Goal: Task Accomplishment & Management: Manage account settings

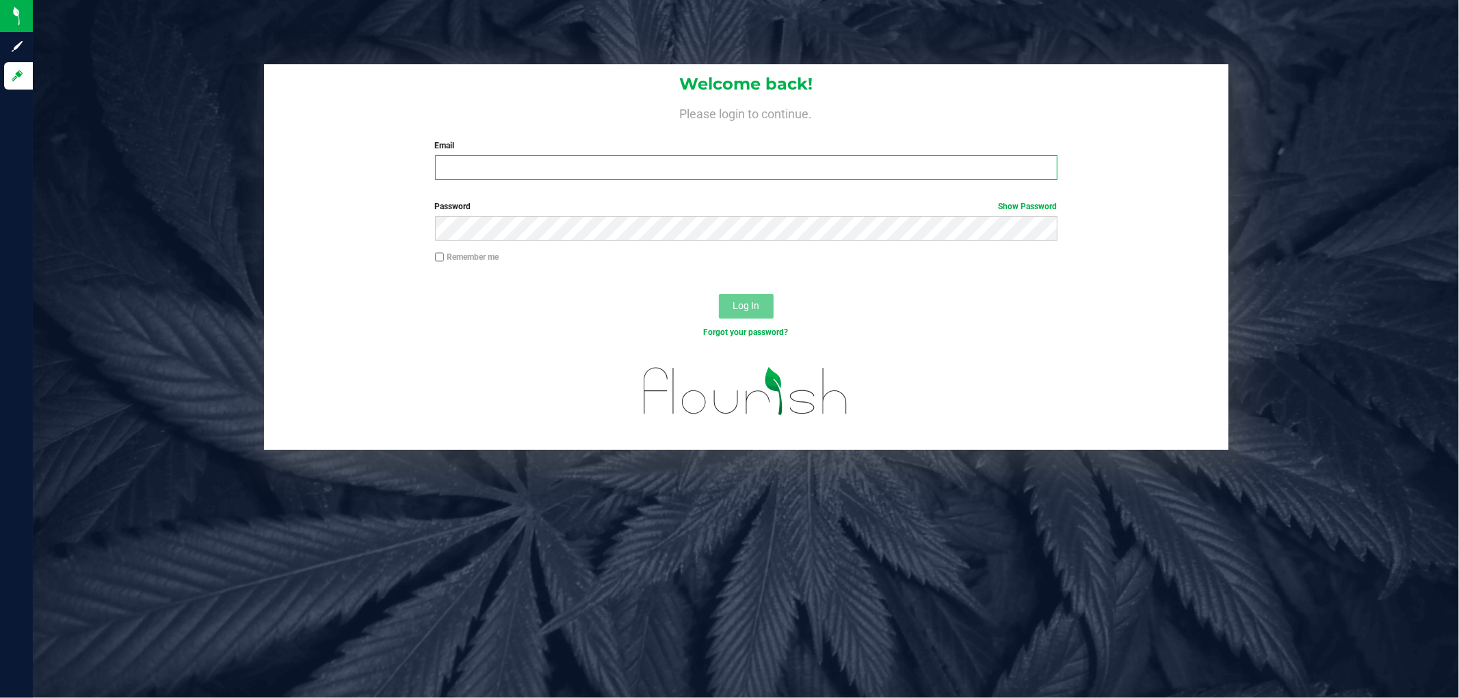
click at [715, 170] on input "Email" at bounding box center [746, 167] width 623 height 25
type input "[EMAIL_ADDRESS][DOMAIN_NAME]"
click at [719, 294] on button "Log In" at bounding box center [746, 306] width 55 height 25
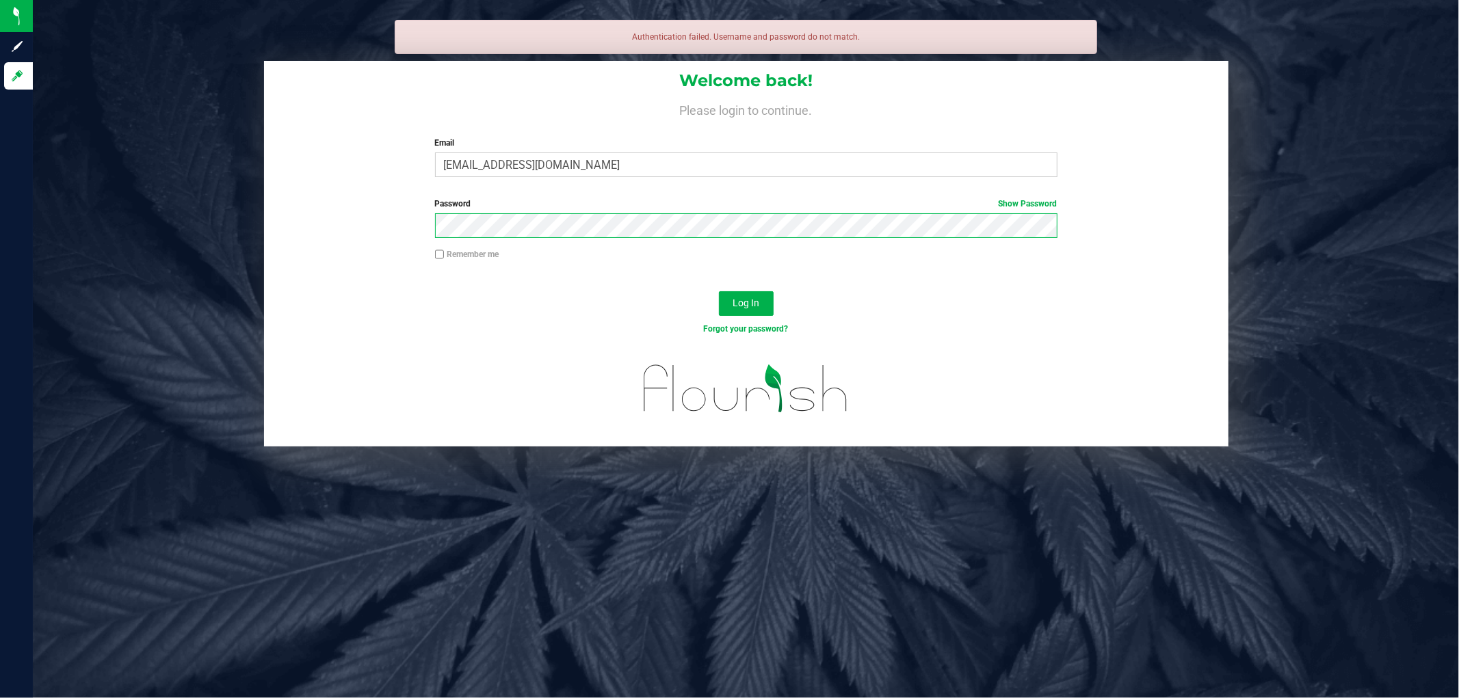
click at [719, 291] on button "Log In" at bounding box center [746, 303] width 55 height 25
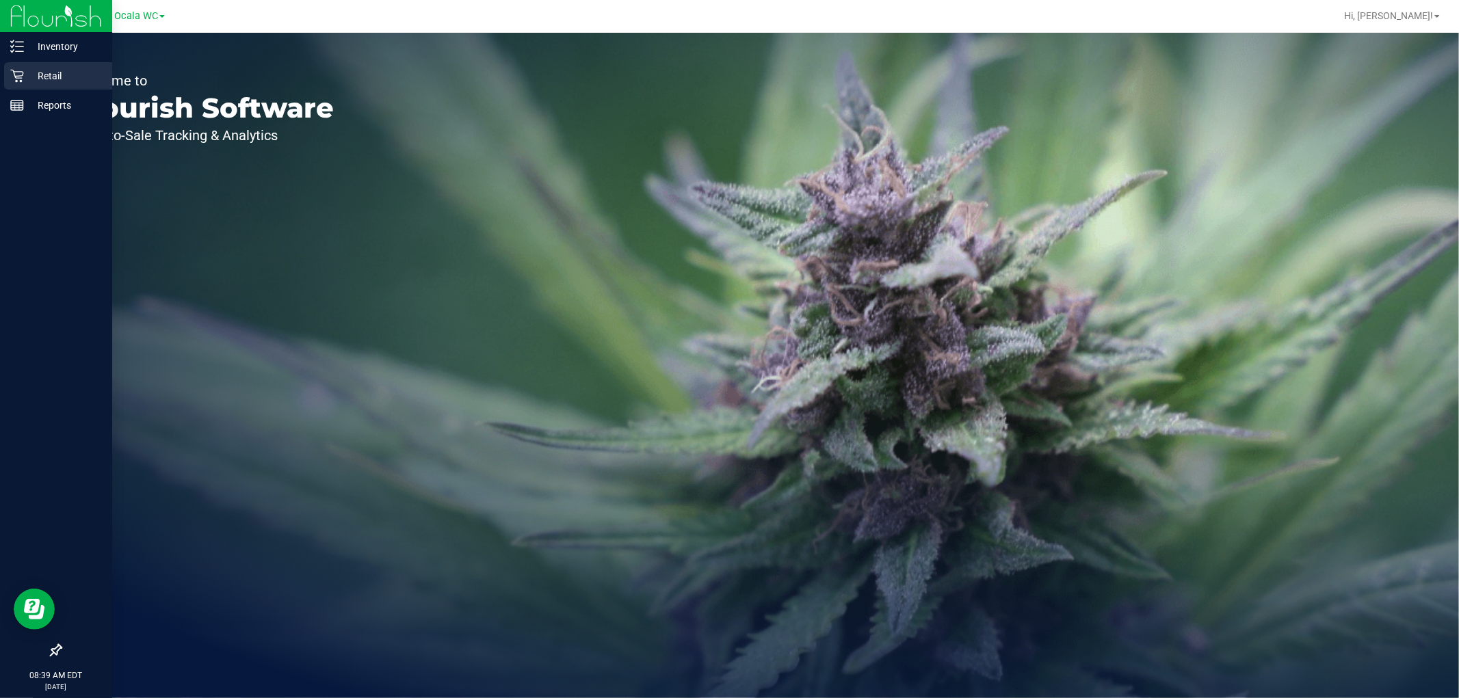
click at [46, 79] on p "Retail" at bounding box center [65, 76] width 82 height 16
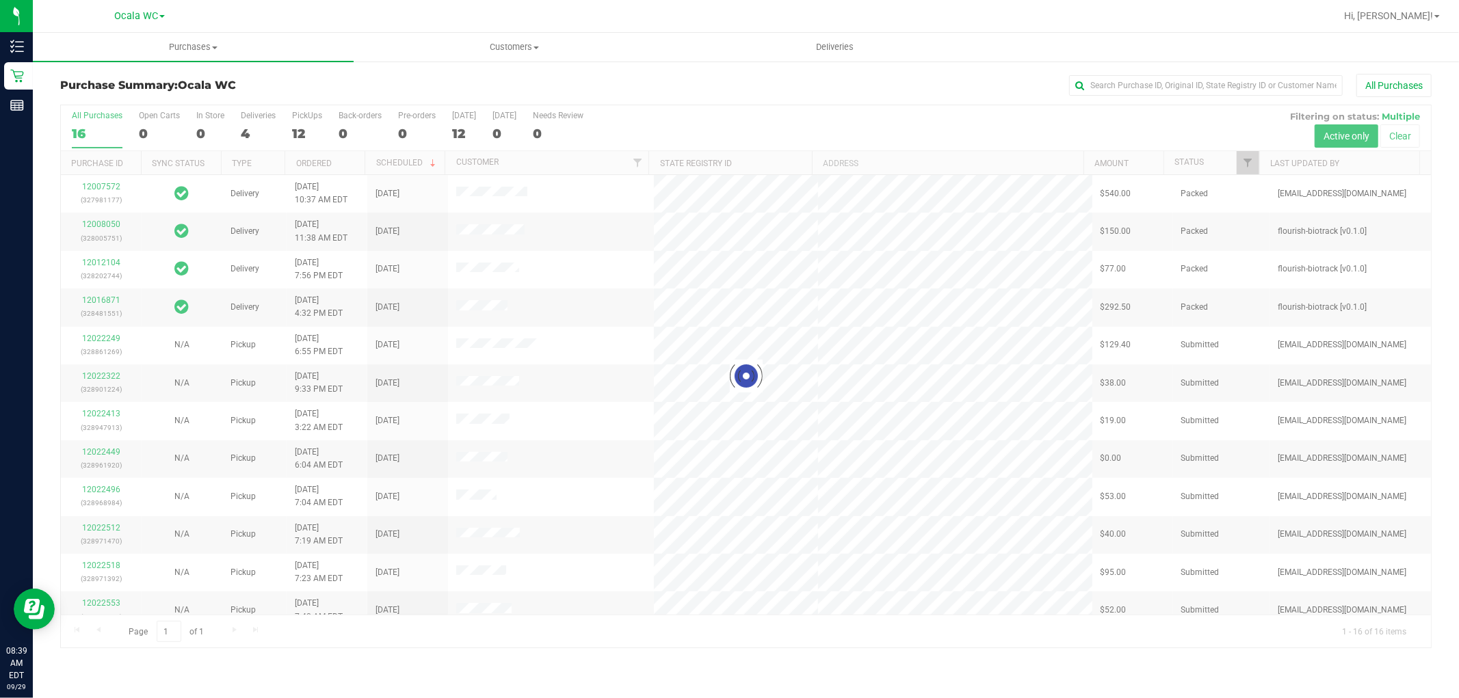
click at [290, 129] on div at bounding box center [746, 376] width 1370 height 542
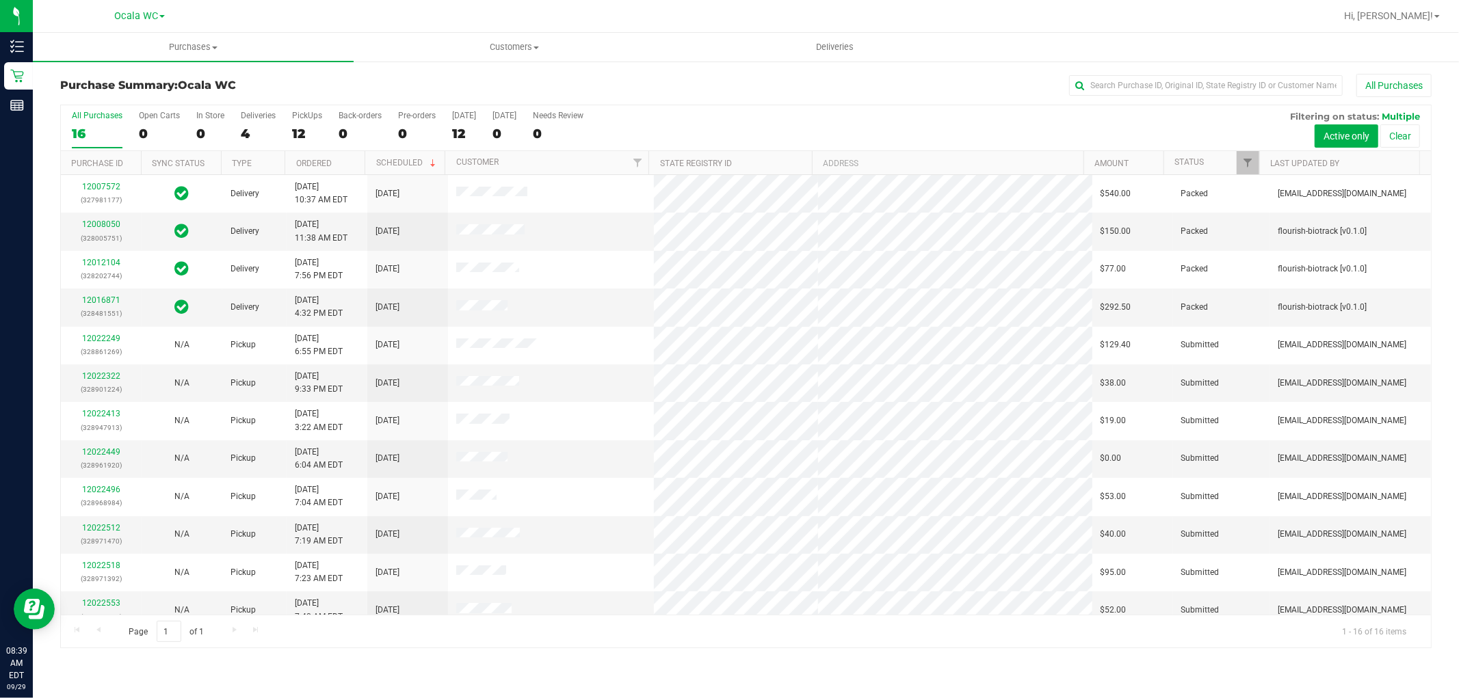
click at [1188, 153] on th "Status" at bounding box center [1212, 163] width 96 height 24
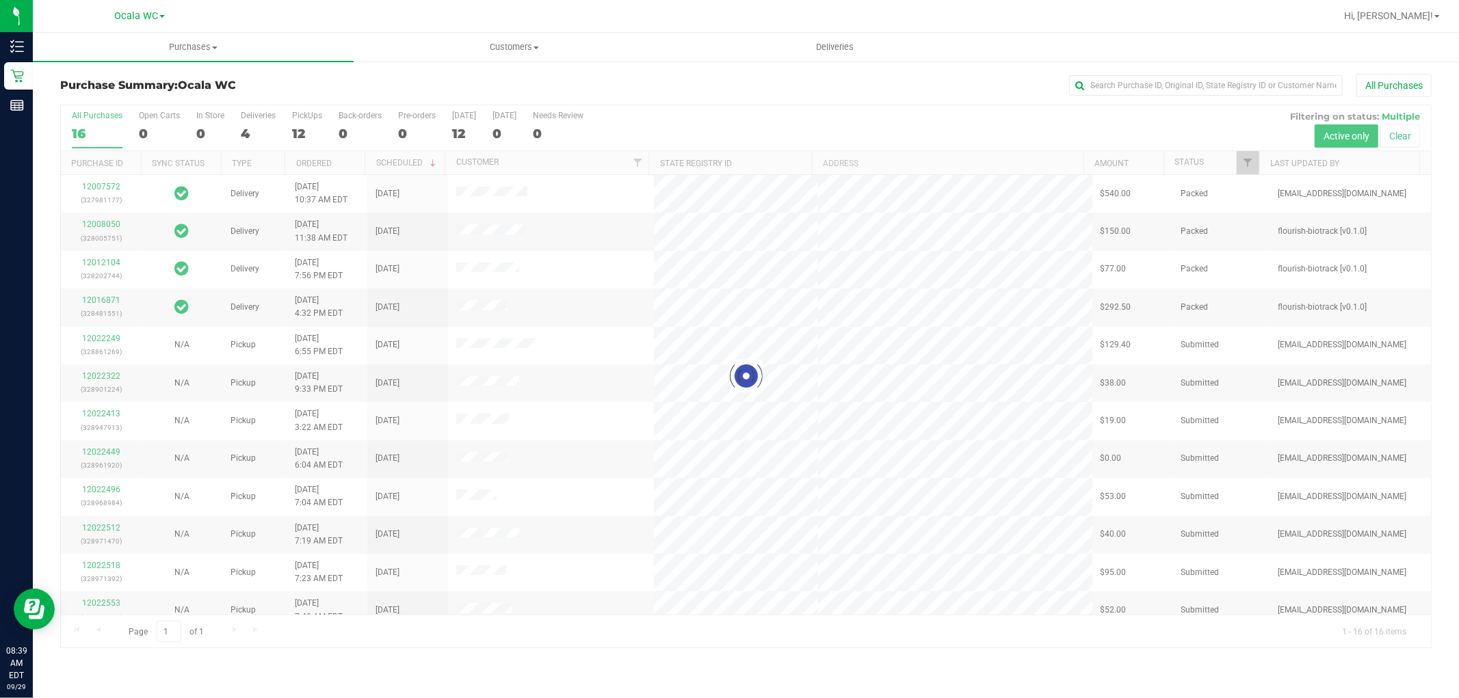
click at [1196, 158] on div at bounding box center [746, 376] width 1370 height 542
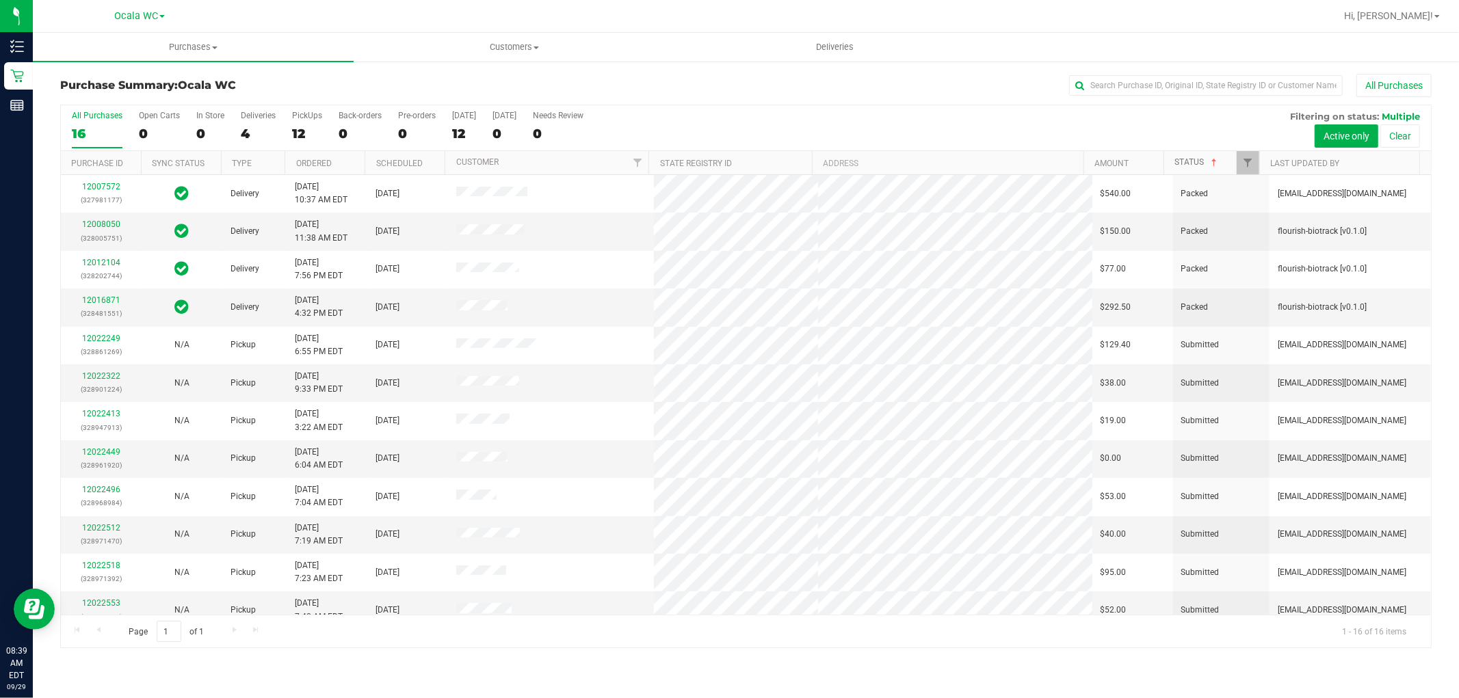
click at [1196, 162] on link "Status" at bounding box center [1197, 162] width 45 height 10
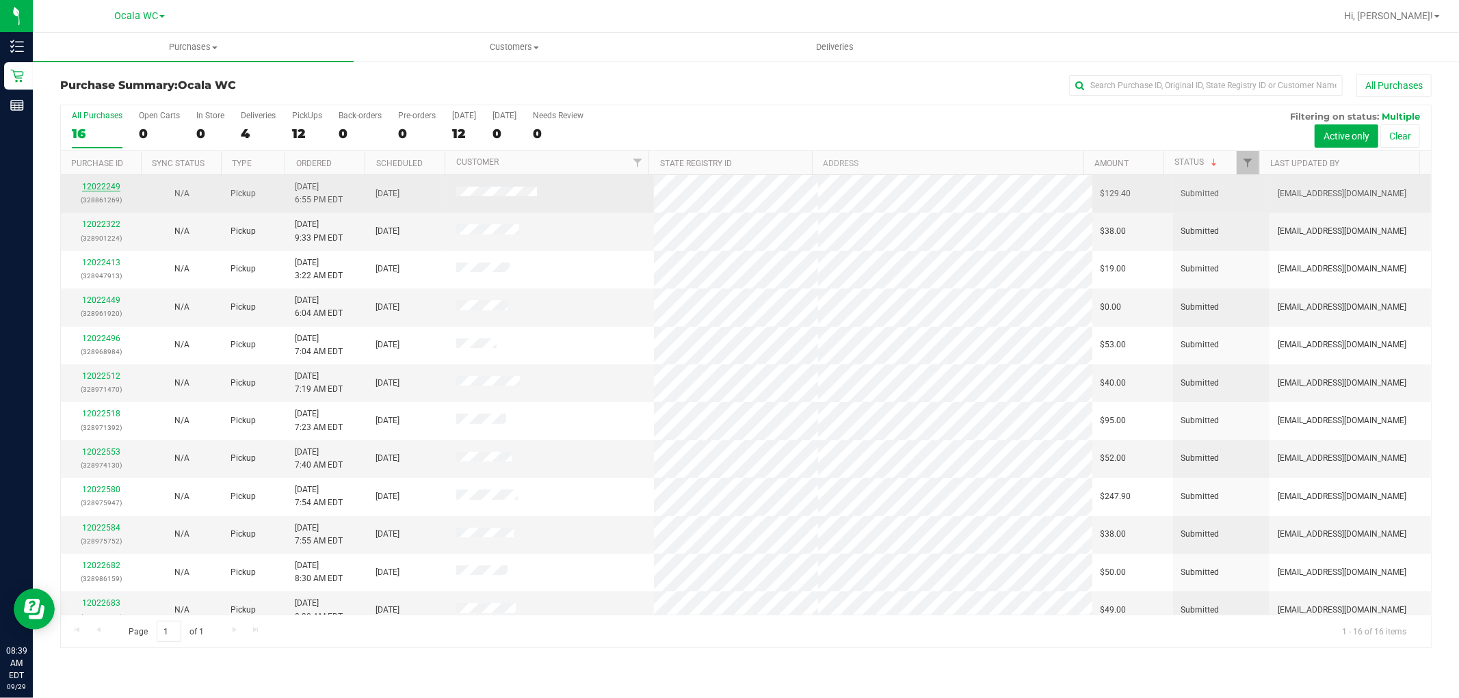
click at [96, 185] on link "12022249" at bounding box center [101, 187] width 38 height 10
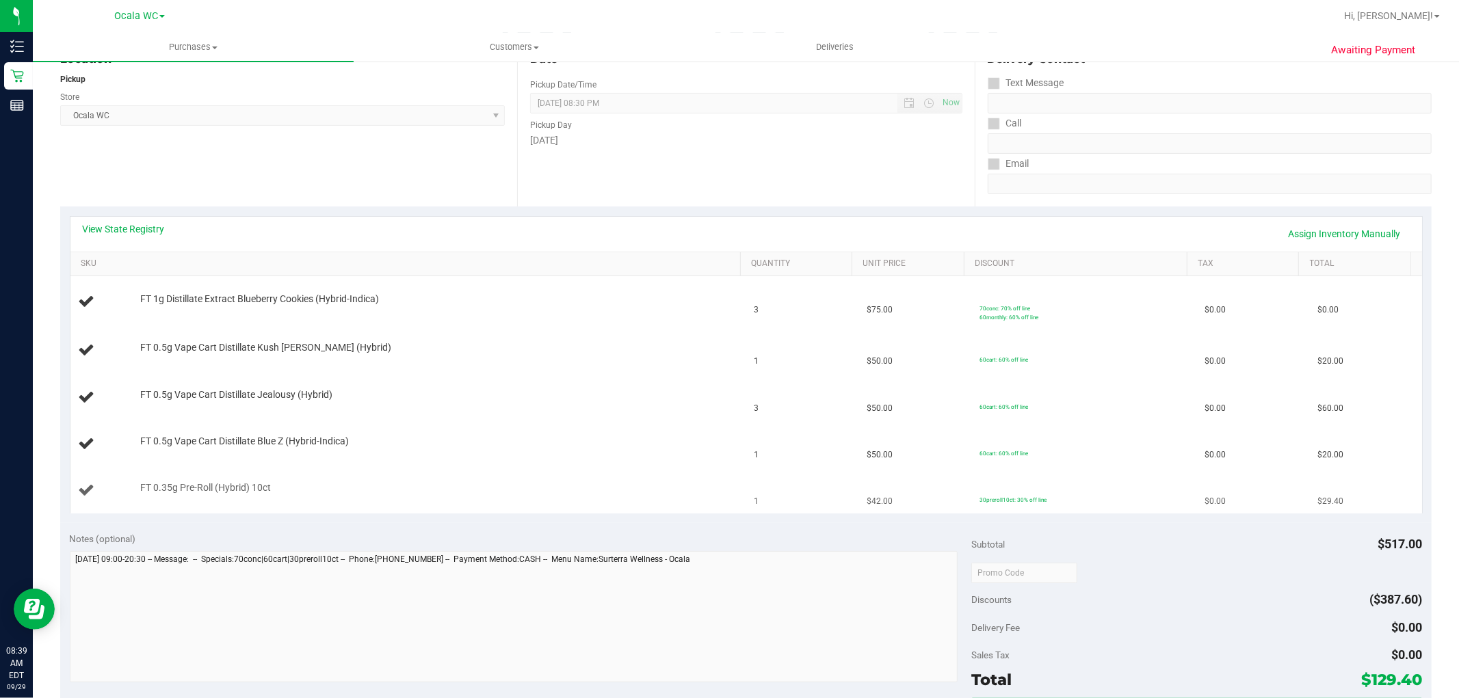
scroll to position [304, 0]
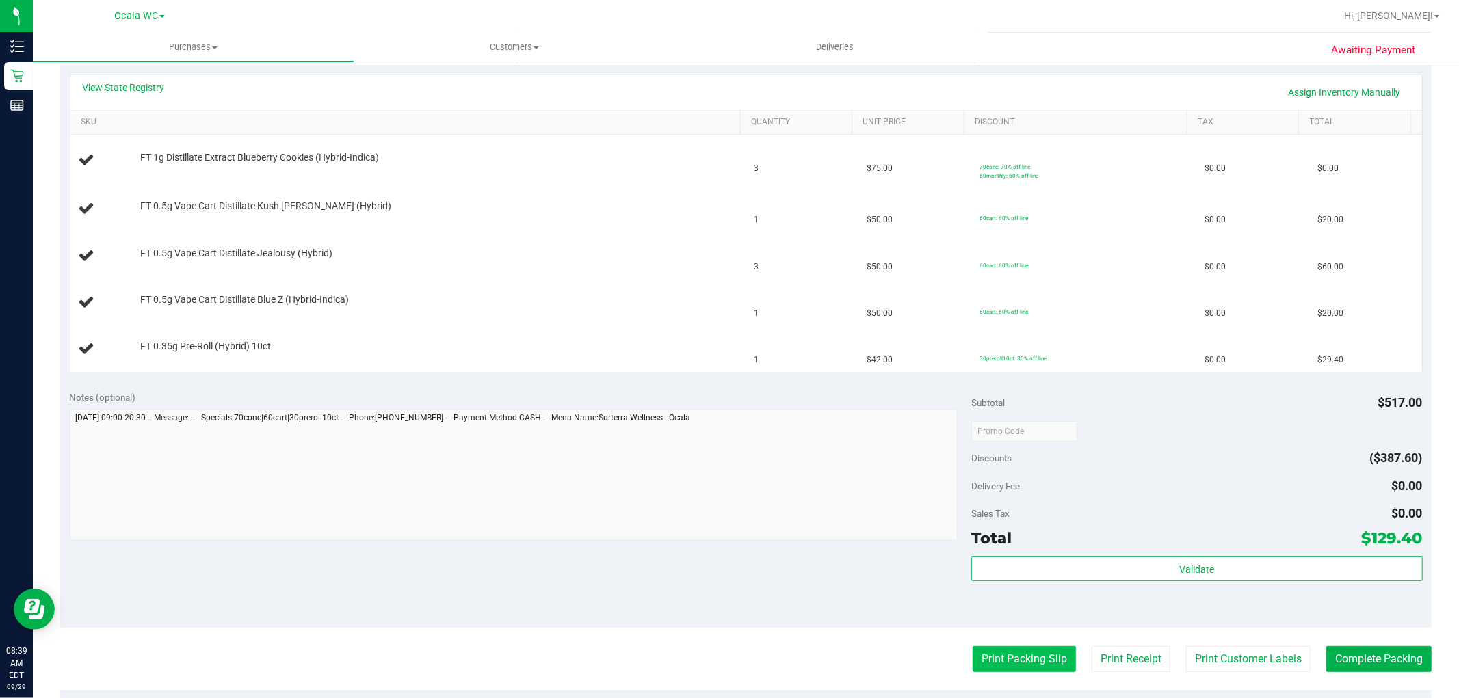
click at [1013, 659] on button "Print Packing Slip" at bounding box center [1024, 659] width 103 height 26
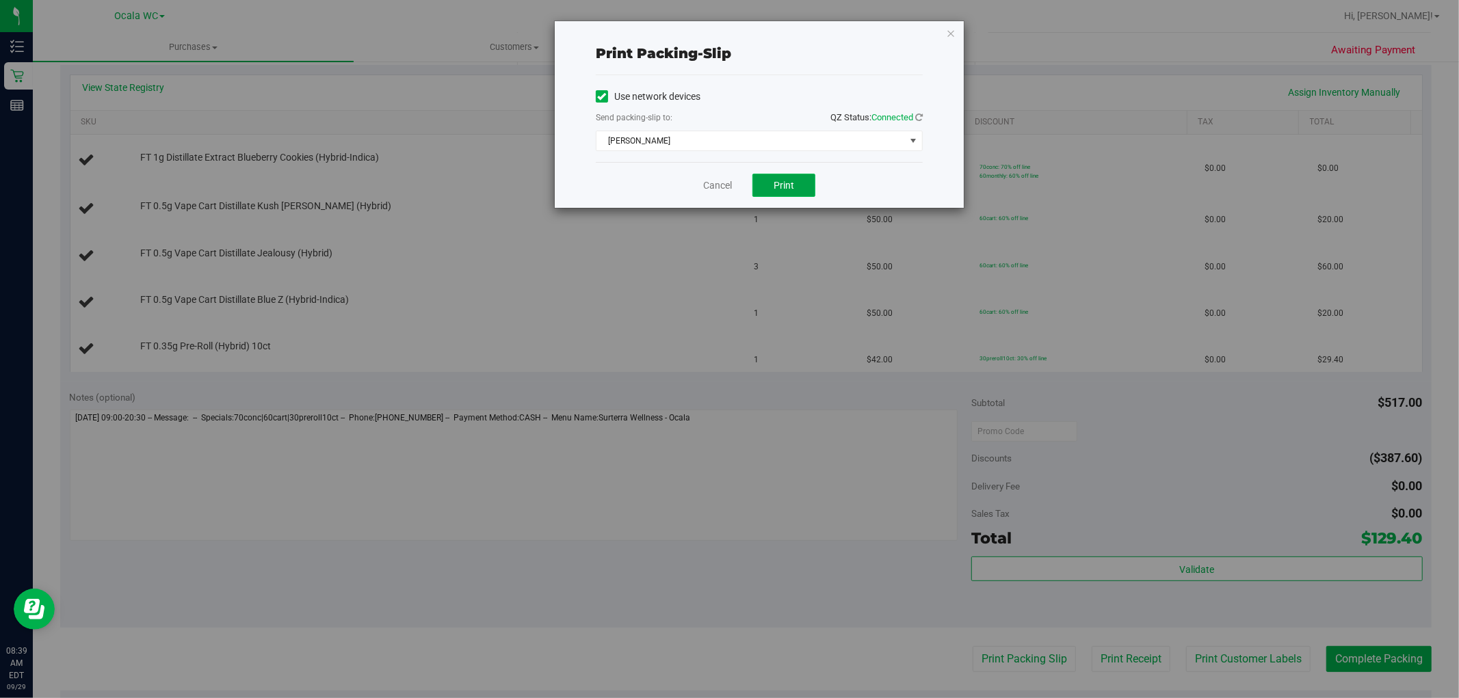
click at [787, 179] on button "Print" at bounding box center [784, 185] width 63 height 23
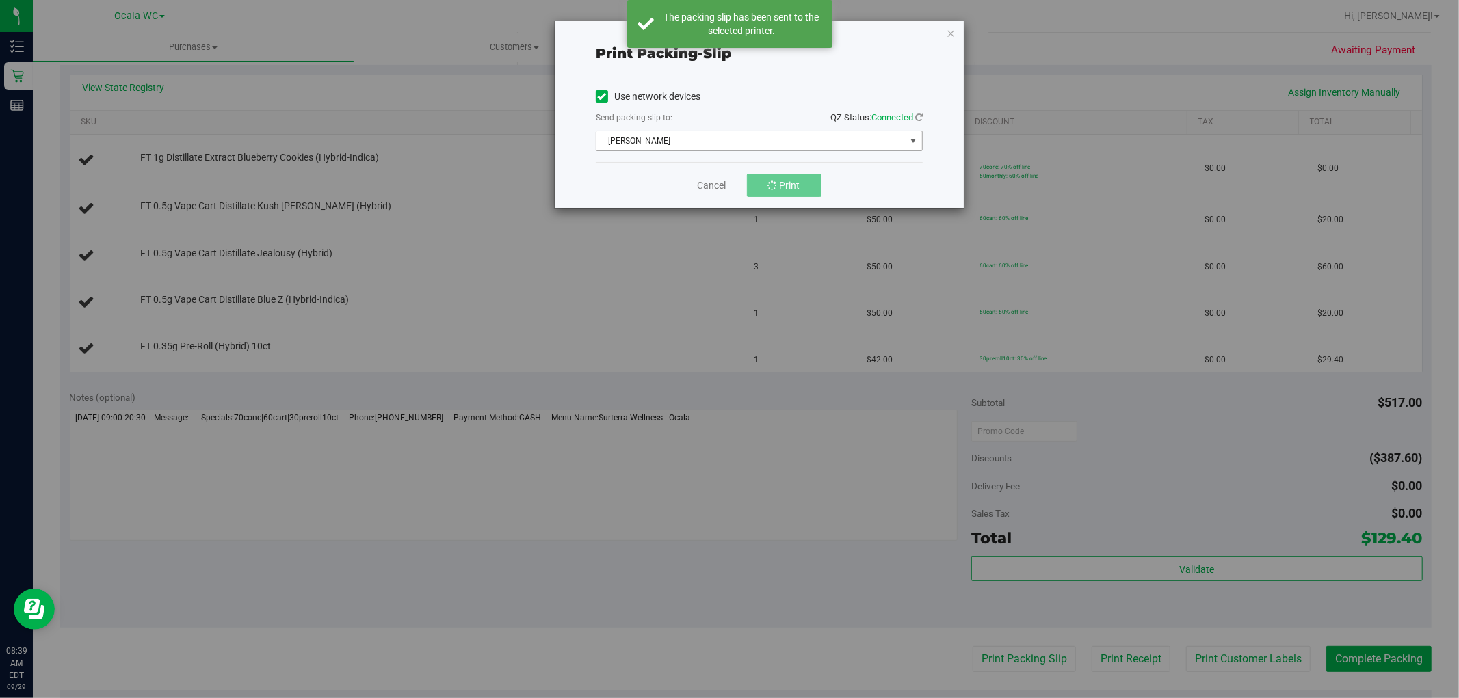
click at [660, 138] on span "BRAD-PITT" at bounding box center [751, 140] width 309 height 19
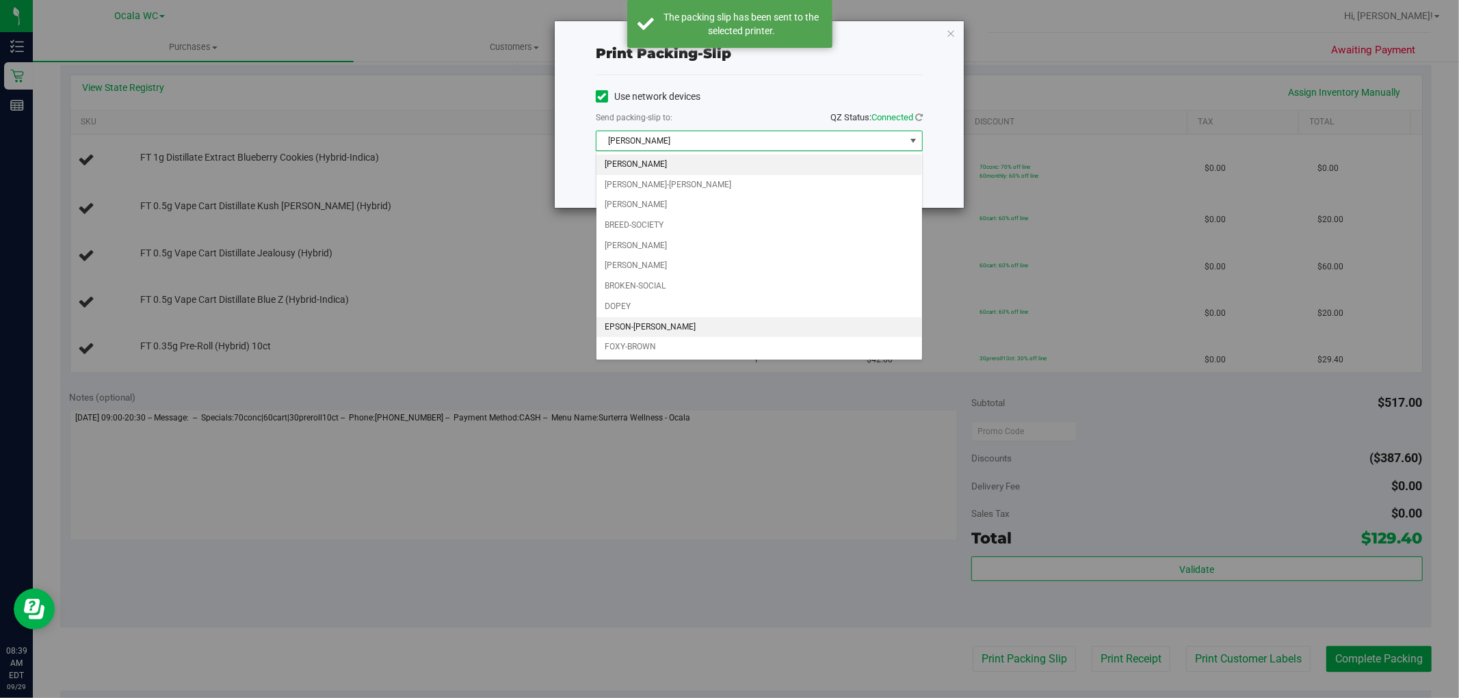
click at [682, 327] on li "EPSON-GROVER" at bounding box center [760, 327] width 326 height 21
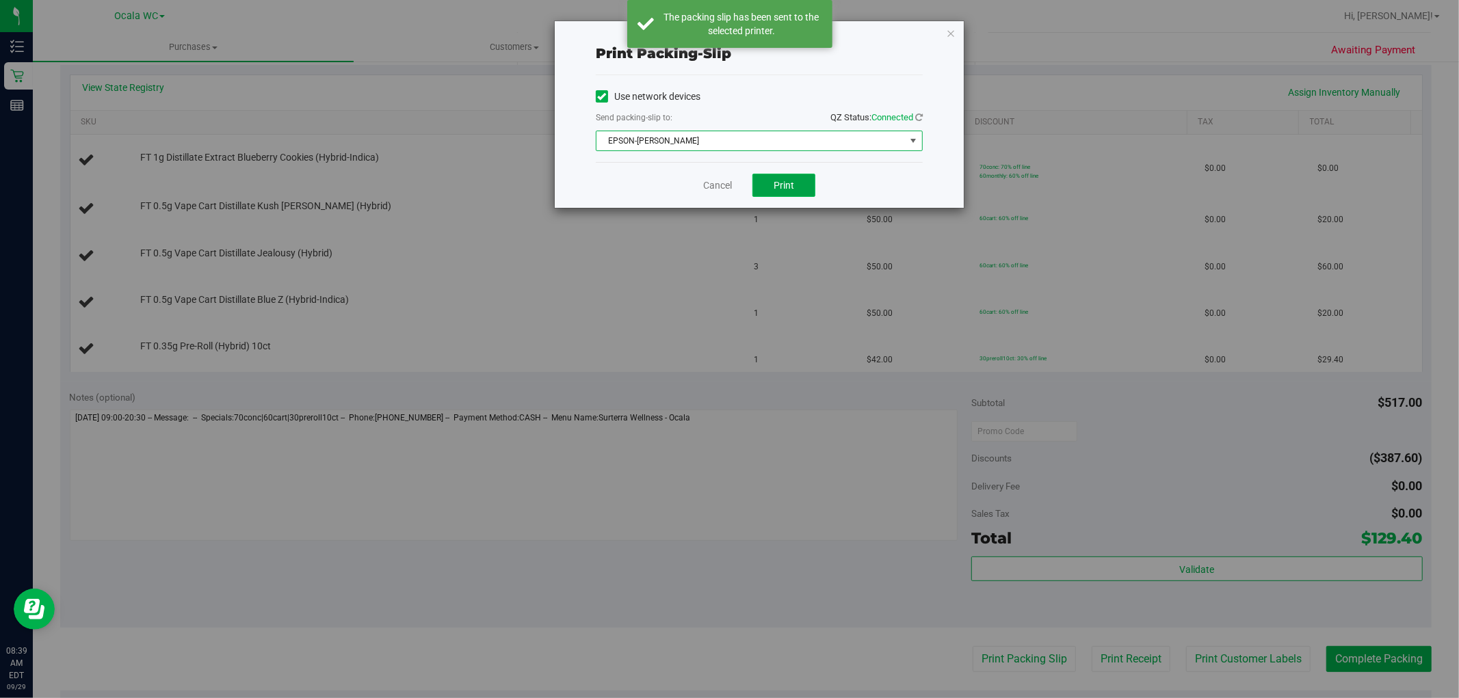
click at [802, 179] on button "Print" at bounding box center [784, 185] width 63 height 23
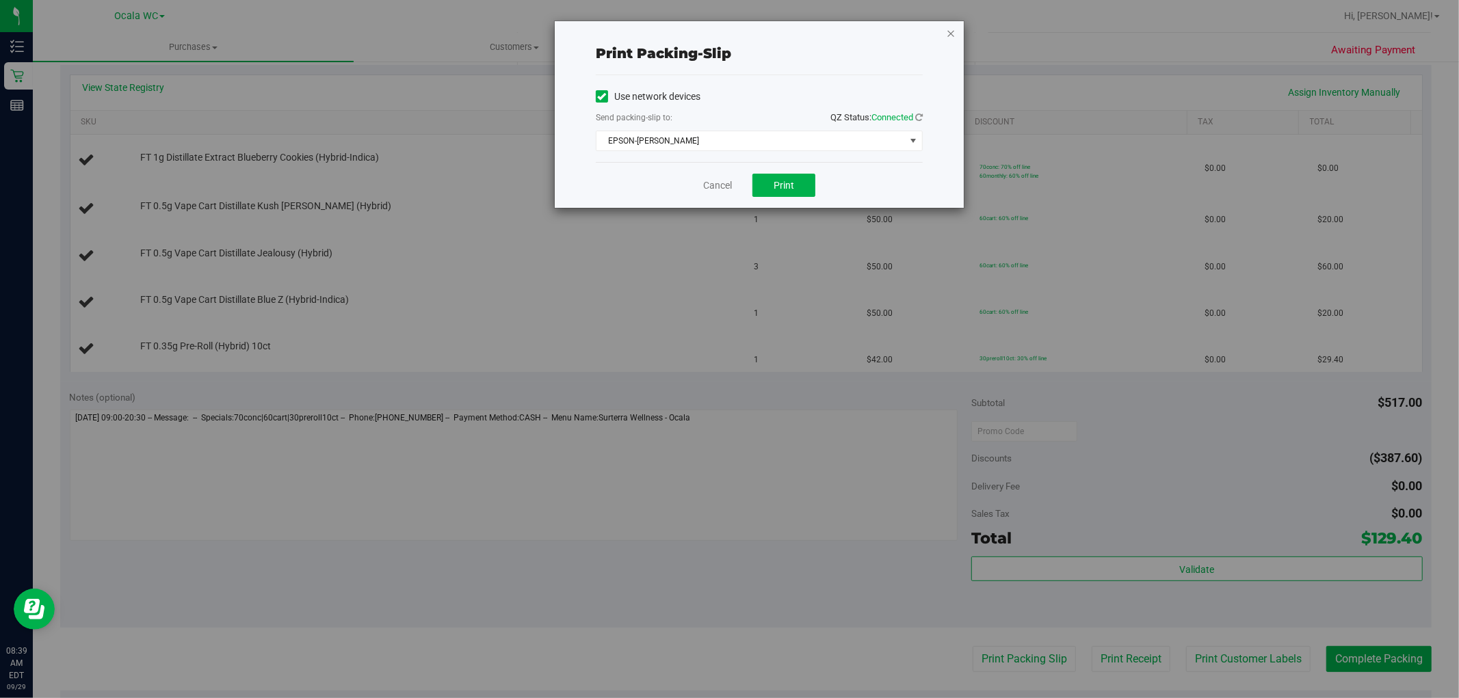
click at [952, 30] on icon "button" at bounding box center [951, 33] width 10 height 16
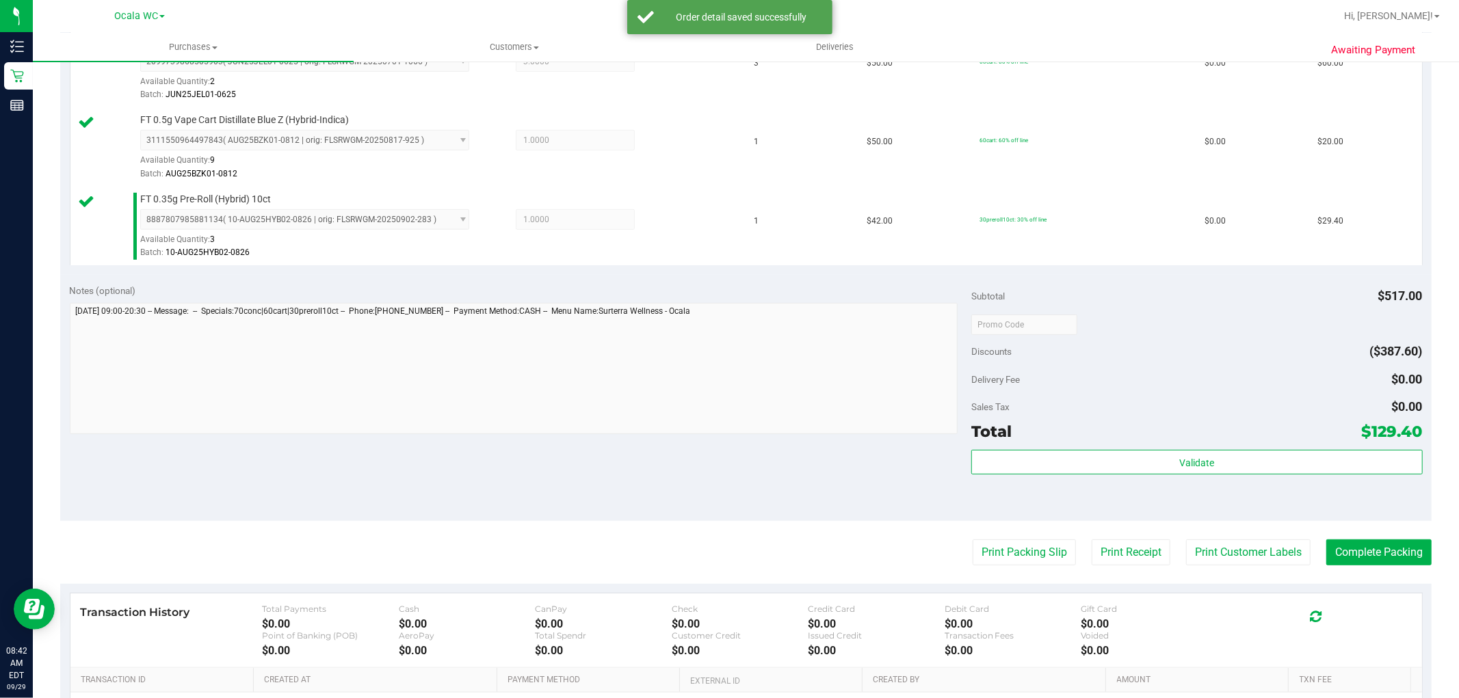
scroll to position [739, 0]
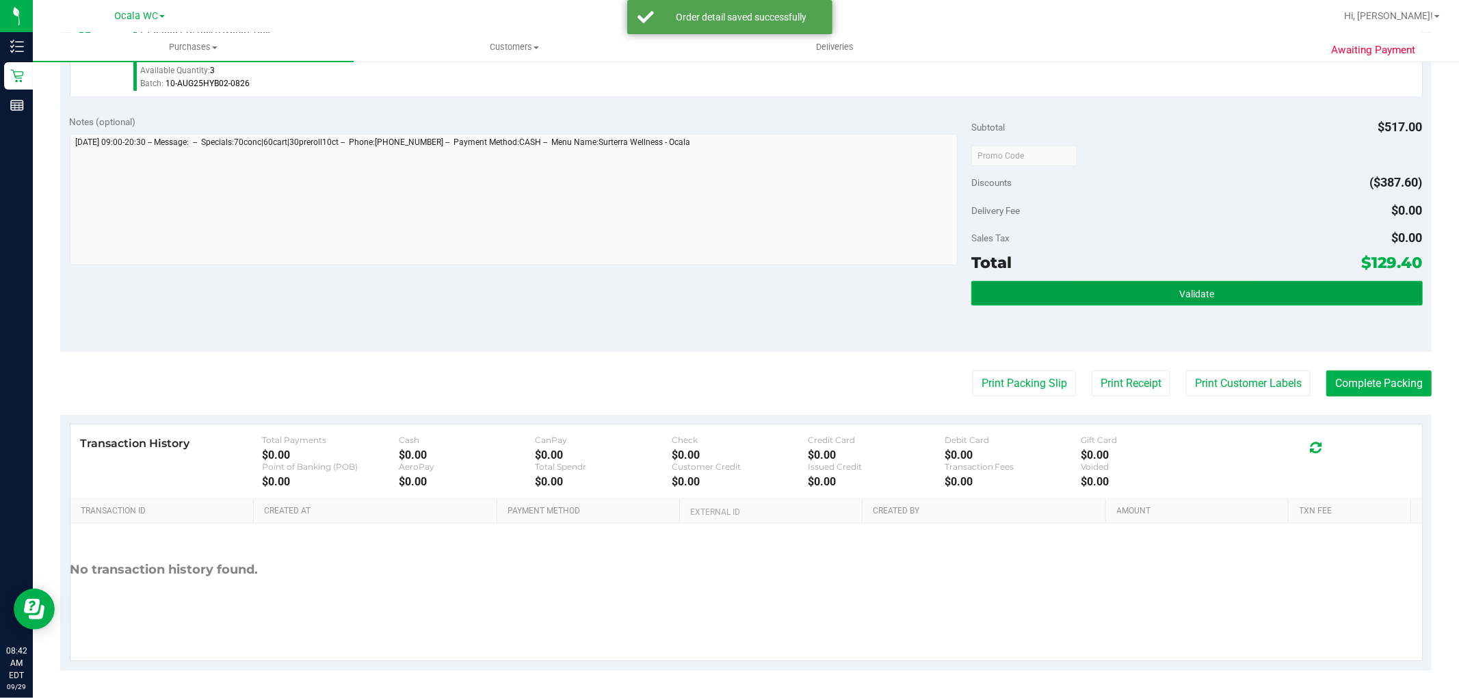
click at [1268, 287] on button "Validate" at bounding box center [1196, 293] width 451 height 25
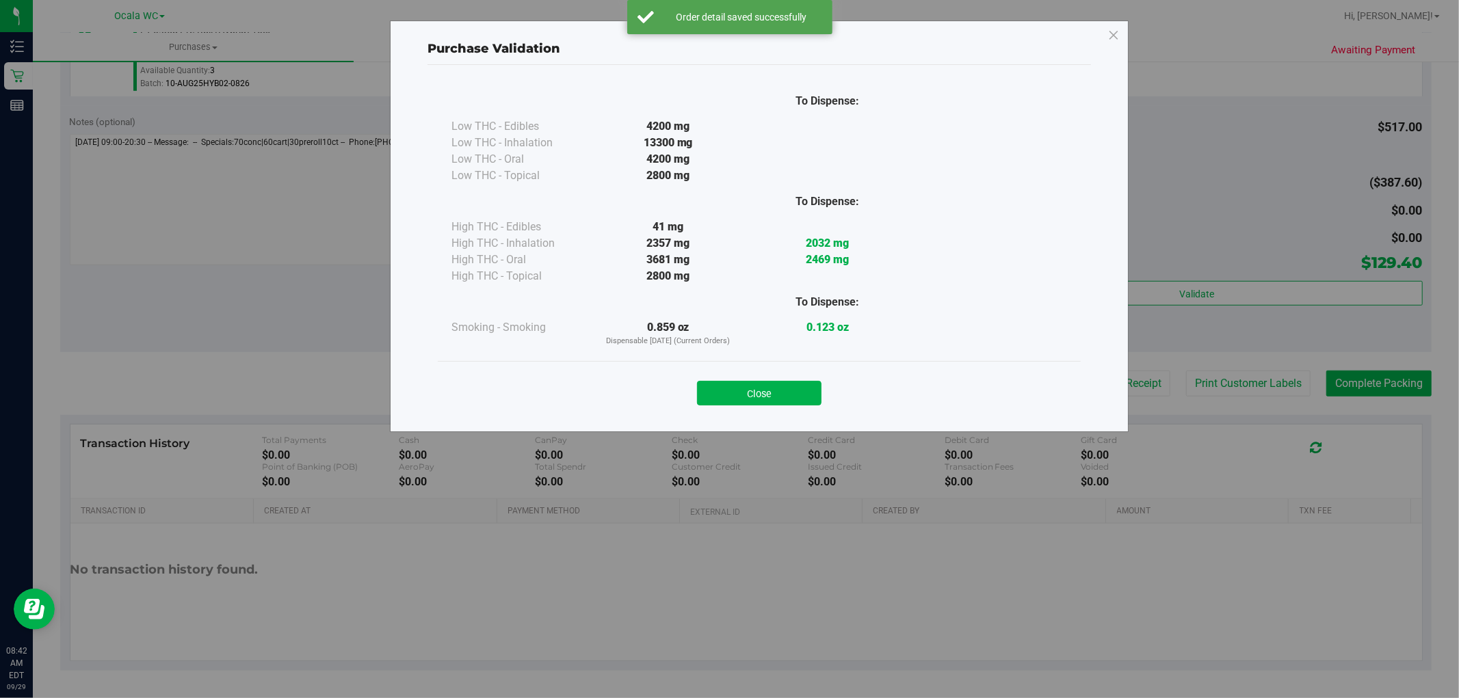
drag, startPoint x: 776, startPoint y: 397, endPoint x: 787, endPoint y: 387, distance: 14.0
click at [776, 395] on button "Close" at bounding box center [759, 393] width 125 height 25
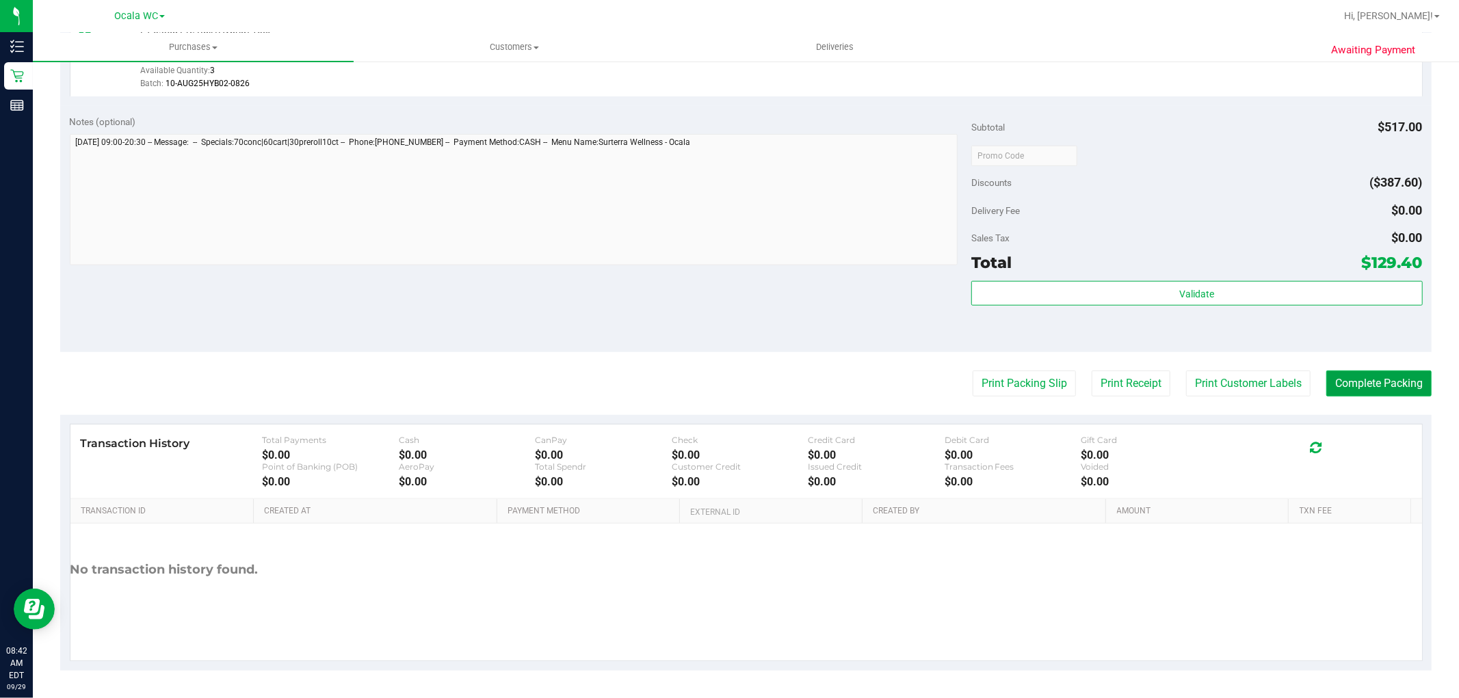
click at [1371, 376] on button "Complete Packing" at bounding box center [1378, 384] width 105 height 26
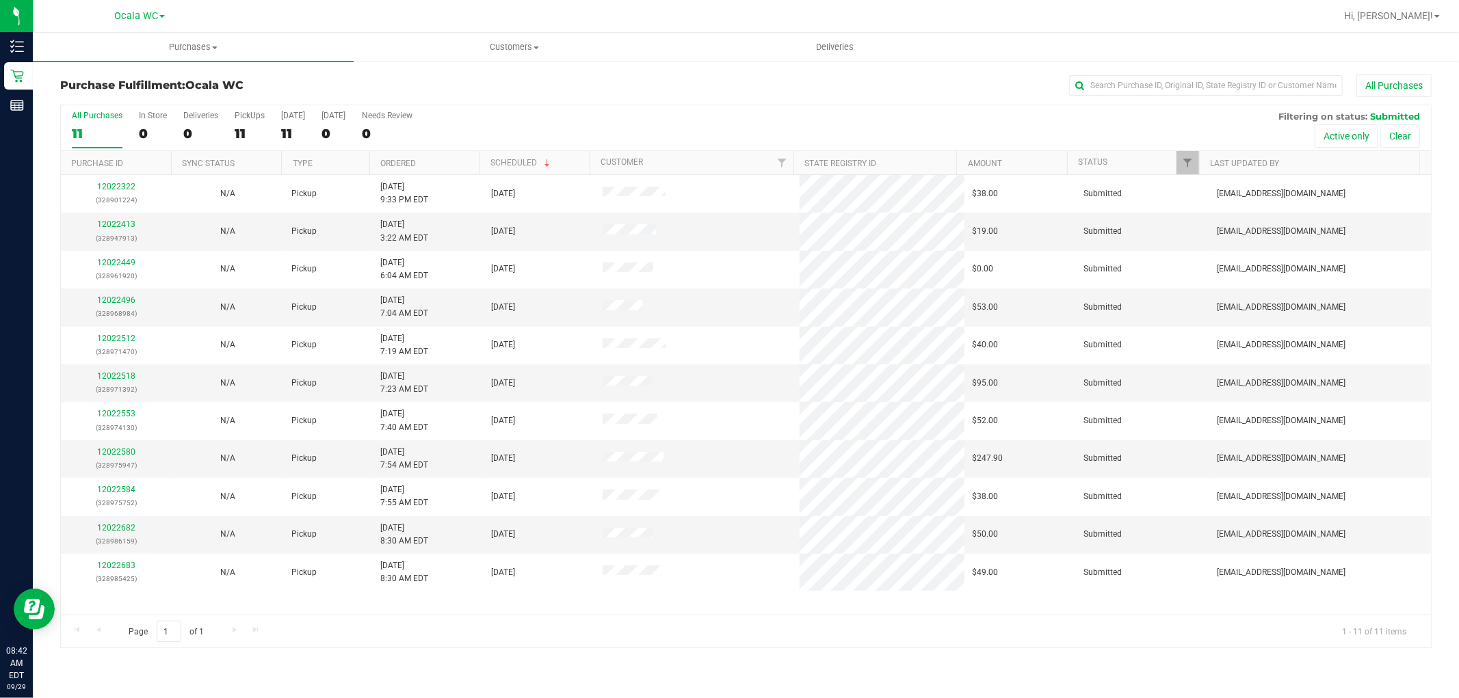
click at [1084, 172] on th "Status" at bounding box center [1133, 163] width 132 height 24
click at [1088, 162] on link "Status" at bounding box center [1100, 162] width 45 height 10
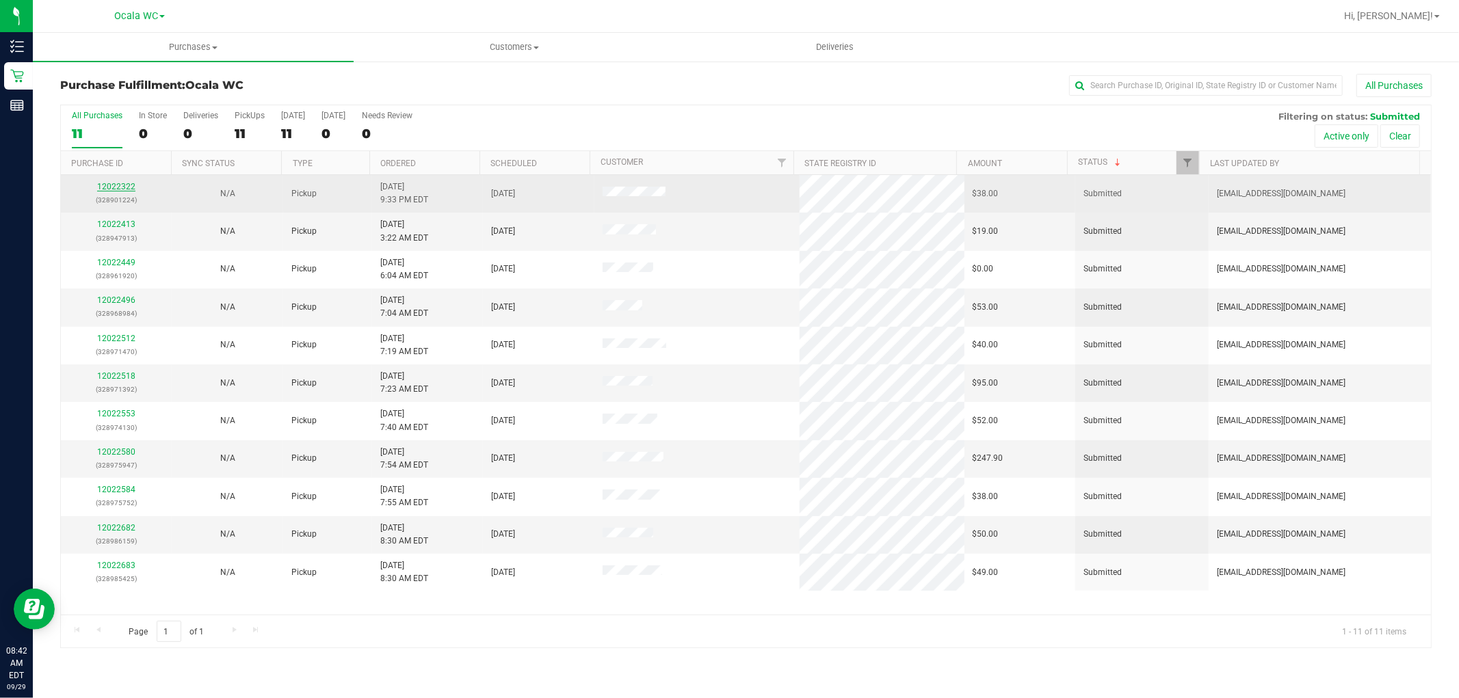
click at [115, 186] on link "12022322" at bounding box center [116, 187] width 38 height 10
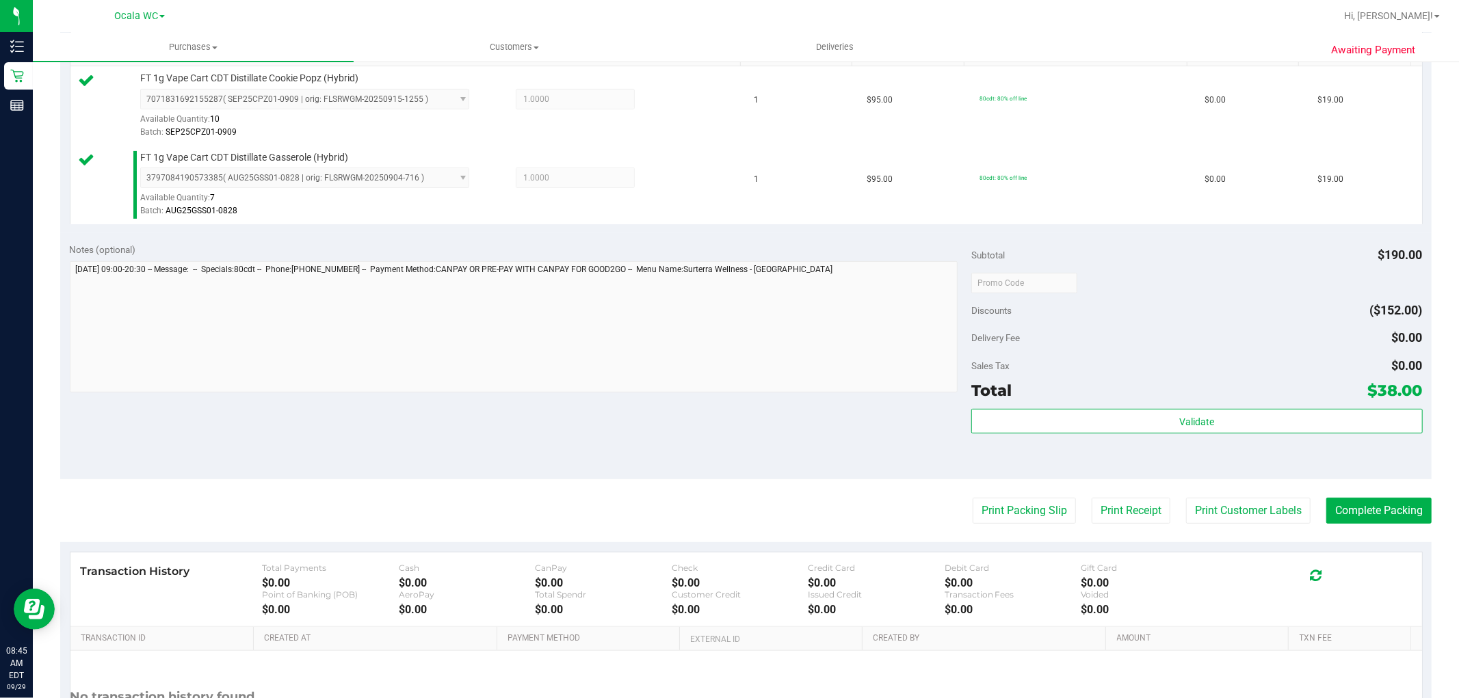
scroll to position [456, 0]
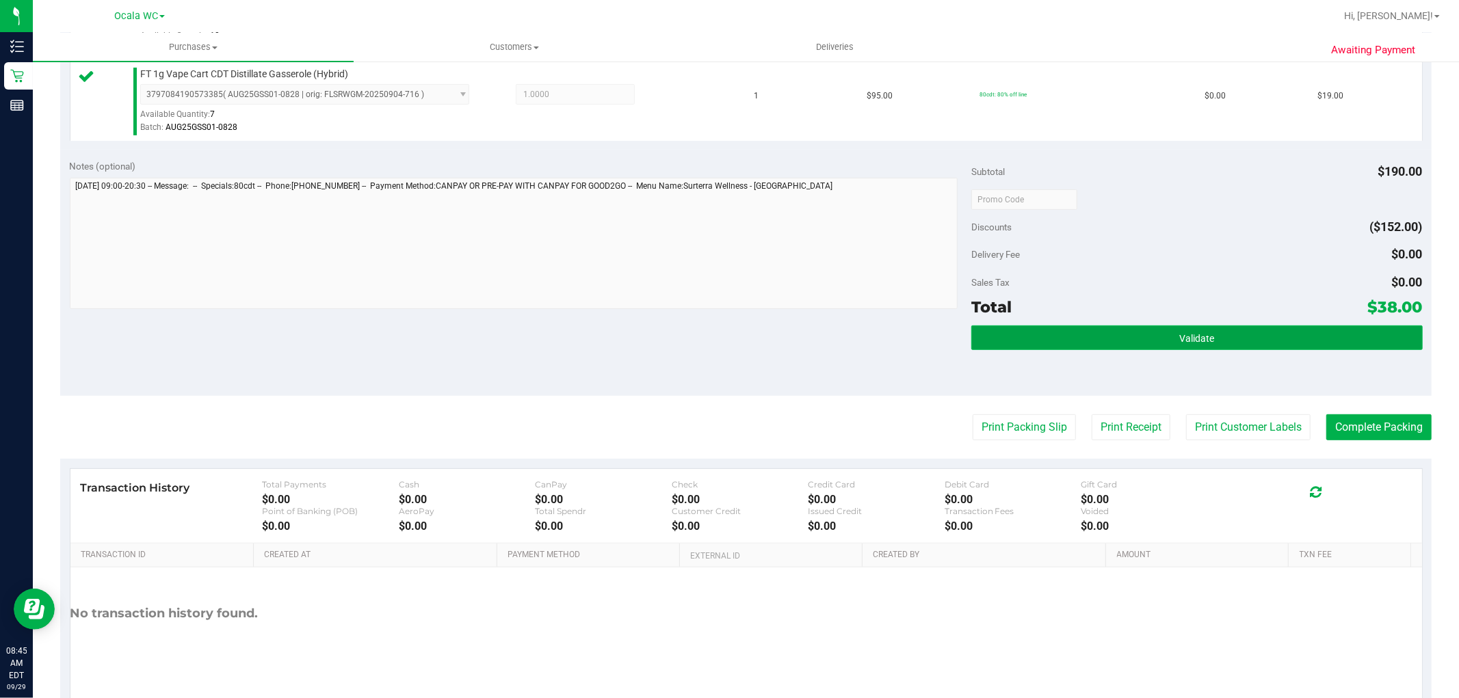
click at [979, 330] on button "Validate" at bounding box center [1196, 338] width 451 height 25
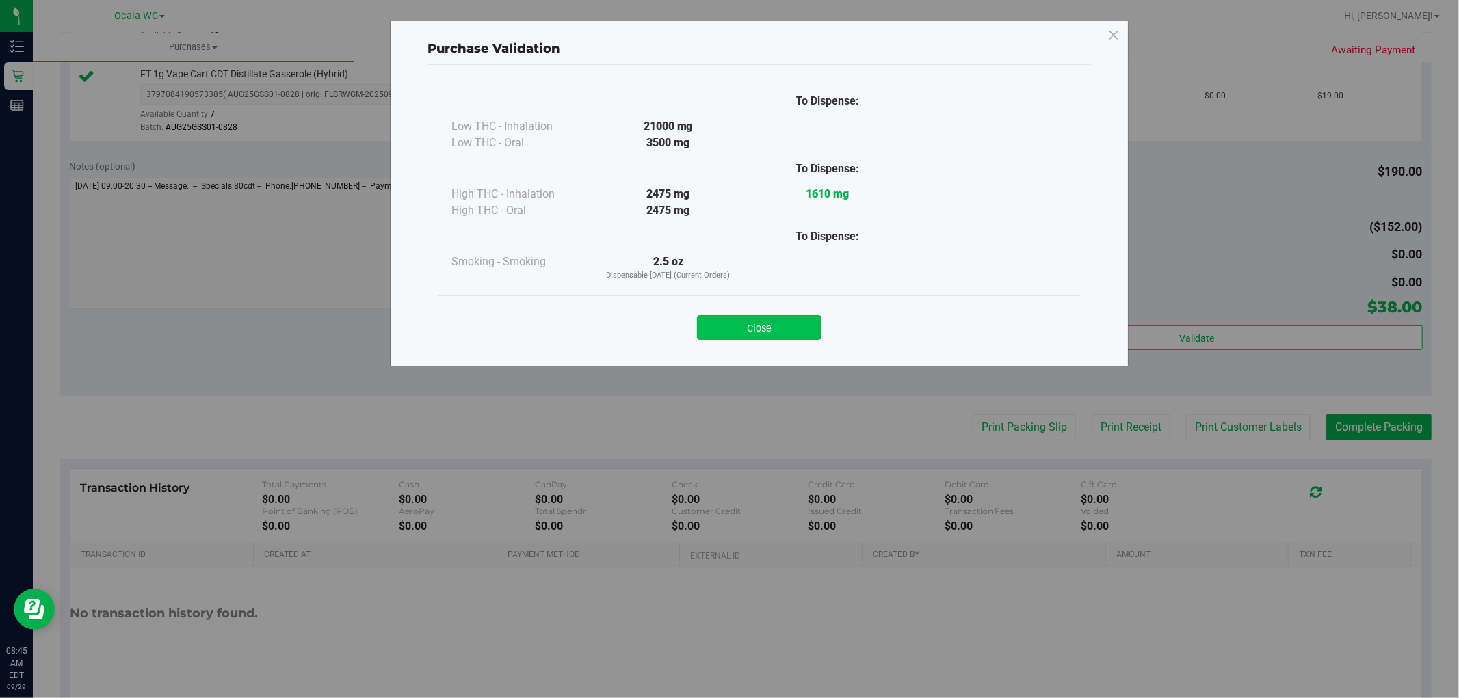
click at [781, 330] on button "Close" at bounding box center [759, 327] width 125 height 25
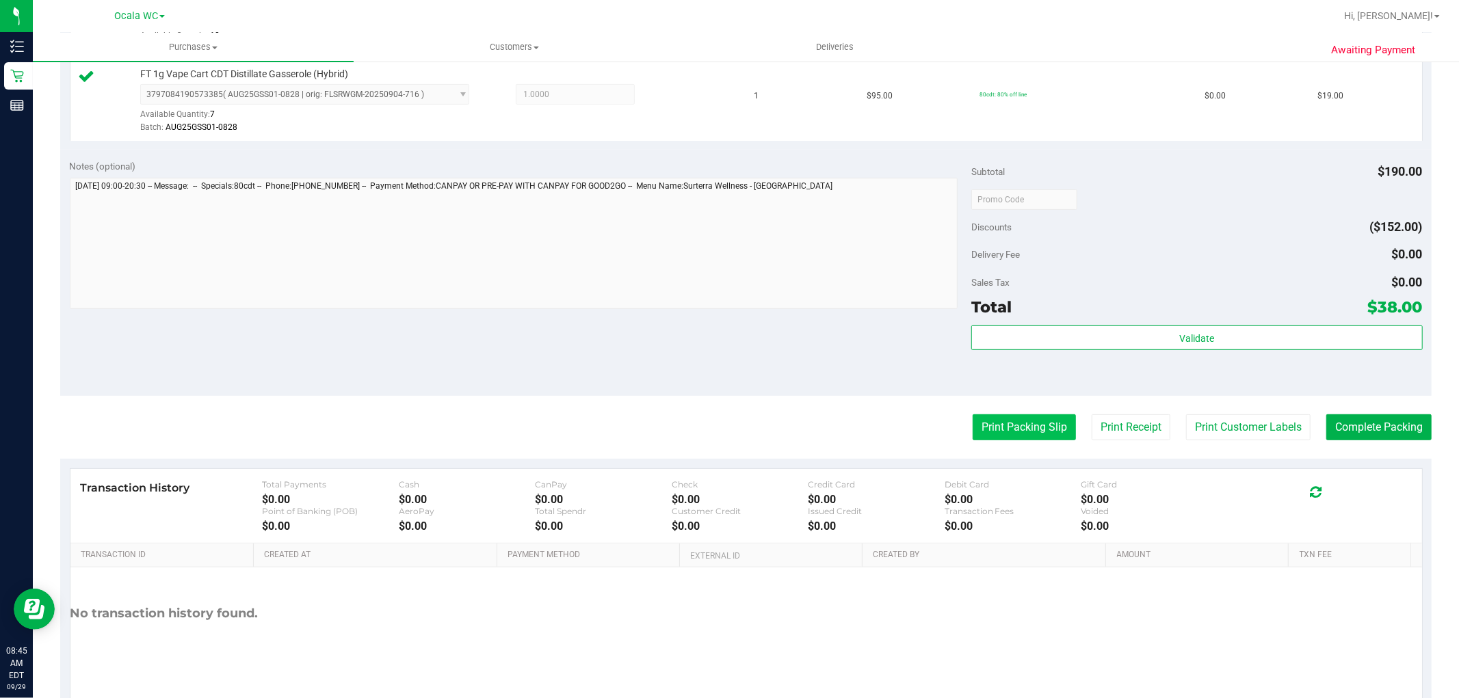
click at [1038, 435] on button "Print Packing Slip" at bounding box center [1024, 428] width 103 height 26
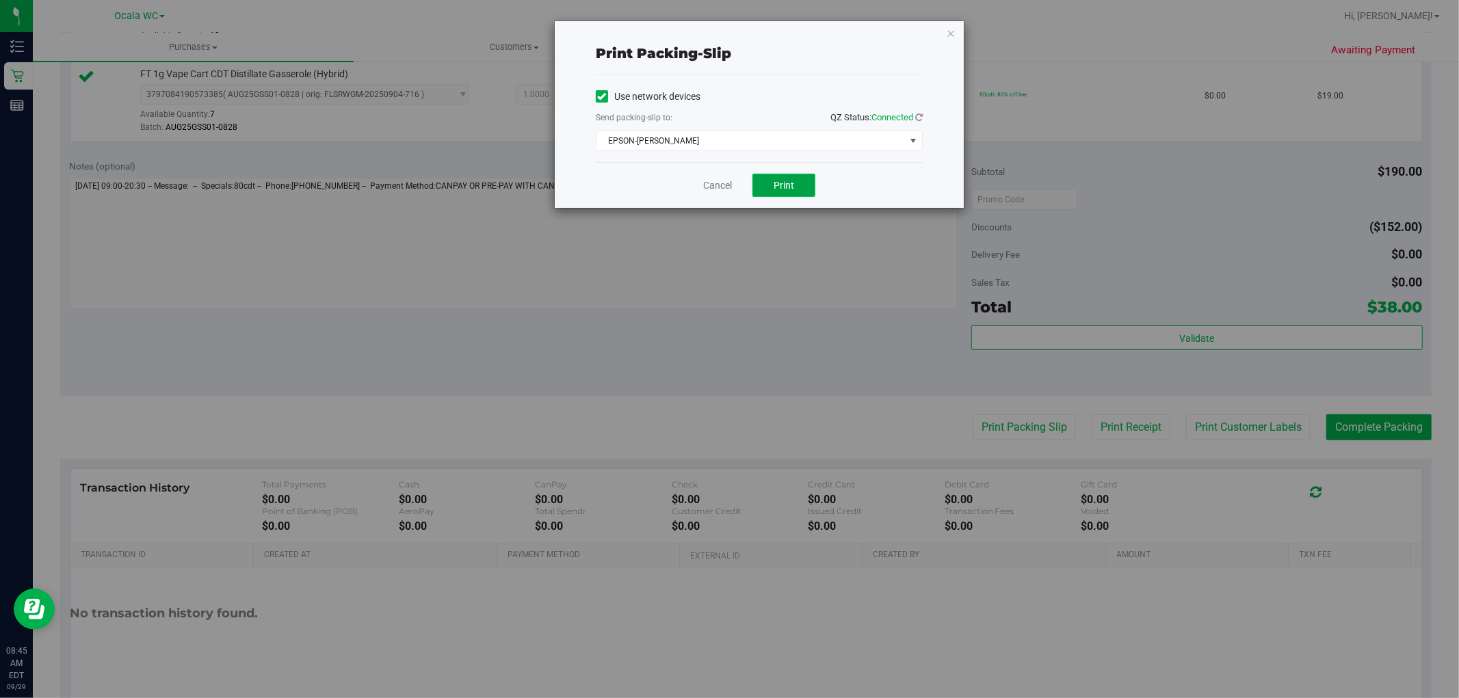
click at [783, 188] on span "Print" at bounding box center [784, 185] width 21 height 11
click at [952, 35] on icon "button" at bounding box center [951, 33] width 10 height 16
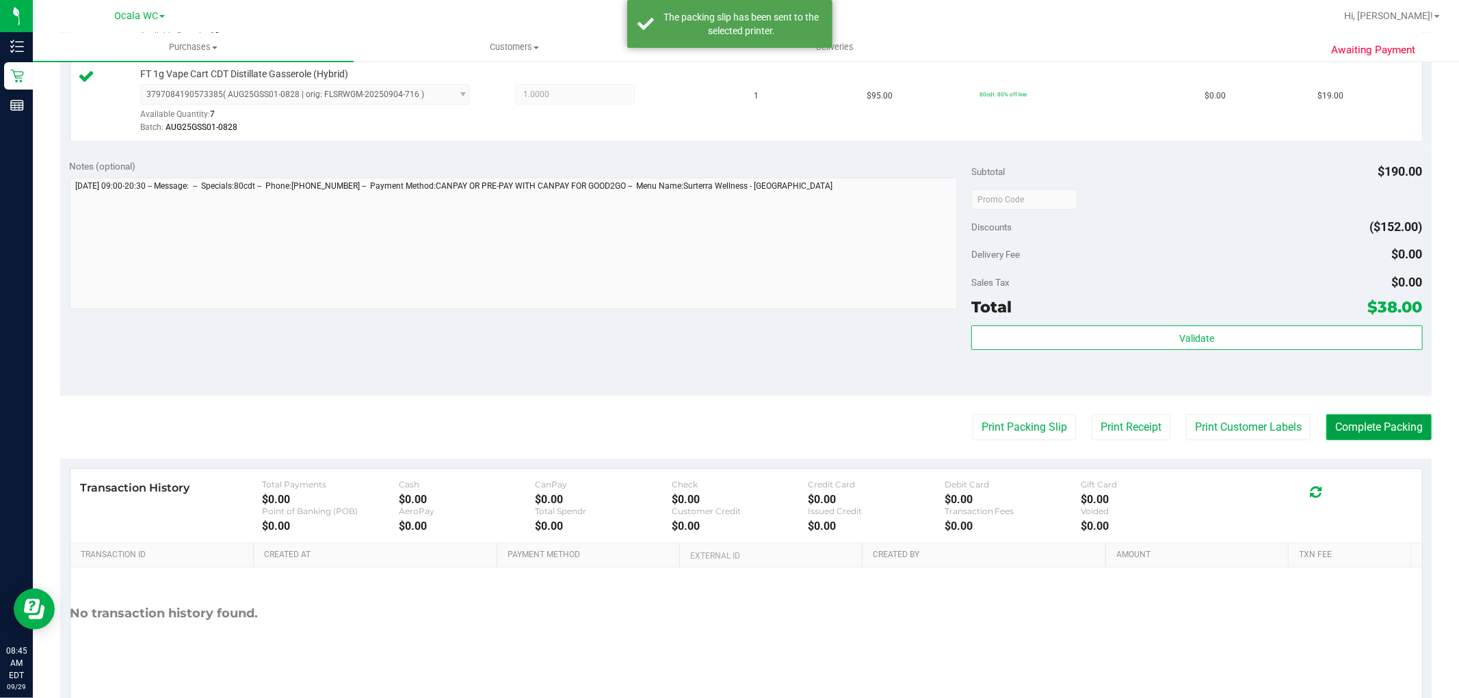
click at [1337, 432] on button "Complete Packing" at bounding box center [1378, 428] width 105 height 26
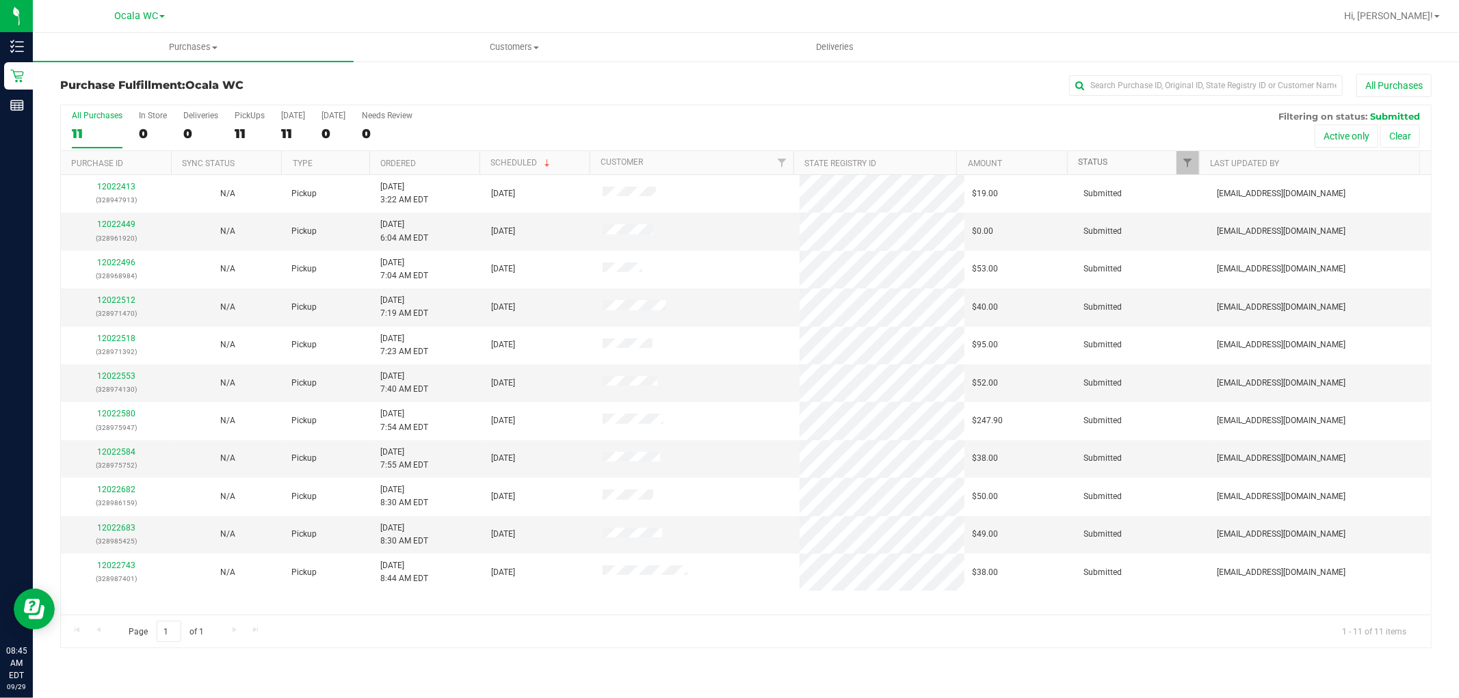
click at [1093, 164] on link "Status" at bounding box center [1092, 162] width 29 height 10
click at [1095, 159] on link "Status" at bounding box center [1100, 162] width 45 height 10
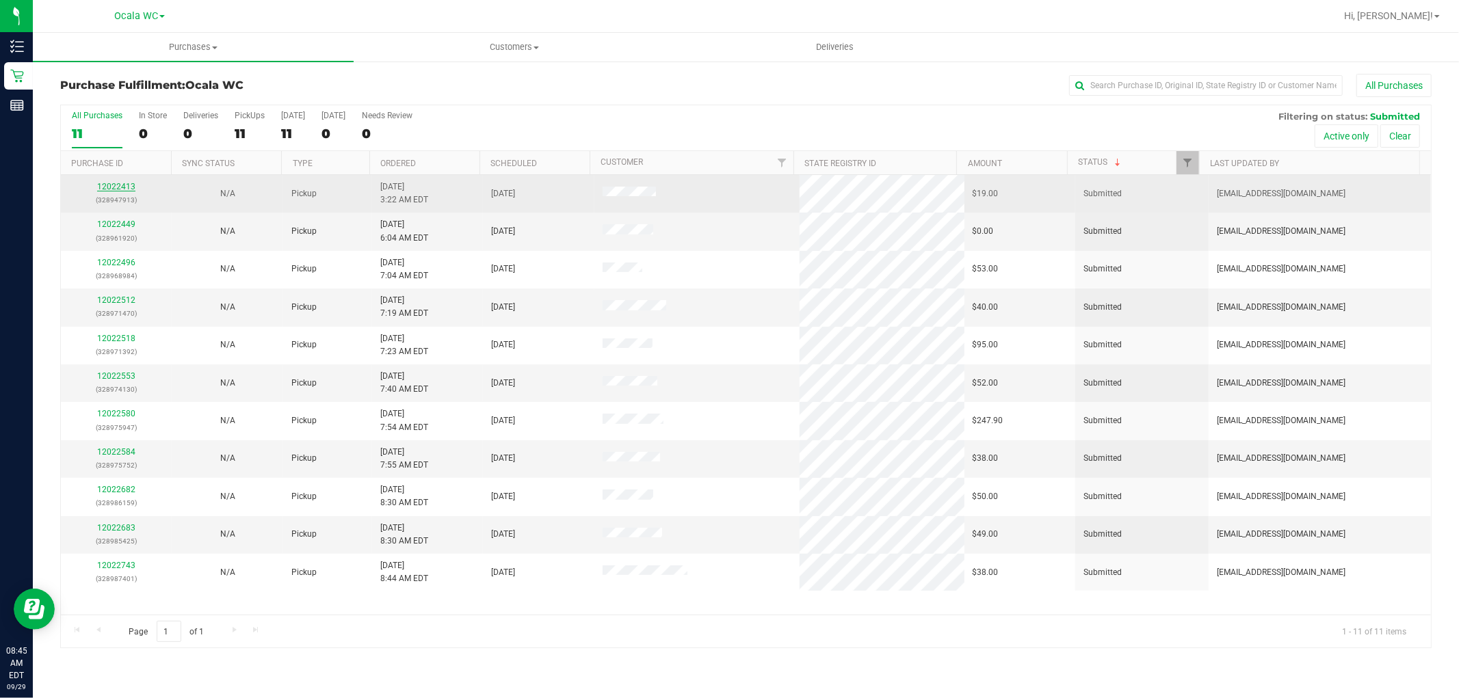
click at [125, 188] on link "12022413" at bounding box center [116, 187] width 38 height 10
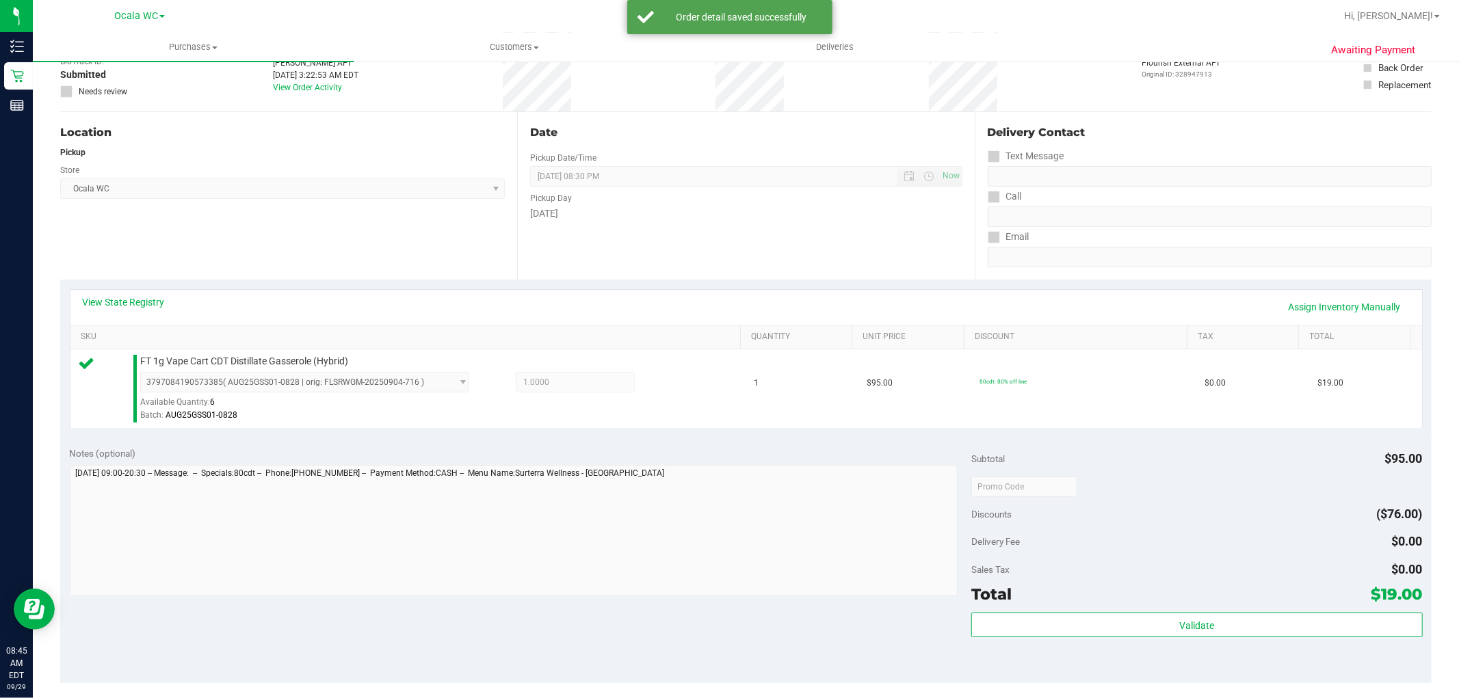
scroll to position [228, 0]
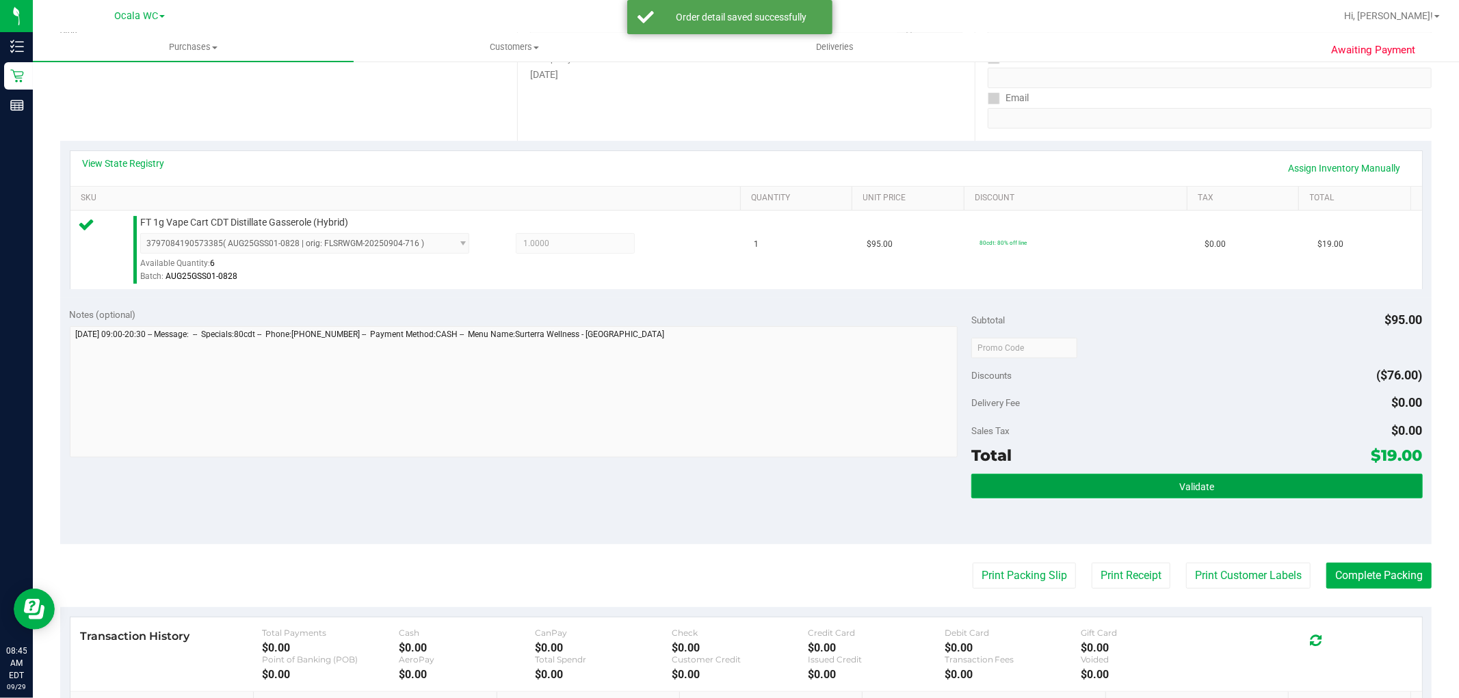
click at [1047, 483] on button "Validate" at bounding box center [1196, 486] width 451 height 25
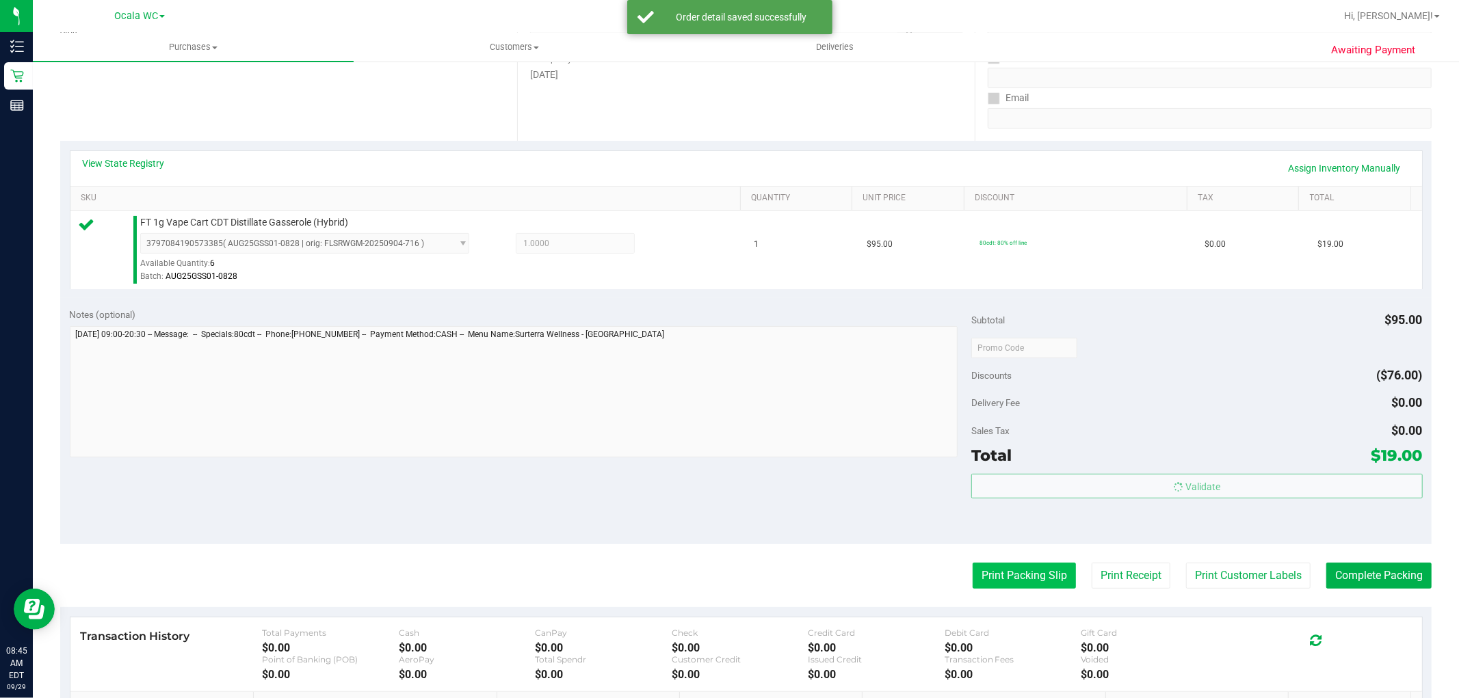
click at [996, 577] on button "Print Packing Slip" at bounding box center [1024, 576] width 103 height 26
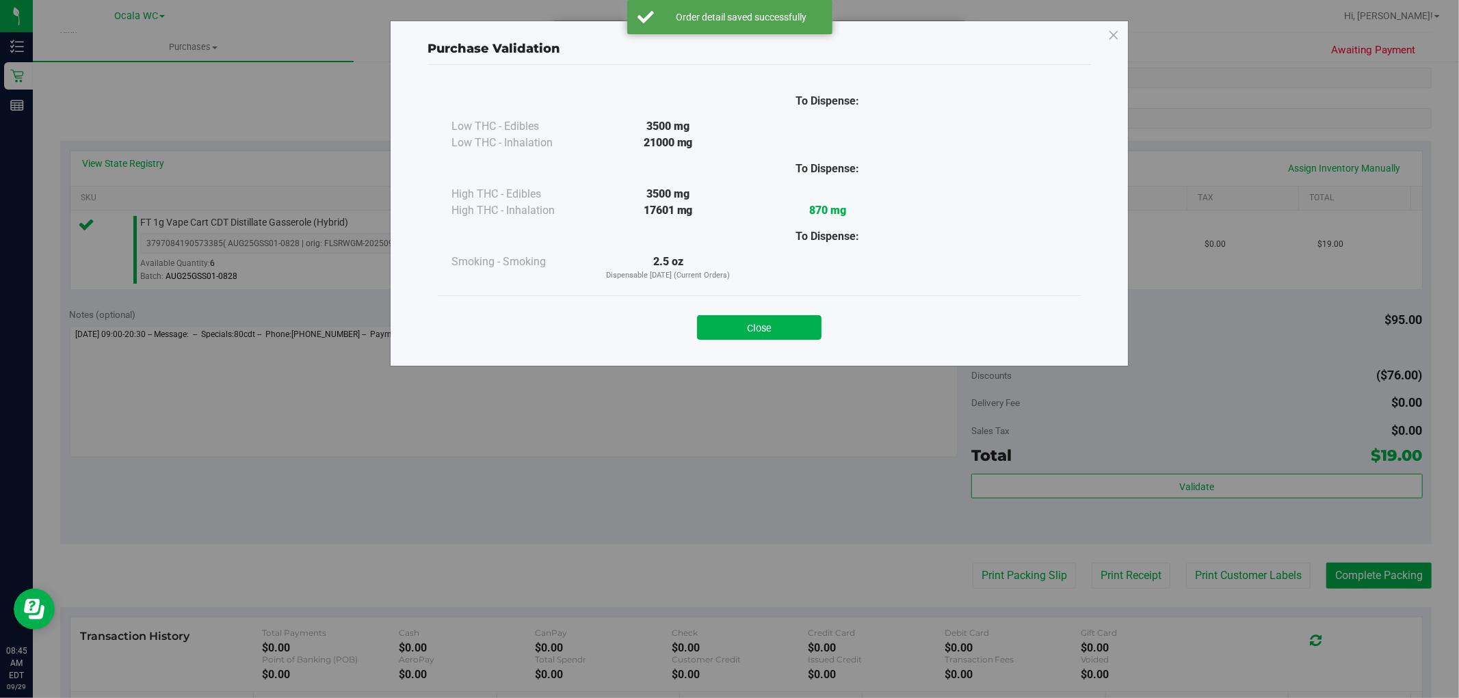
drag, startPoint x: 763, startPoint y: 337, endPoint x: 765, endPoint y: 325, distance: 11.7
click at [763, 333] on button "Close" at bounding box center [759, 327] width 125 height 25
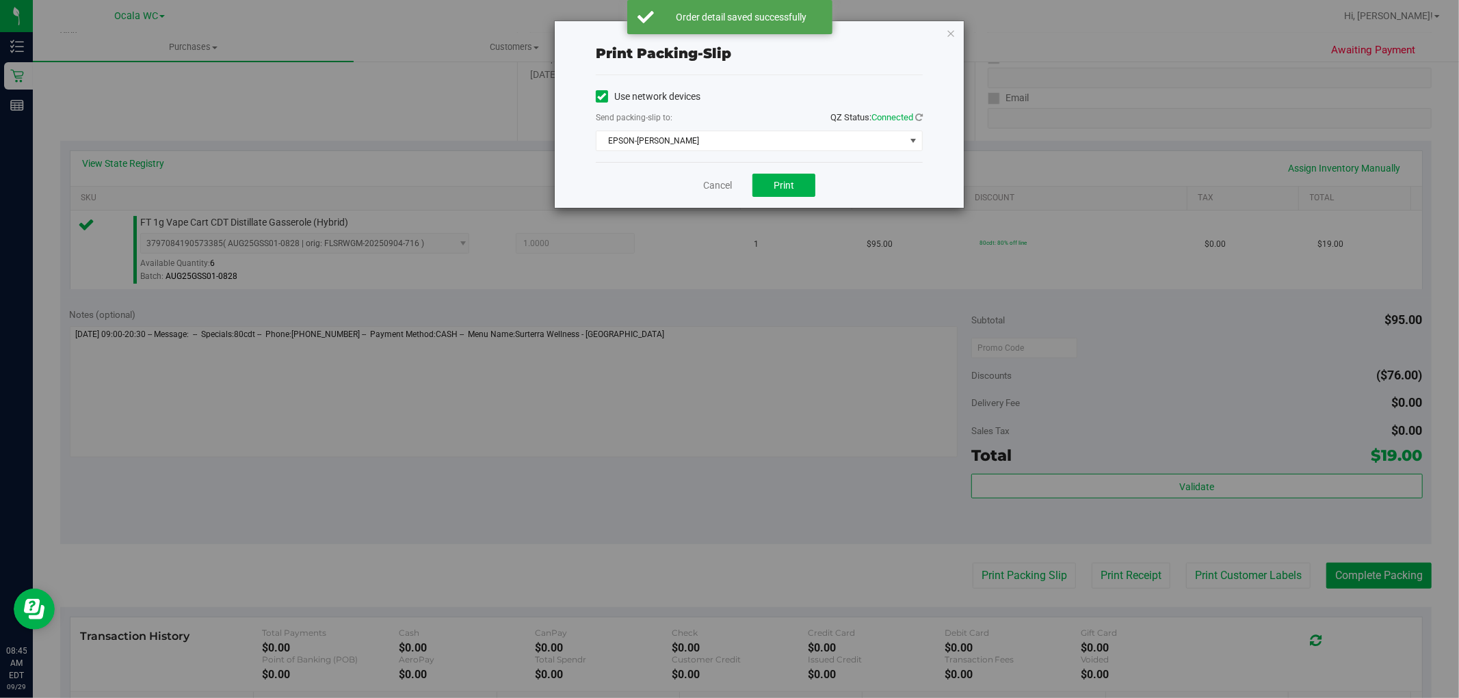
click at [765, 325] on div "Print packing-slip Use network devices Send packing-slip to: QZ Status: Connect…" at bounding box center [734, 349] width 1469 height 698
click at [787, 174] on button "Print" at bounding box center [784, 185] width 63 height 23
click at [948, 34] on icon "button" at bounding box center [951, 33] width 10 height 16
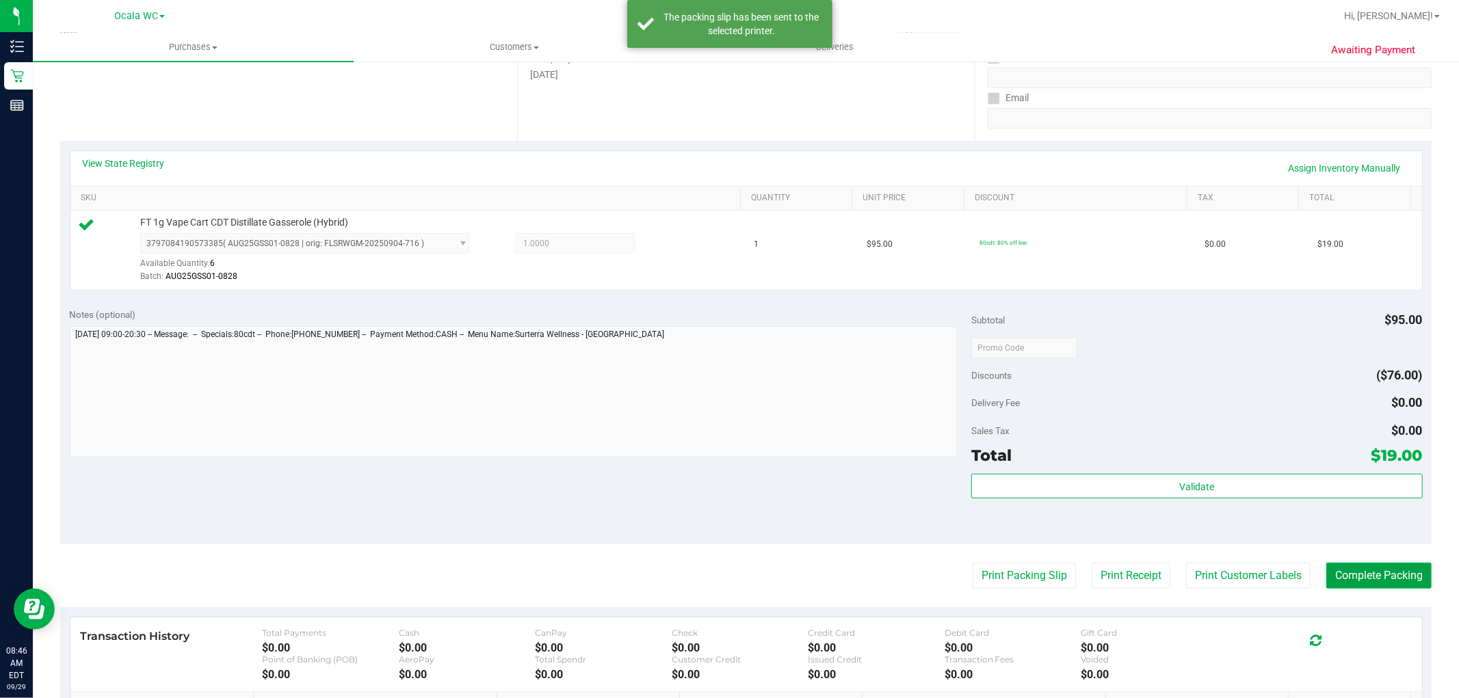
click at [1331, 571] on button "Complete Packing" at bounding box center [1378, 576] width 105 height 26
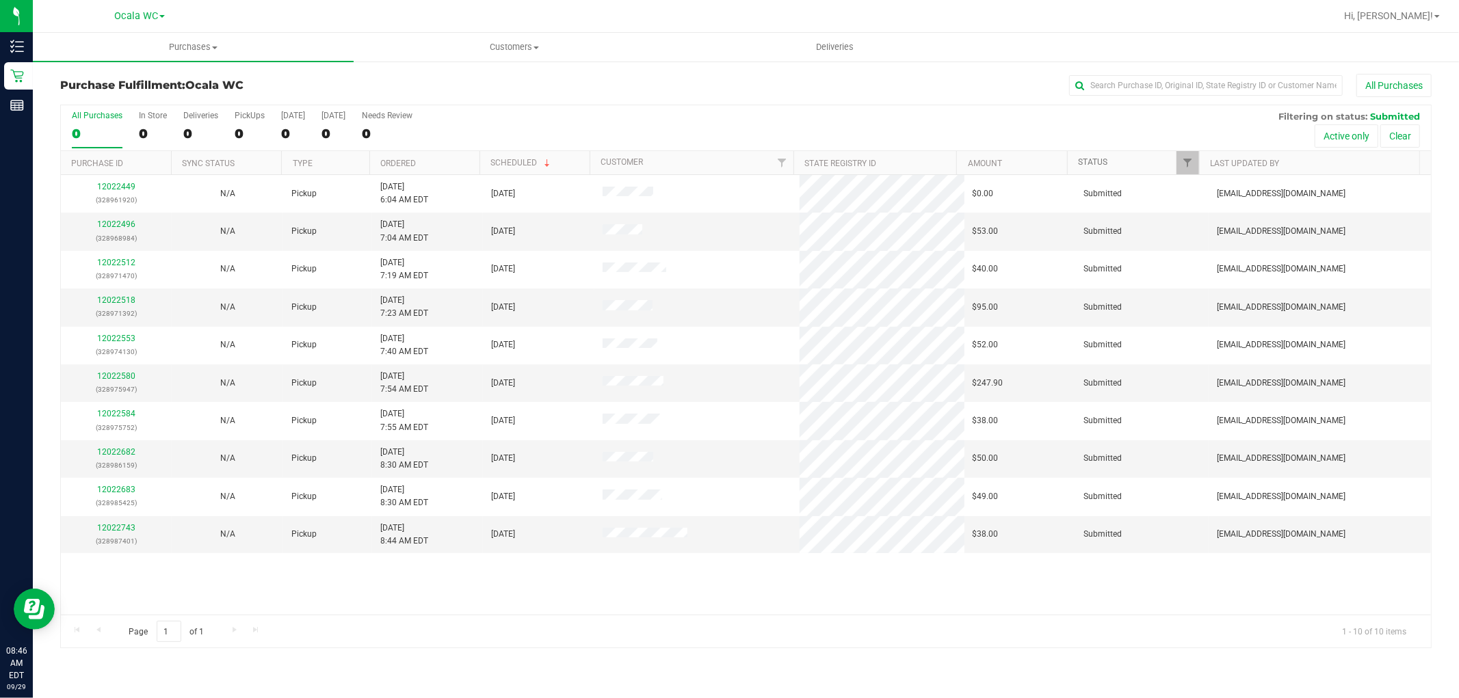
click at [1103, 162] on link "Status" at bounding box center [1092, 162] width 29 height 10
click at [1115, 162] on span at bounding box center [1117, 162] width 11 height 11
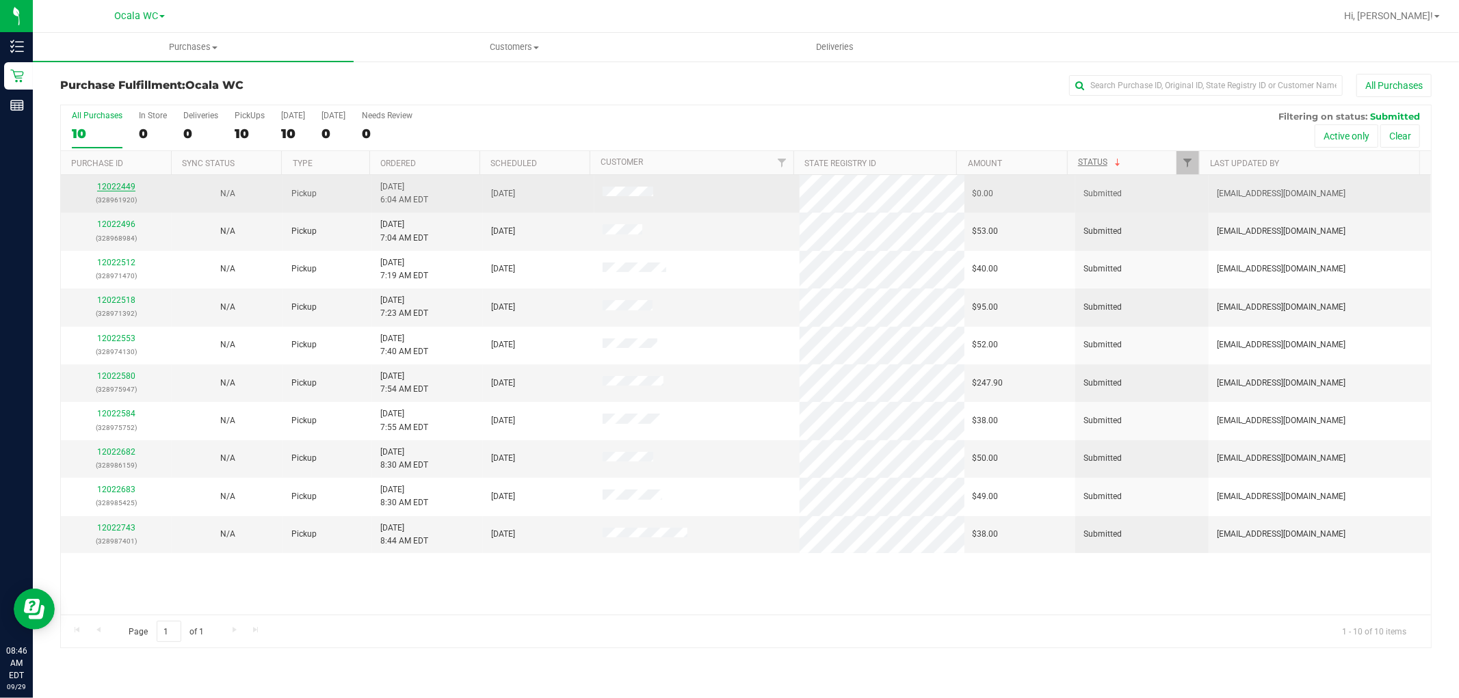
click at [128, 187] on link "12022449" at bounding box center [116, 187] width 38 height 10
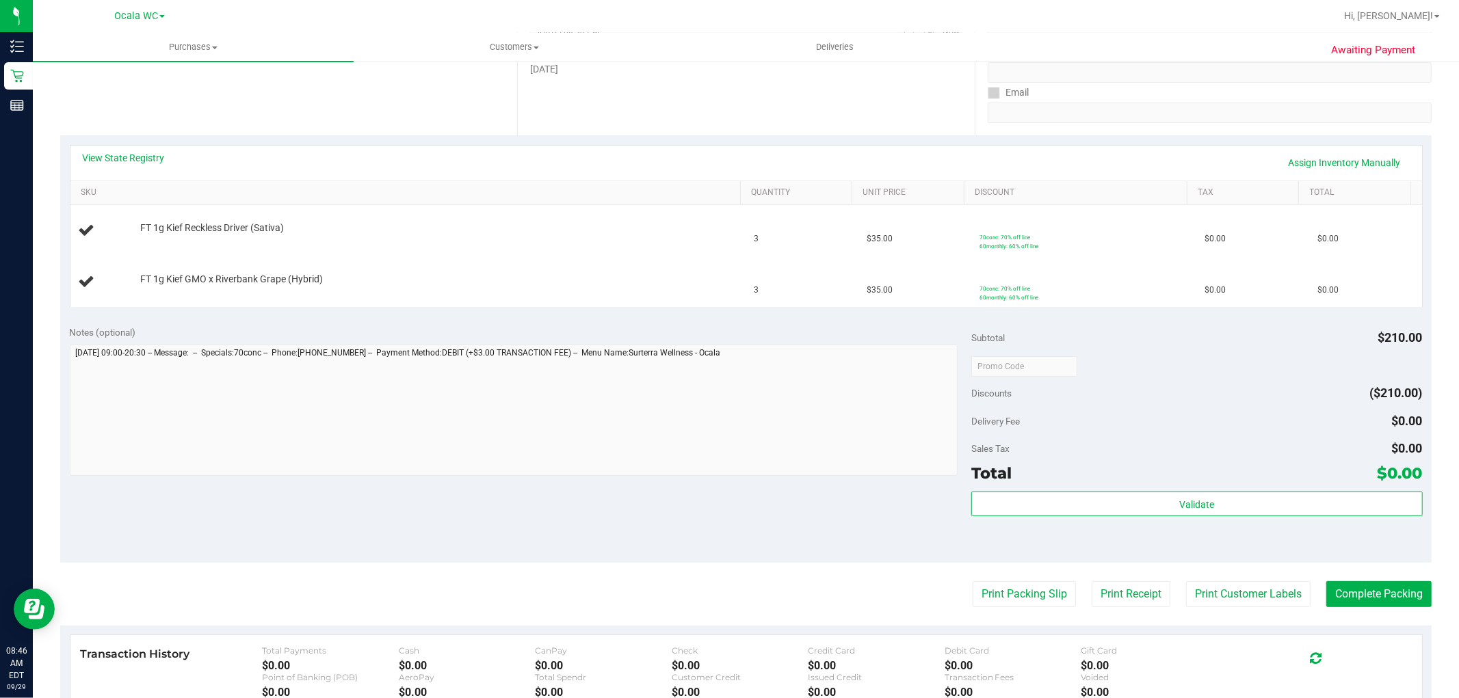
scroll to position [240, 0]
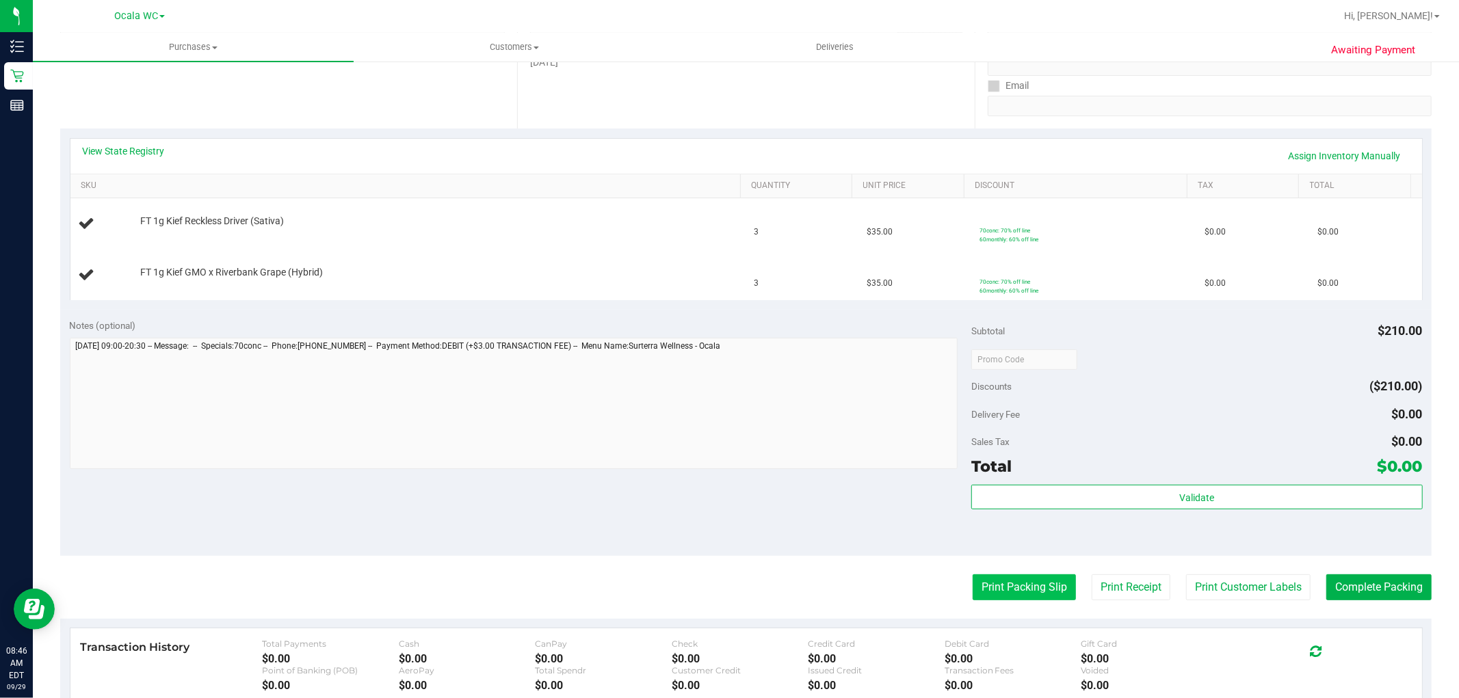
click at [1016, 592] on button "Print Packing Slip" at bounding box center [1024, 588] width 103 height 26
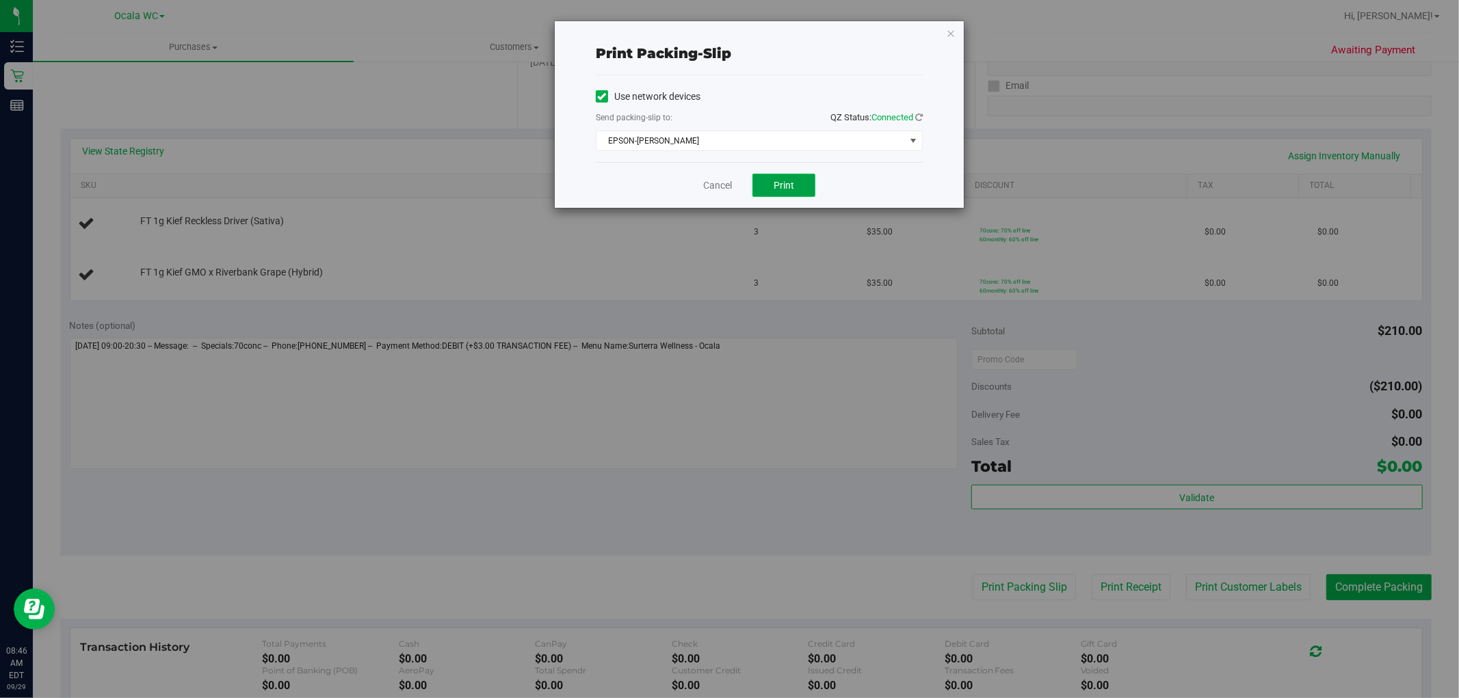
click at [789, 190] on span "Print" at bounding box center [784, 185] width 21 height 11
click at [705, 183] on link "Cancel" at bounding box center [717, 186] width 29 height 14
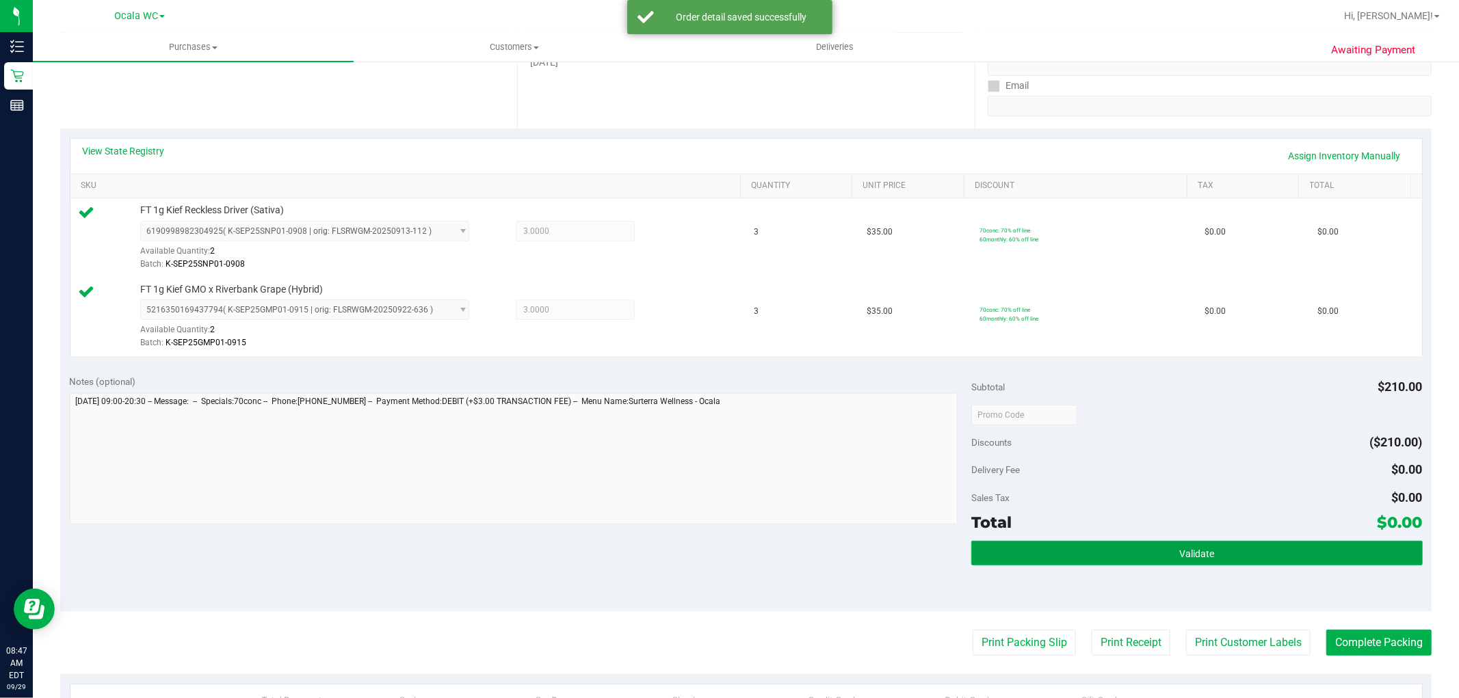
click at [994, 554] on button "Validate" at bounding box center [1196, 553] width 451 height 25
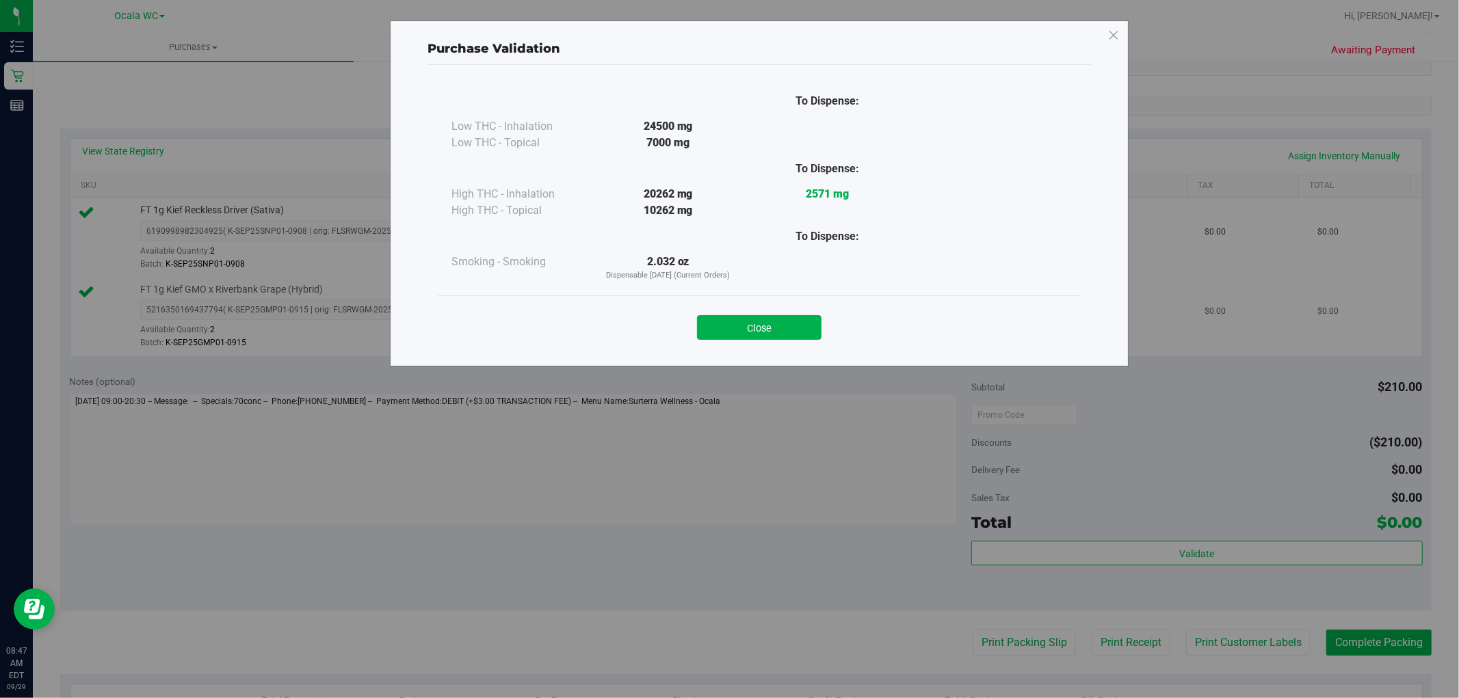
drag, startPoint x: 758, startPoint y: 319, endPoint x: 783, endPoint y: 349, distance: 38.8
click at [761, 327] on button "Close" at bounding box center [759, 327] width 125 height 25
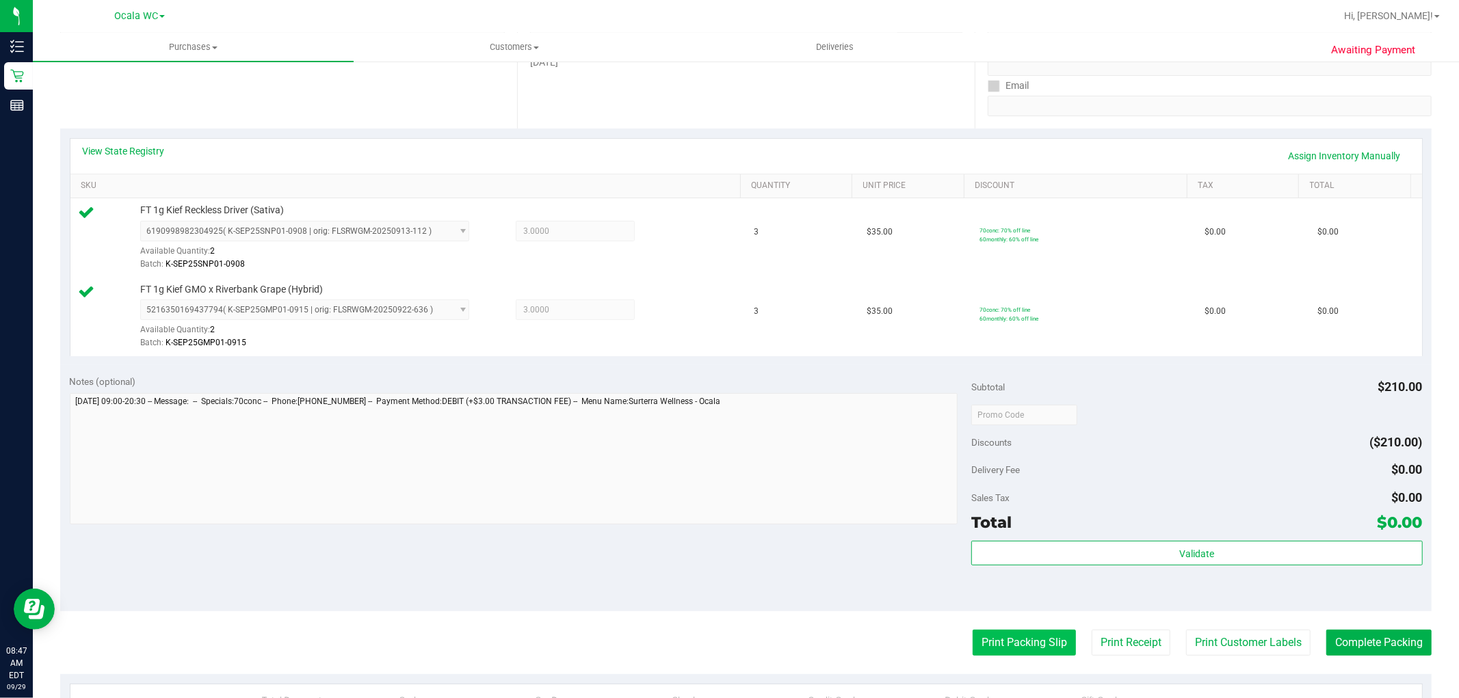
click at [1038, 645] on button "Print Packing Slip" at bounding box center [1024, 643] width 103 height 26
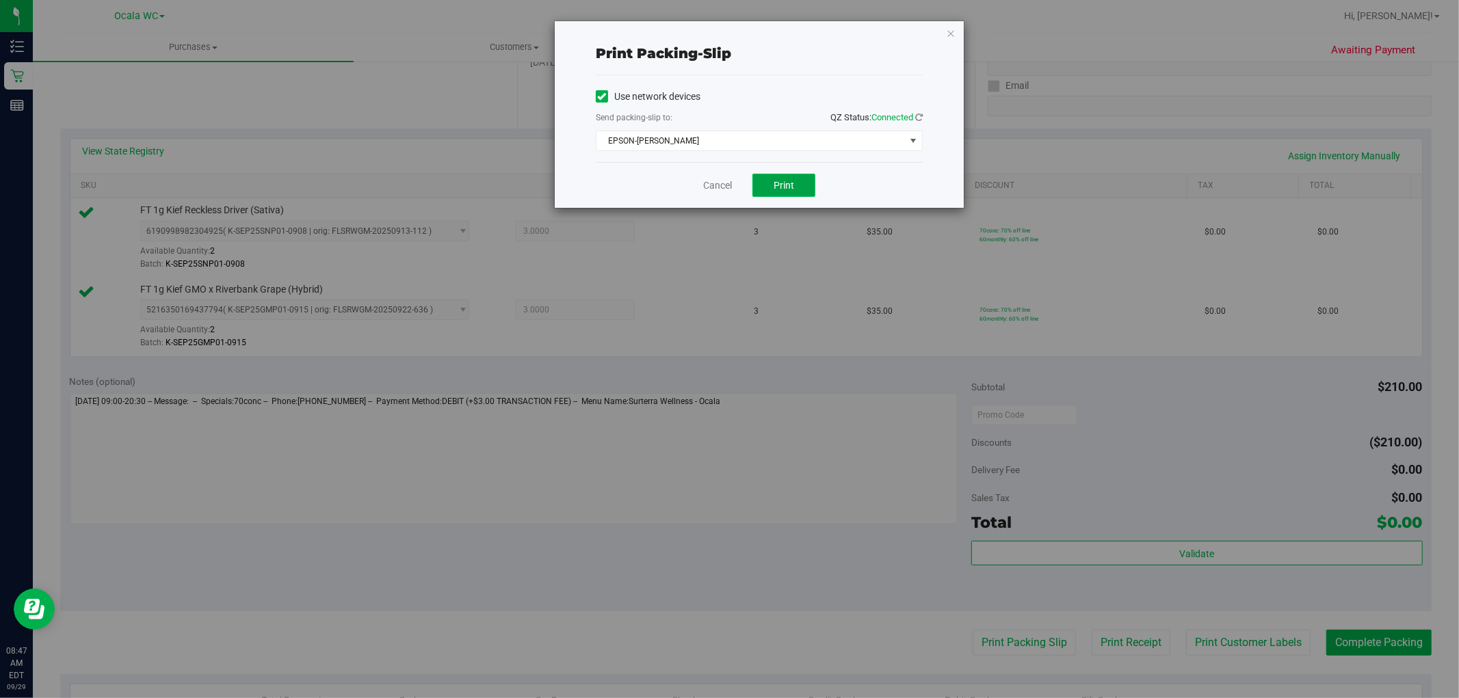
click at [783, 188] on span "Print" at bounding box center [784, 185] width 21 height 11
click at [953, 32] on icon "button" at bounding box center [951, 33] width 10 height 16
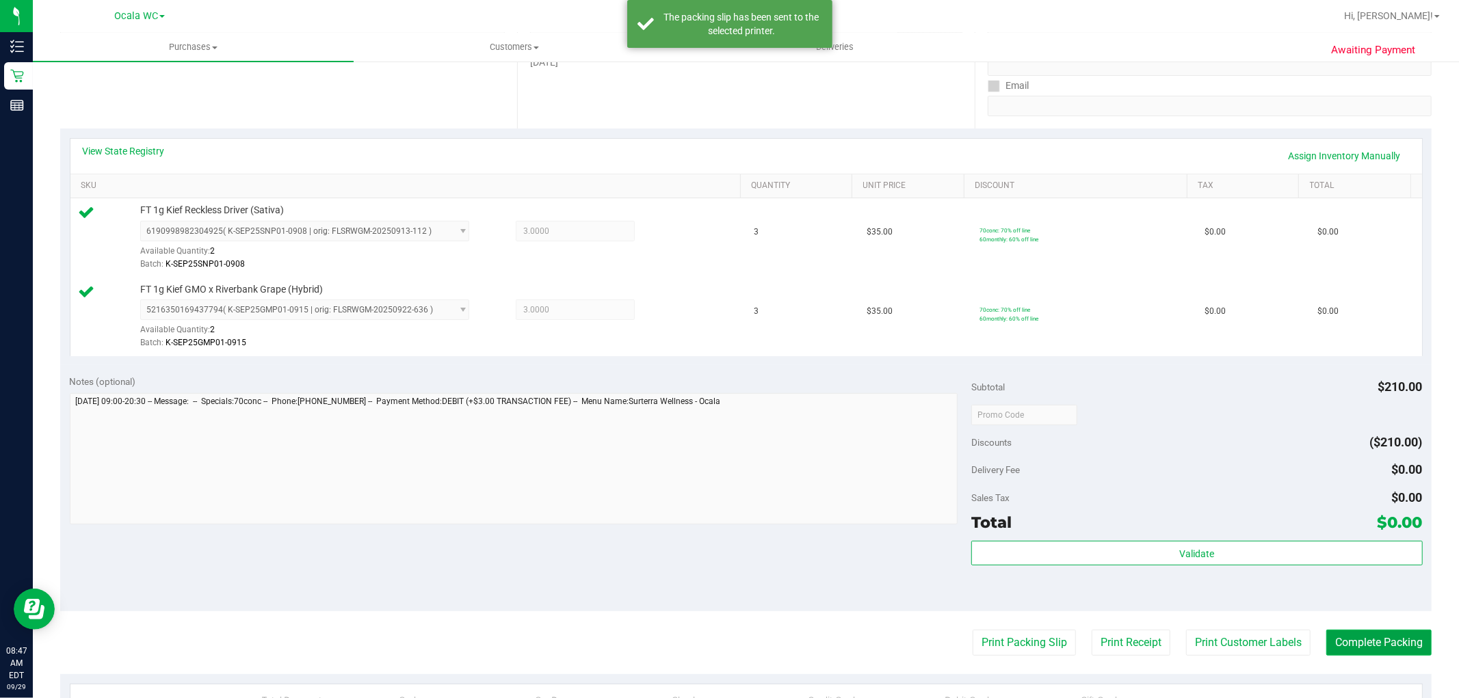
click at [1368, 638] on button "Complete Packing" at bounding box center [1378, 643] width 105 height 26
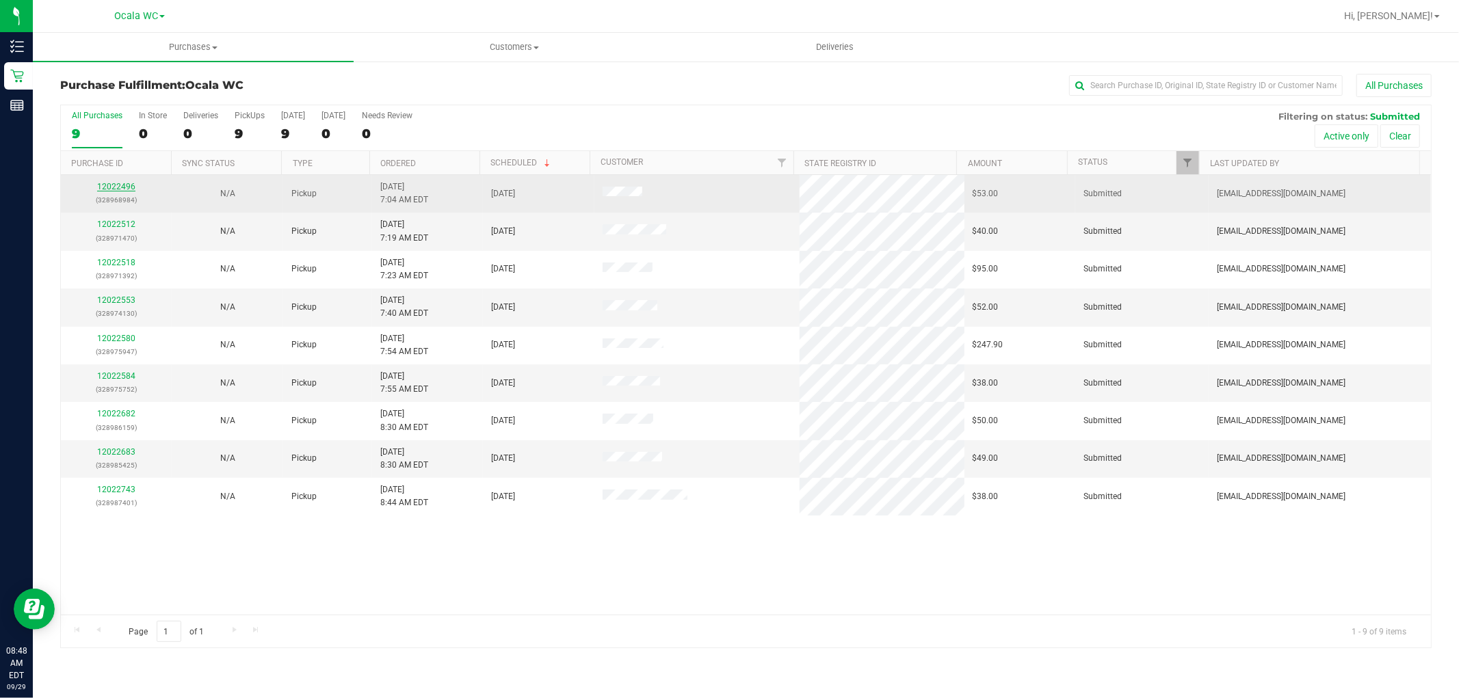
click at [130, 187] on link "12022496" at bounding box center [116, 187] width 38 height 10
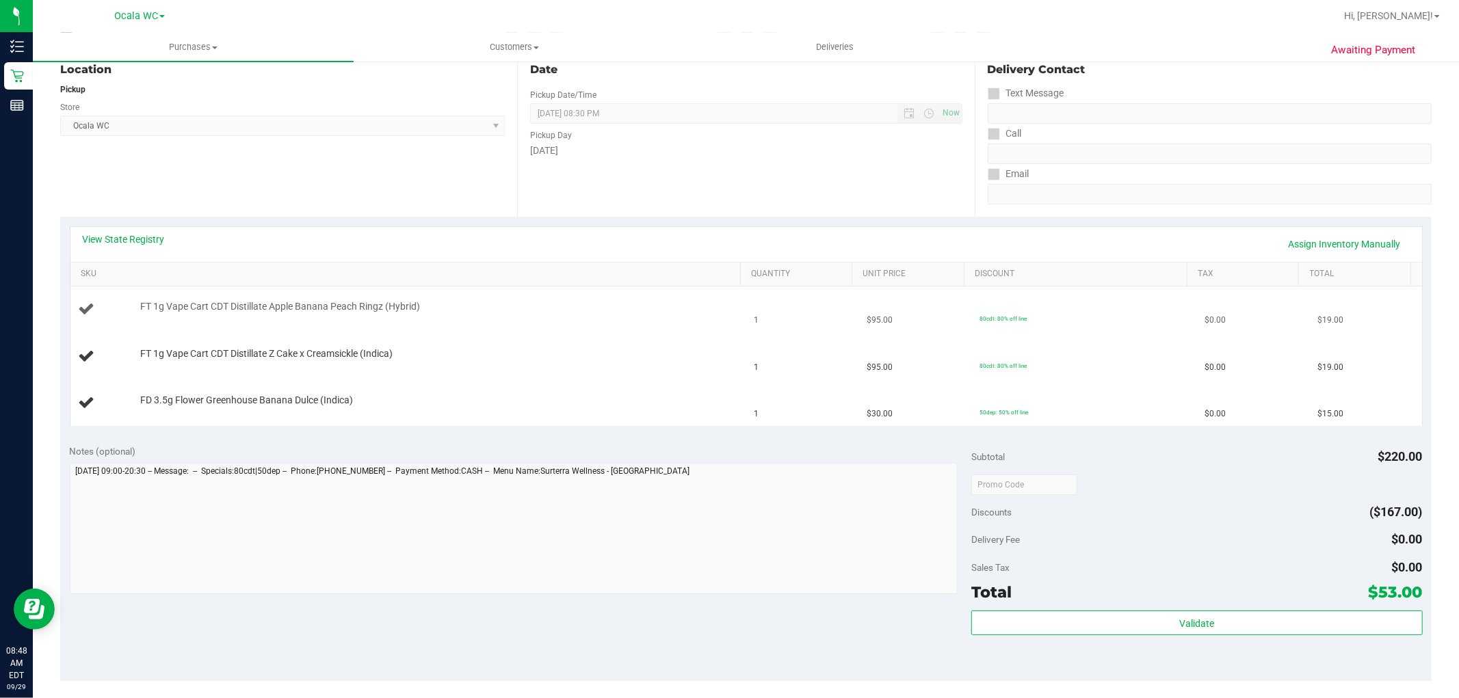
scroll to position [304, 0]
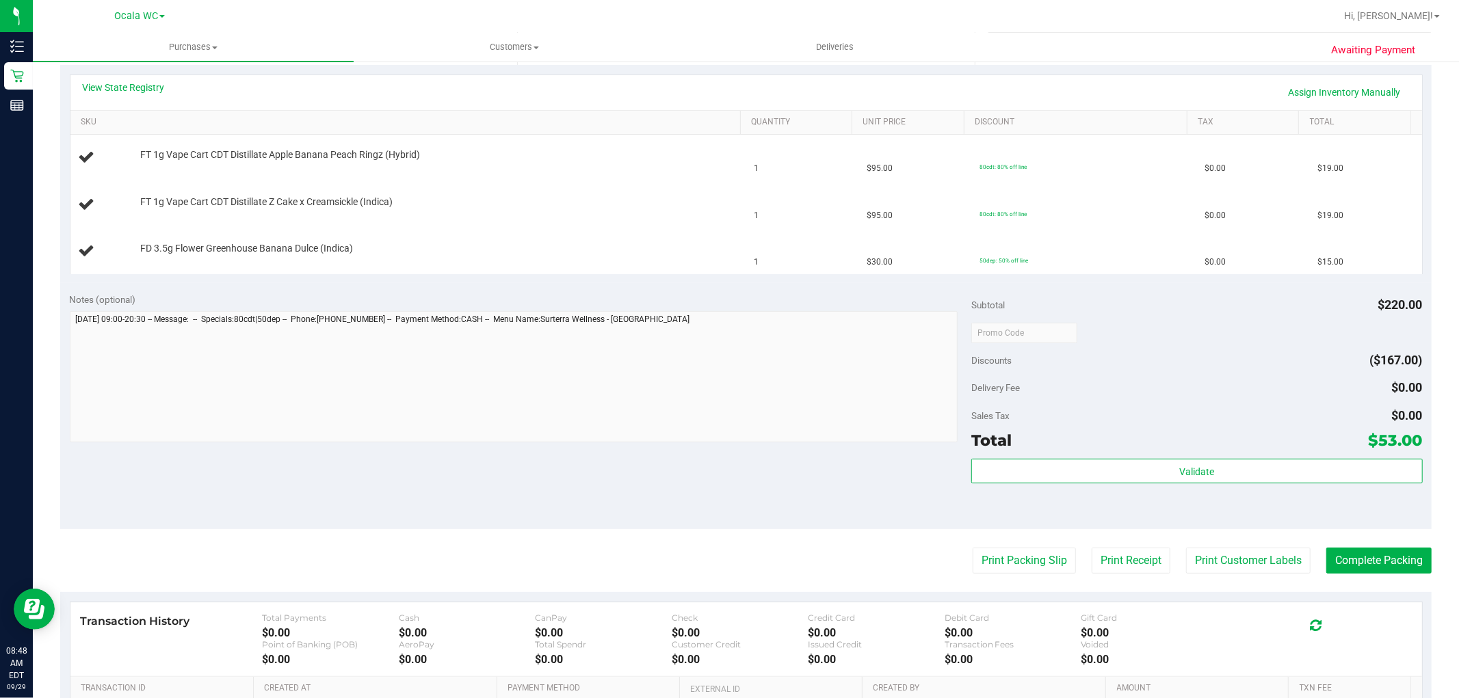
click at [1020, 545] on purchase-details "Back Edit Purchase Cancel Purchase View Profile # 12022496 BioTrack ID: - Submi…" at bounding box center [746, 309] width 1372 height 1078
click at [1021, 549] on button "Print Packing Slip" at bounding box center [1024, 561] width 103 height 26
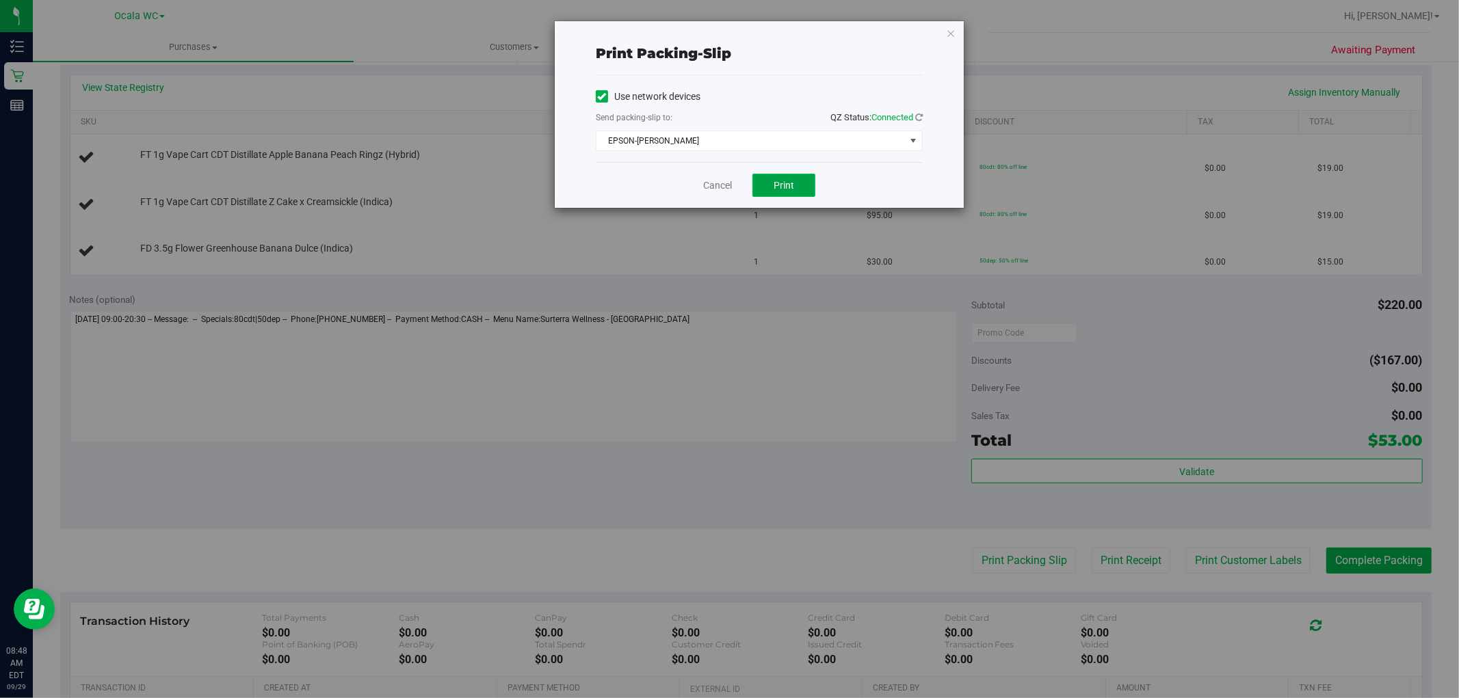
click at [755, 194] on button "Print" at bounding box center [784, 185] width 63 height 23
click at [951, 36] on icon "button" at bounding box center [951, 33] width 10 height 16
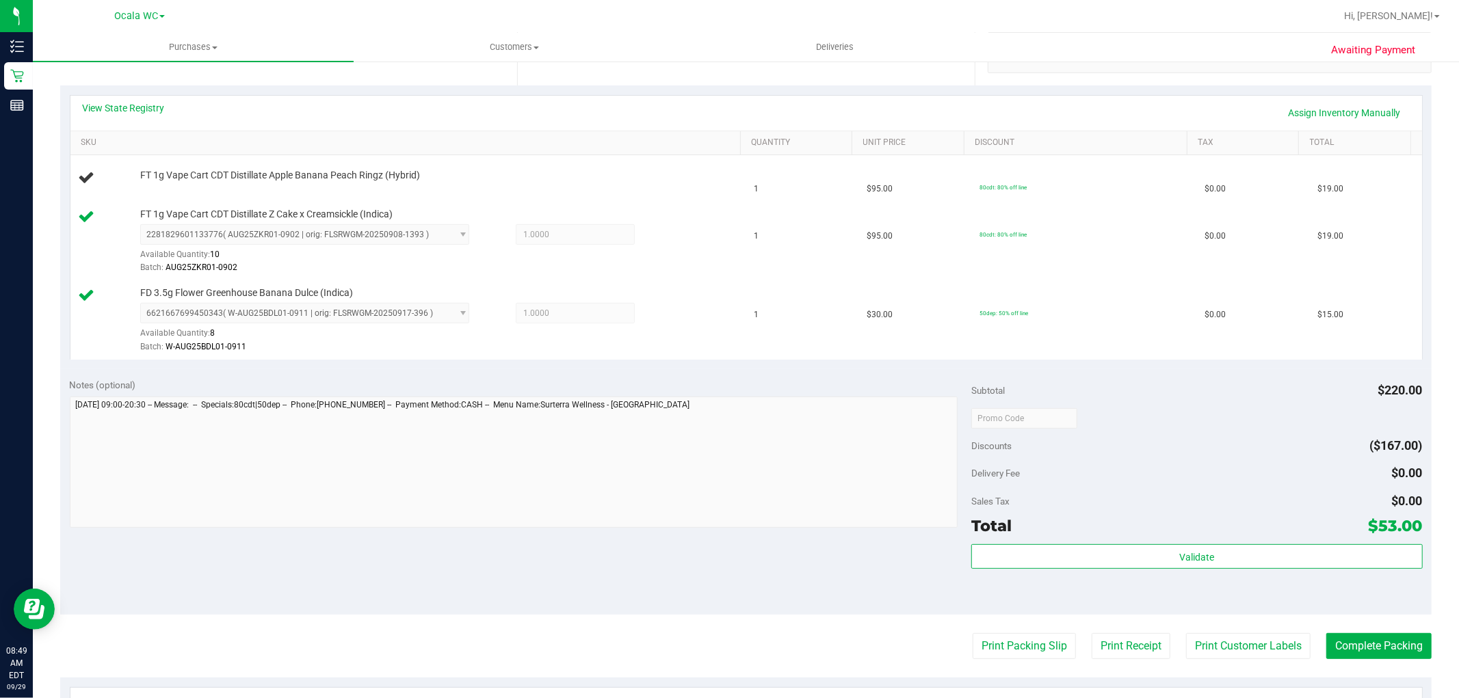
scroll to position [283, 0]
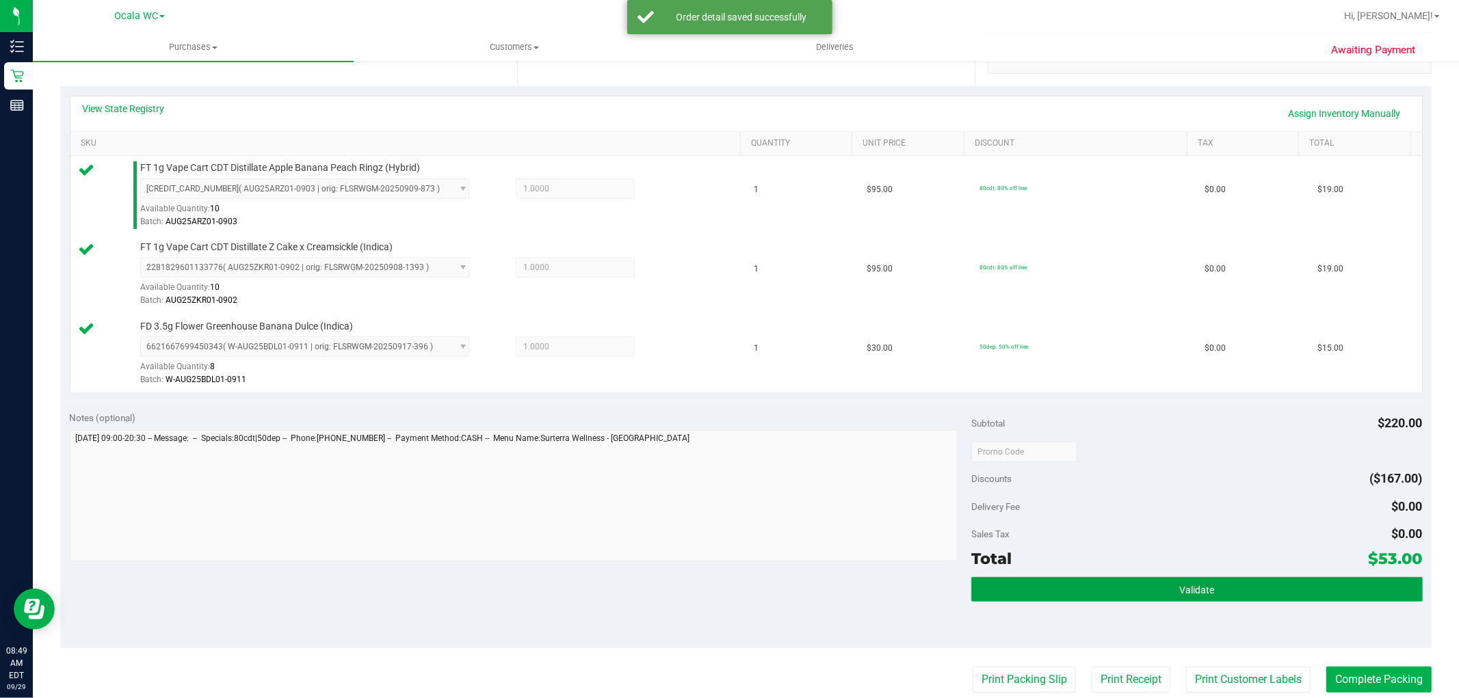
click at [1314, 599] on button "Validate" at bounding box center [1196, 589] width 451 height 25
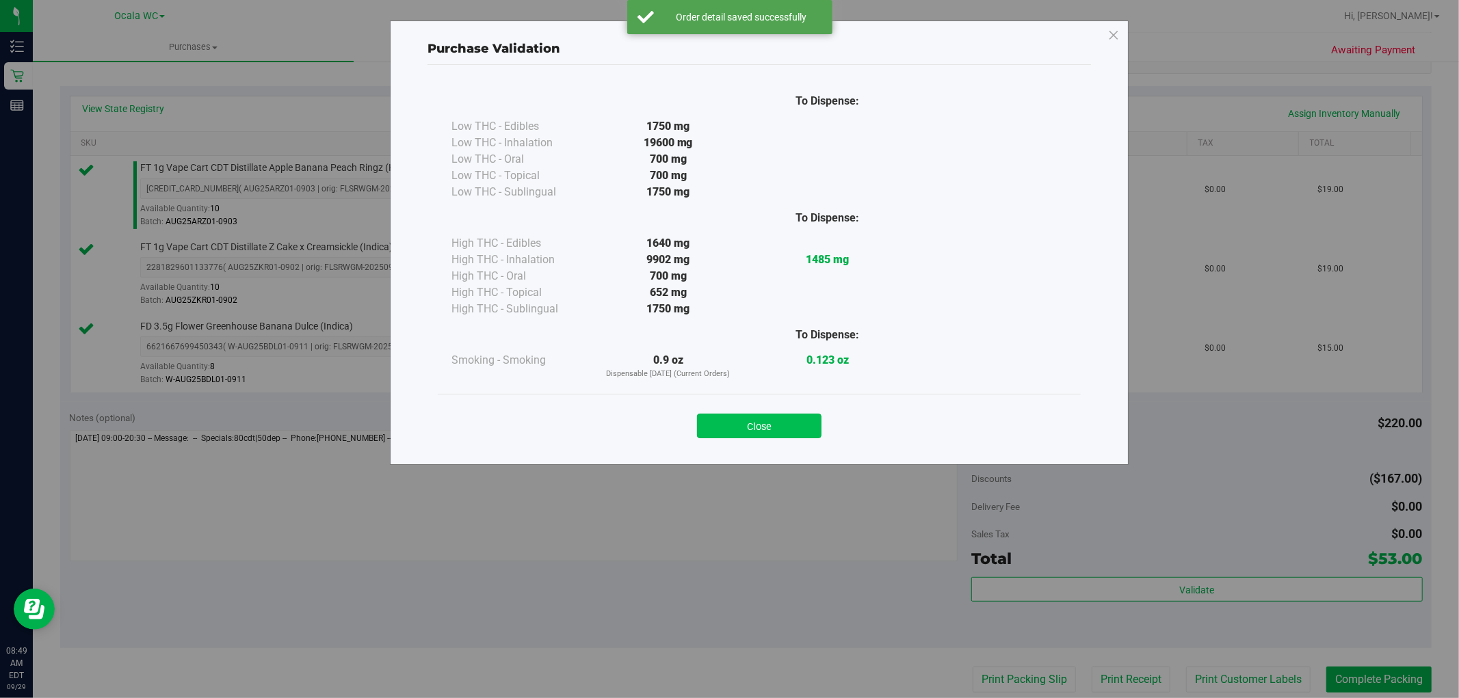
click at [798, 419] on button "Close" at bounding box center [759, 426] width 125 height 25
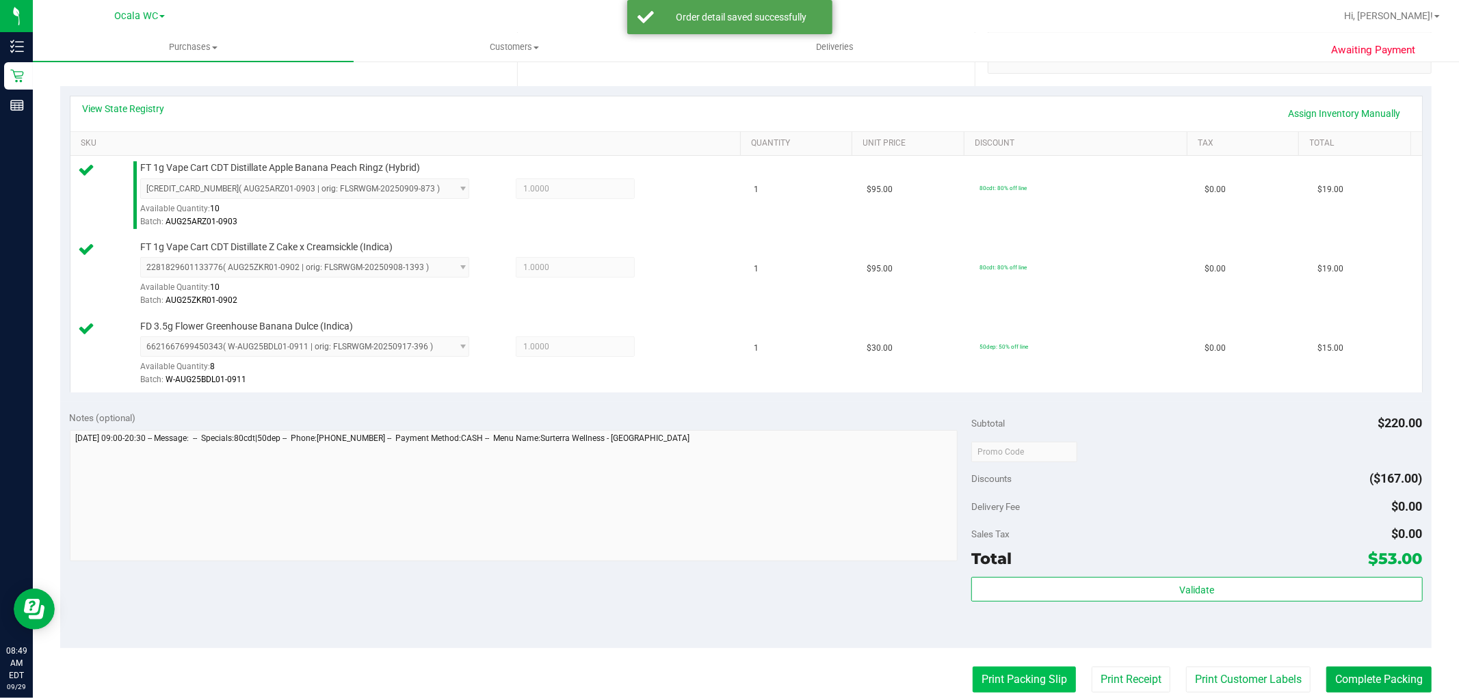
click at [1033, 674] on button "Print Packing Slip" at bounding box center [1024, 680] width 103 height 26
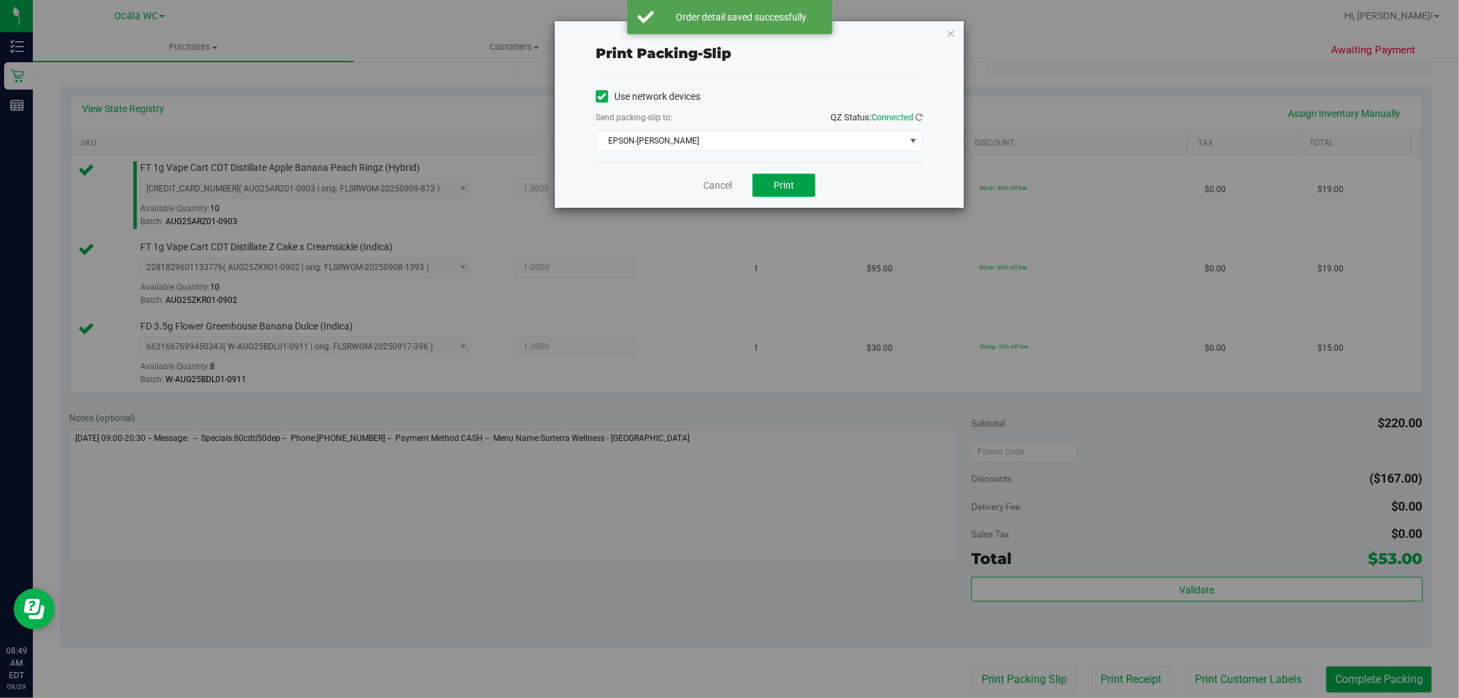
click at [790, 192] on button "Print" at bounding box center [784, 185] width 63 height 23
click at [951, 31] on icon "button" at bounding box center [951, 33] width 10 height 16
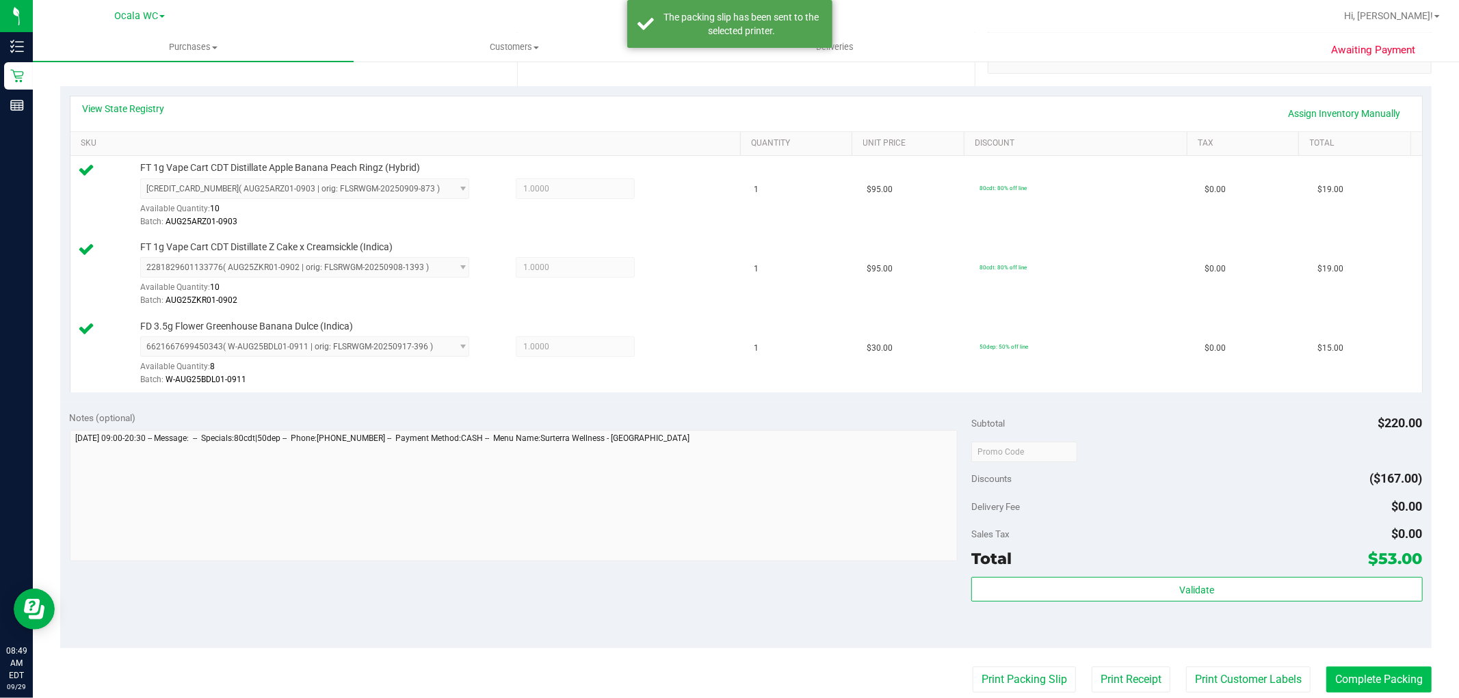
click at [1369, 677] on button "Complete Packing" at bounding box center [1378, 680] width 105 height 26
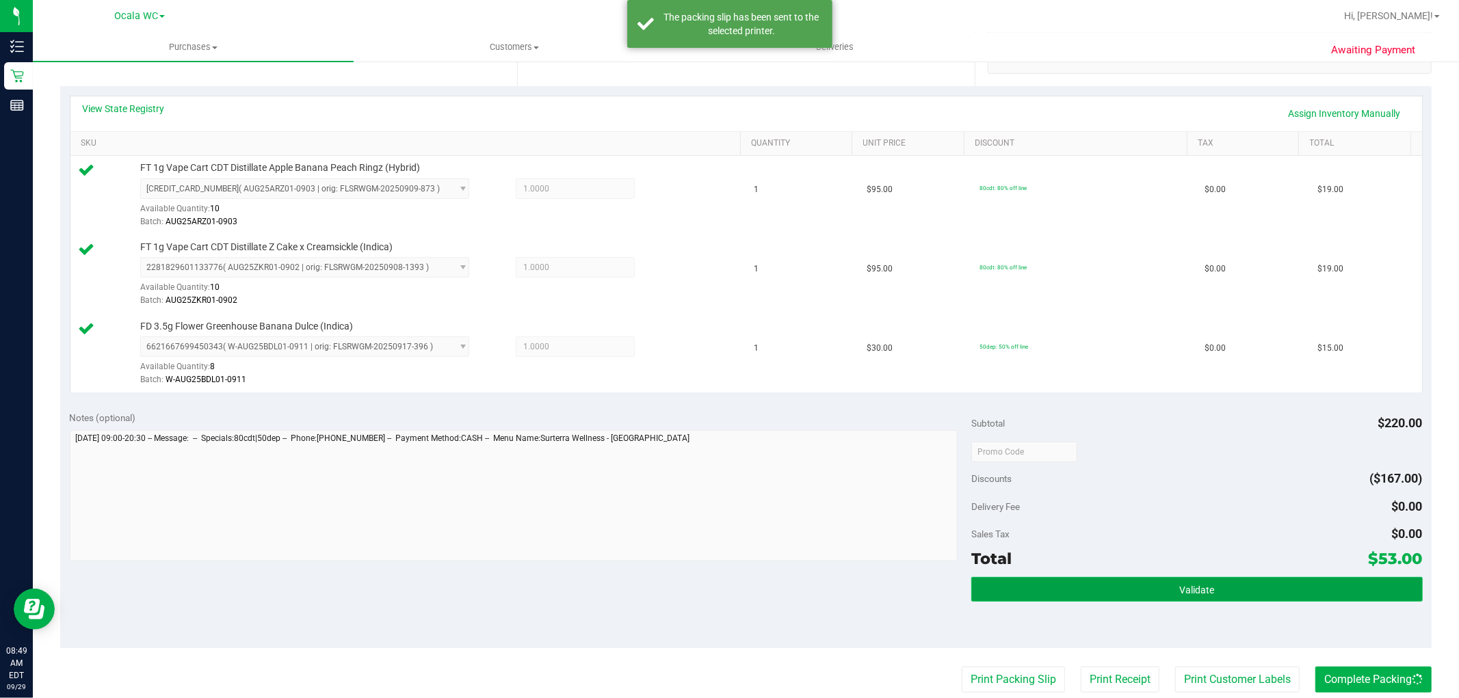
click at [1274, 593] on button "Validate" at bounding box center [1196, 589] width 451 height 25
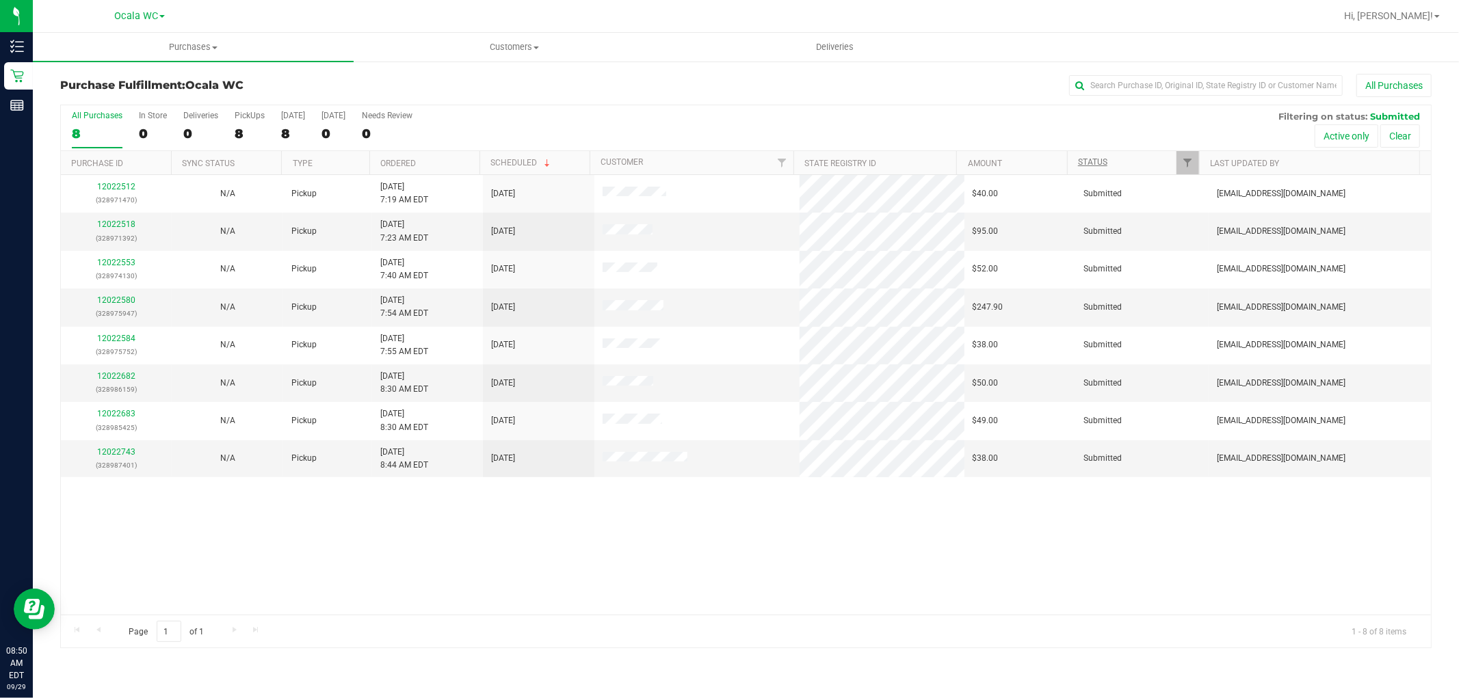
click at [1104, 167] on link "Status" at bounding box center [1092, 162] width 29 height 10
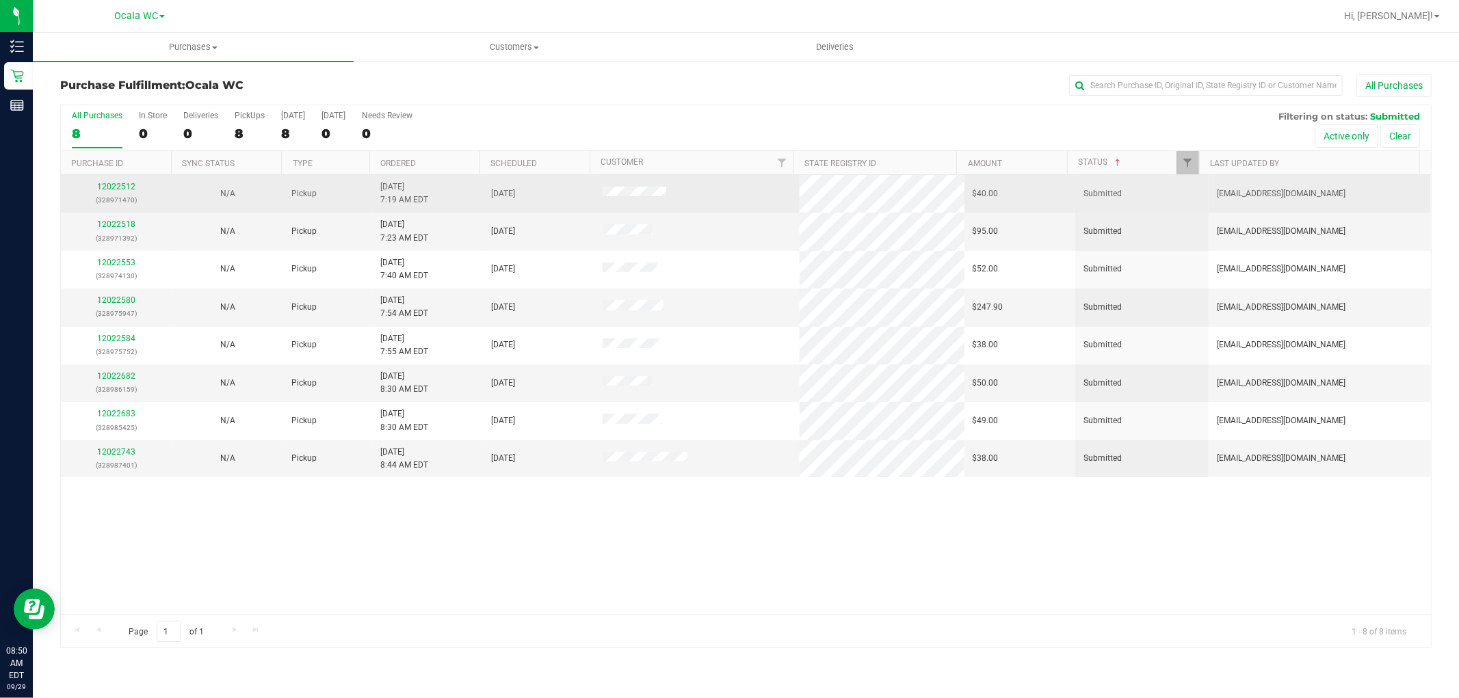
click at [1101, 179] on td "Submitted" at bounding box center [1141, 194] width 133 height 38
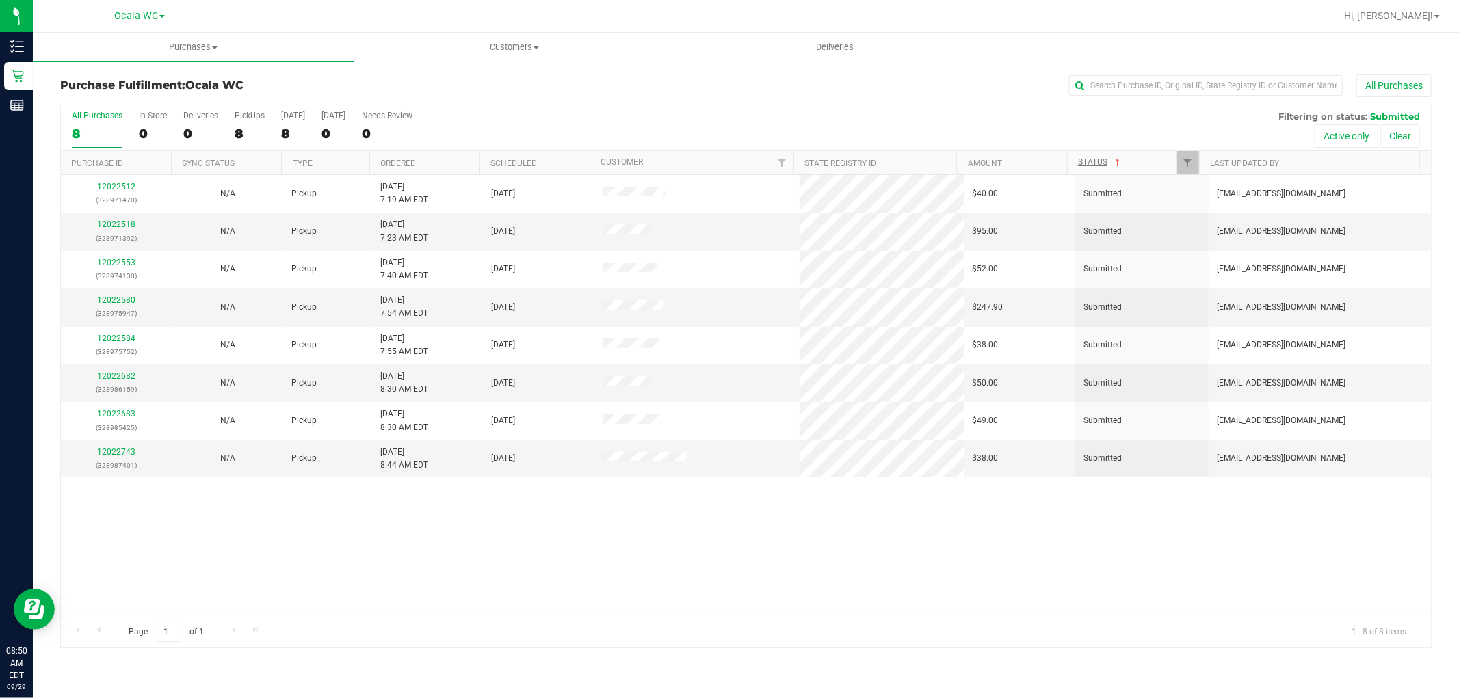
click at [1095, 162] on link "Status" at bounding box center [1100, 162] width 45 height 10
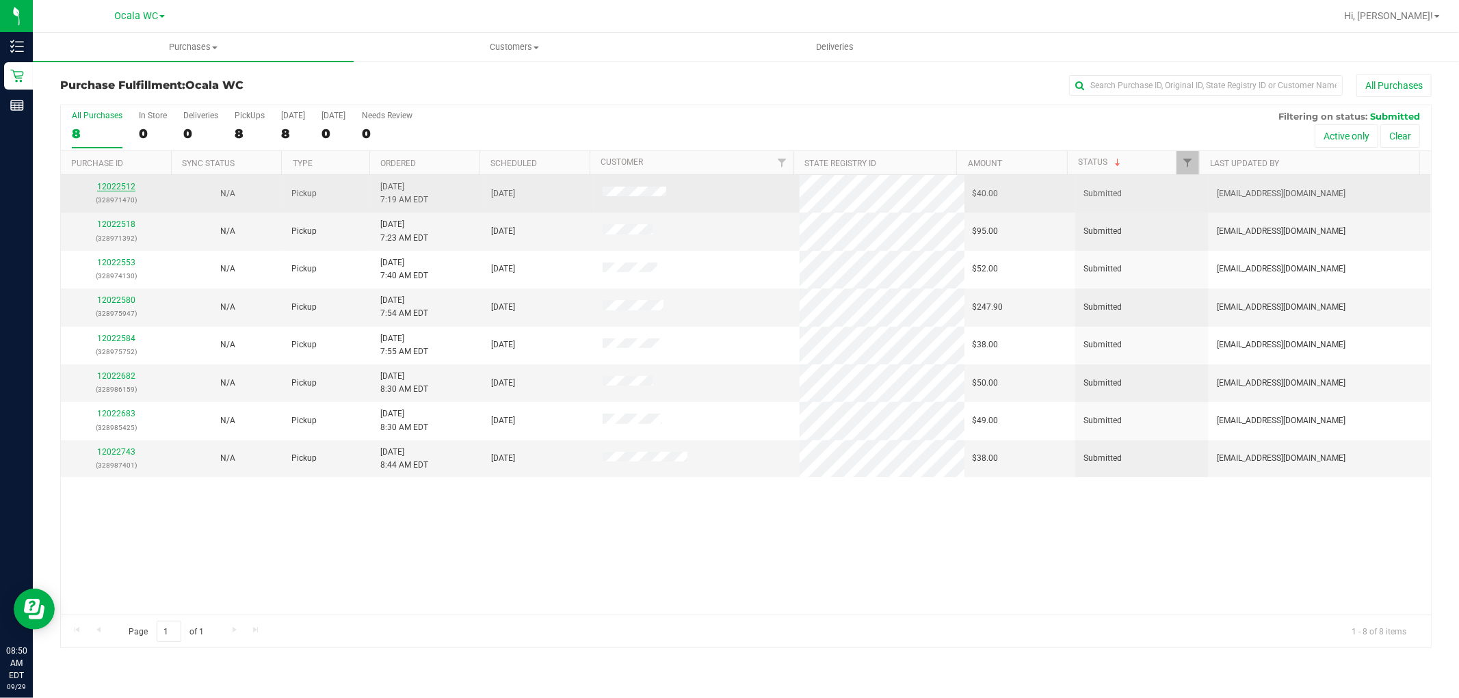
click at [112, 189] on link "12022512" at bounding box center [116, 187] width 38 height 10
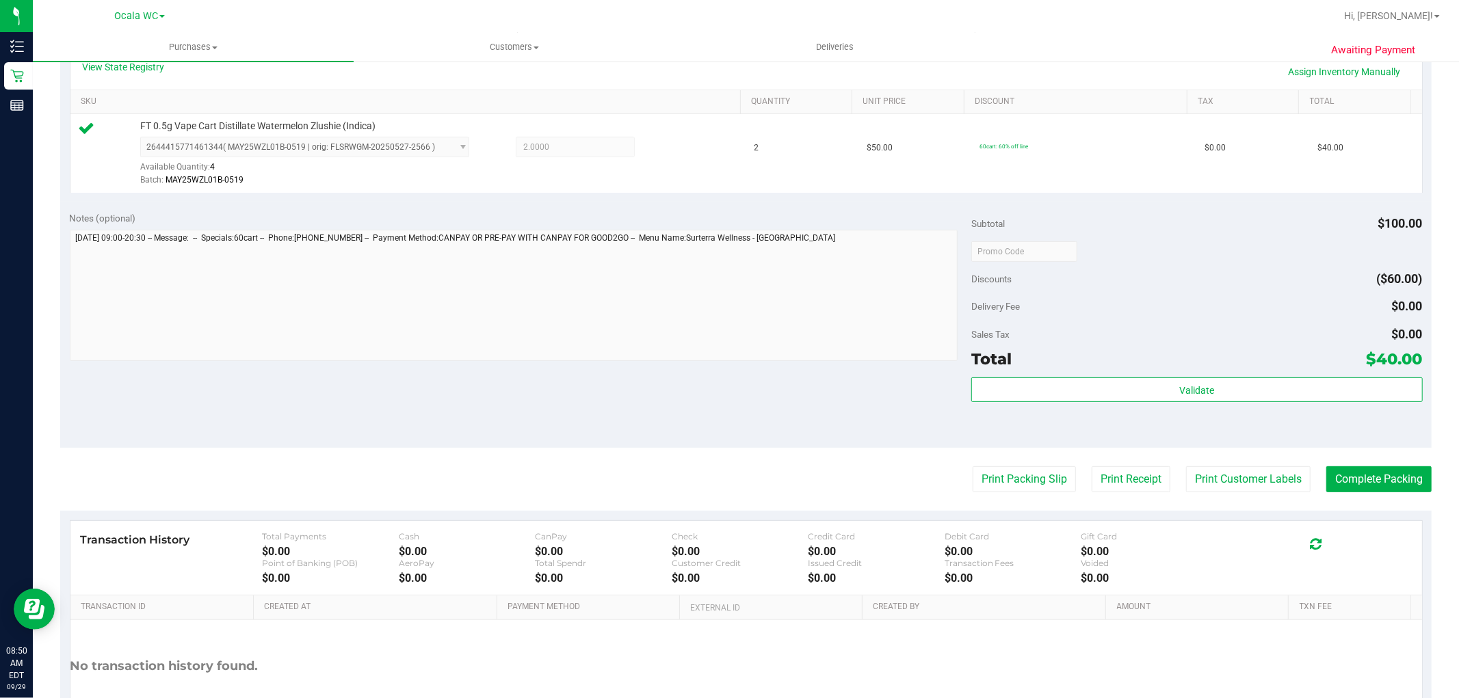
scroll to position [326, 0]
click at [1287, 414] on div "Validate" at bounding box center [1196, 407] width 451 height 62
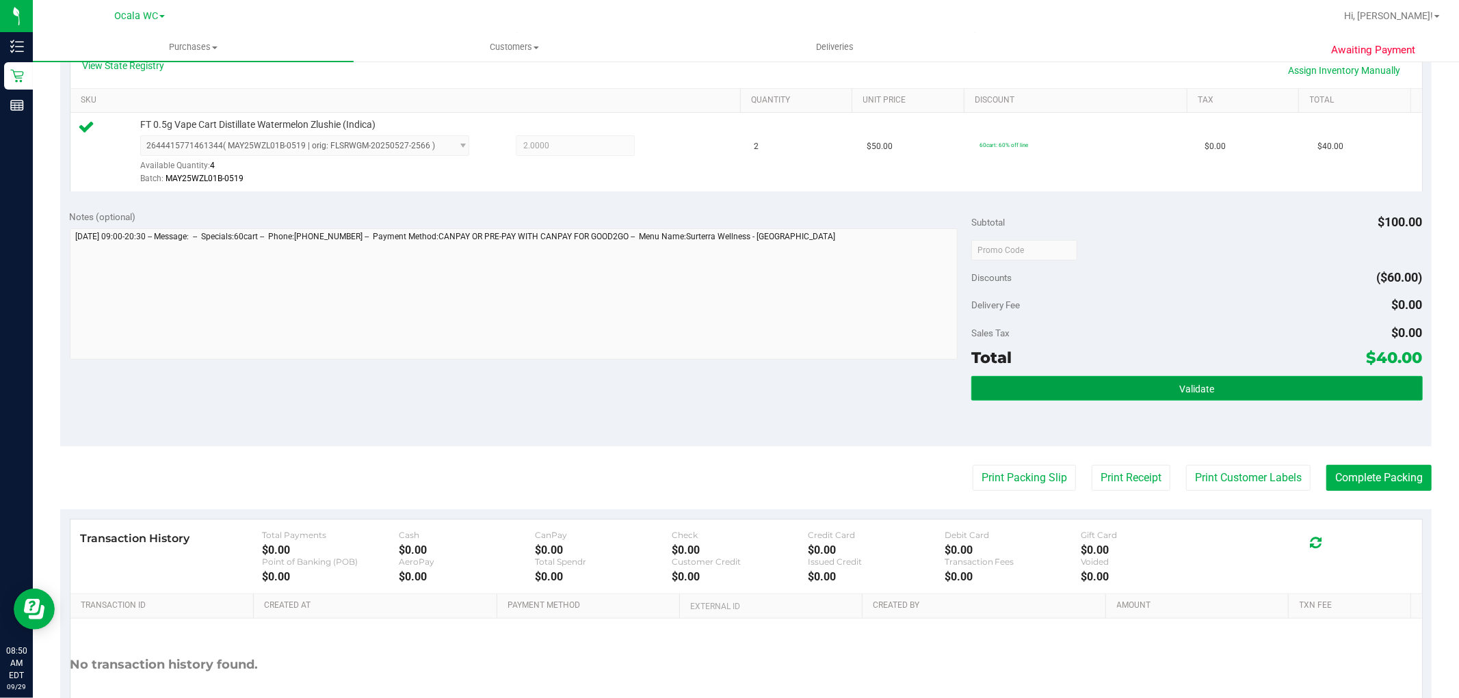
click at [1296, 391] on button "Validate" at bounding box center [1196, 388] width 451 height 25
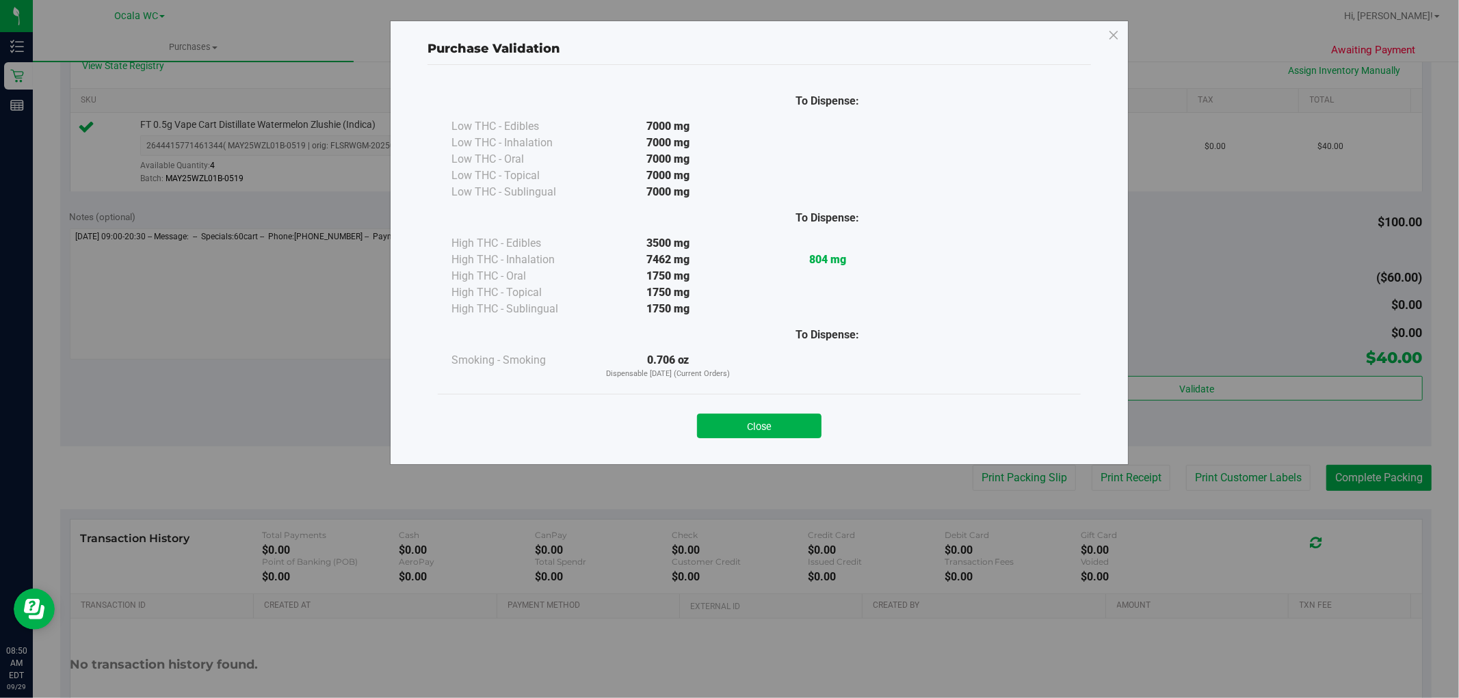
click at [1045, 482] on div "Purchase Validation To Dispense: Low THC - Edibles 7000 mg" at bounding box center [734, 349] width 1469 height 698
click at [784, 424] on button "Close" at bounding box center [759, 426] width 125 height 25
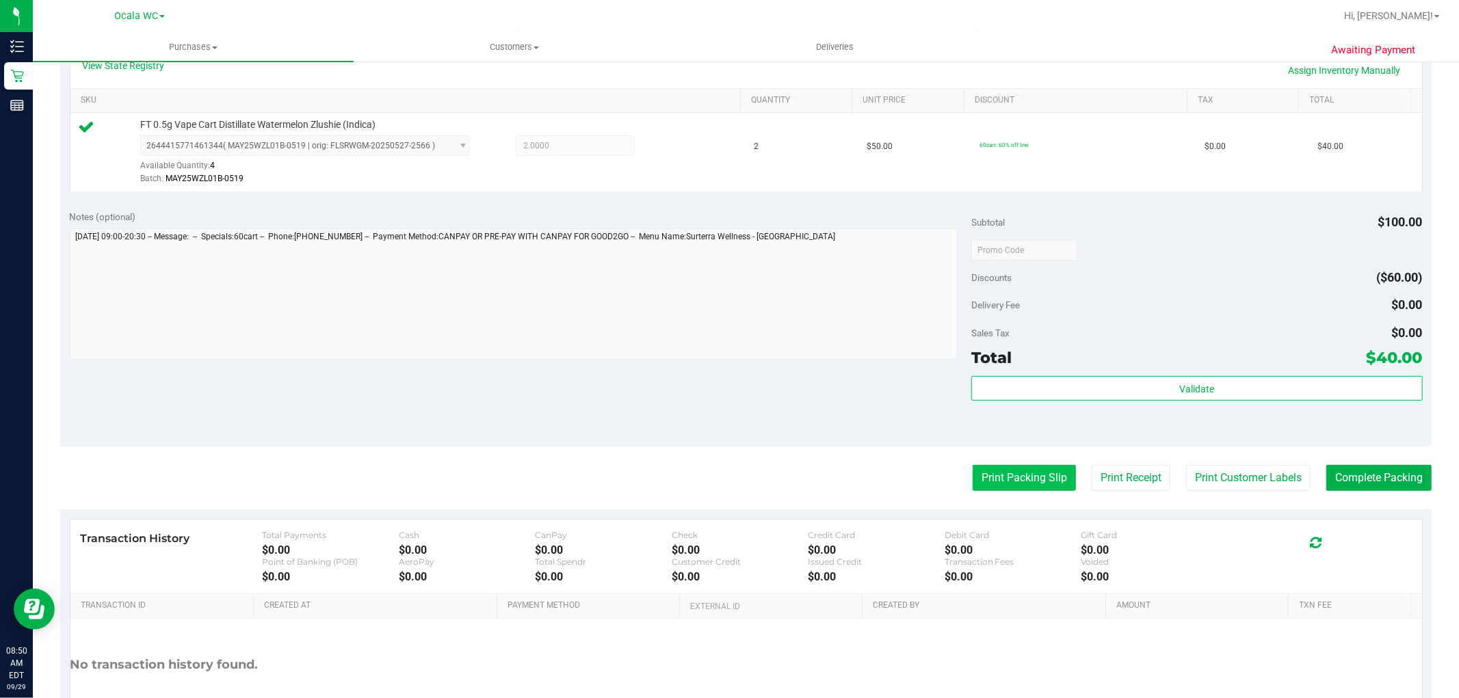
click at [1015, 473] on button "Print Packing Slip" at bounding box center [1024, 478] width 103 height 26
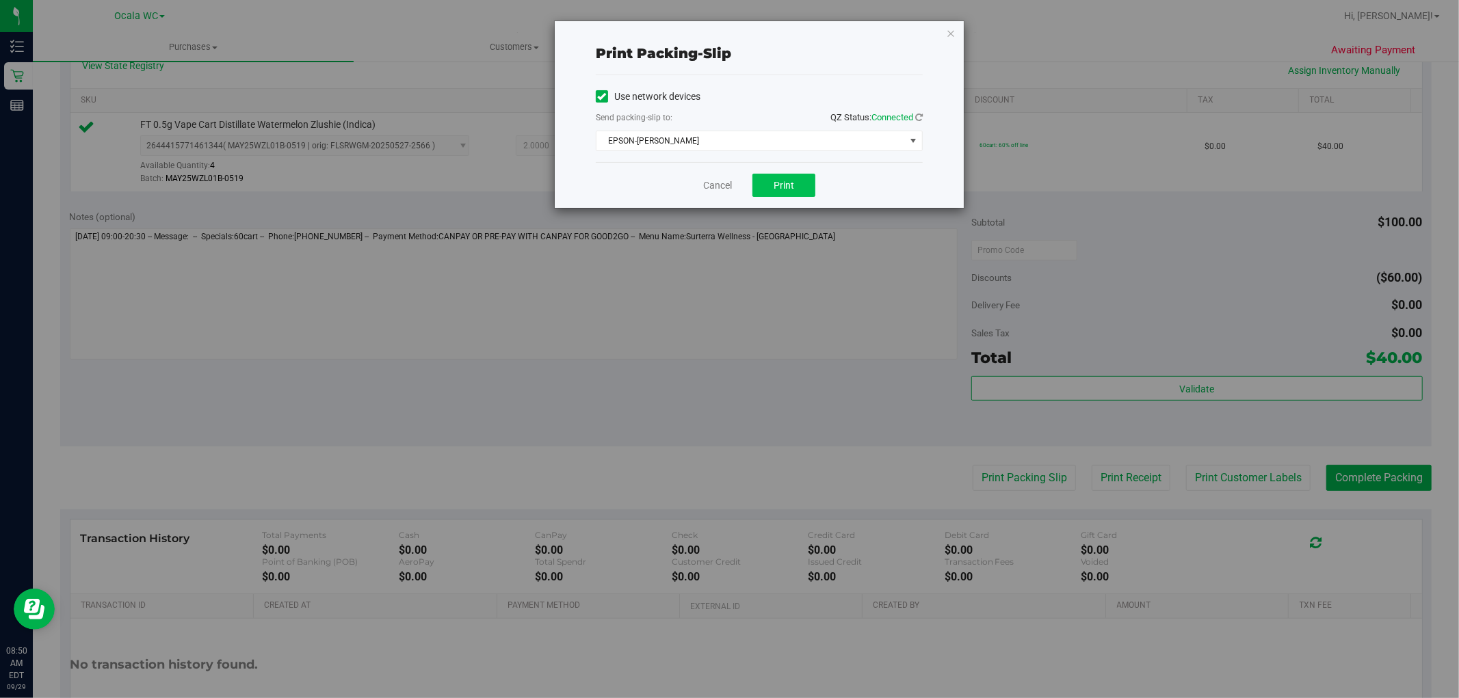
click at [783, 185] on span "Print" at bounding box center [784, 185] width 21 height 11
click at [951, 31] on icon "button" at bounding box center [951, 33] width 10 height 16
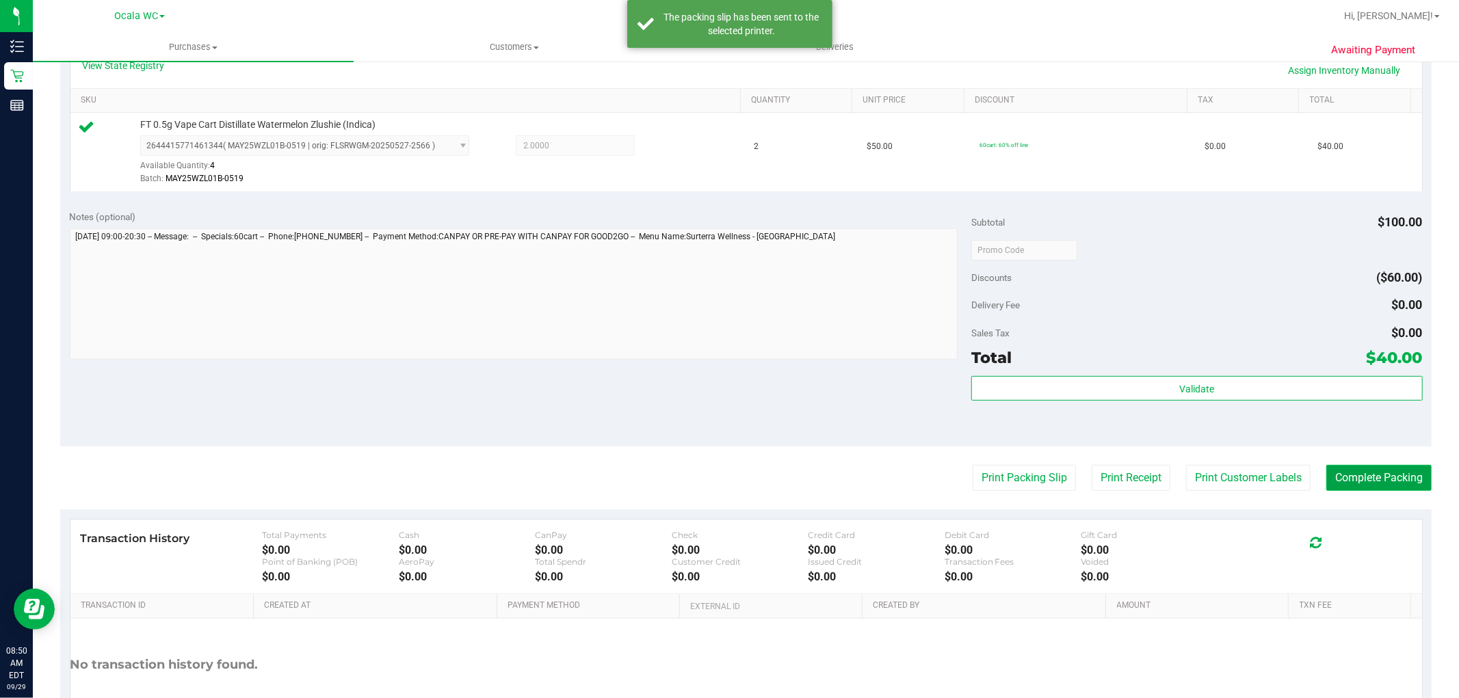
click at [1363, 475] on button "Complete Packing" at bounding box center [1378, 478] width 105 height 26
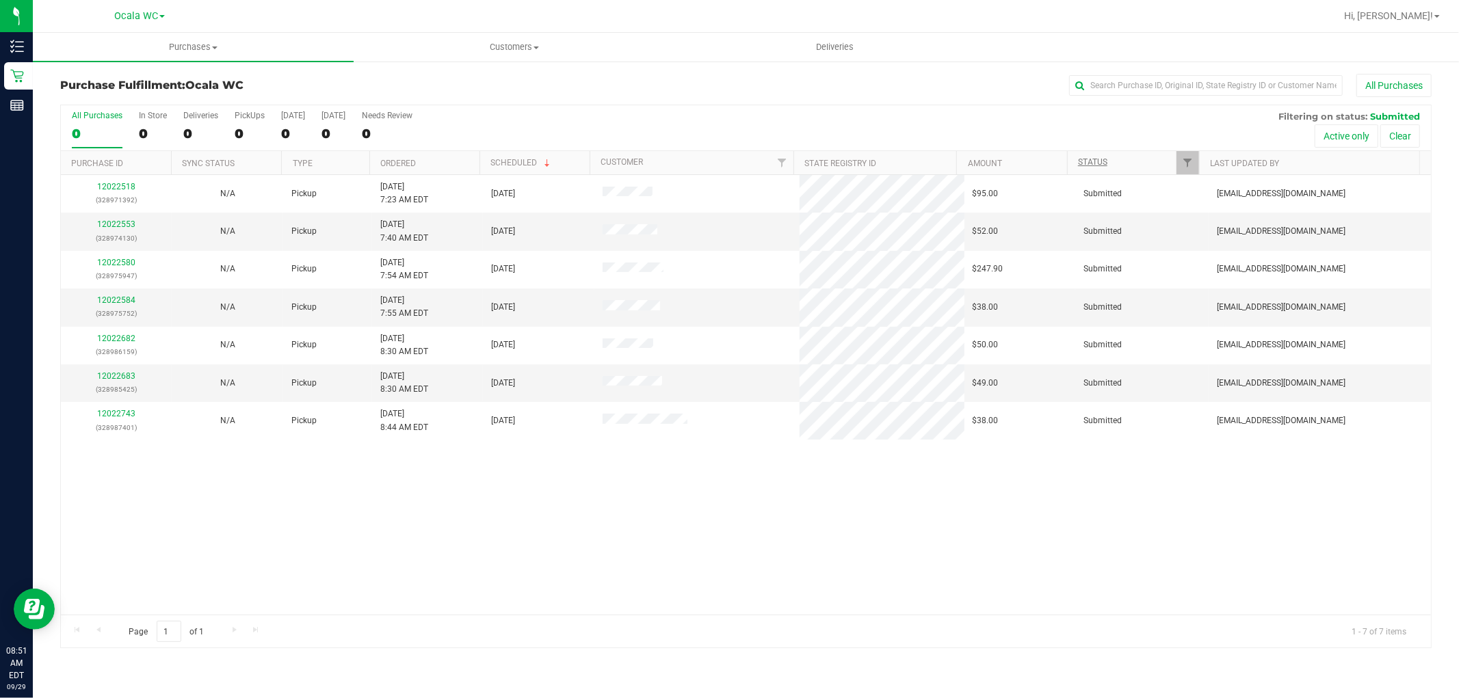
click at [1090, 162] on link "Status" at bounding box center [1092, 162] width 29 height 10
click at [1120, 158] on span at bounding box center [1117, 162] width 11 height 11
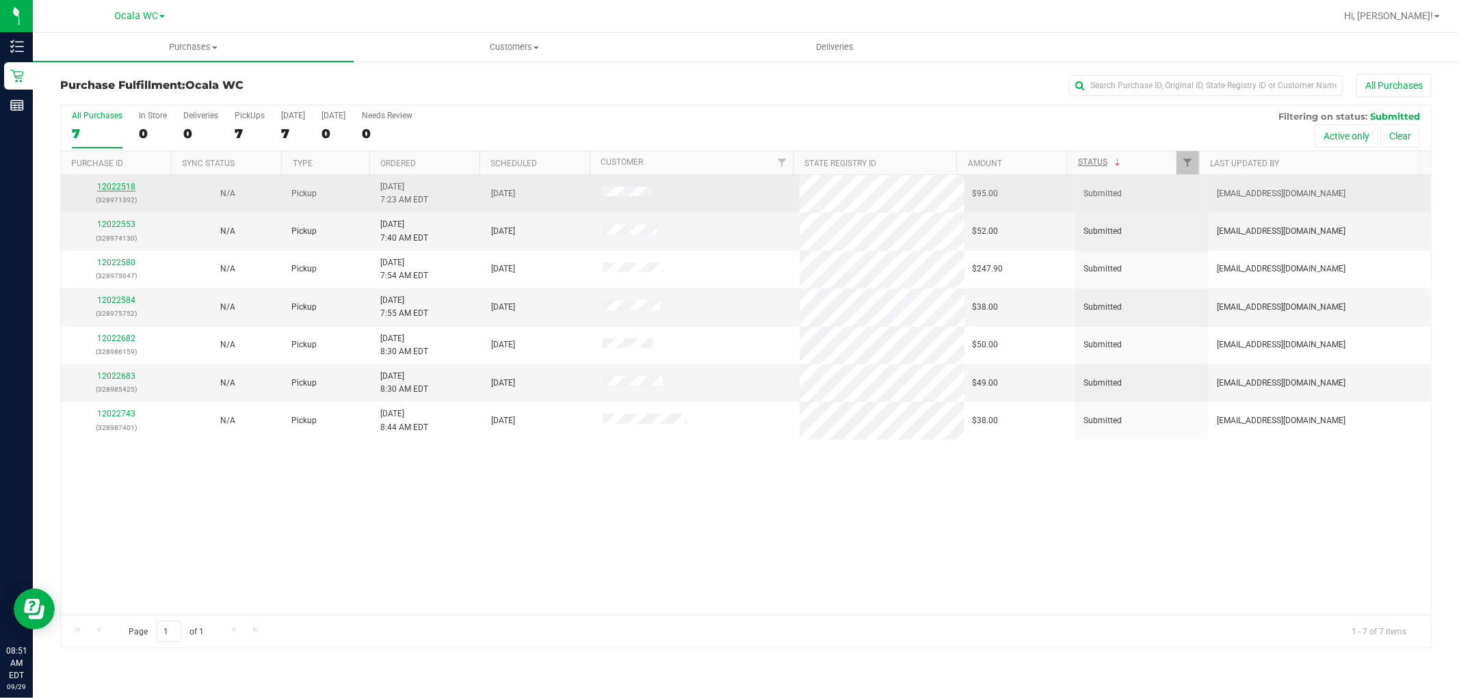
click at [120, 187] on link "12022518" at bounding box center [116, 187] width 38 height 10
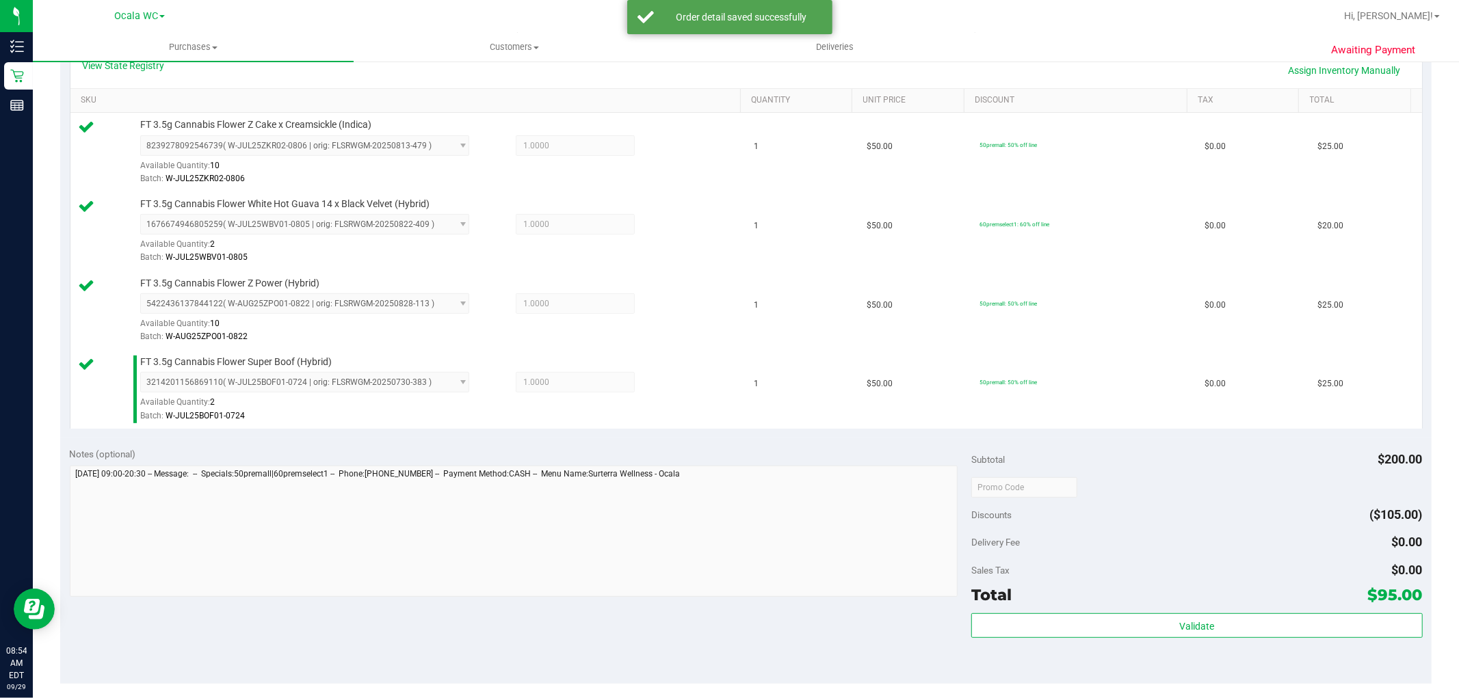
scroll to position [532, 0]
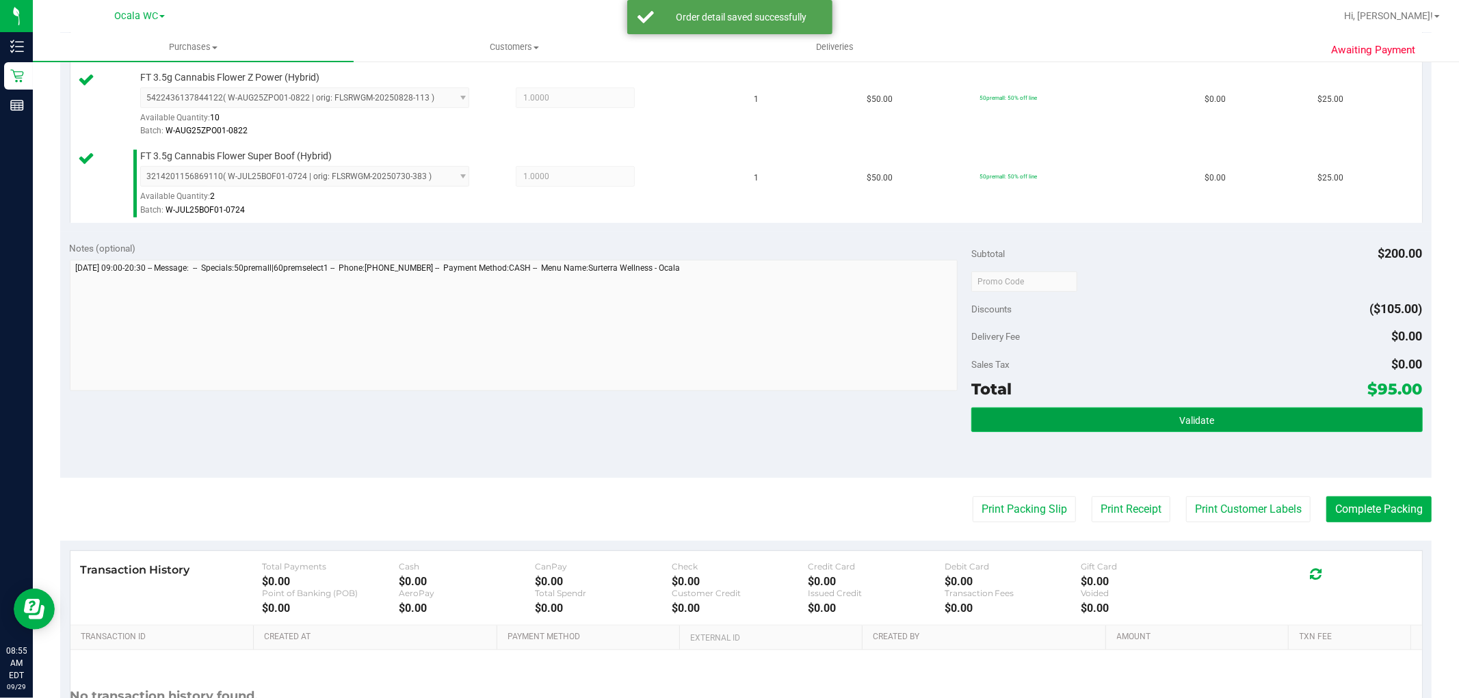
click at [1108, 423] on button "Validate" at bounding box center [1196, 420] width 451 height 25
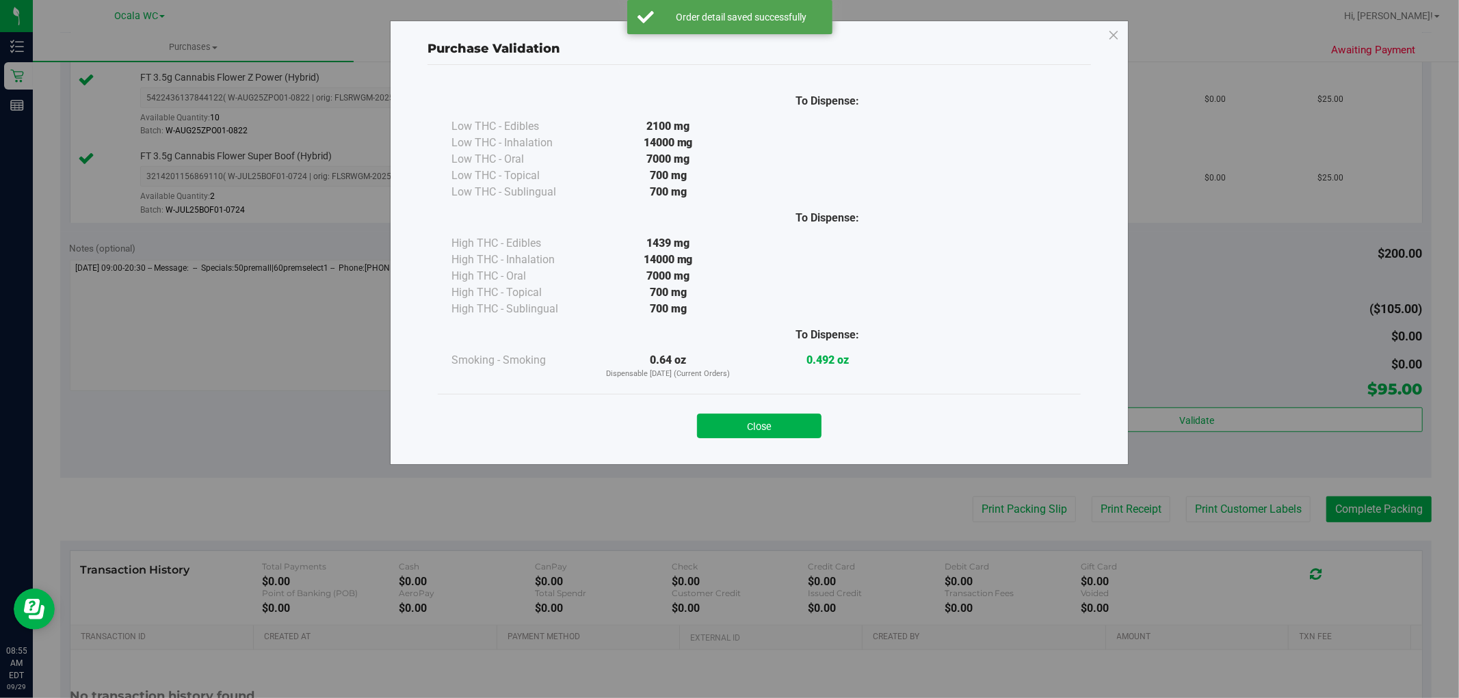
drag, startPoint x: 787, startPoint y: 418, endPoint x: 934, endPoint y: 484, distance: 161.1
click at [811, 427] on button "Close" at bounding box center [759, 426] width 125 height 25
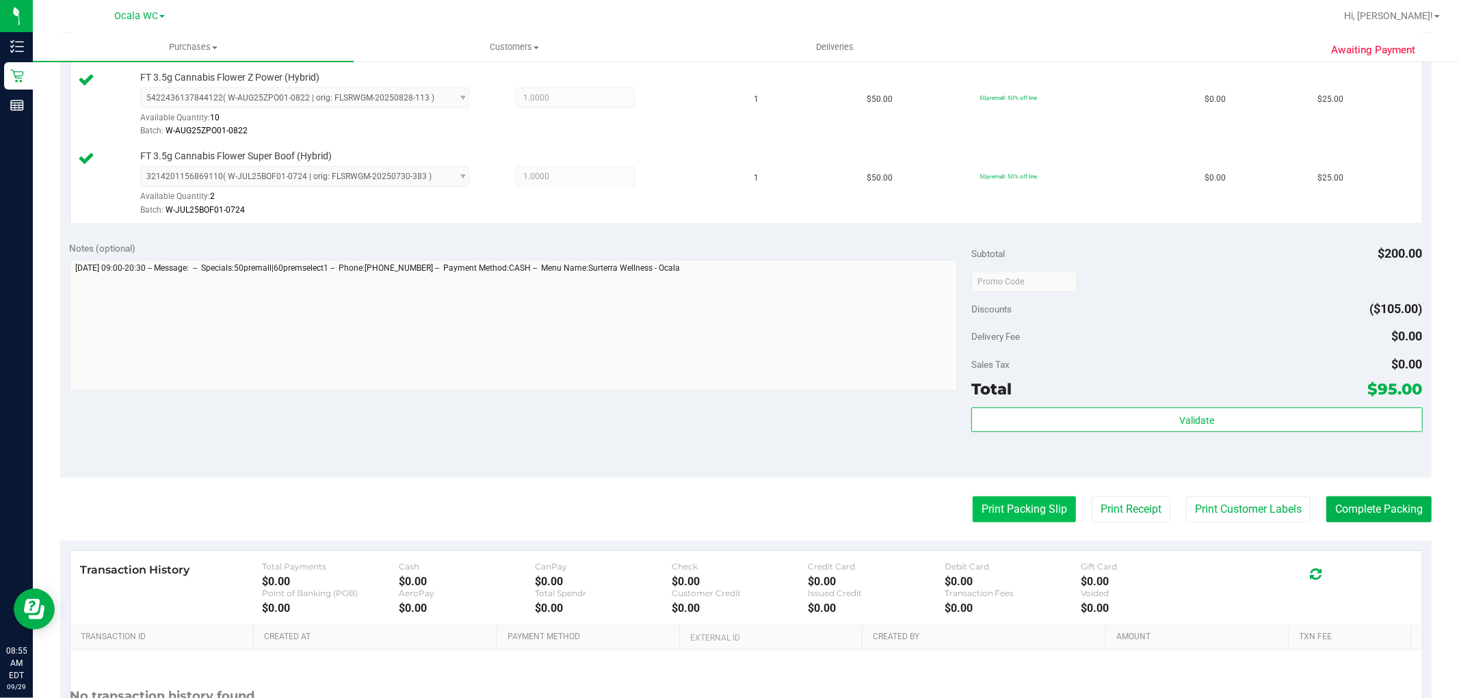
click at [986, 514] on button "Print Packing Slip" at bounding box center [1024, 510] width 103 height 26
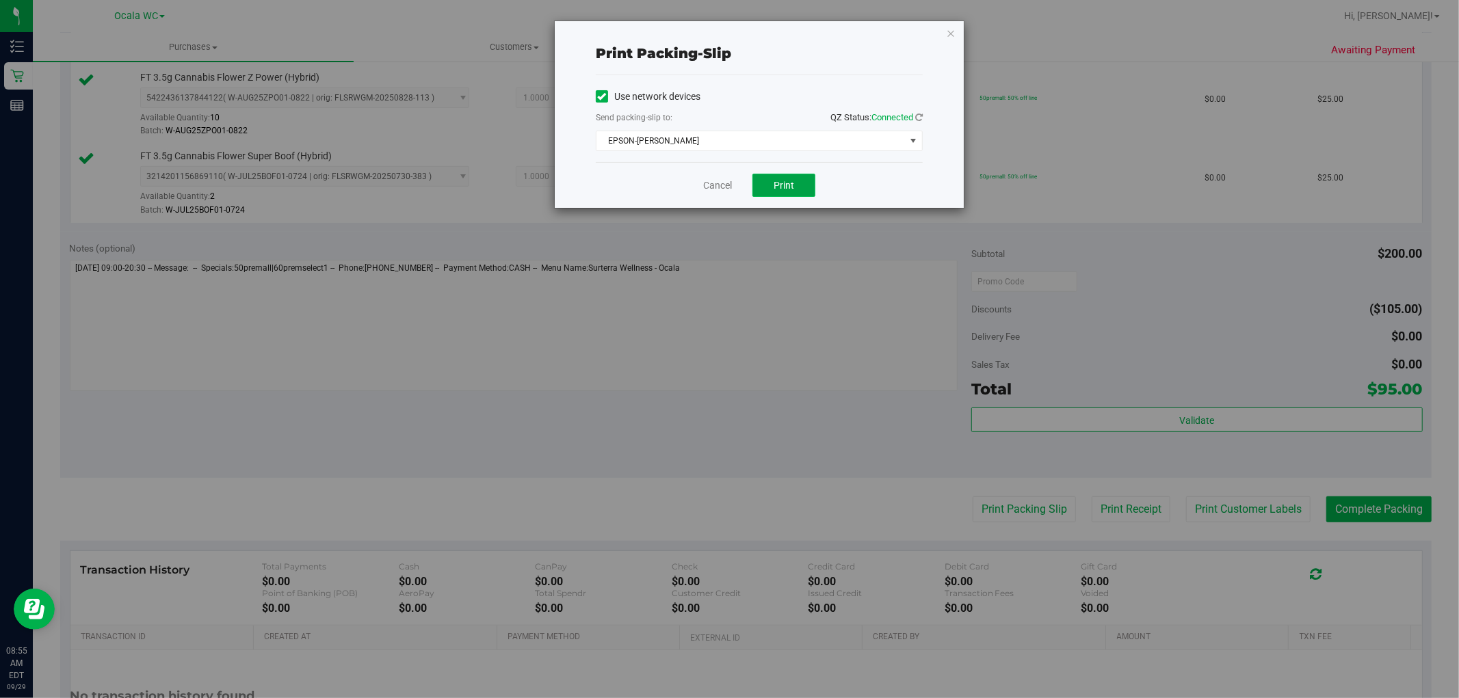
click at [771, 186] on button "Print" at bounding box center [784, 185] width 63 height 23
click at [953, 31] on icon "button" at bounding box center [951, 33] width 10 height 16
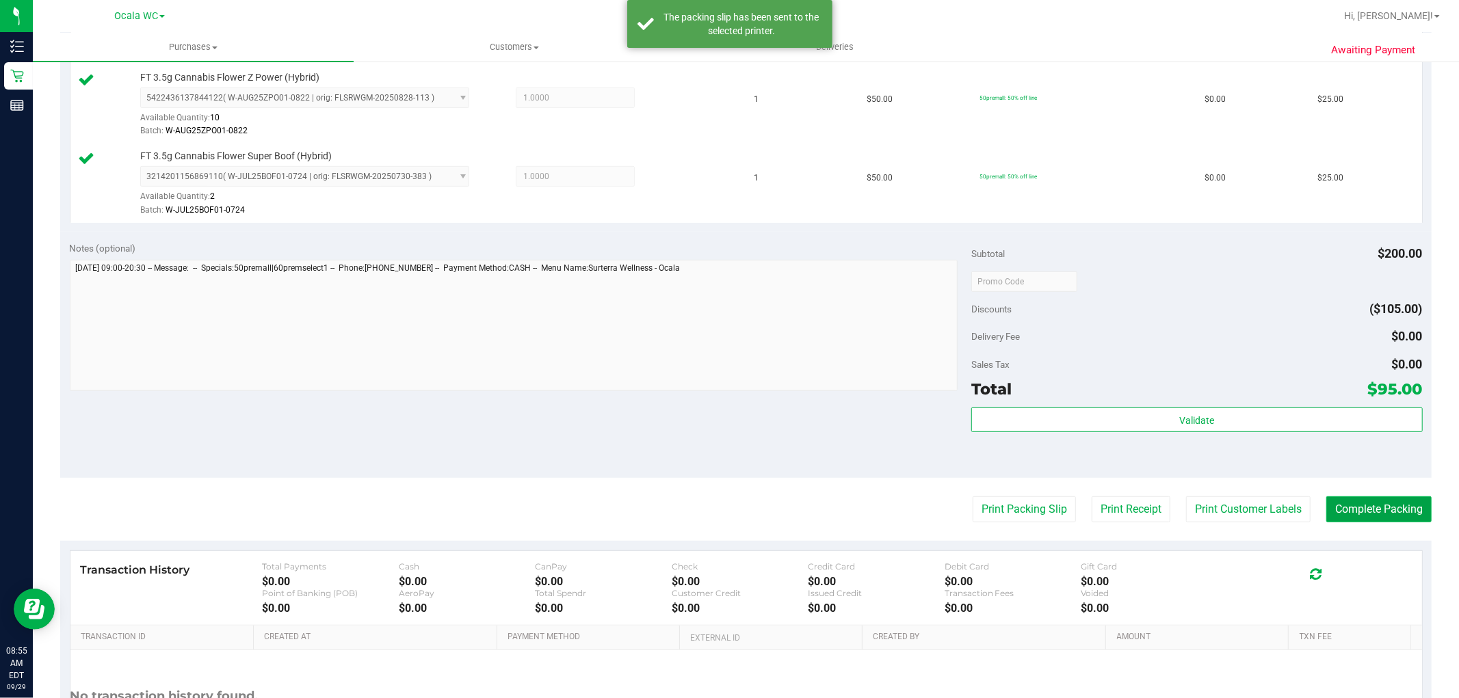
click at [1383, 505] on button "Complete Packing" at bounding box center [1378, 510] width 105 height 26
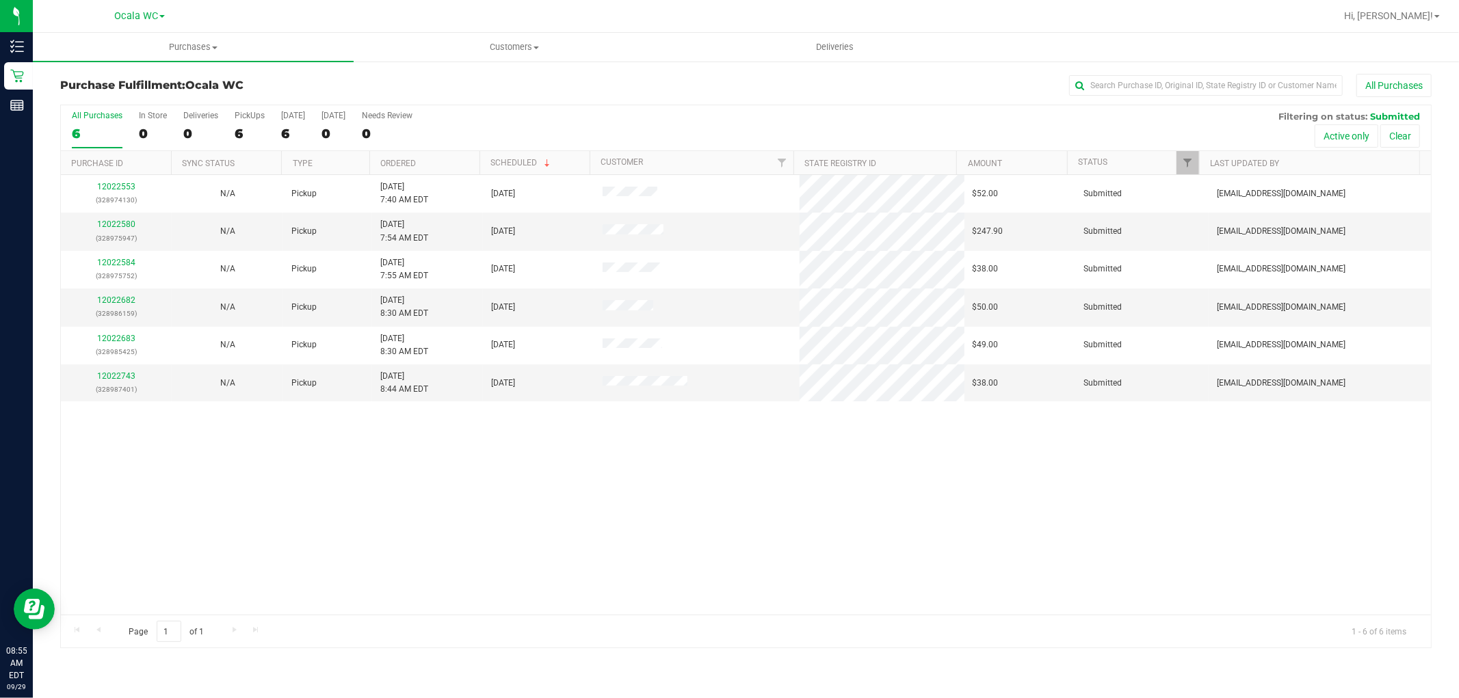
click at [1103, 155] on th "Status" at bounding box center [1133, 163] width 132 height 24
click at [1099, 160] on link "Status" at bounding box center [1100, 162] width 45 height 10
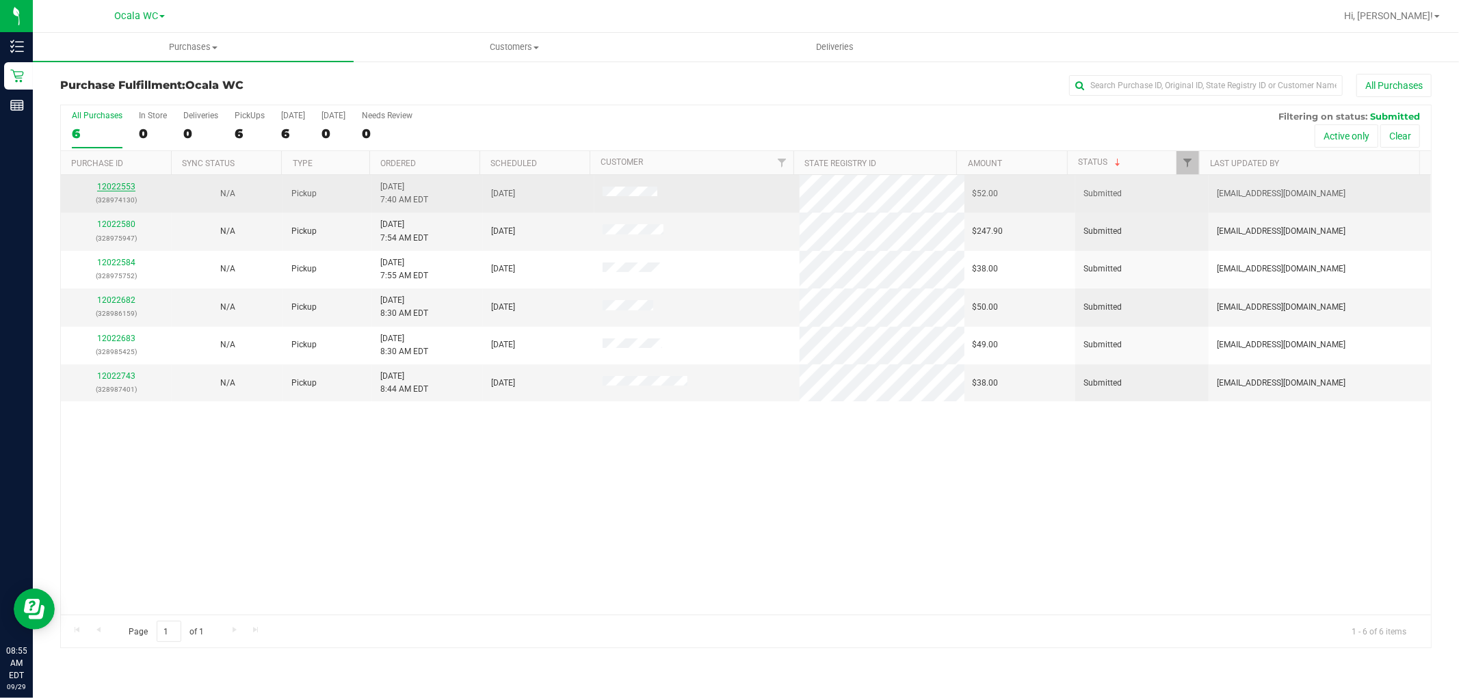
click at [116, 186] on link "12022553" at bounding box center [116, 187] width 38 height 10
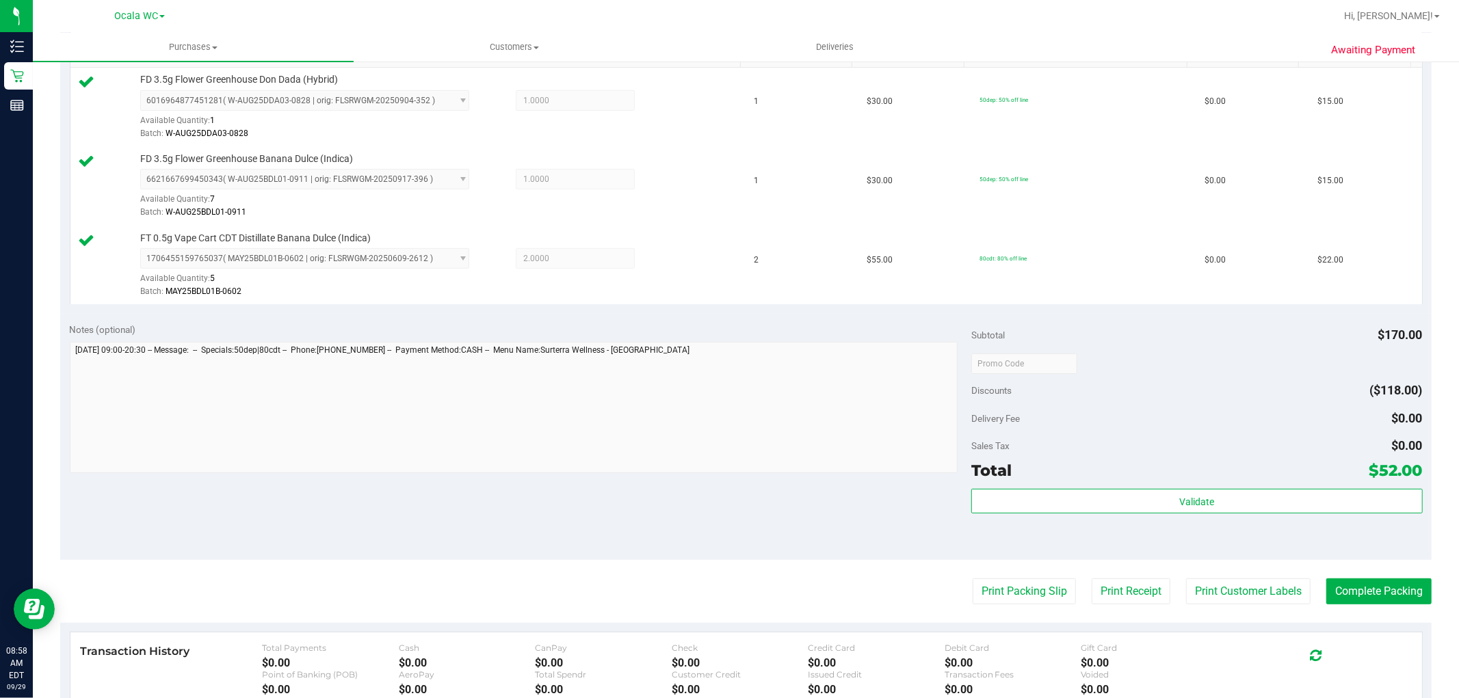
scroll to position [532, 0]
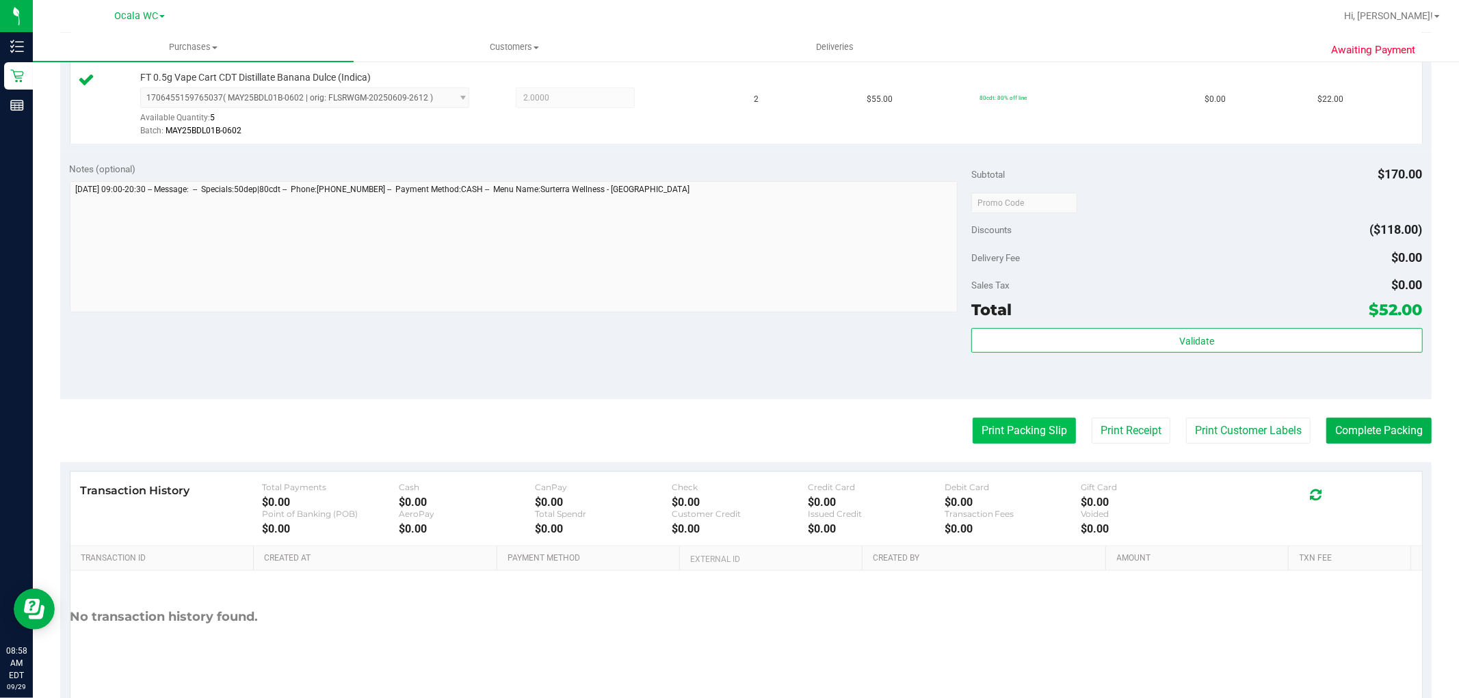
click at [1025, 421] on button "Print Packing Slip" at bounding box center [1024, 431] width 103 height 26
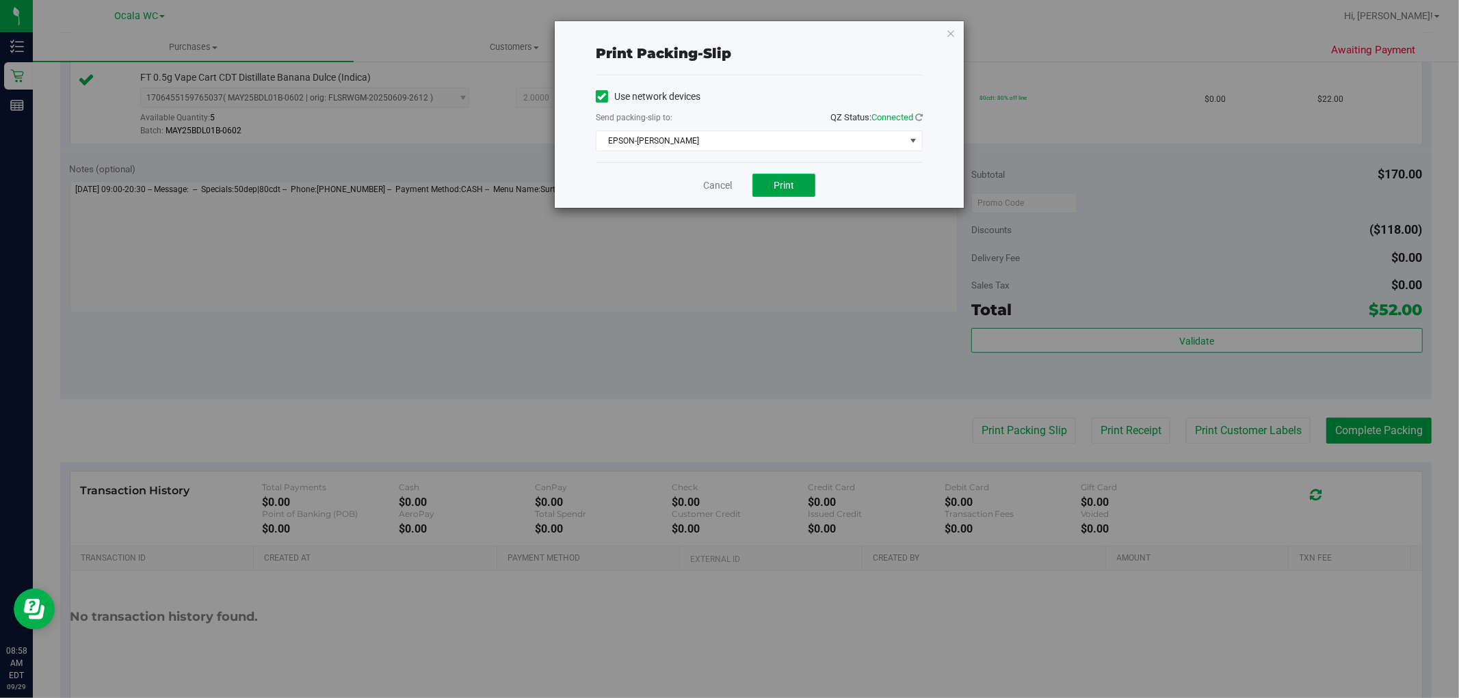
click at [780, 174] on button "Print" at bounding box center [784, 185] width 63 height 23
click at [723, 189] on link "Cancel" at bounding box center [717, 186] width 29 height 14
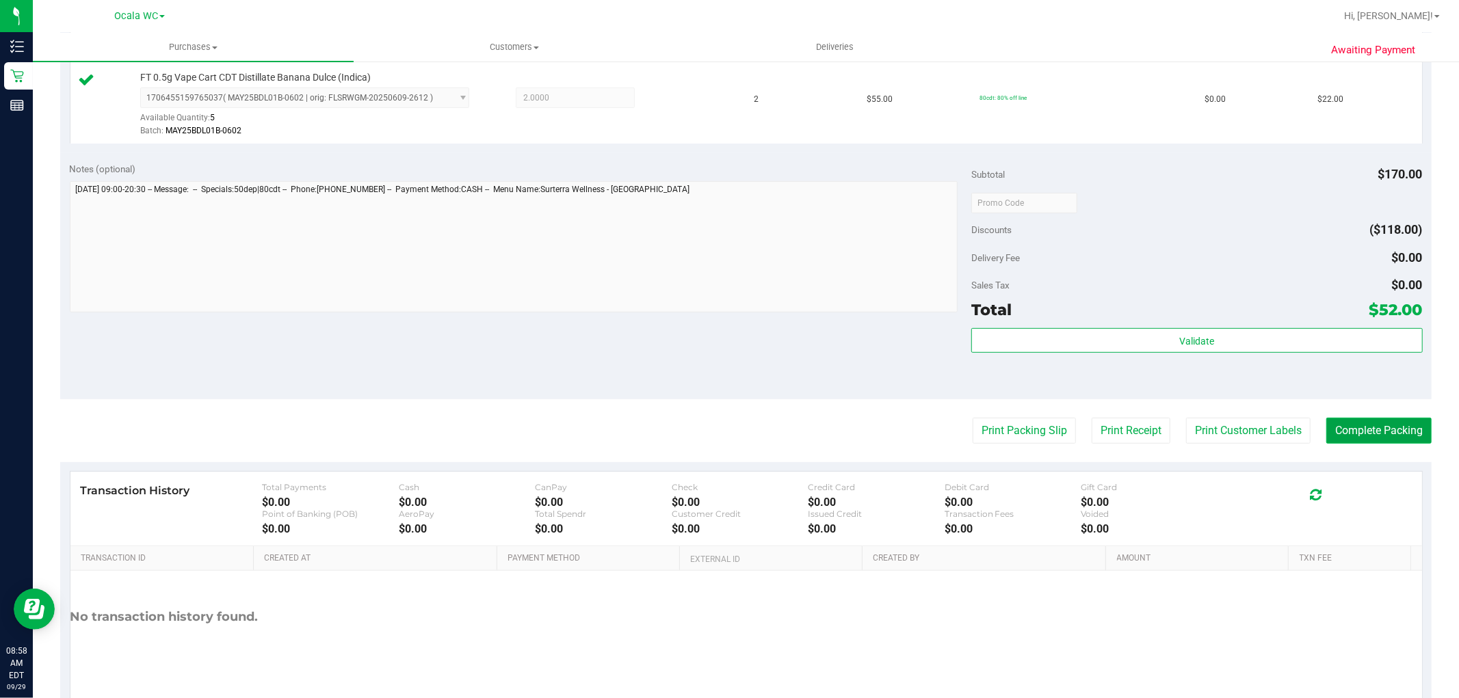
click at [1389, 428] on button "Complete Packing" at bounding box center [1378, 431] width 105 height 26
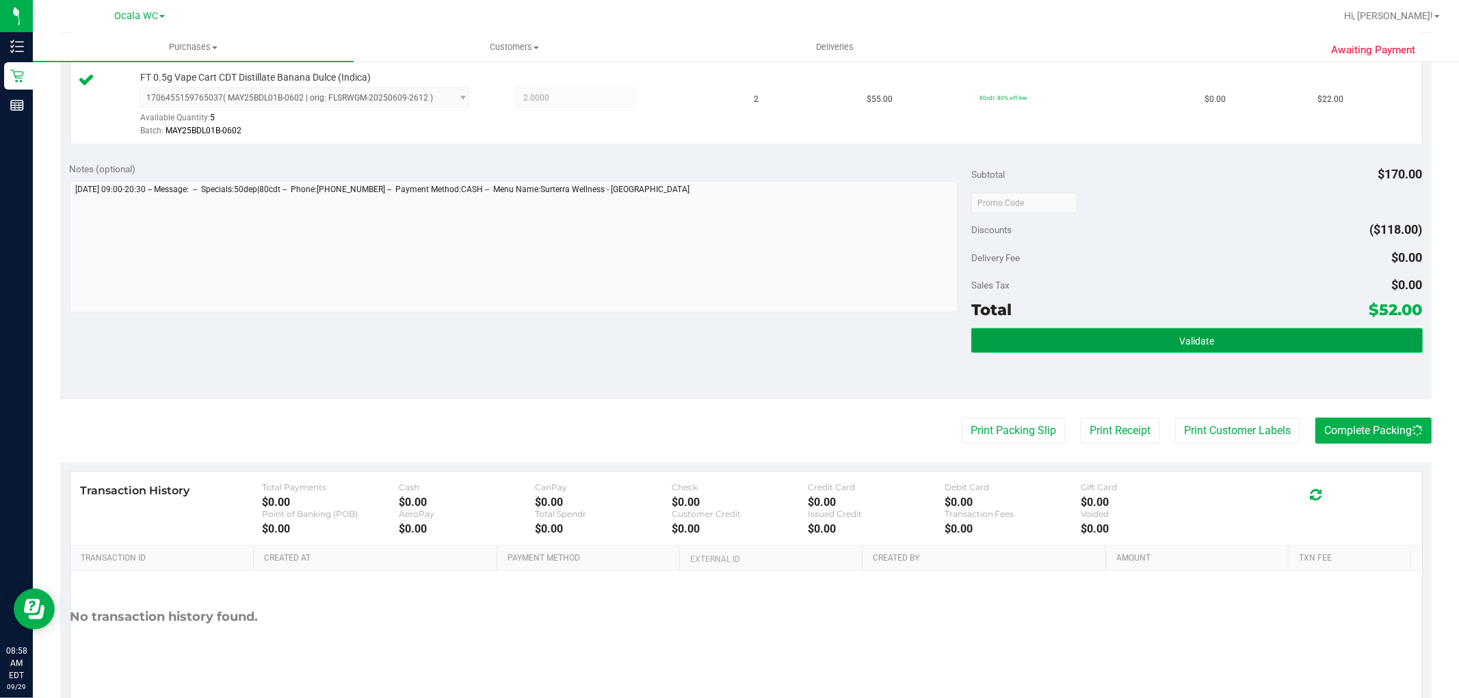
click at [1372, 347] on button "Validate" at bounding box center [1196, 340] width 451 height 25
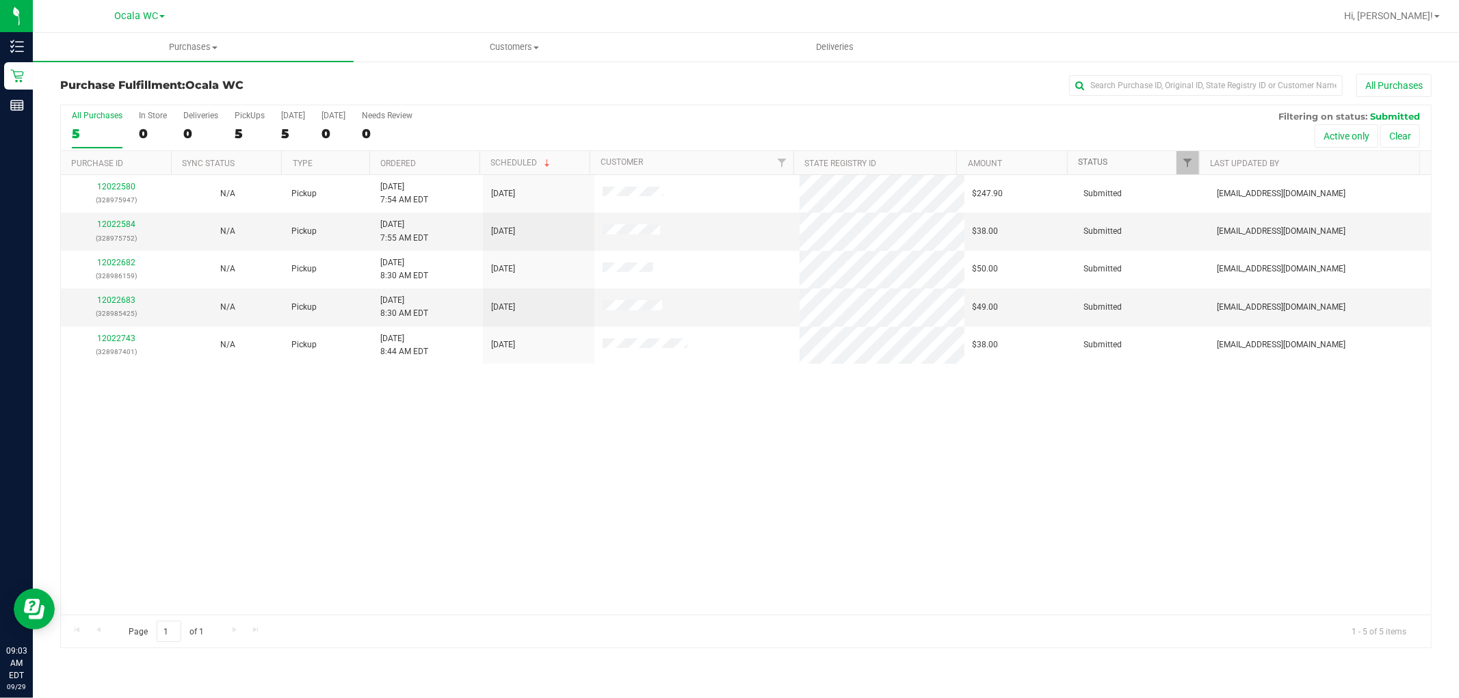
click at [1088, 163] on link "Status" at bounding box center [1092, 162] width 29 height 10
click at [1086, 161] on link "Status" at bounding box center [1100, 162] width 45 height 10
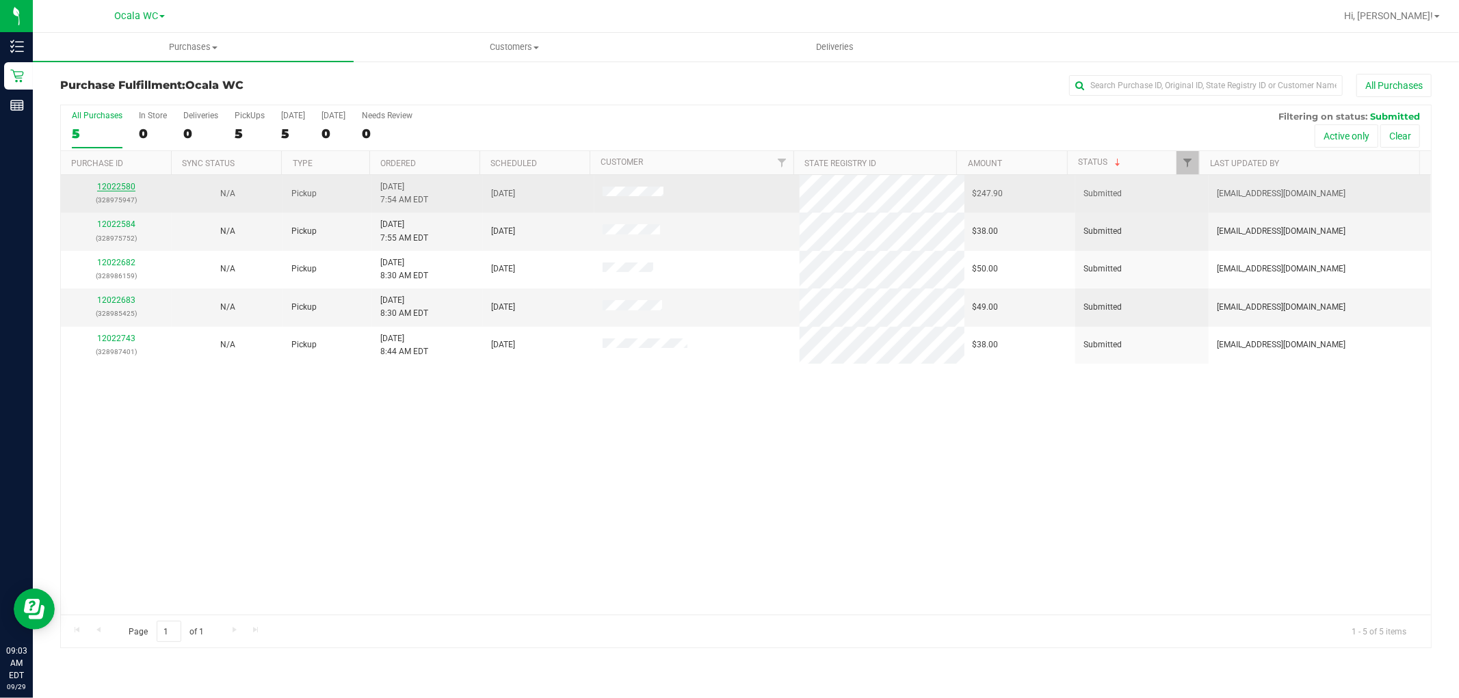
click at [113, 189] on link "12022580" at bounding box center [116, 187] width 38 height 10
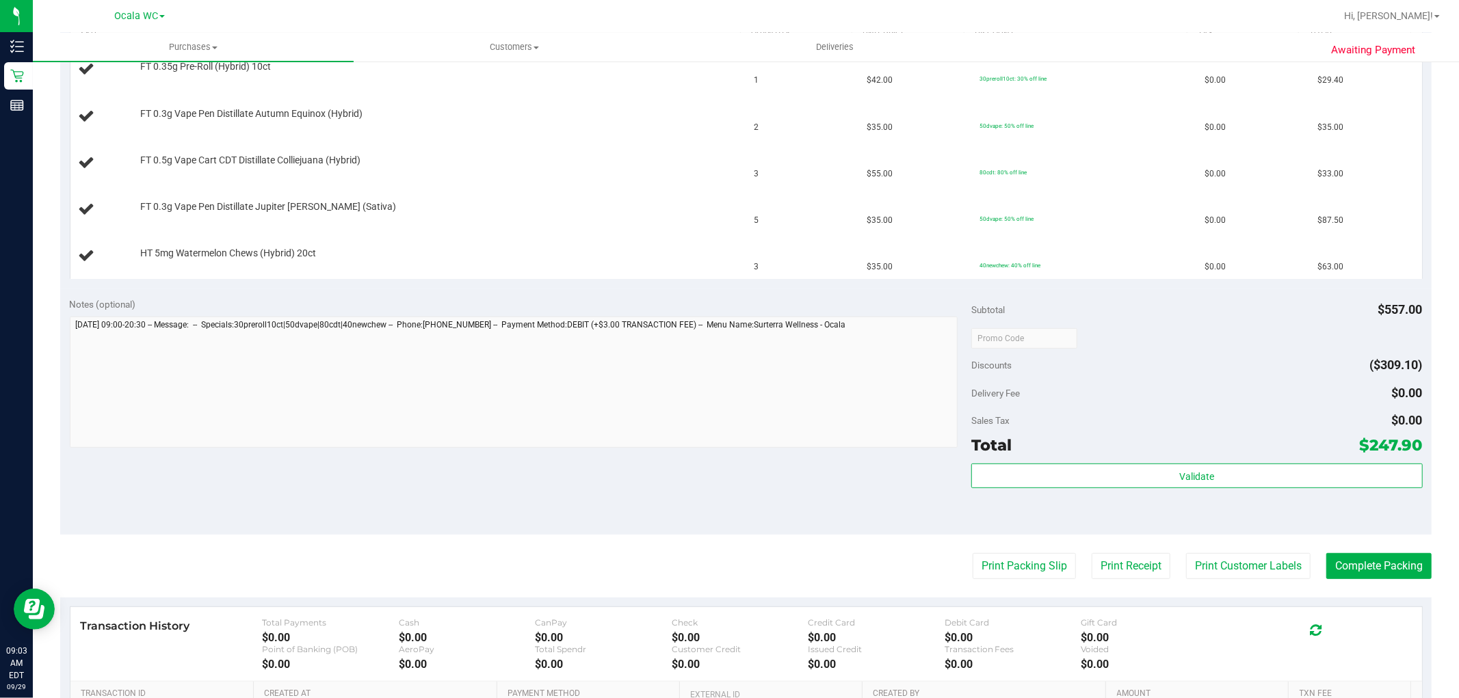
scroll to position [532, 0]
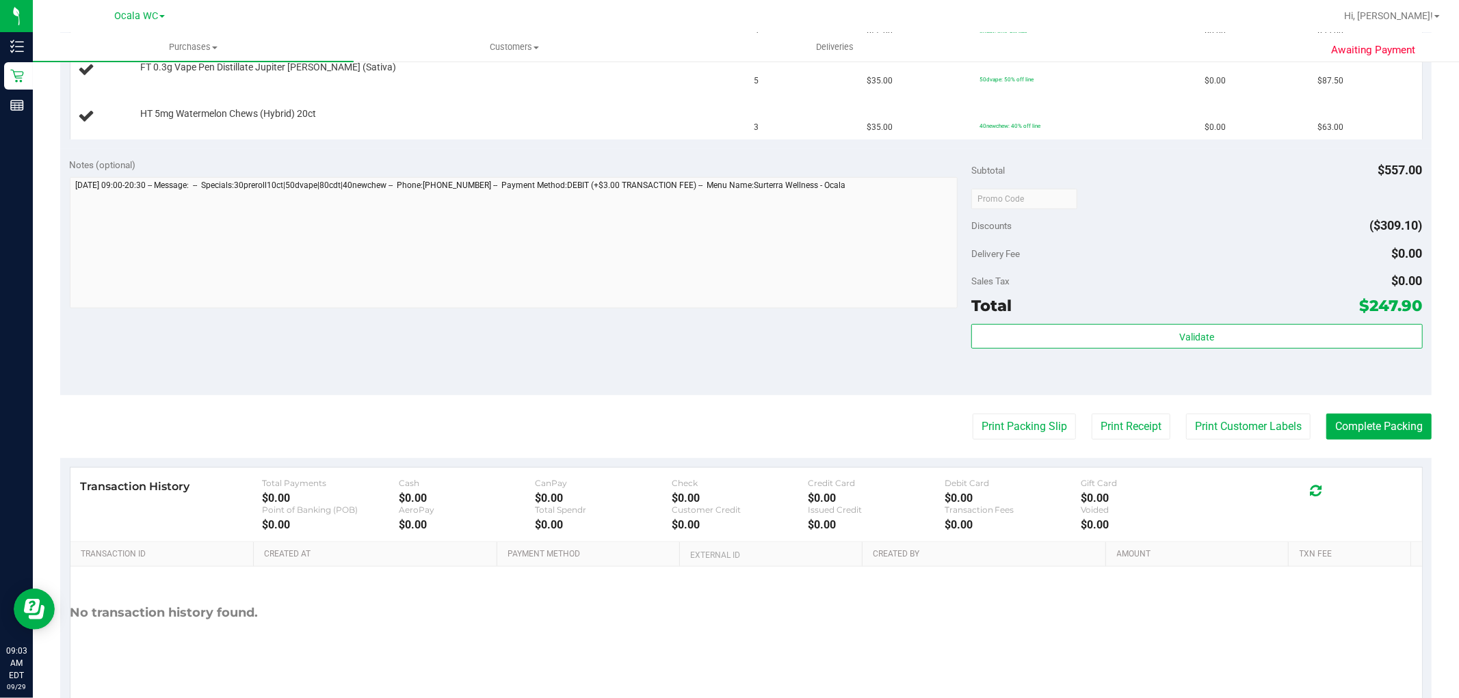
click at [1021, 410] on purchase-details "Back Edit Purchase Cancel Purchase View Profile # 12022580 BioTrack ID: - Submi…" at bounding box center [746, 128] width 1372 height 1172
click at [1021, 418] on button "Print Packing Slip" at bounding box center [1024, 427] width 103 height 26
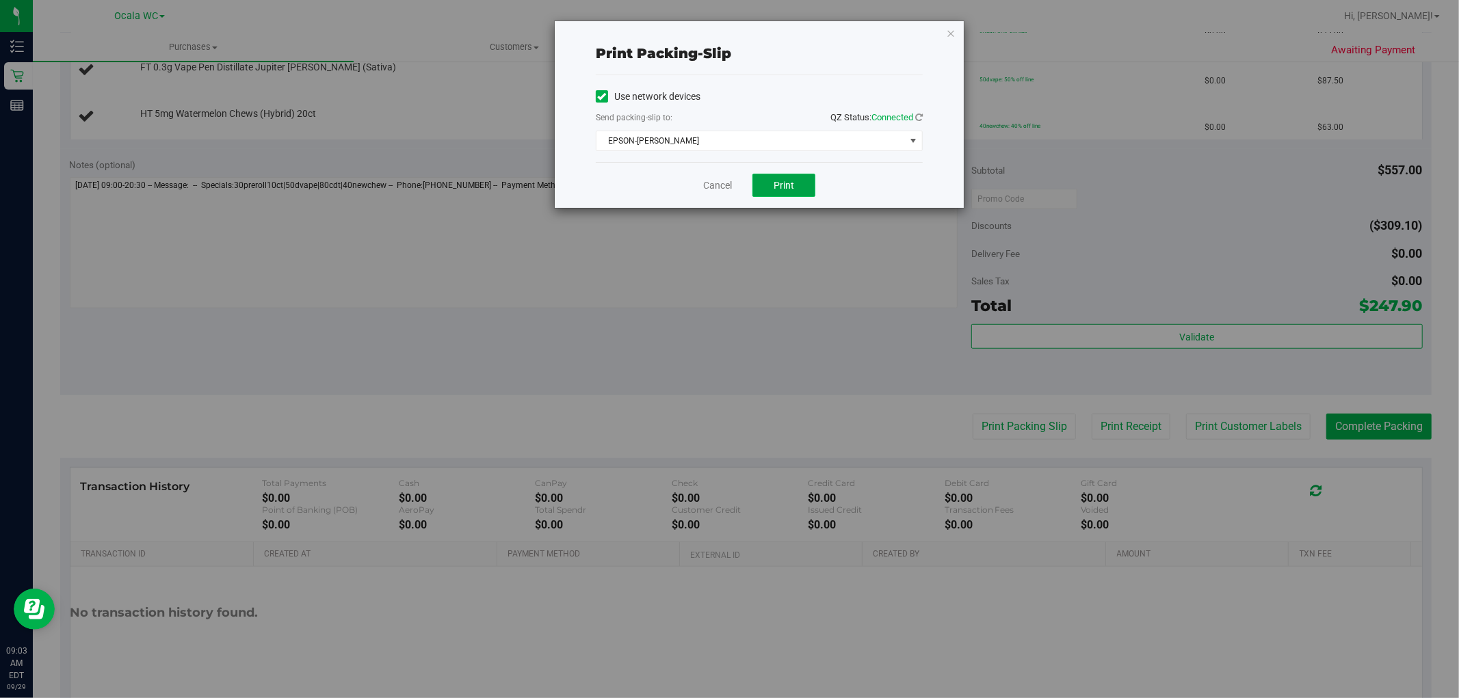
click at [791, 181] on span "Print" at bounding box center [784, 185] width 21 height 11
click at [724, 189] on link "Cancel" at bounding box center [717, 186] width 29 height 14
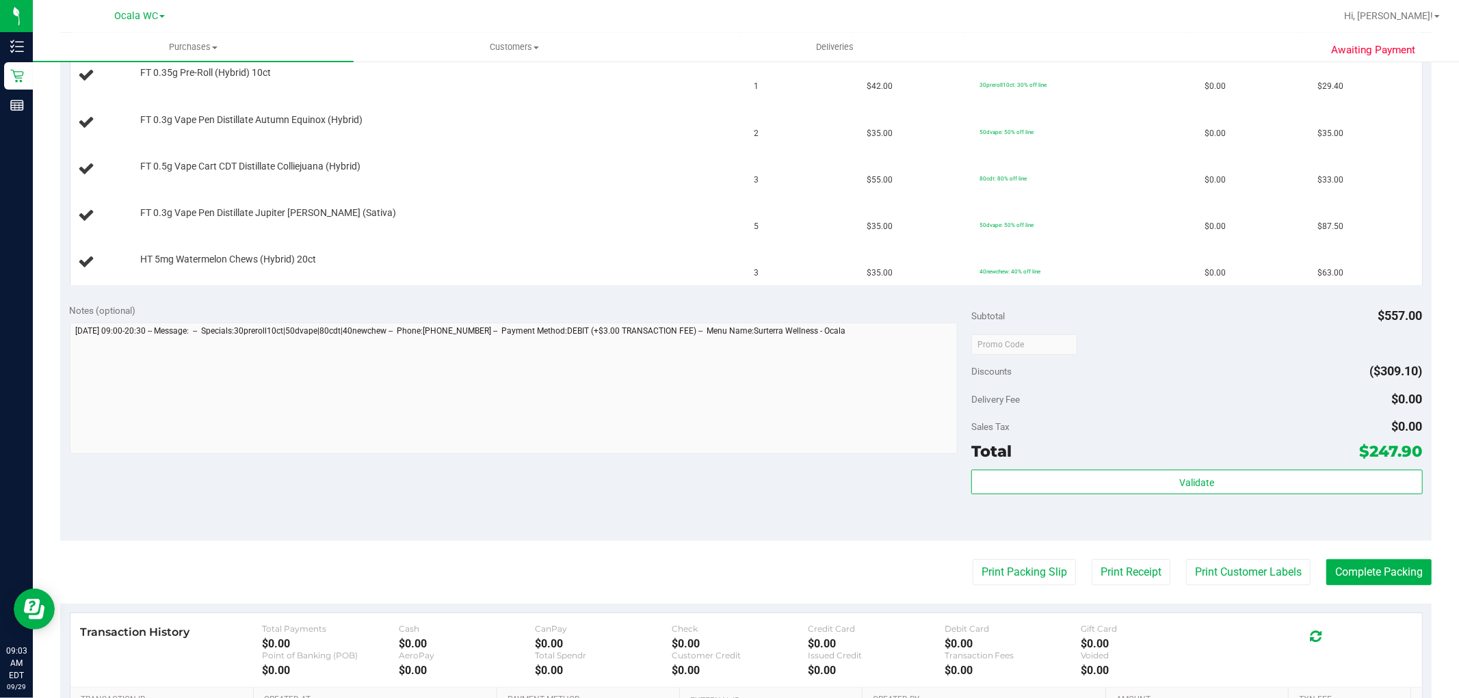
scroll to position [387, 0]
click at [1002, 577] on button "Print Packing Slip" at bounding box center [1024, 572] width 103 height 26
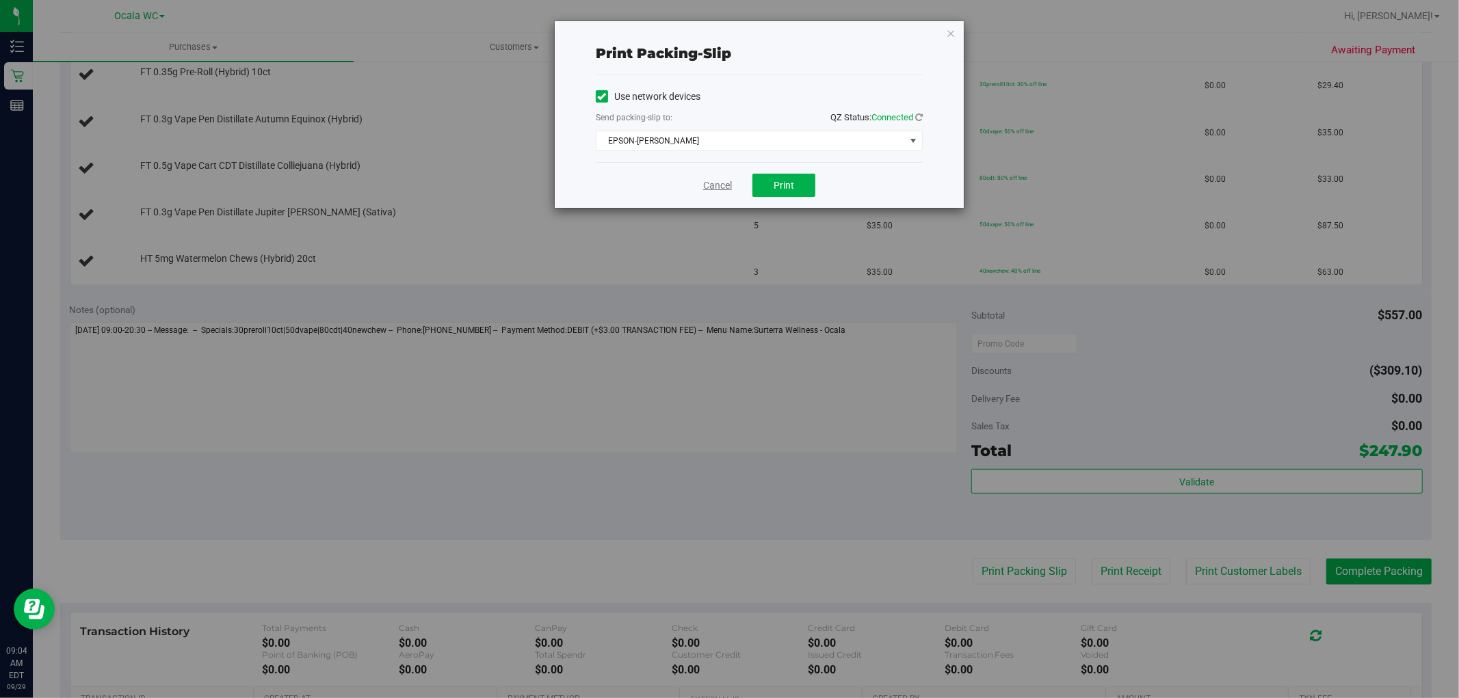
click at [715, 185] on link "Cancel" at bounding box center [717, 186] width 29 height 14
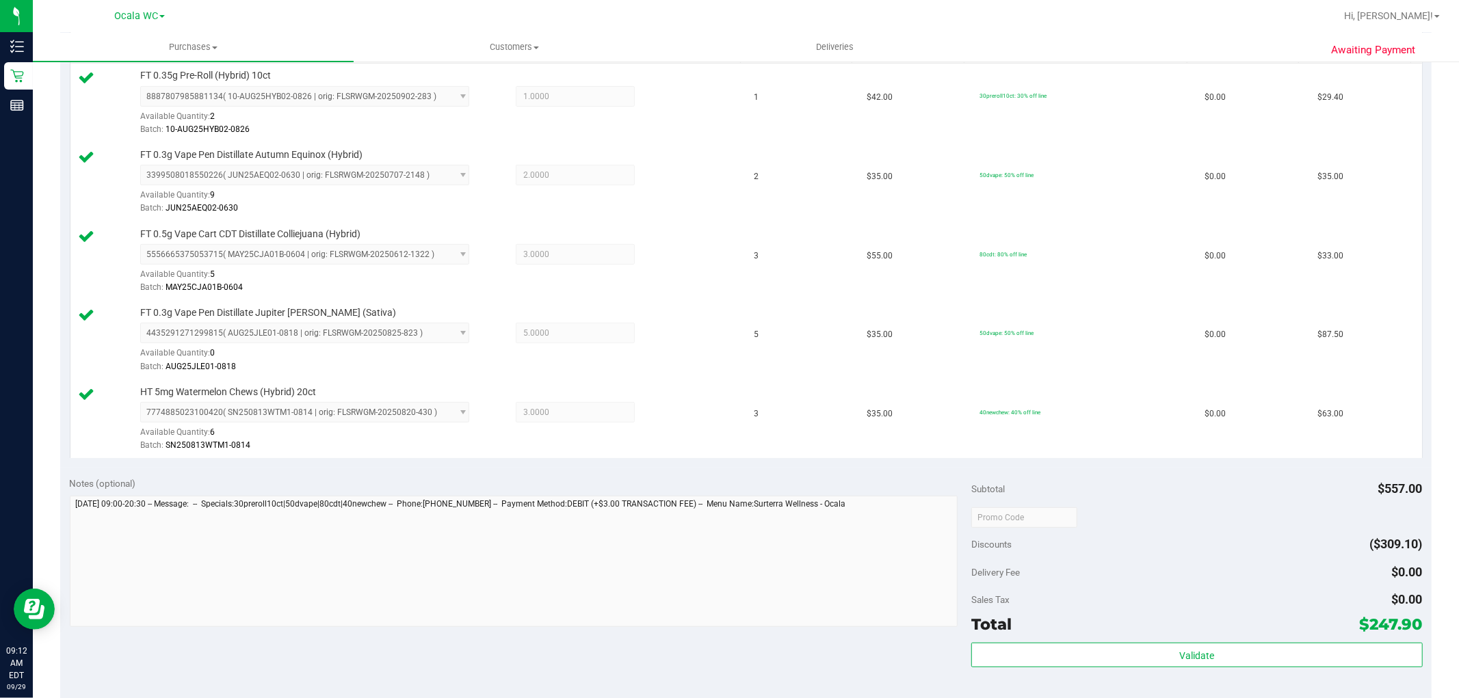
scroll to position [376, 0]
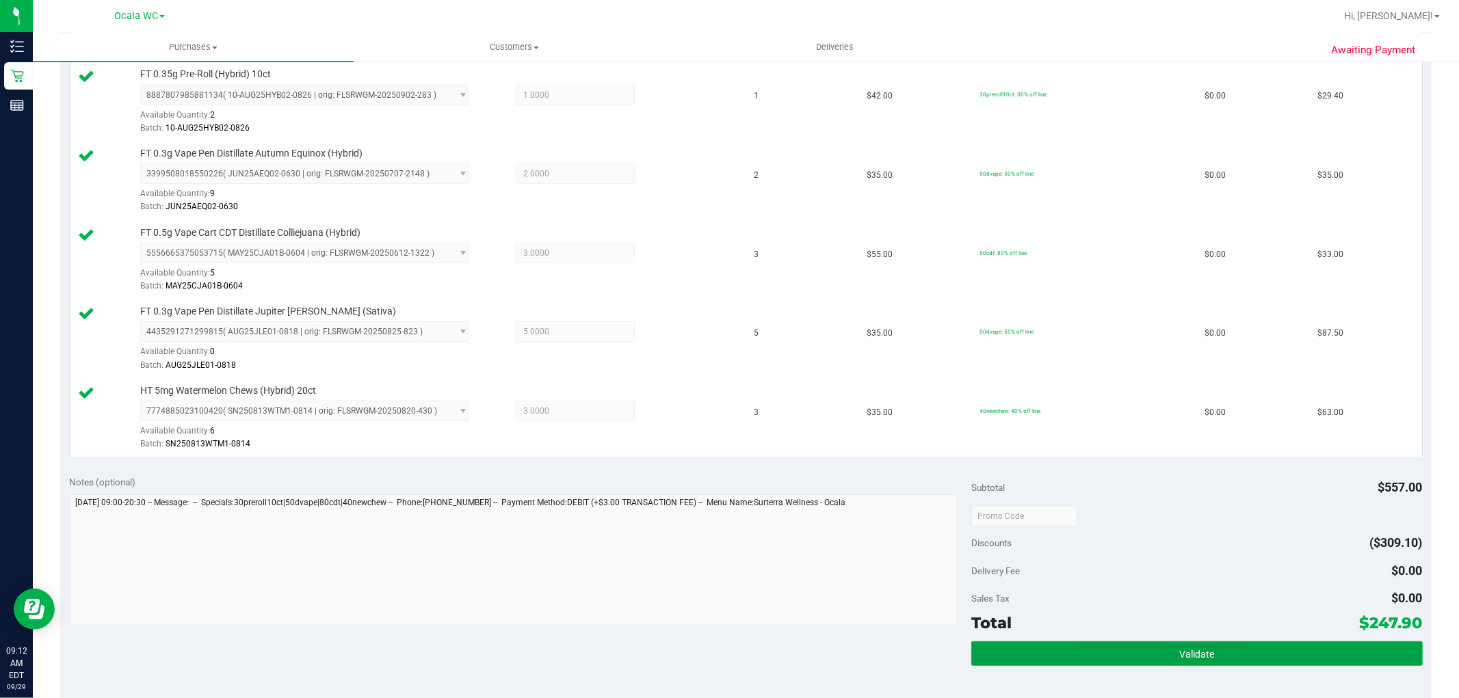
click at [1243, 646] on button "Validate" at bounding box center [1196, 654] width 451 height 25
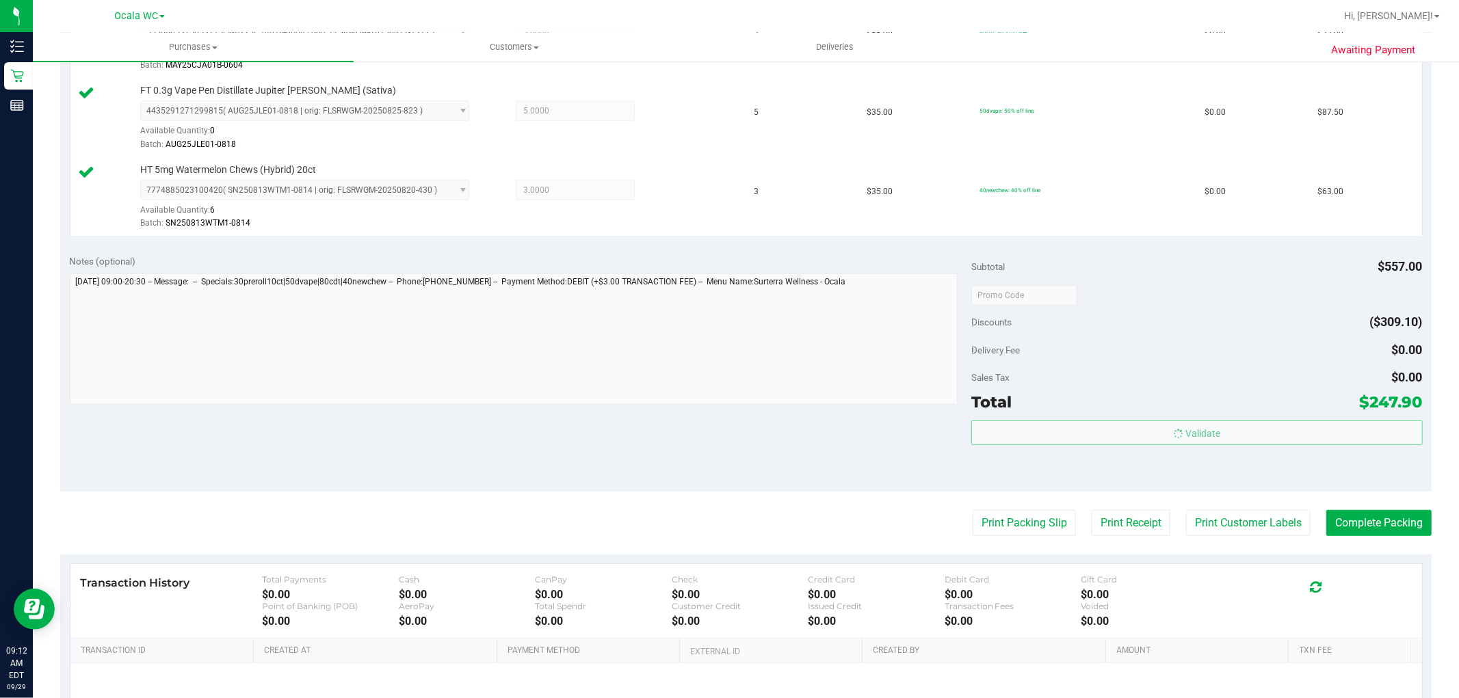
scroll to position [630, 0]
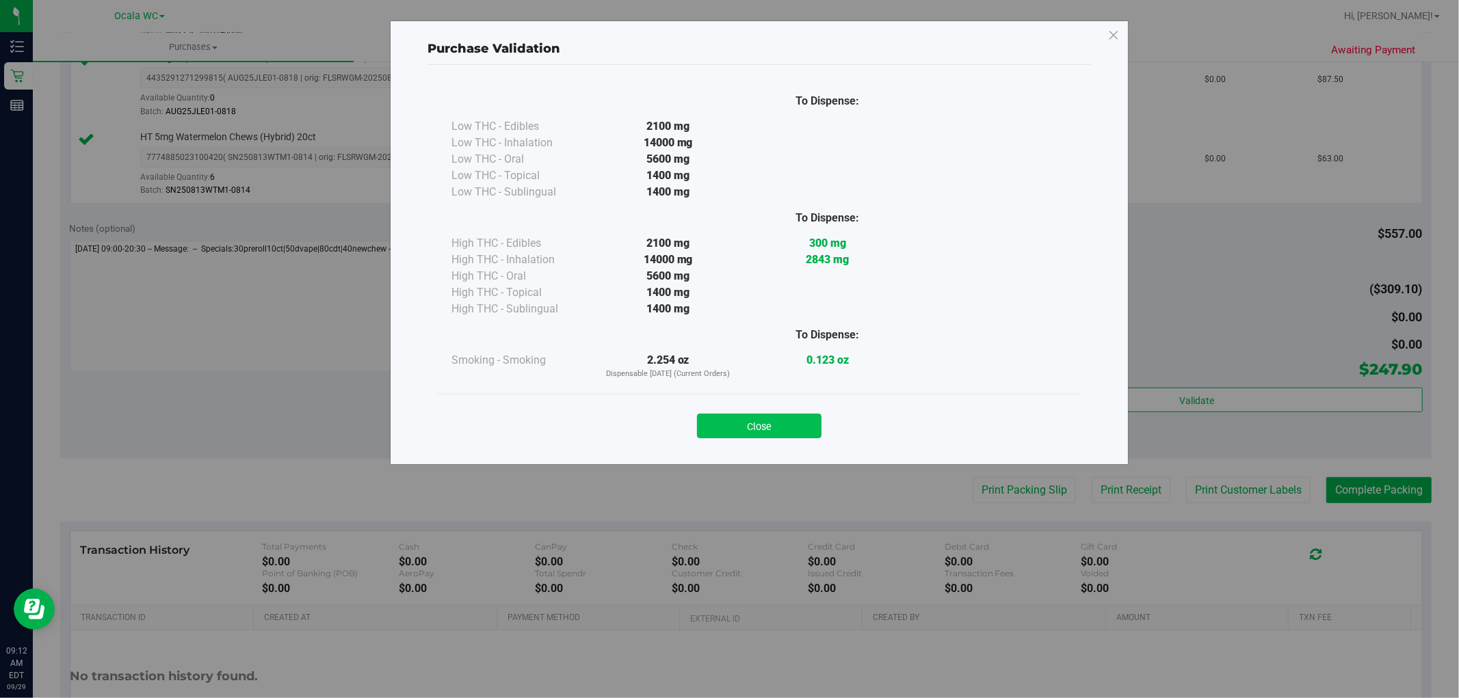
click at [785, 435] on button "Close" at bounding box center [759, 426] width 125 height 25
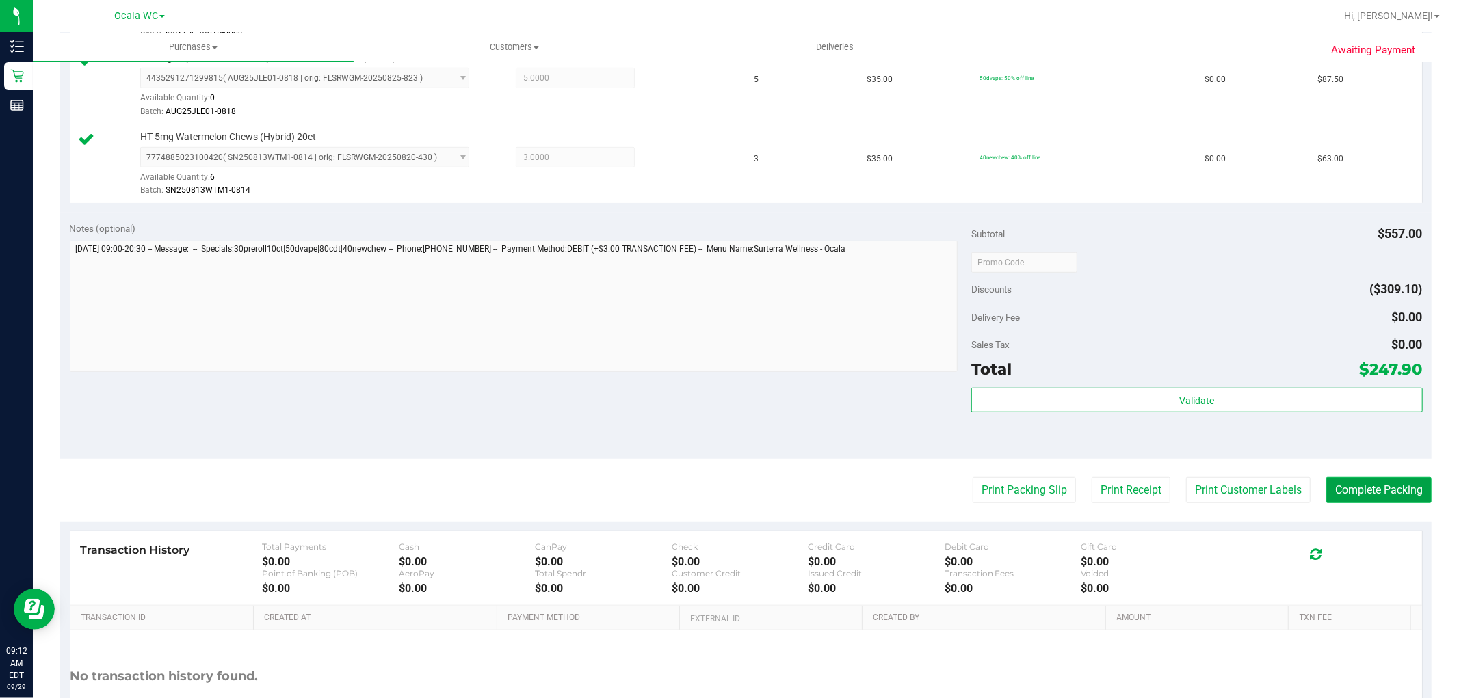
click at [1369, 489] on button "Complete Packing" at bounding box center [1378, 490] width 105 height 26
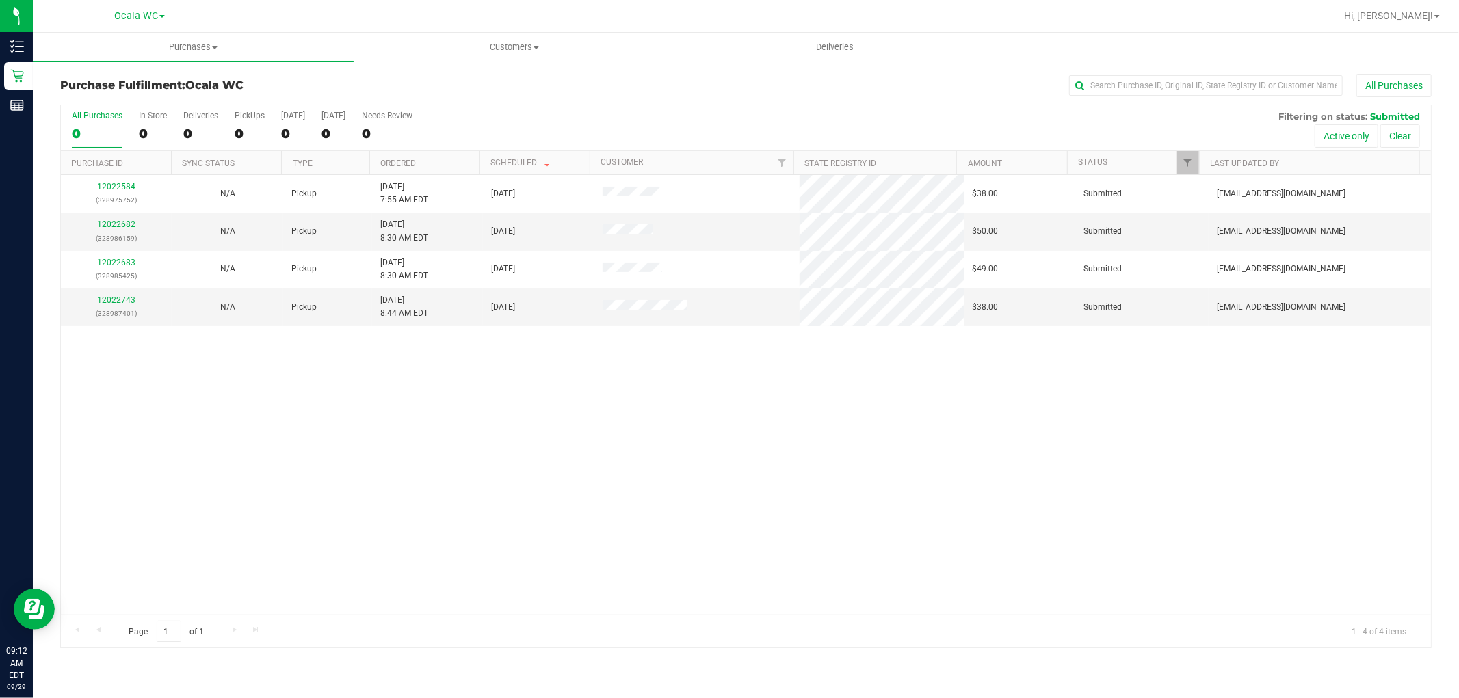
click at [1101, 152] on th "Status" at bounding box center [1133, 163] width 132 height 24
click at [1096, 161] on div at bounding box center [746, 376] width 1370 height 542
click at [1096, 153] on th "Status" at bounding box center [1133, 163] width 132 height 24
click at [122, 227] on link "12022682" at bounding box center [116, 225] width 38 height 10
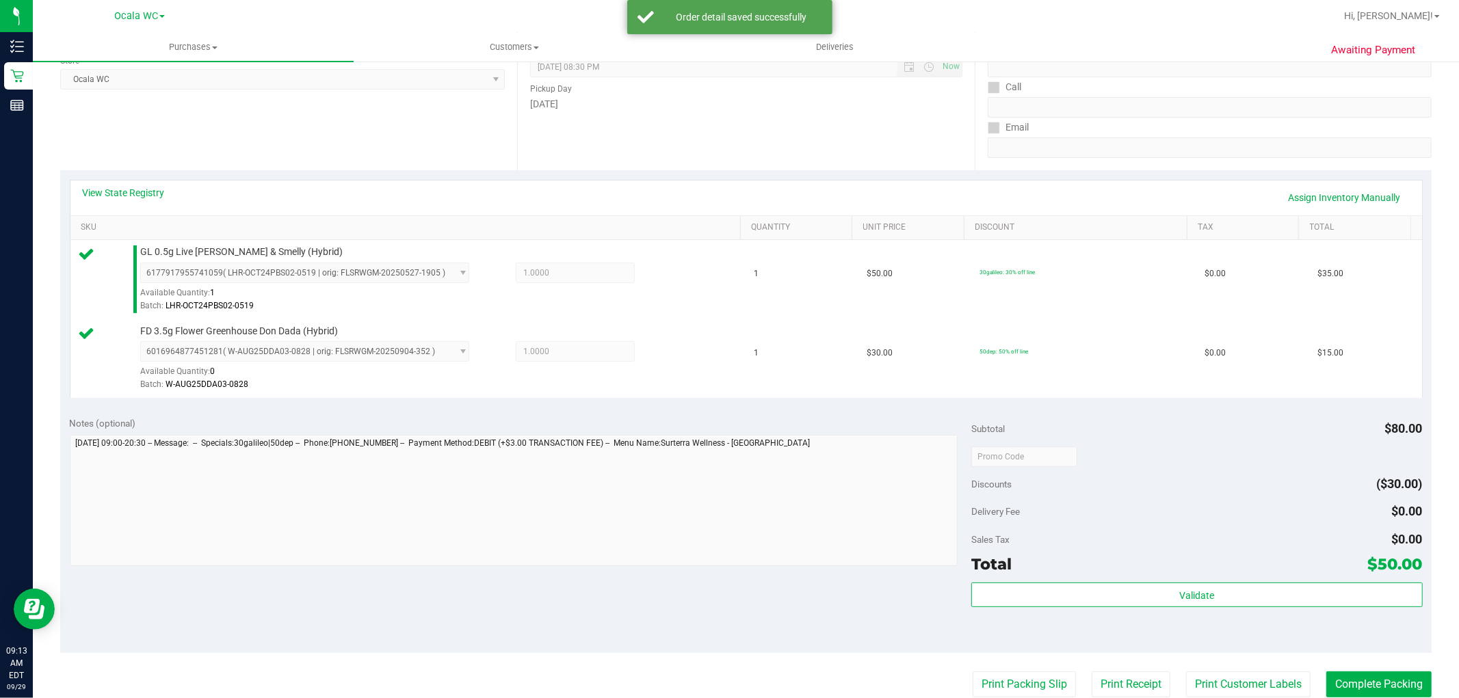
scroll to position [328, 0]
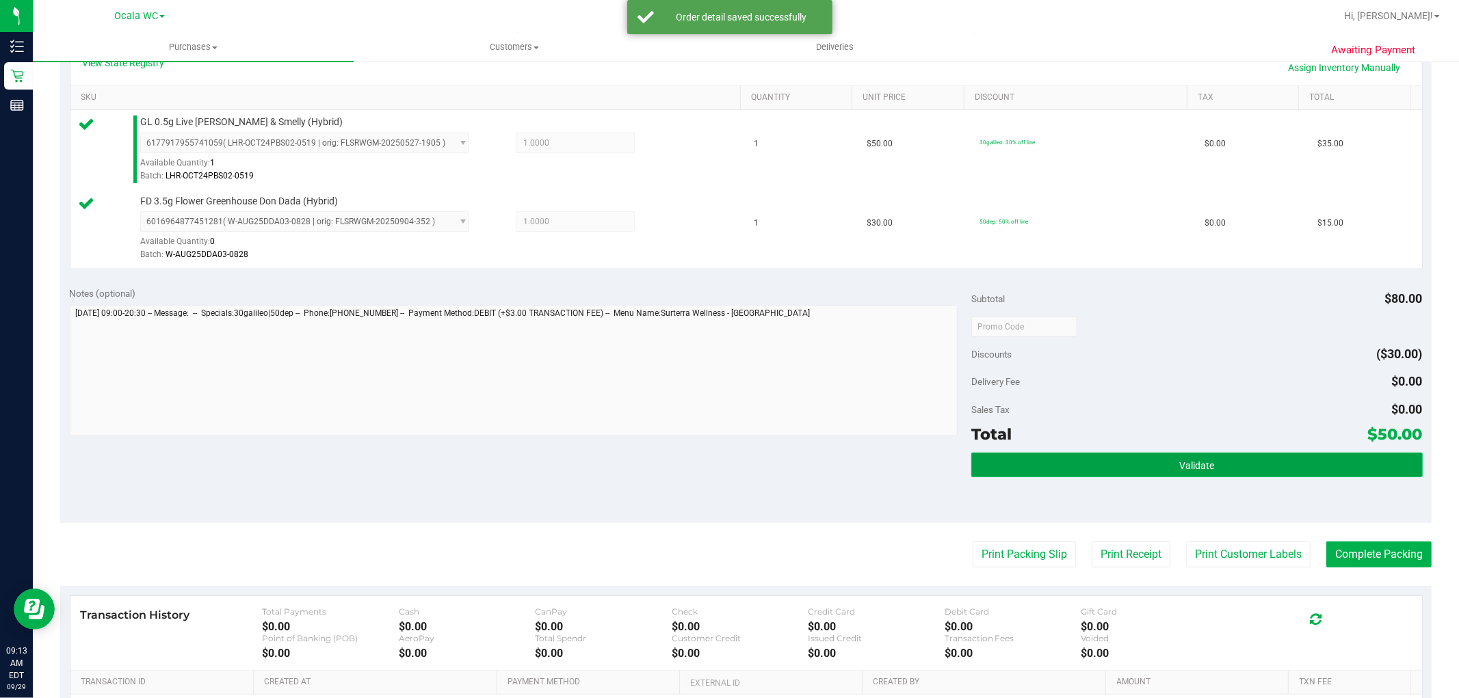
click at [1283, 466] on button "Validate" at bounding box center [1196, 465] width 451 height 25
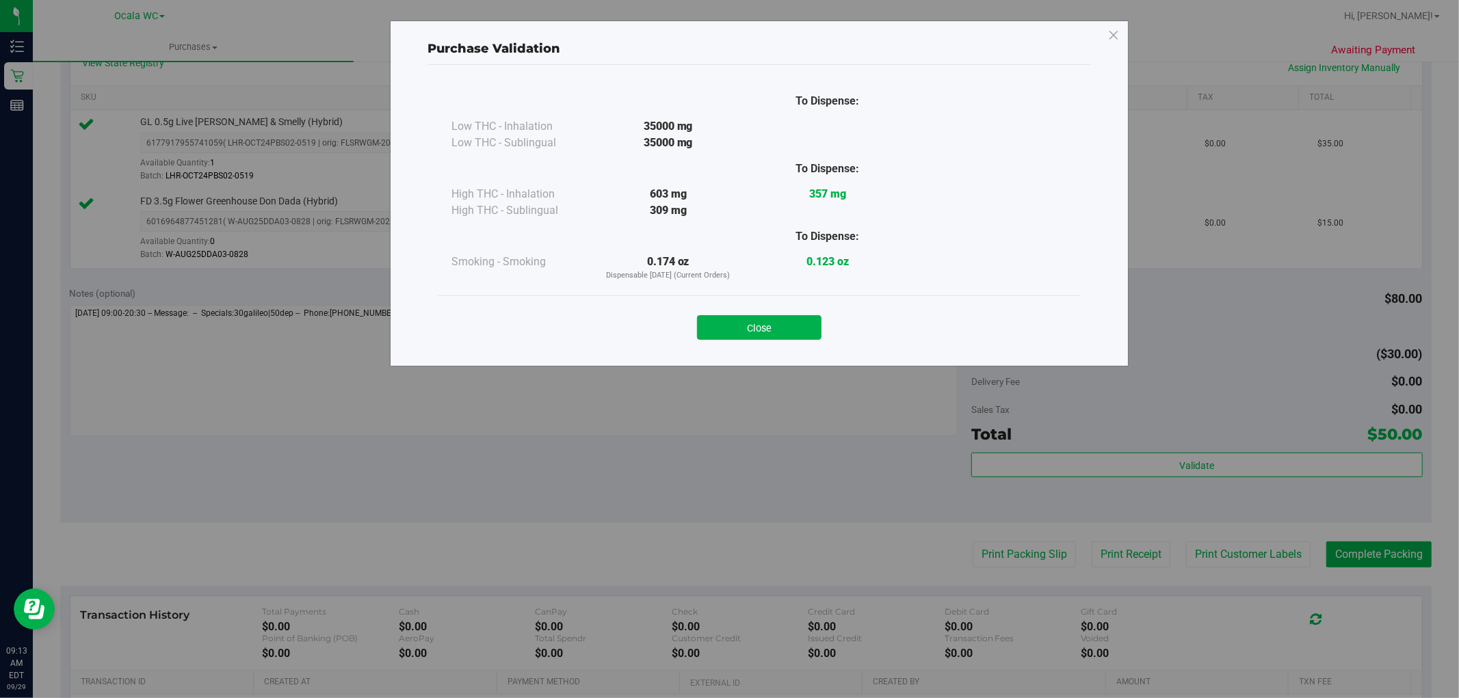
click at [1350, 557] on div "Purchase Validation To Dispense: Low THC - Inhalation 35000 mg" at bounding box center [734, 349] width 1469 height 698
click at [993, 563] on div "Purchase Validation To Dispense: Low THC - Inhalation 35000 mg" at bounding box center [734, 349] width 1469 height 698
click at [742, 335] on button "Close" at bounding box center [759, 327] width 125 height 25
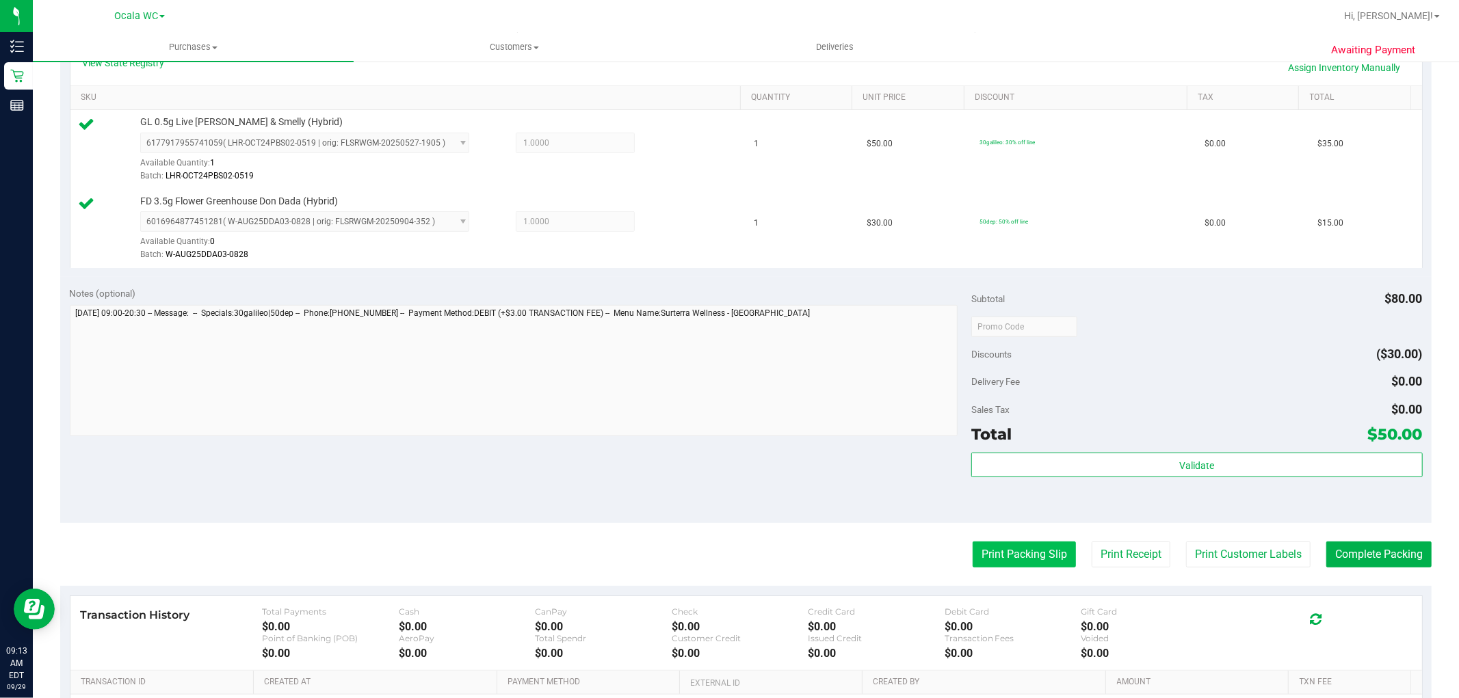
click at [989, 563] on button "Print Packing Slip" at bounding box center [1024, 555] width 103 height 26
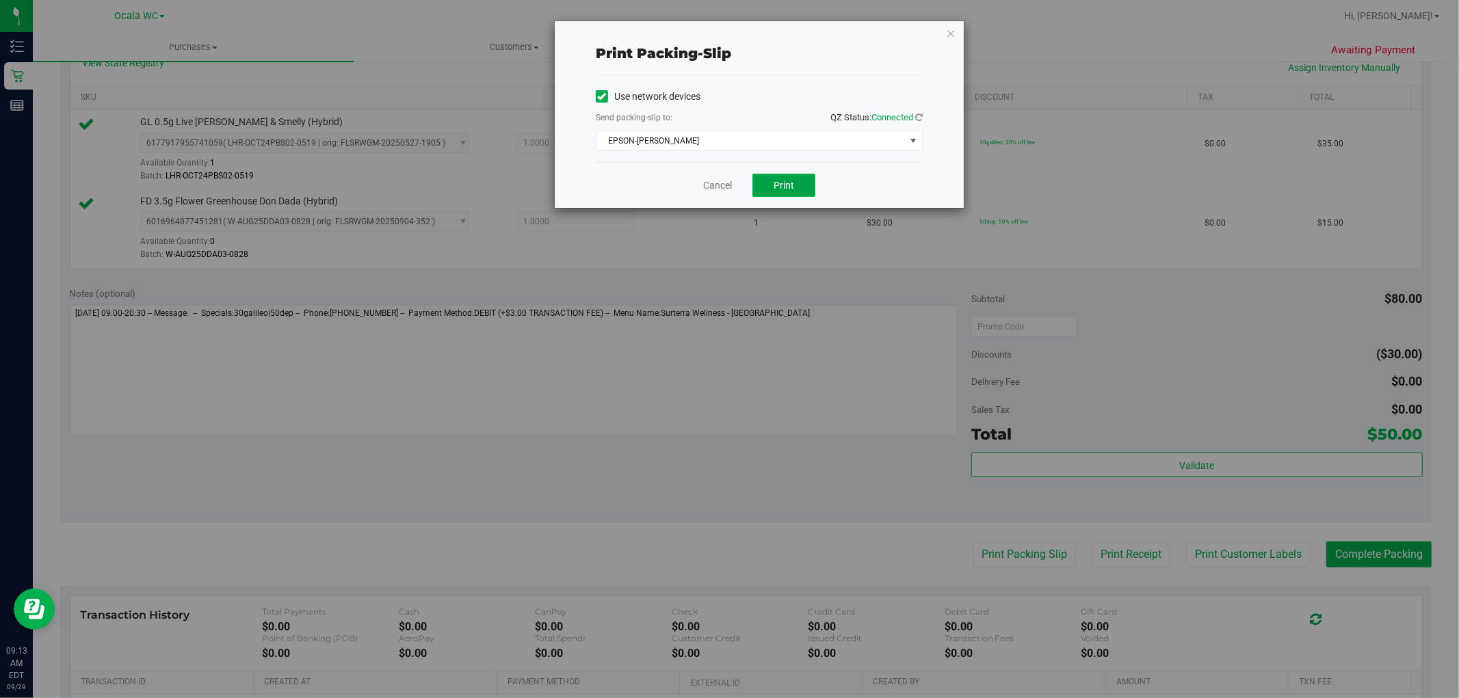
click at [788, 189] on span "Print" at bounding box center [784, 185] width 21 height 11
click at [951, 31] on icon "button" at bounding box center [951, 33] width 10 height 16
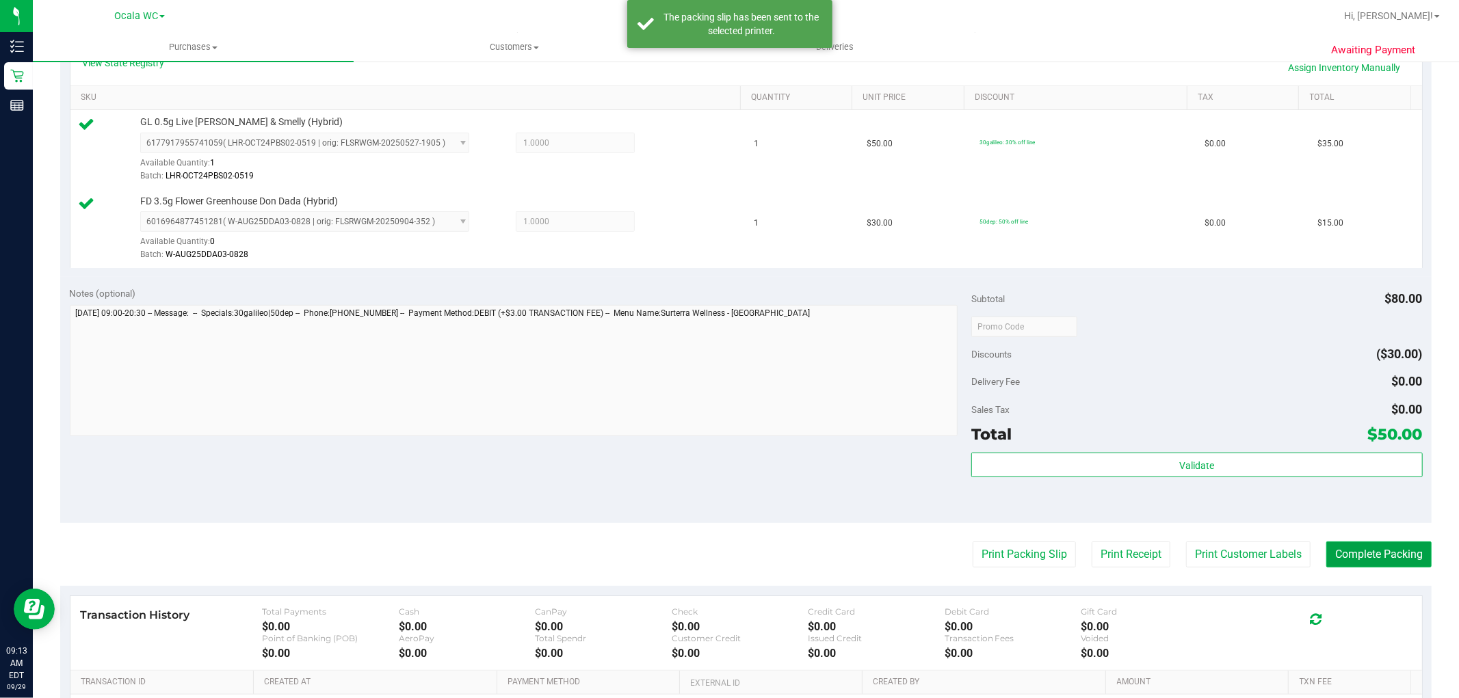
click at [1351, 553] on button "Complete Packing" at bounding box center [1378, 555] width 105 height 26
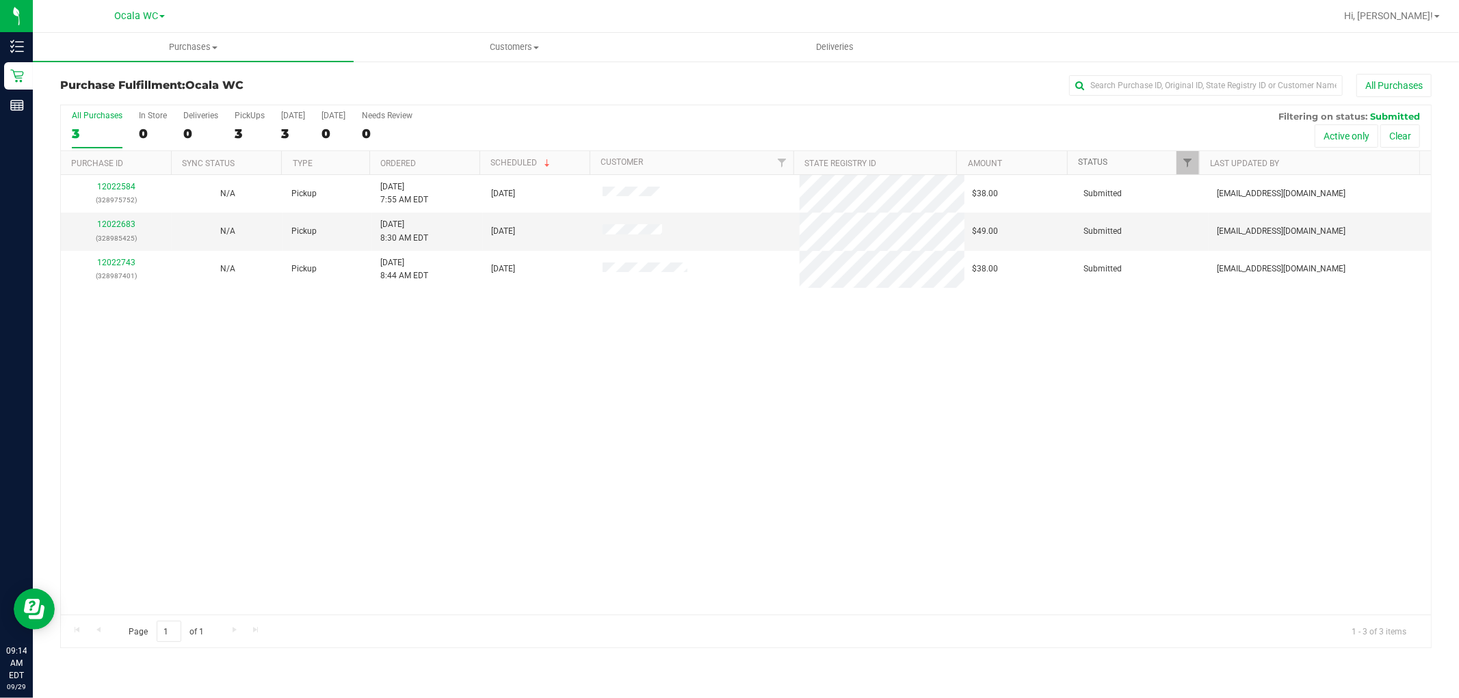
click at [1095, 158] on link "Status" at bounding box center [1092, 162] width 29 height 10
click at [1096, 162] on link "Status" at bounding box center [1100, 162] width 45 height 10
click at [430, 390] on div "12022584 (328975752) N/A Pickup 9/29/2025 7:55 AM EDT 9/29/2025 $38.00 Submitte…" at bounding box center [746, 395] width 1370 height 440
click at [122, 226] on link "12022683" at bounding box center [116, 225] width 38 height 10
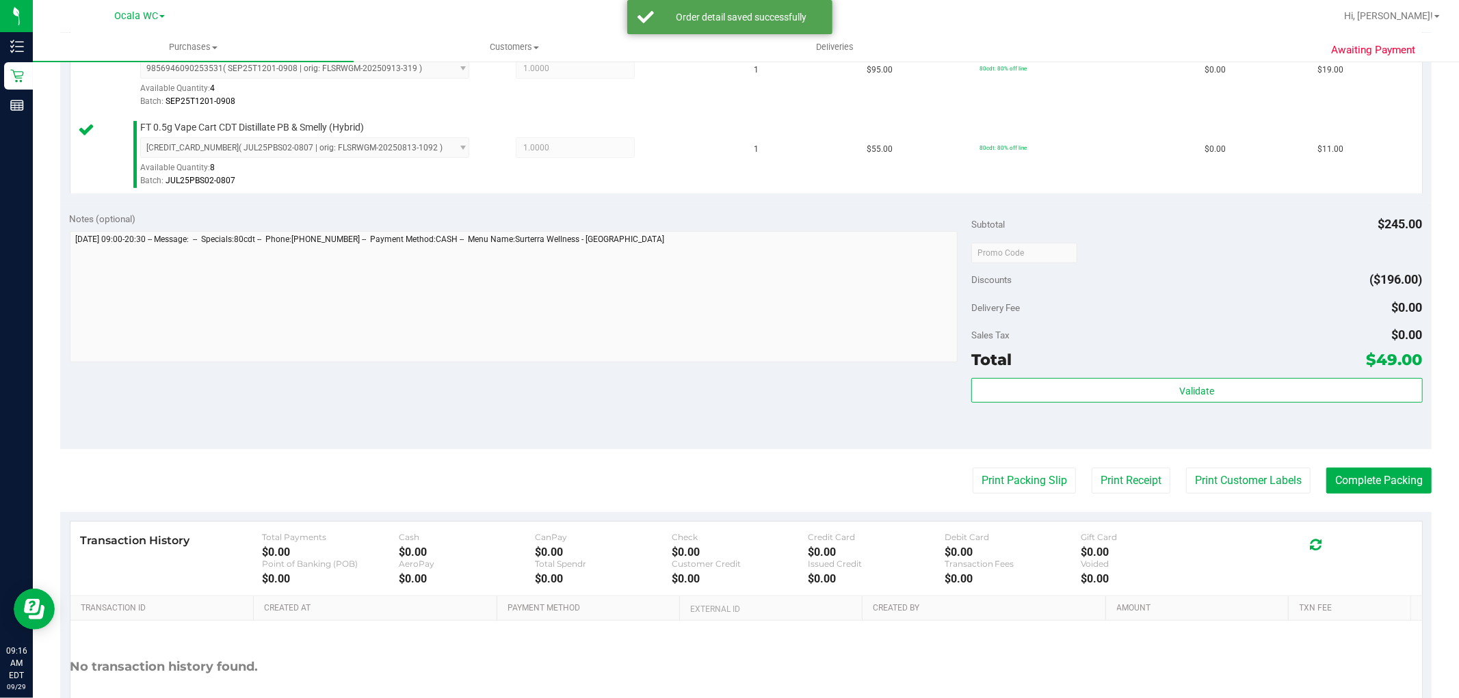
scroll to position [484, 0]
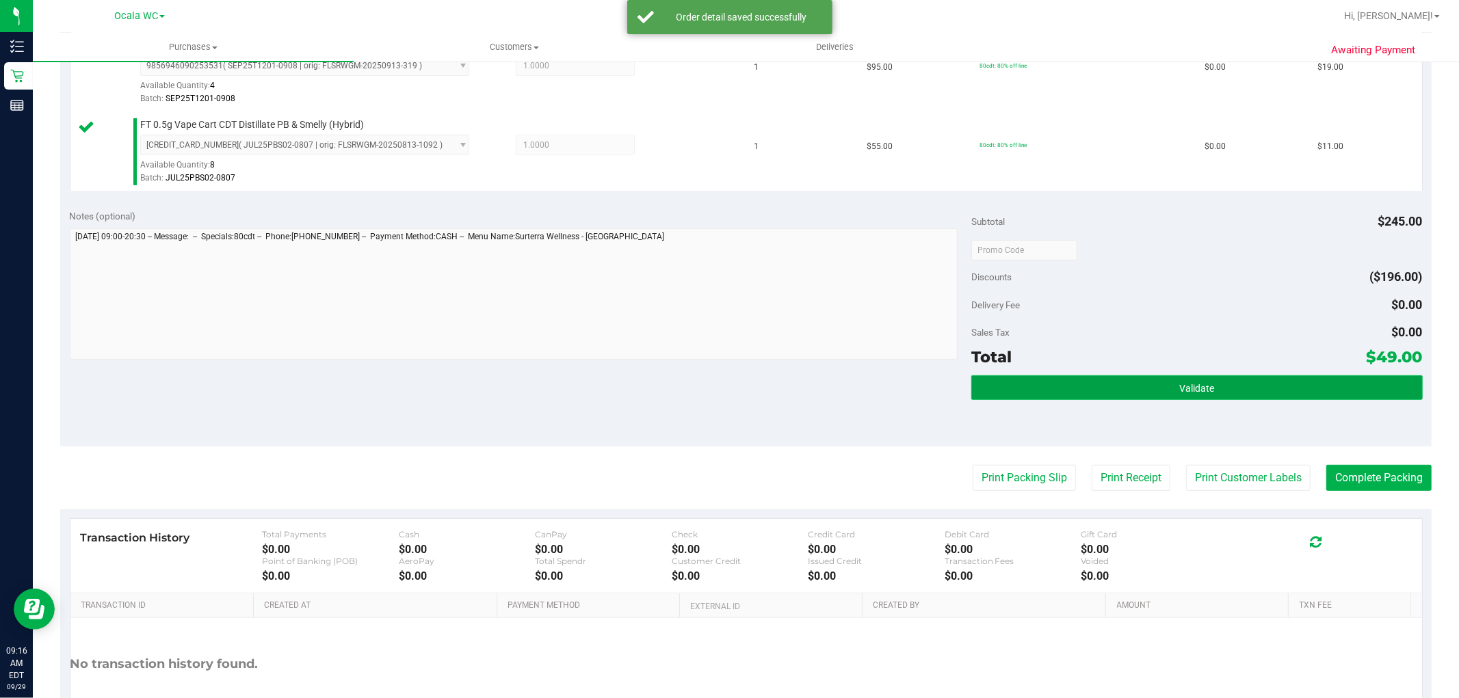
click at [1080, 395] on button "Validate" at bounding box center [1196, 388] width 451 height 25
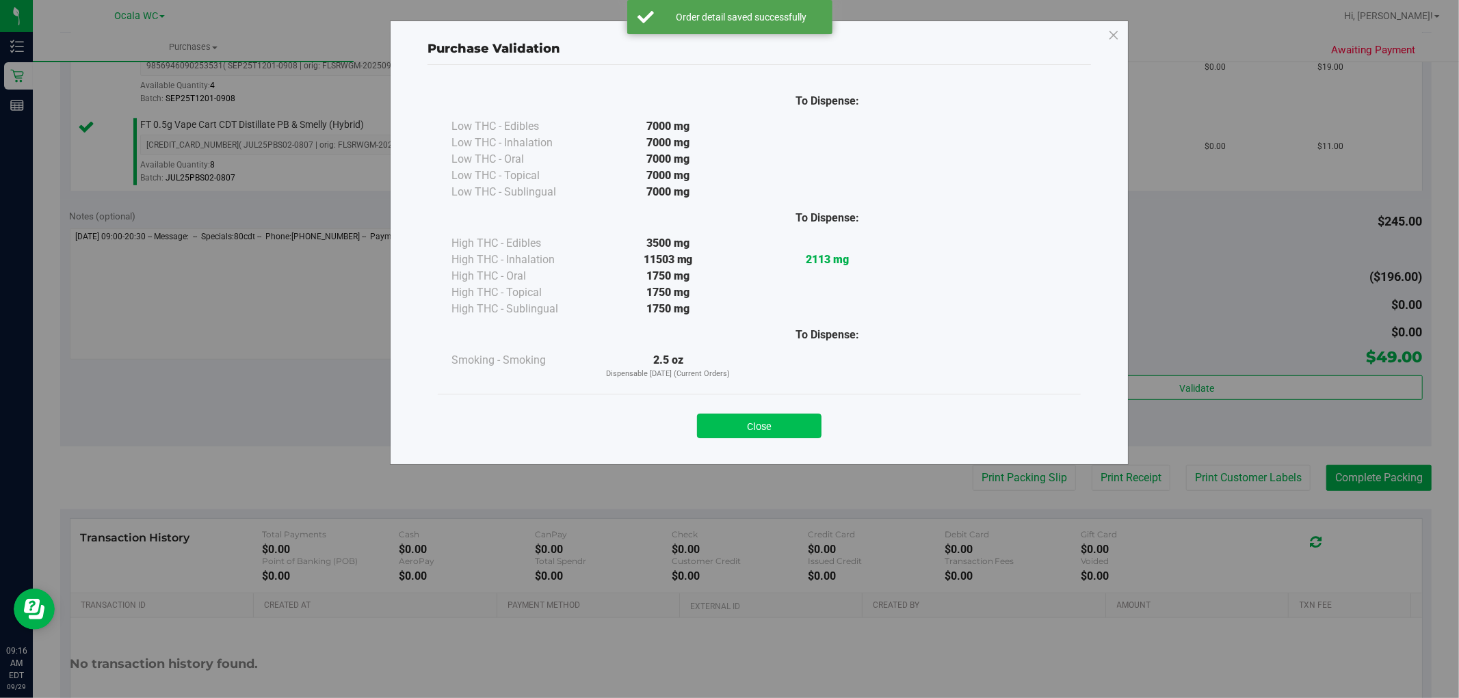
click at [750, 432] on button "Close" at bounding box center [759, 426] width 125 height 25
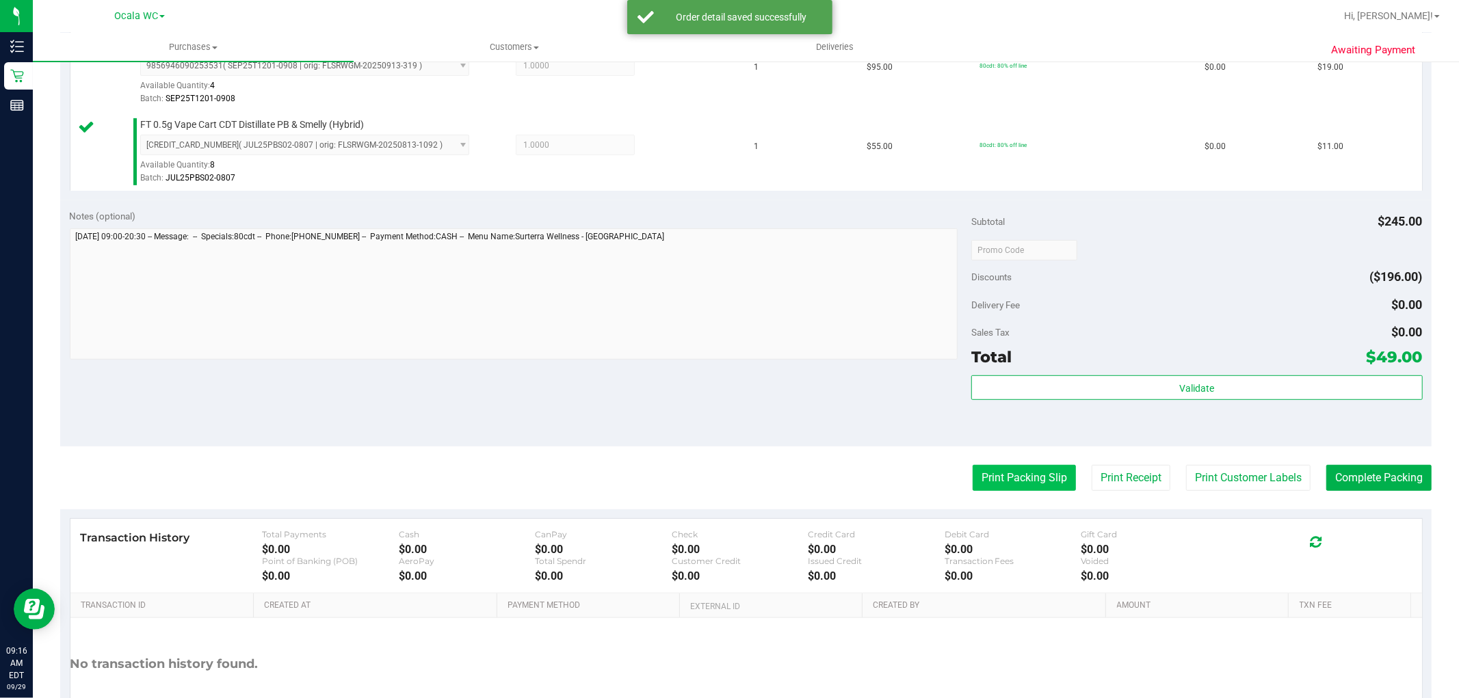
click at [1004, 489] on button "Print Packing Slip" at bounding box center [1024, 478] width 103 height 26
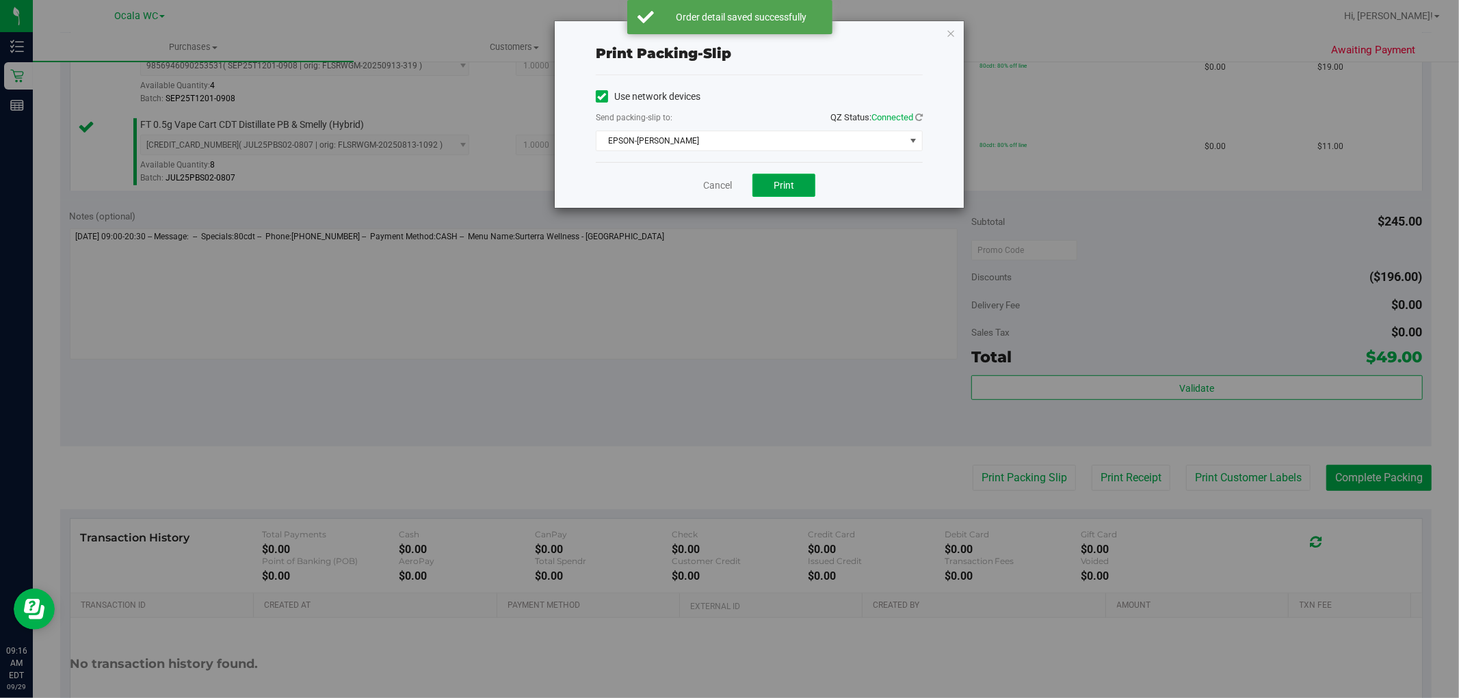
click at [771, 189] on button "Print" at bounding box center [784, 185] width 63 height 23
click at [723, 189] on link "Cancel" at bounding box center [717, 186] width 29 height 14
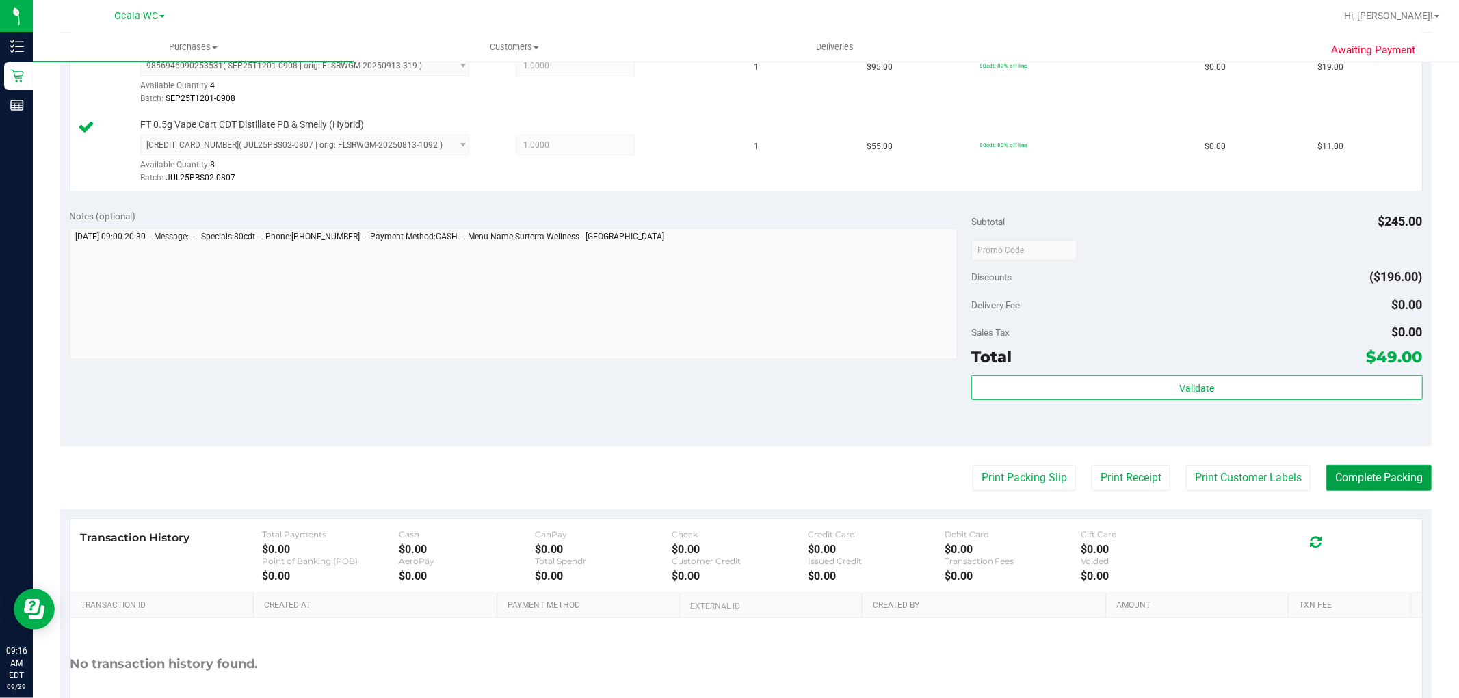
click at [1379, 483] on button "Complete Packing" at bounding box center [1378, 478] width 105 height 26
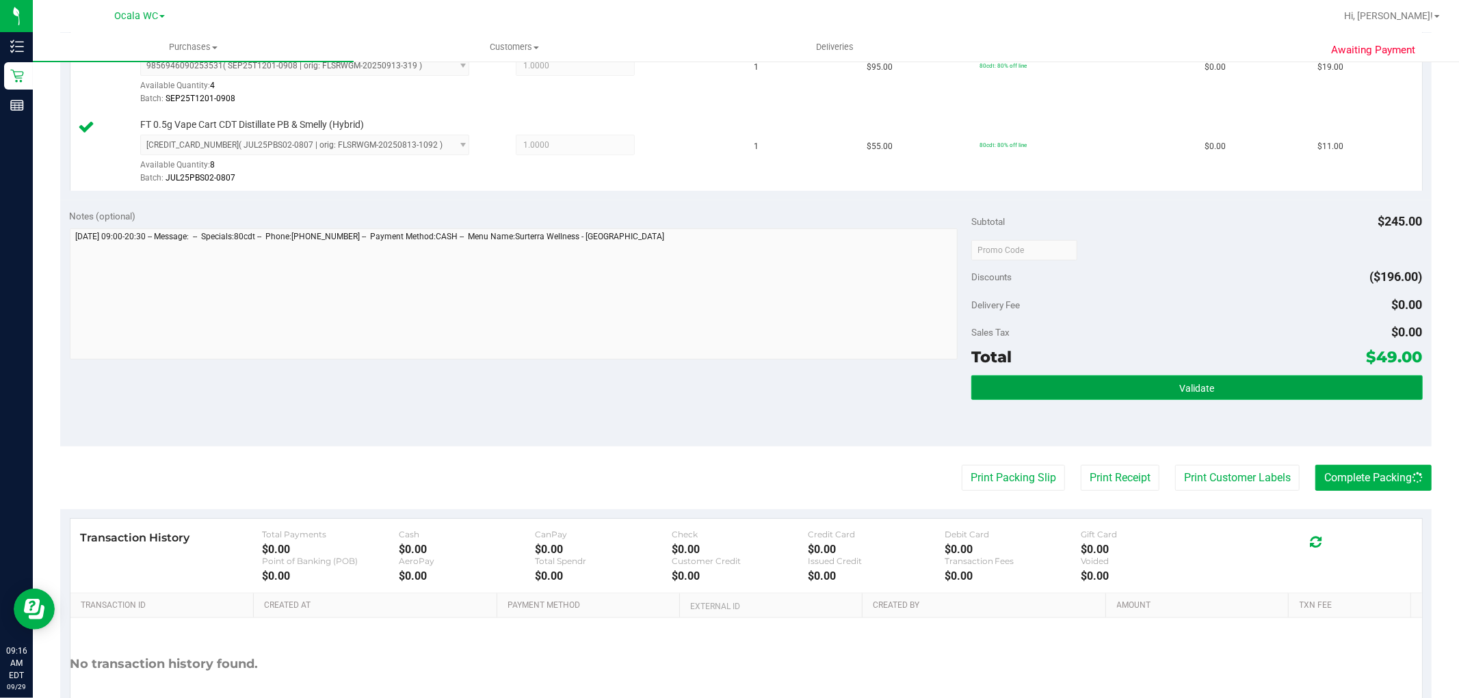
click at [1277, 395] on button "Validate" at bounding box center [1196, 388] width 451 height 25
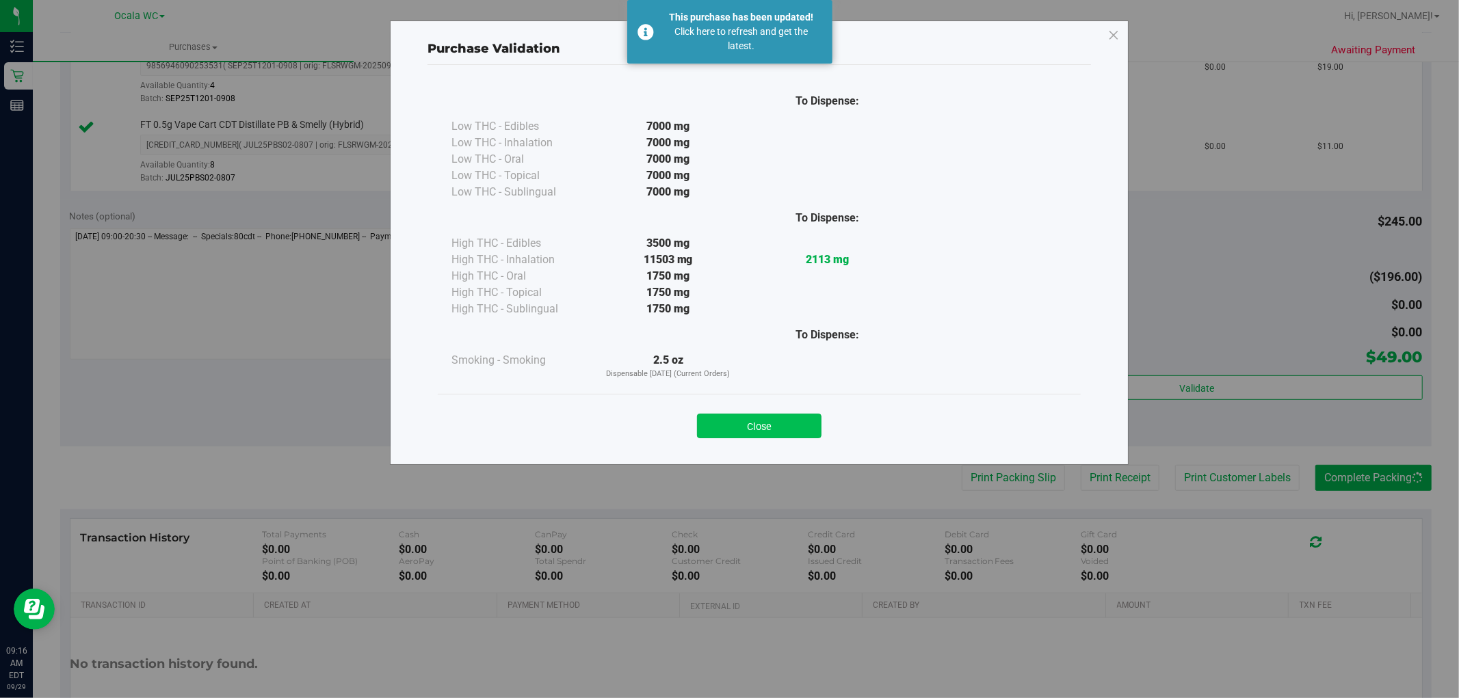
click at [757, 427] on button "Close" at bounding box center [759, 426] width 125 height 25
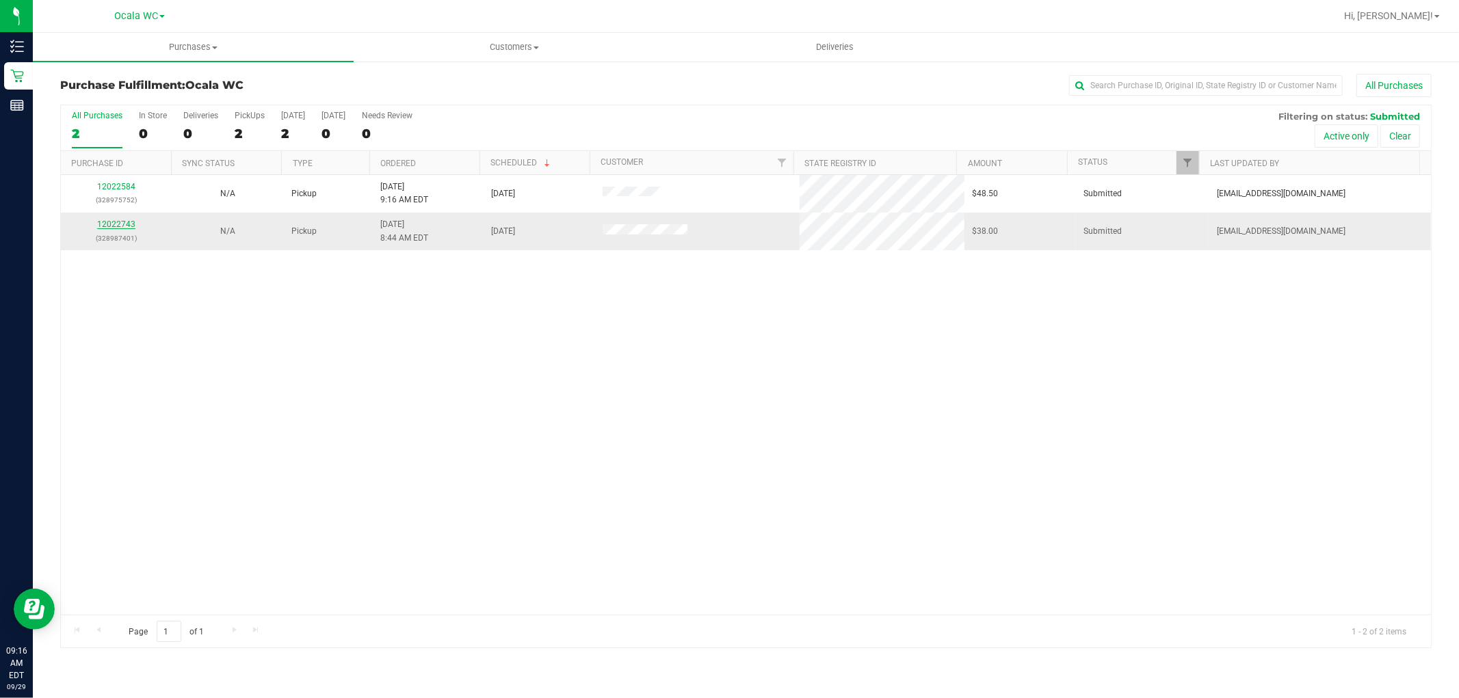
click at [123, 228] on link "12022743" at bounding box center [116, 225] width 38 height 10
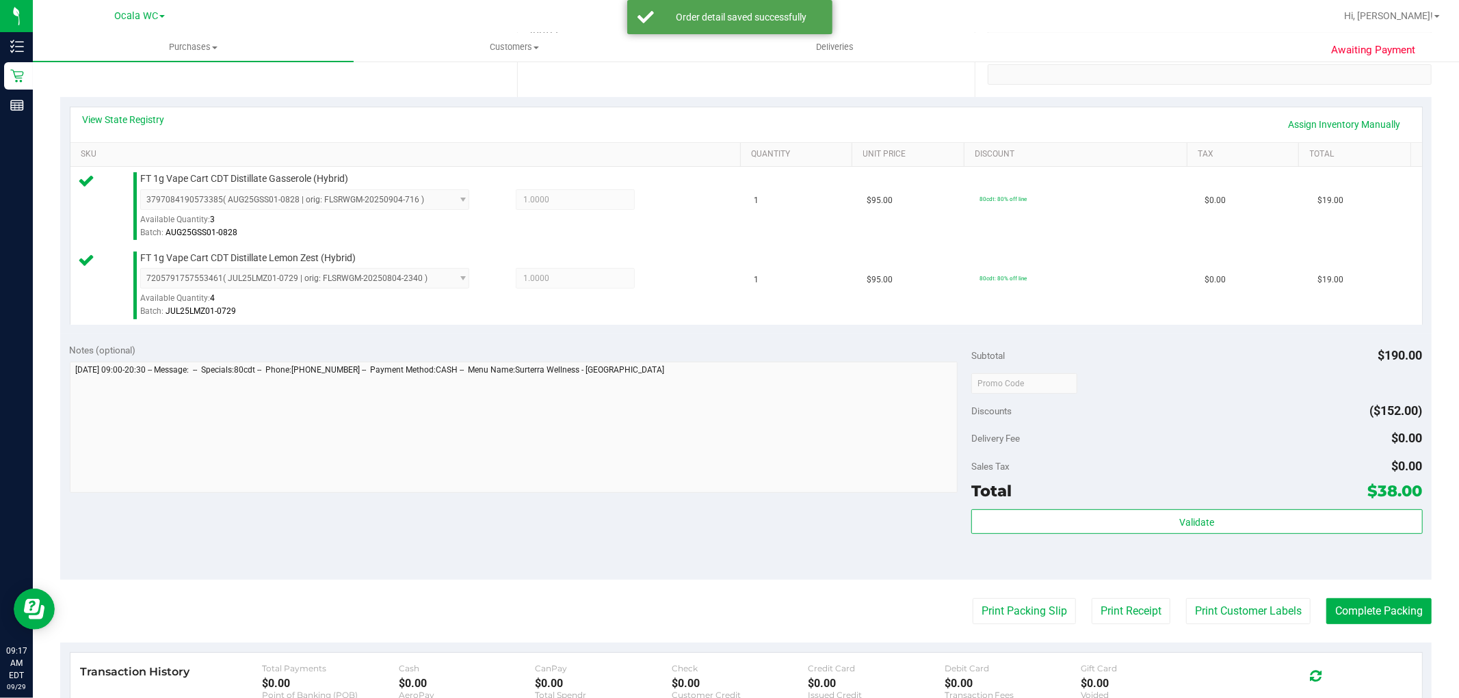
scroll to position [304, 0]
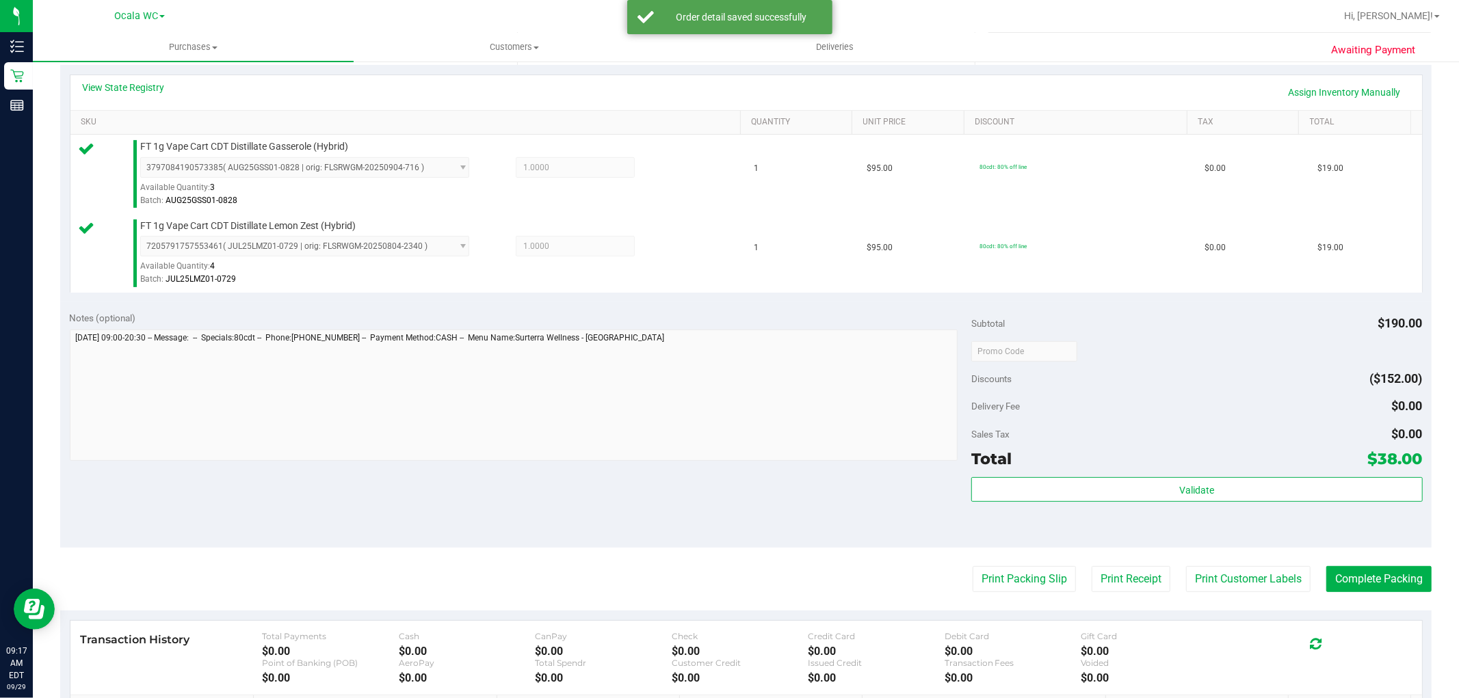
drag, startPoint x: 1157, startPoint y: 507, endPoint x: 1146, endPoint y: 514, distance: 13.9
click at [1147, 514] on div "Validate" at bounding box center [1196, 508] width 451 height 62
click at [1138, 472] on div "Subtotal $190.00 Discounts ($152.00) Delivery Fee $0.00 Sales Tax $0.00 Total $…" at bounding box center [1196, 425] width 451 height 228
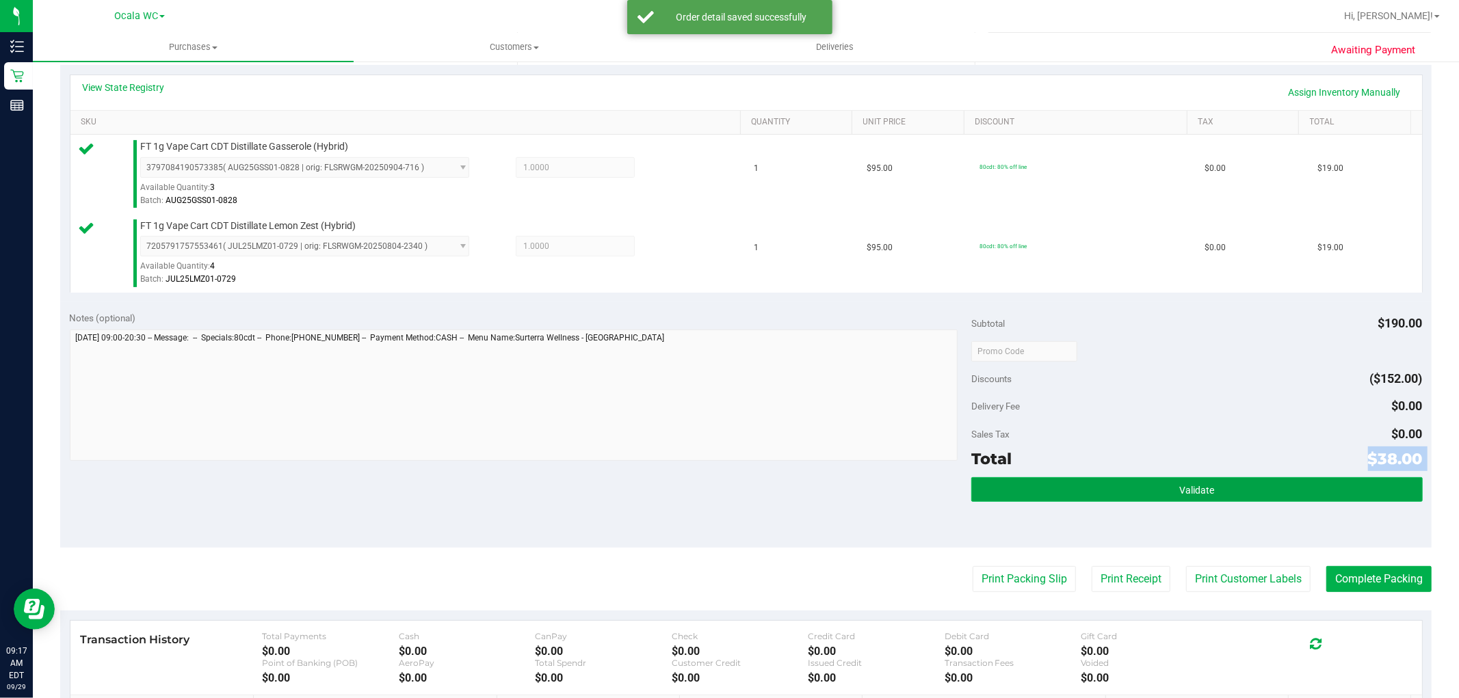
click at [1133, 483] on button "Validate" at bounding box center [1196, 489] width 451 height 25
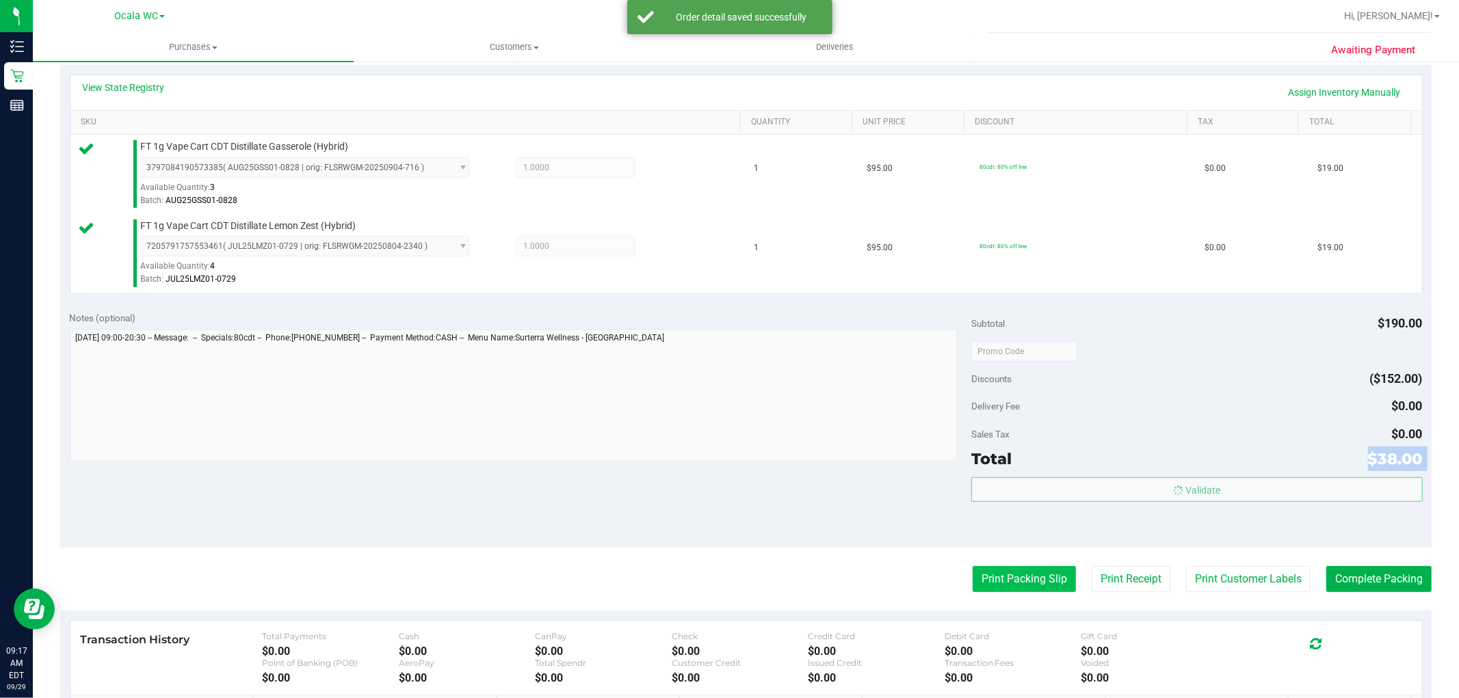
click at [997, 579] on body "Inventory Retail Reports 09:17 AM EDT 09/29/2025 09/29 Ocala WC Hi, Samantha! P…" at bounding box center [729, 349] width 1459 height 698
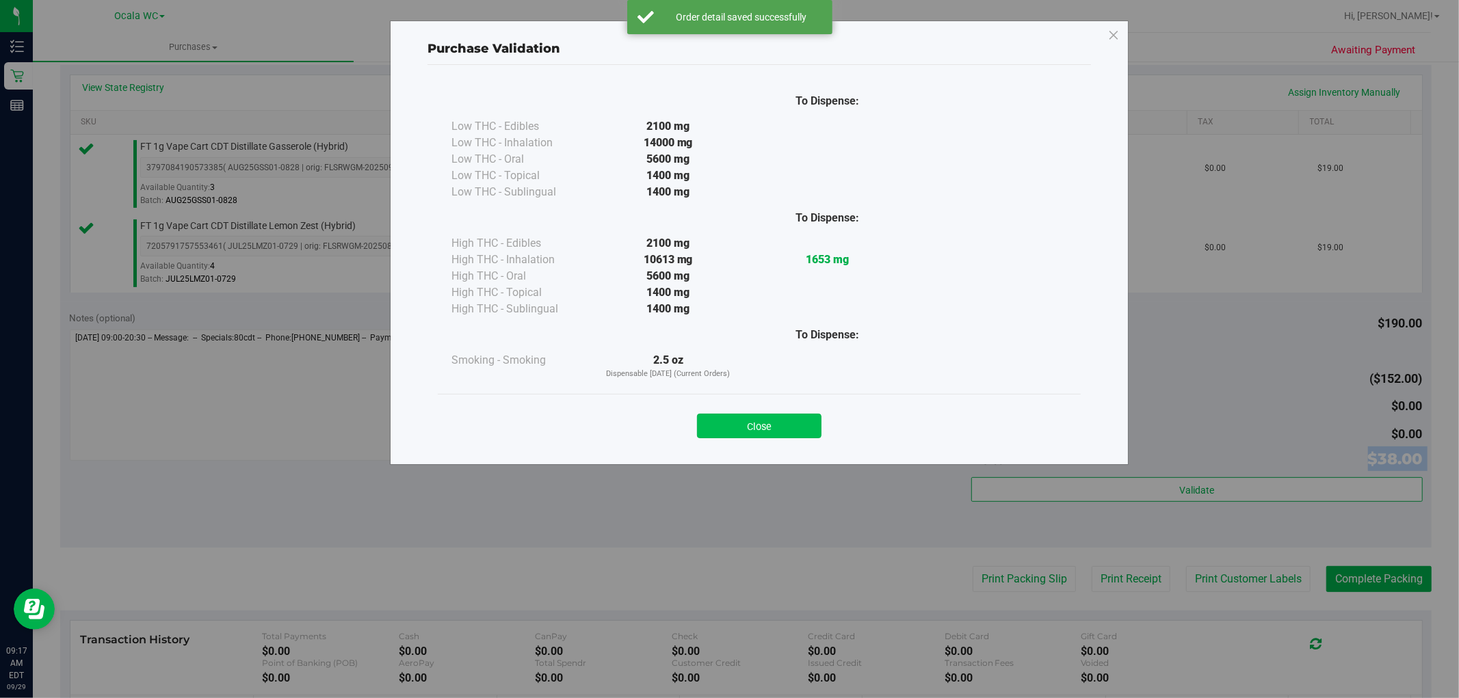
click at [715, 421] on button "Close" at bounding box center [759, 426] width 125 height 25
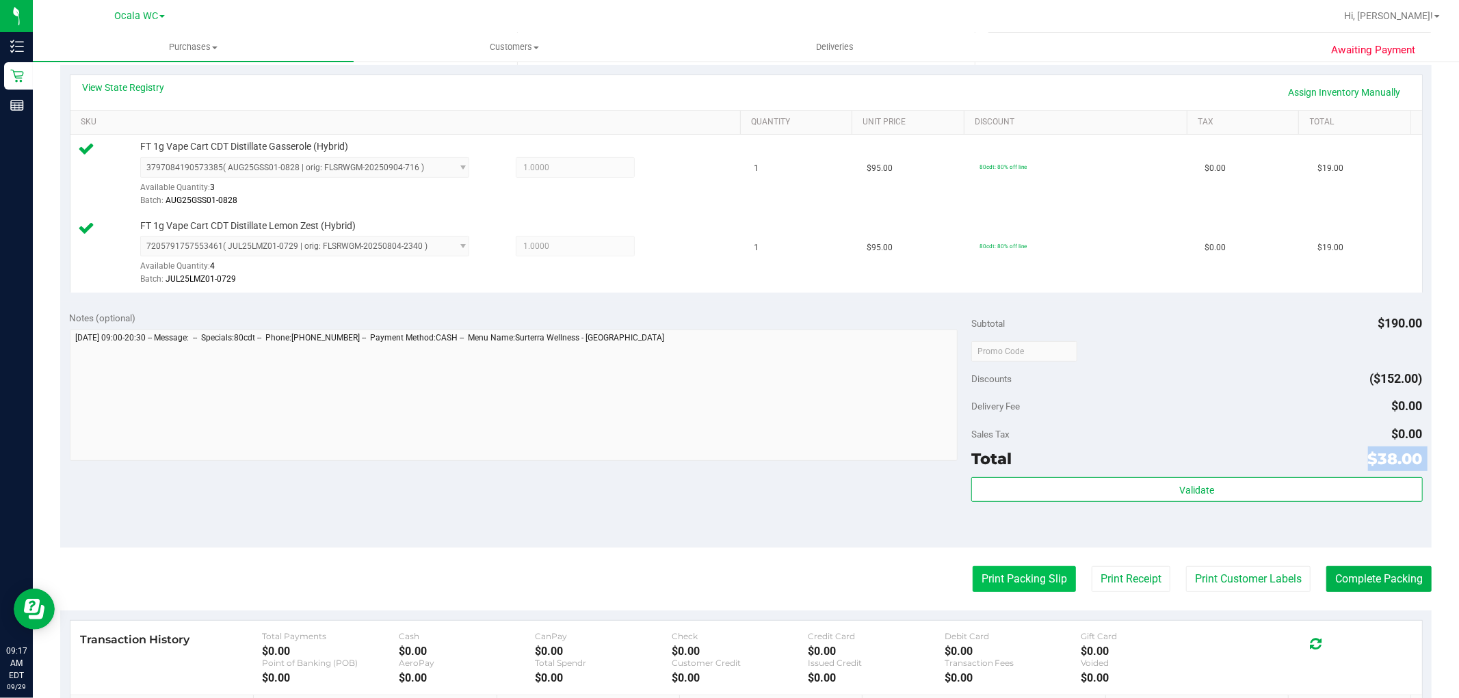
click at [1030, 585] on button "Print Packing Slip" at bounding box center [1024, 579] width 103 height 26
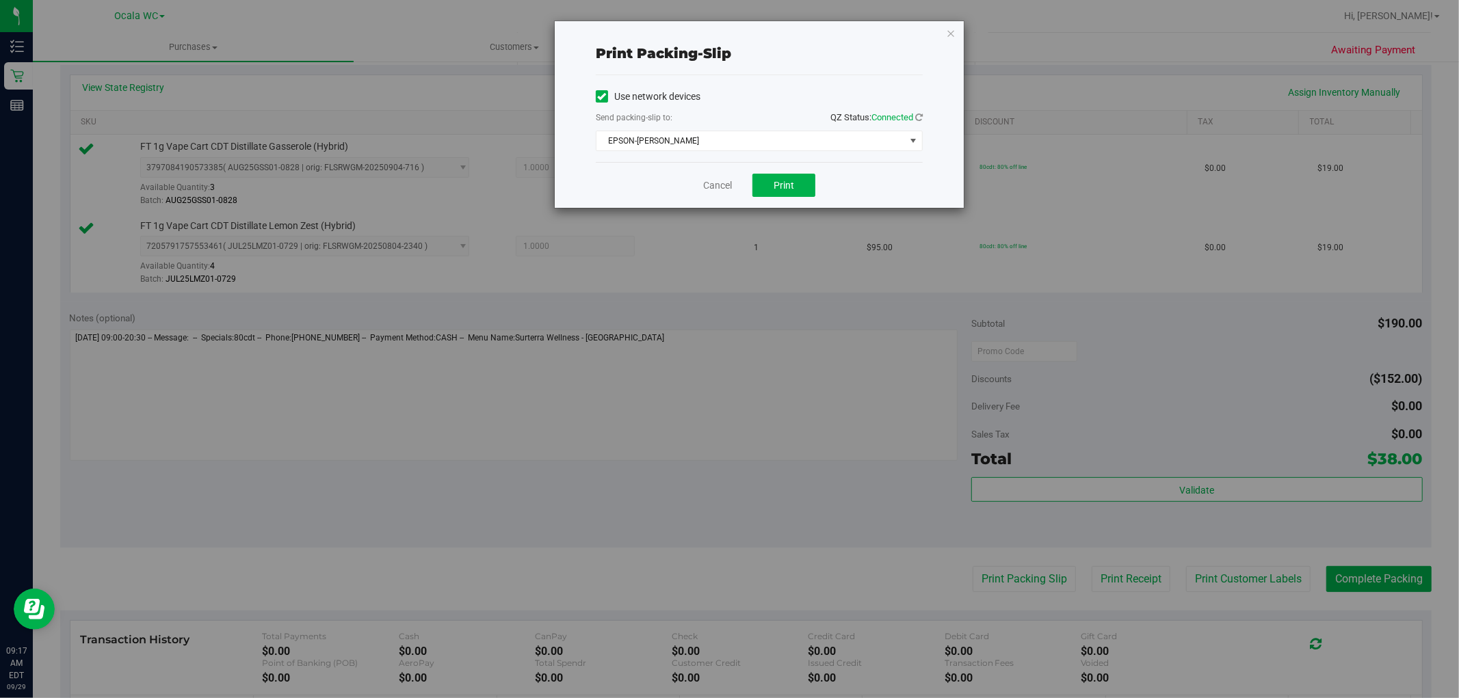
click at [804, 172] on div "Cancel Print" at bounding box center [759, 185] width 327 height 46
drag, startPoint x: 789, startPoint y: 187, endPoint x: 844, endPoint y: 70, distance: 128.8
click at [787, 187] on span "Print" at bounding box center [784, 185] width 21 height 11
click at [951, 32] on icon "button" at bounding box center [951, 33] width 10 height 16
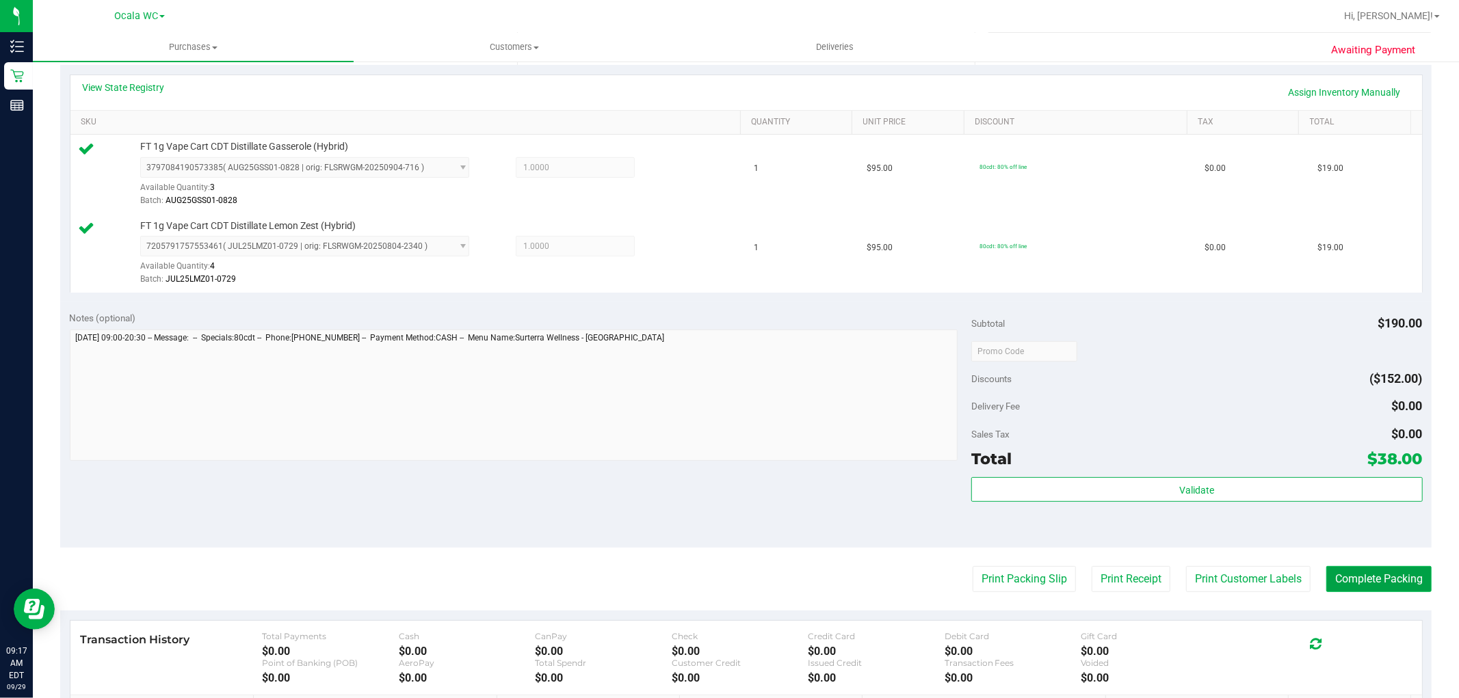
click at [1351, 577] on button "Complete Packing" at bounding box center [1378, 579] width 105 height 26
click at [1298, 503] on div "Validate" at bounding box center [1196, 490] width 451 height 26
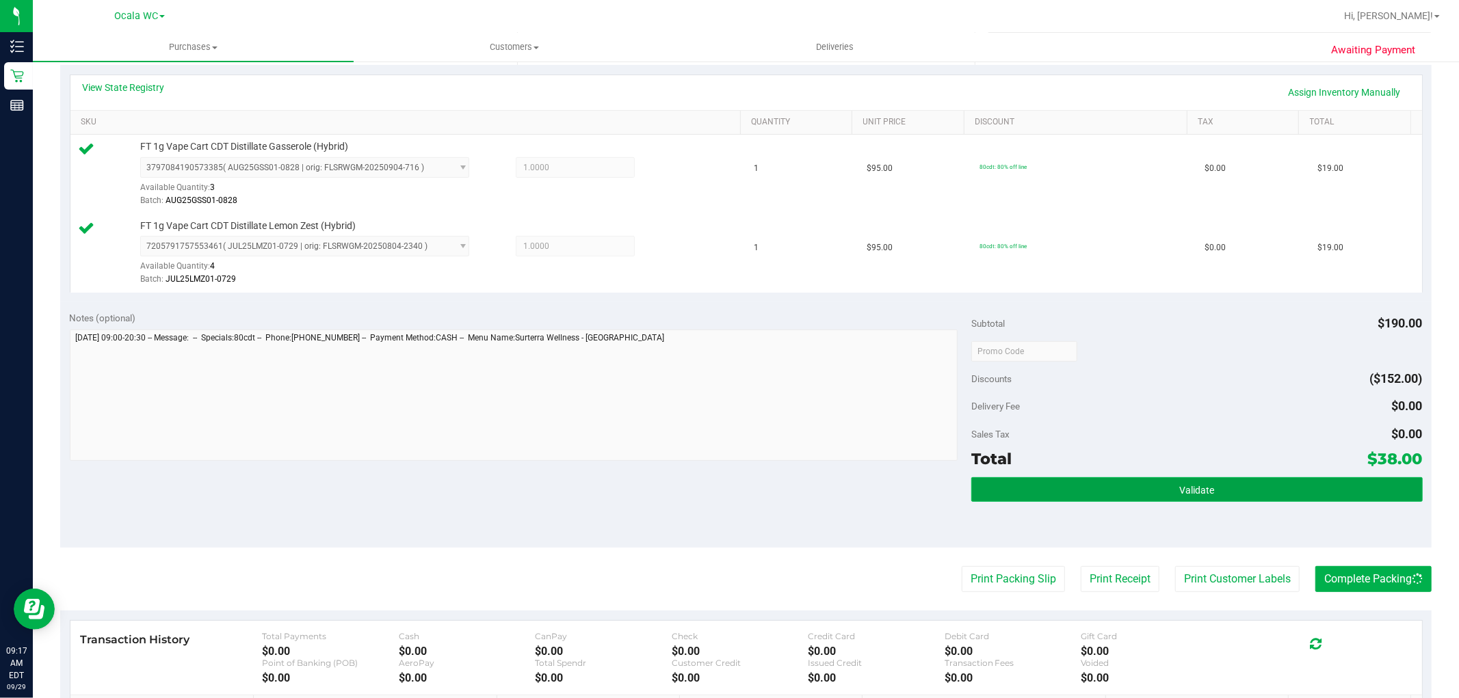
click at [1276, 495] on button "Validate" at bounding box center [1196, 489] width 451 height 25
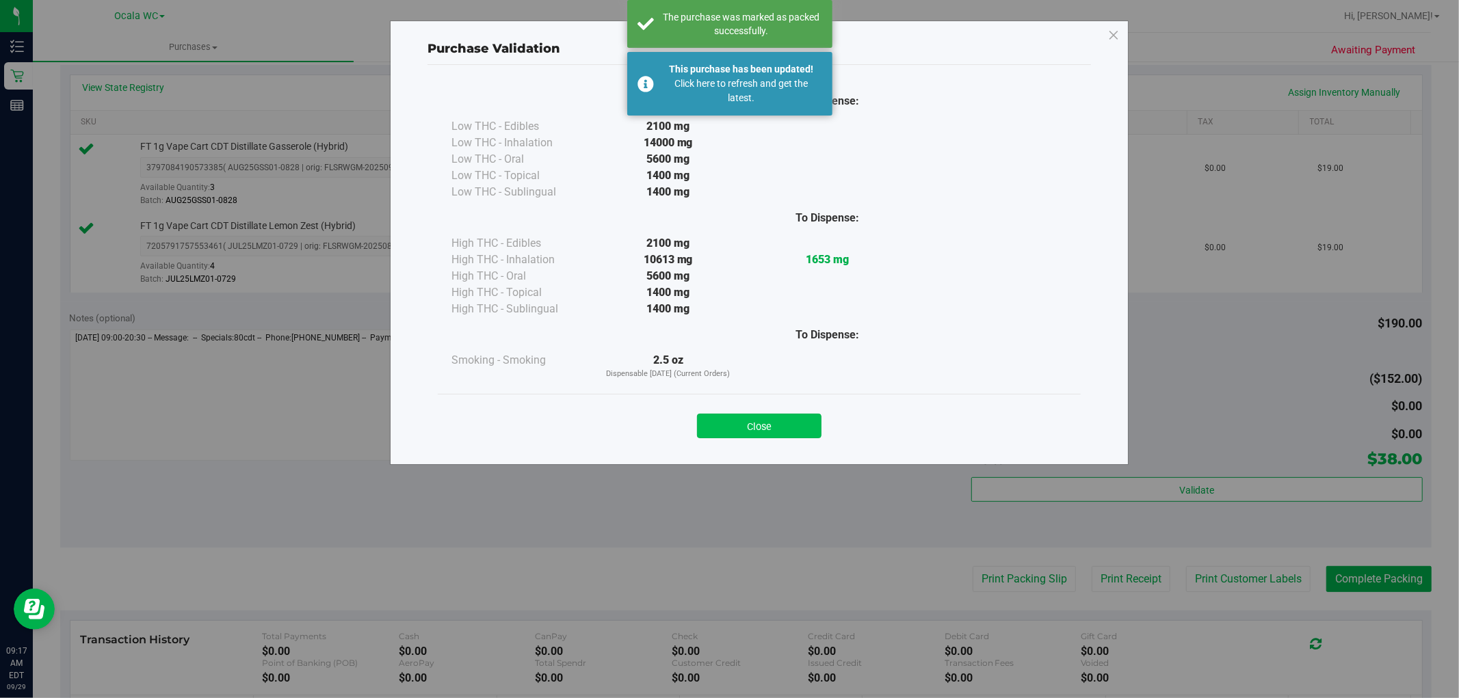
click at [796, 416] on button "Close" at bounding box center [759, 426] width 125 height 25
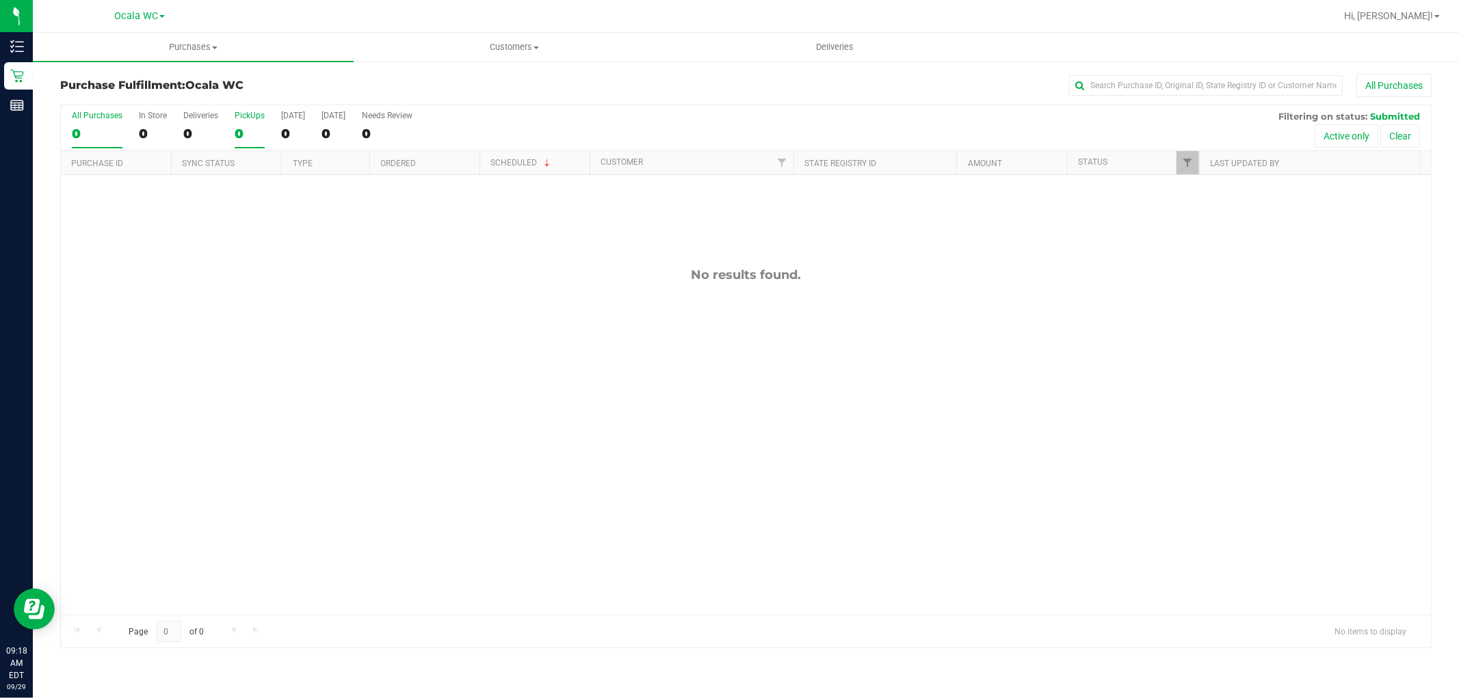
click at [244, 133] on div "0" at bounding box center [250, 134] width 30 height 16
click at [0, 0] on input "PickUps 0" at bounding box center [0, 0] width 0 height 0
click at [231, 126] on div "All Purchases 0 In Store 0 Deliveries 0 PickUps 0 Today 0 Tomorrow 0 Needs Revi…" at bounding box center [746, 128] width 1370 height 46
click at [247, 126] on div "0" at bounding box center [250, 134] width 30 height 16
click at [0, 0] on input "PickUps 0" at bounding box center [0, 0] width 0 height 0
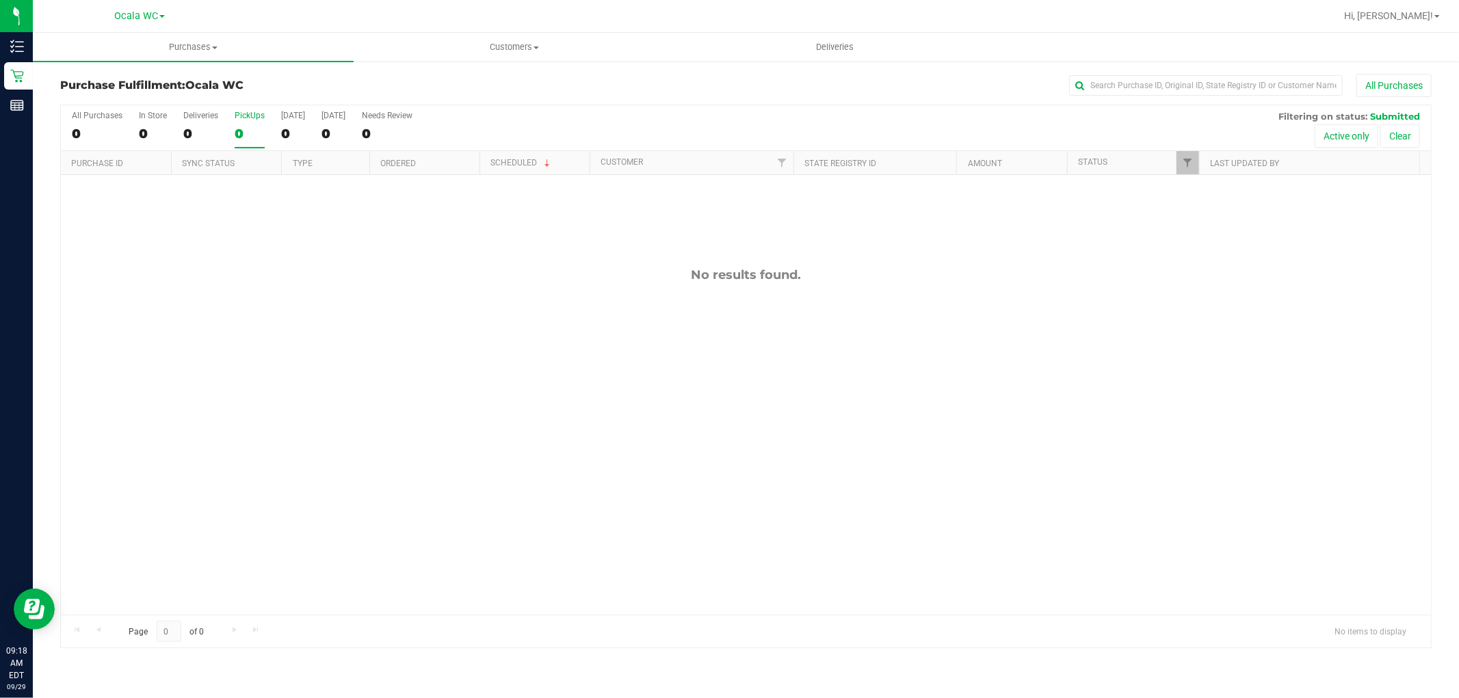
click at [1090, 156] on th "Status" at bounding box center [1133, 163] width 132 height 24
click at [1099, 166] on link "Status" at bounding box center [1100, 162] width 45 height 10
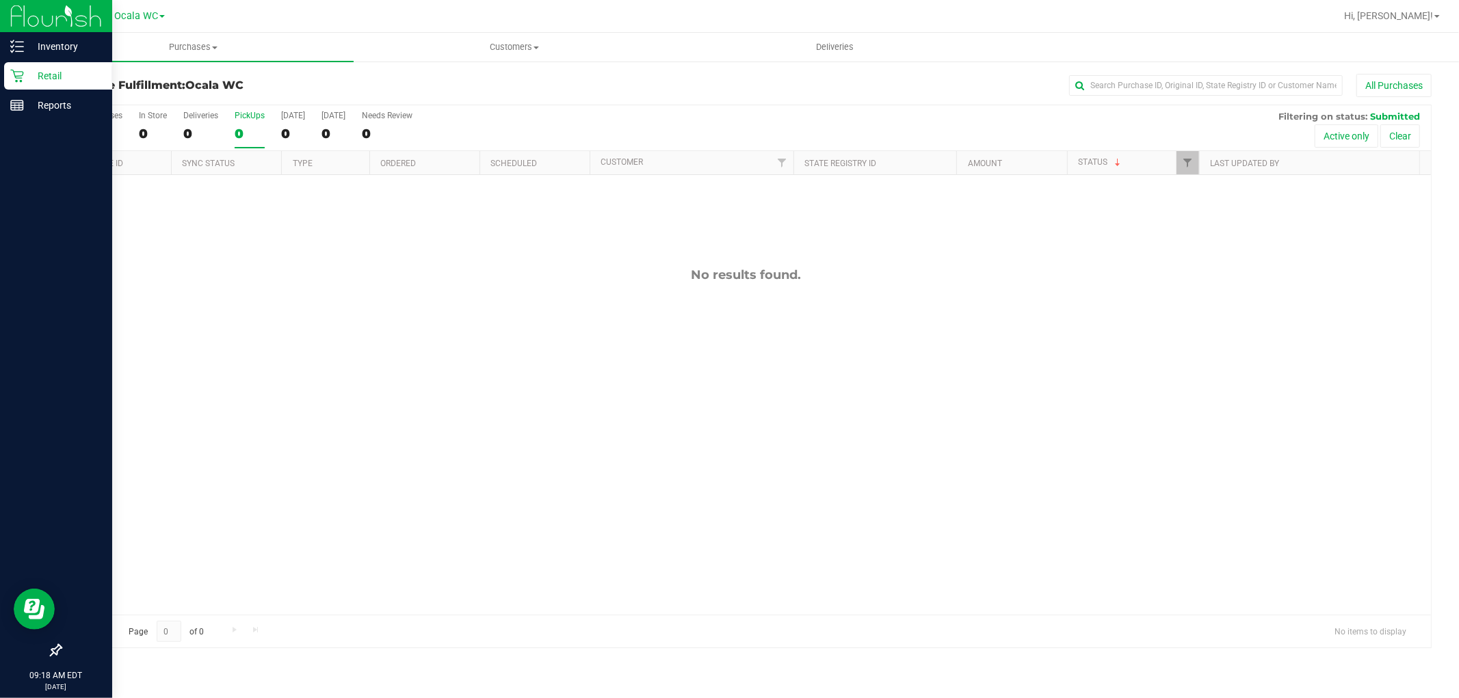
click at [12, 77] on icon at bounding box center [17, 76] width 14 height 14
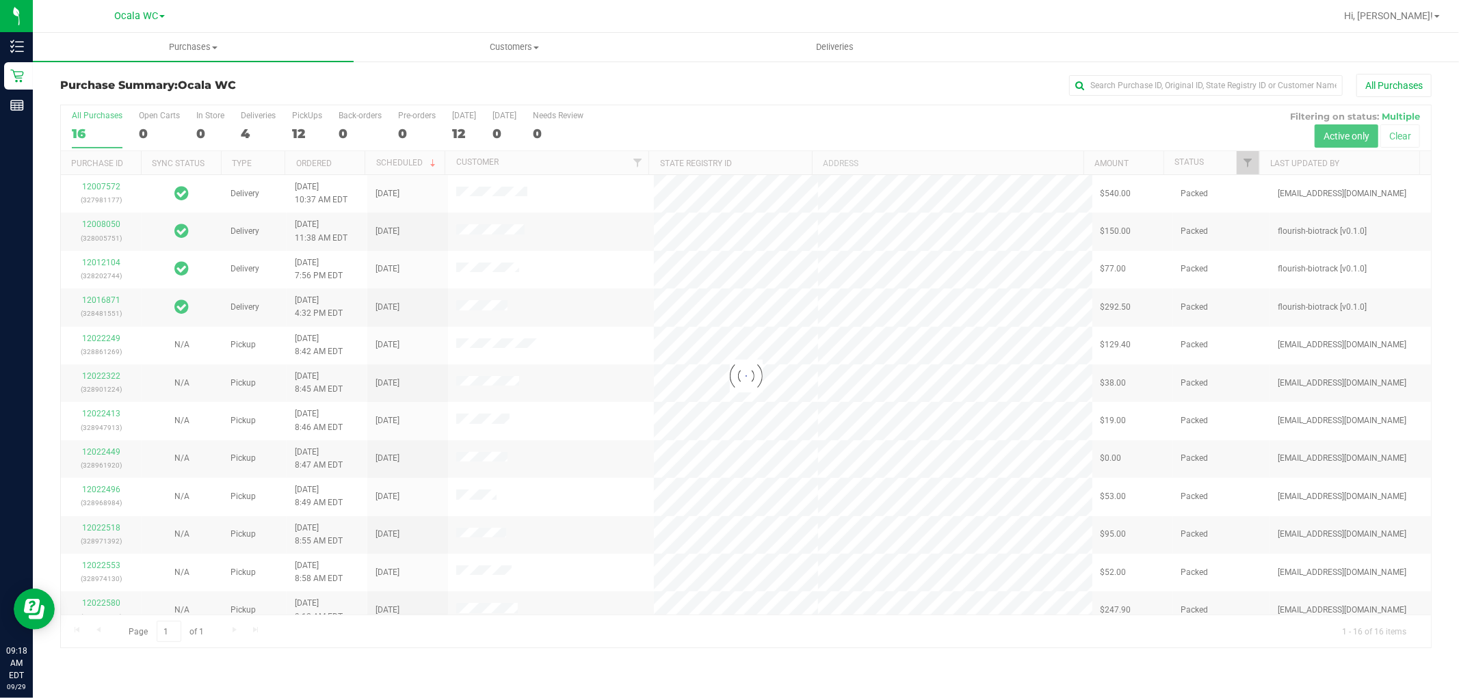
click at [305, 132] on div at bounding box center [746, 376] width 1370 height 542
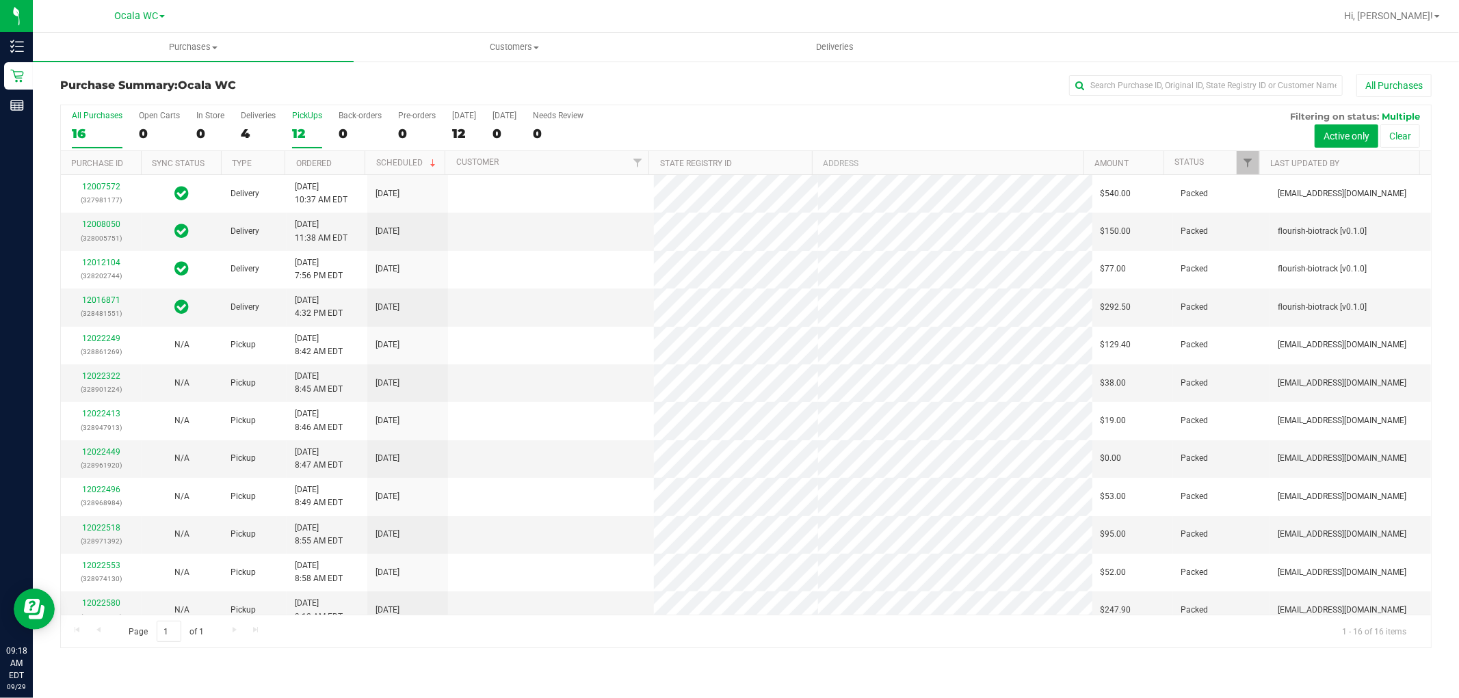
click at [298, 131] on div "12" at bounding box center [307, 134] width 30 height 16
click at [0, 0] on input "PickUps 12" at bounding box center [0, 0] width 0 height 0
click at [1186, 159] on link "Status" at bounding box center [1189, 162] width 29 height 10
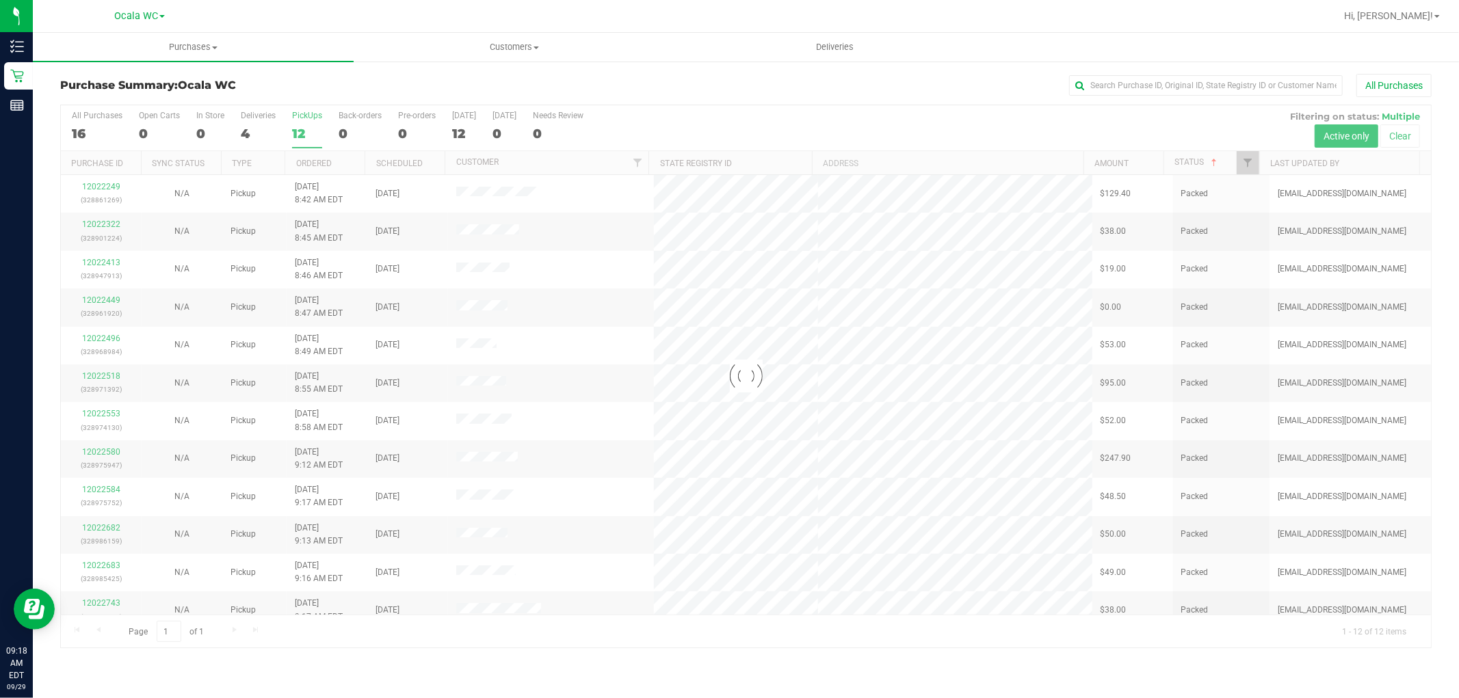
click at [1191, 161] on div at bounding box center [746, 376] width 1370 height 542
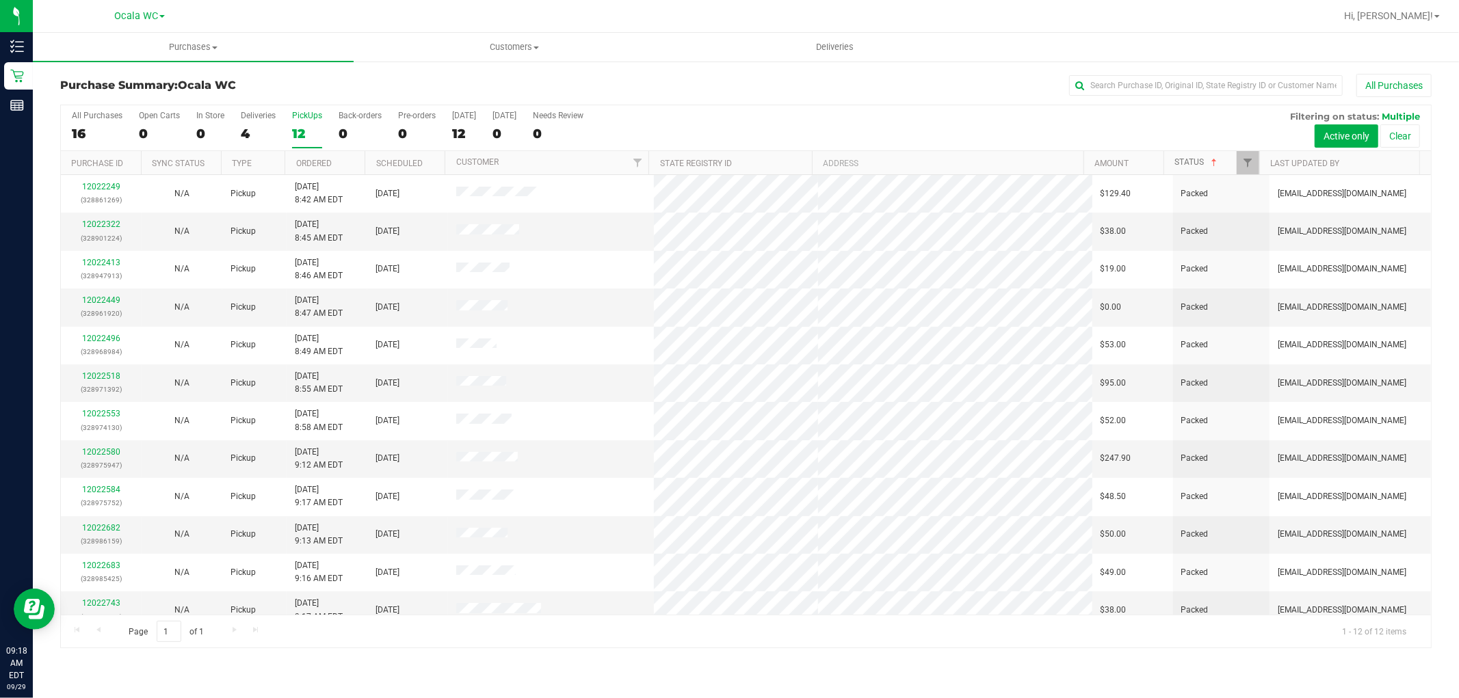
click at [1192, 164] on link "Status" at bounding box center [1197, 162] width 45 height 10
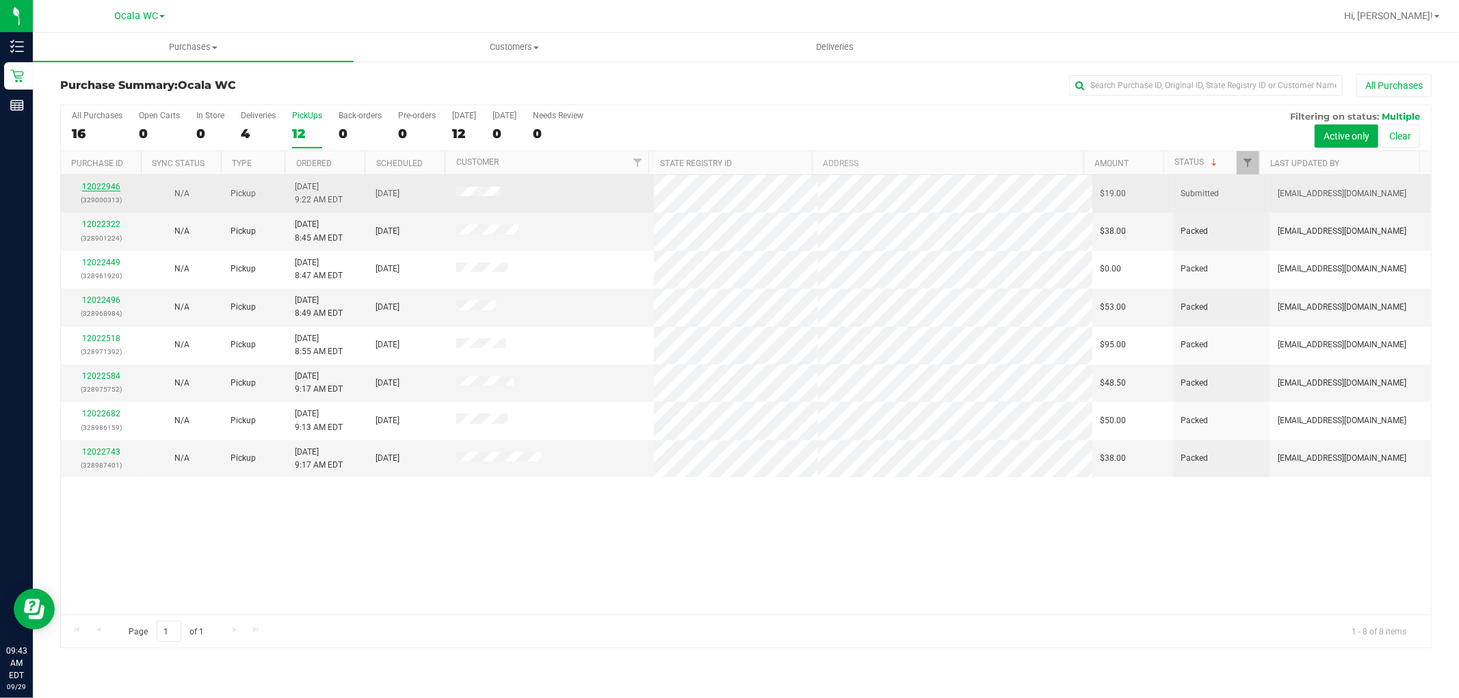
drag, startPoint x: 99, startPoint y: 196, endPoint x: 96, endPoint y: 187, distance: 9.1
click at [96, 187] on link "12022946" at bounding box center [101, 187] width 38 height 10
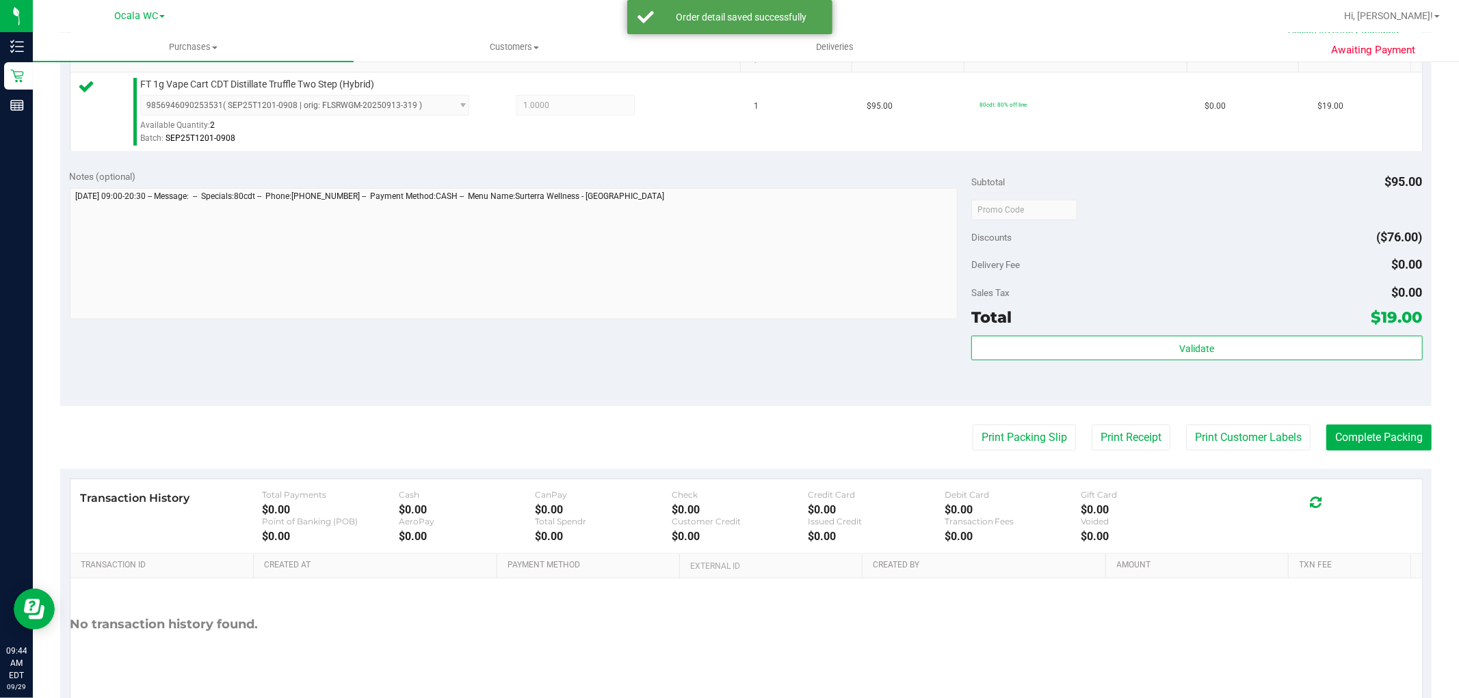
scroll to position [383, 0]
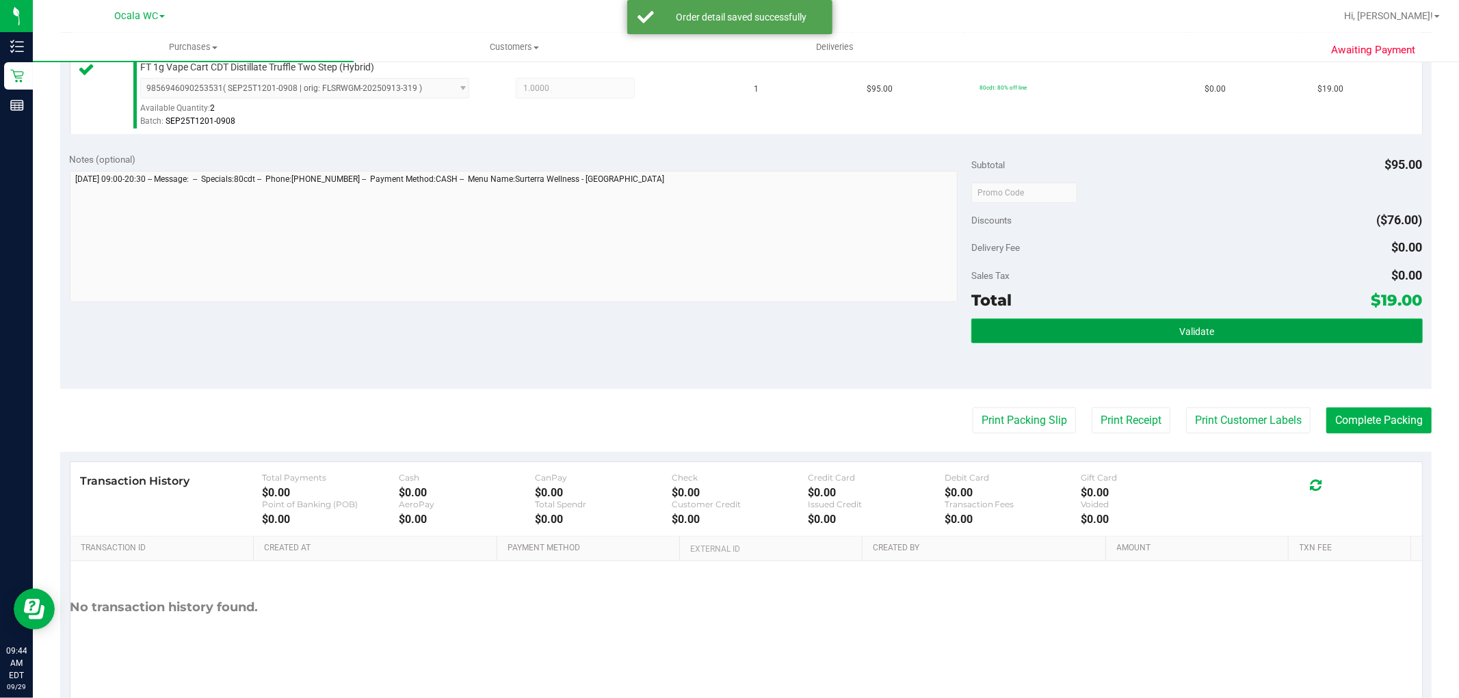
click at [1256, 327] on button "Validate" at bounding box center [1196, 331] width 451 height 25
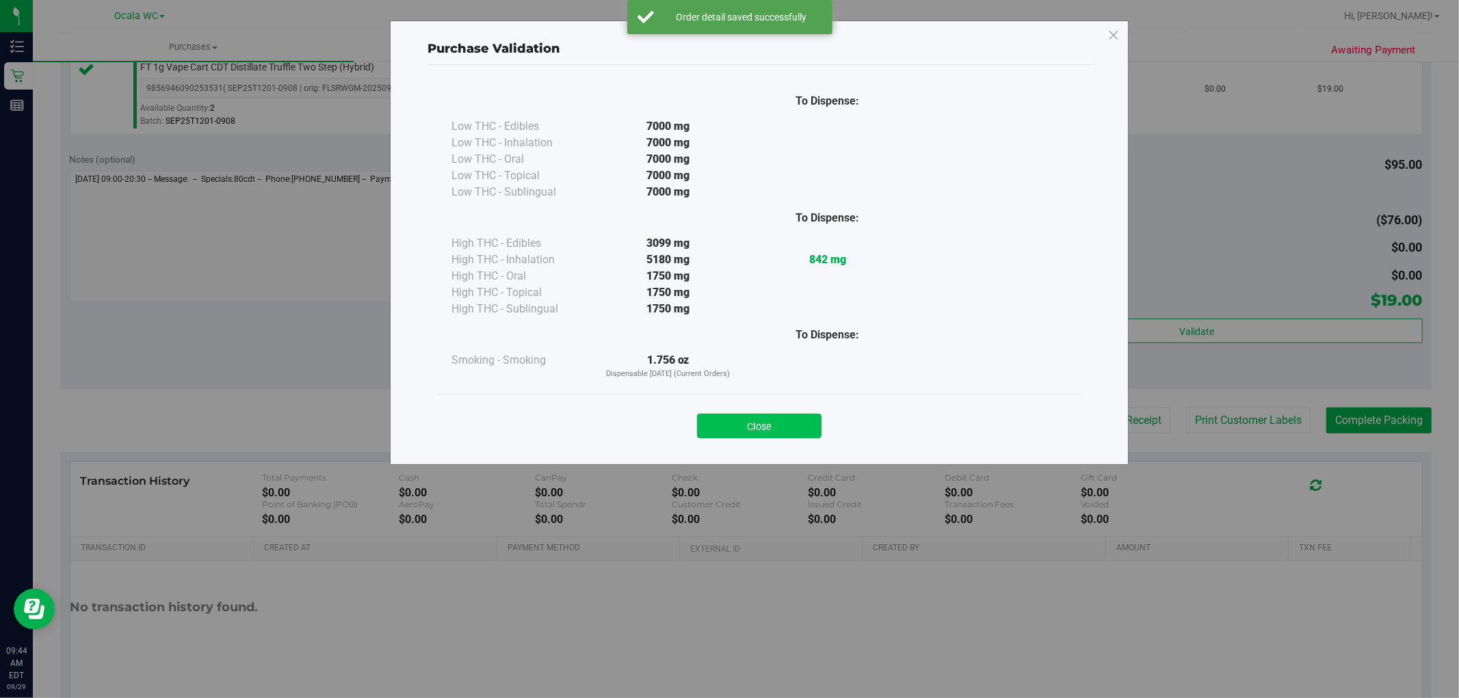
click at [783, 438] on button "Close" at bounding box center [759, 426] width 125 height 25
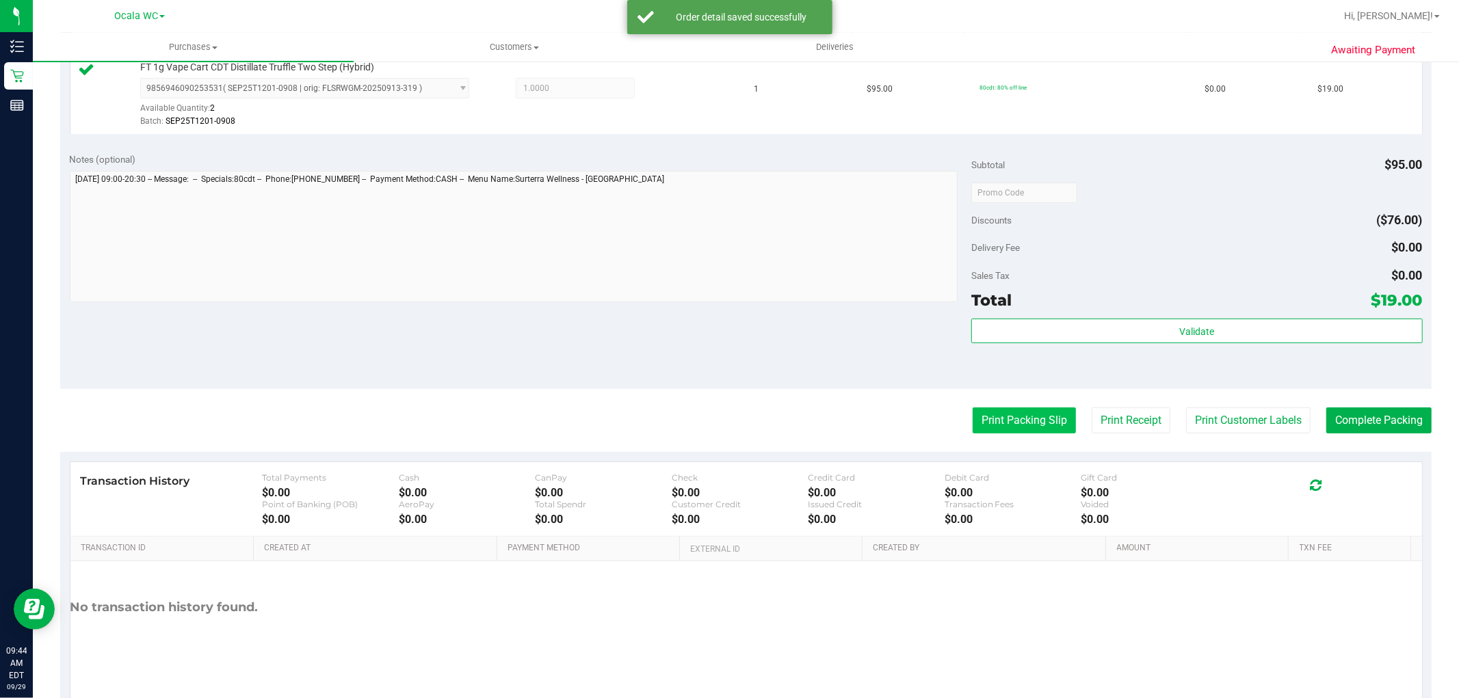
click at [1040, 422] on button "Print Packing Slip" at bounding box center [1024, 421] width 103 height 26
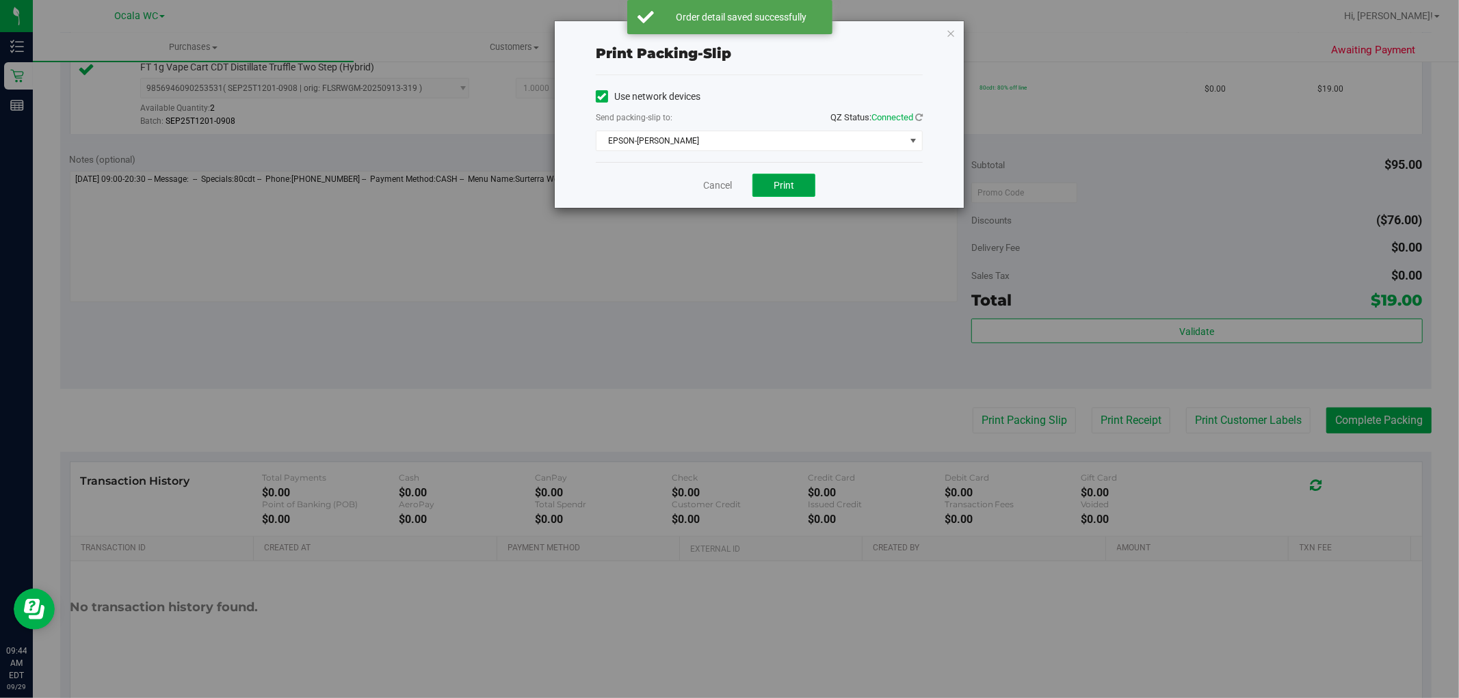
click at [787, 189] on span "Print" at bounding box center [784, 185] width 21 height 11
click at [709, 187] on link "Cancel" at bounding box center [717, 186] width 29 height 14
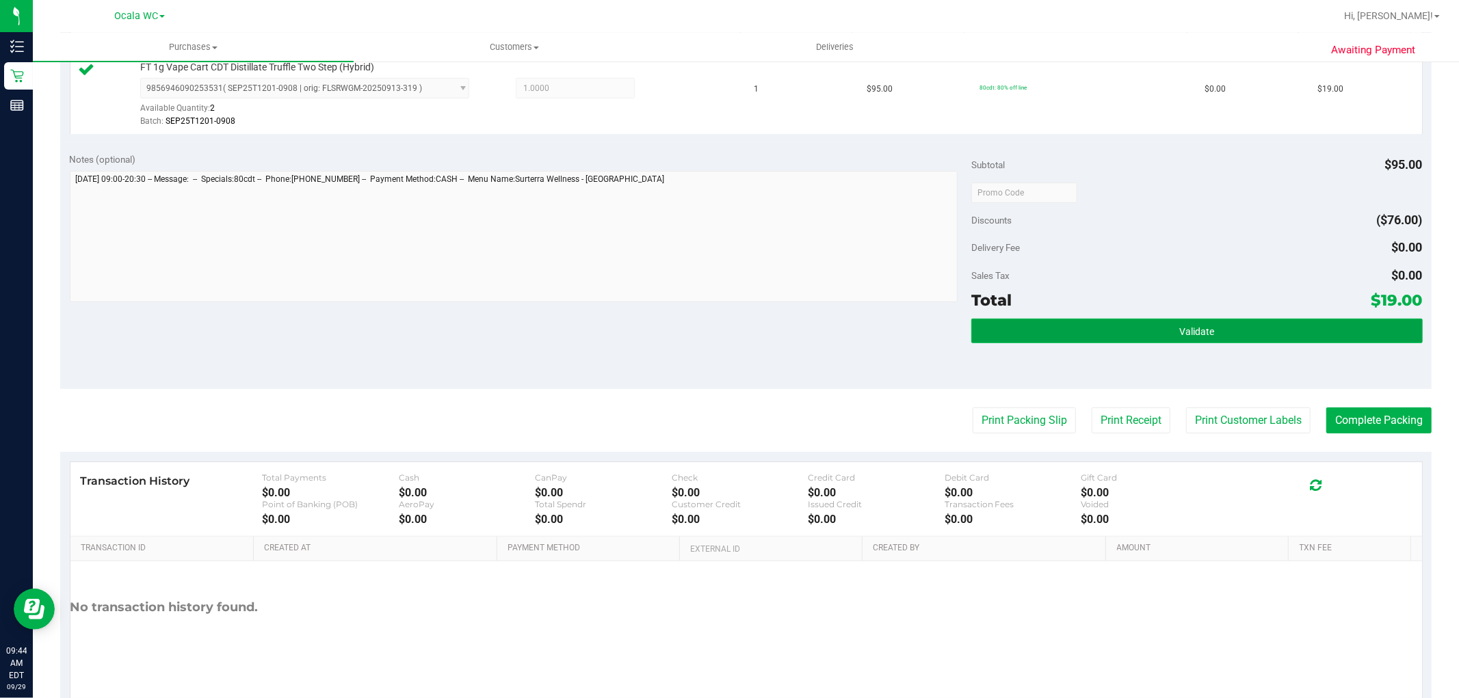
click at [1270, 333] on button "Validate" at bounding box center [1196, 331] width 451 height 25
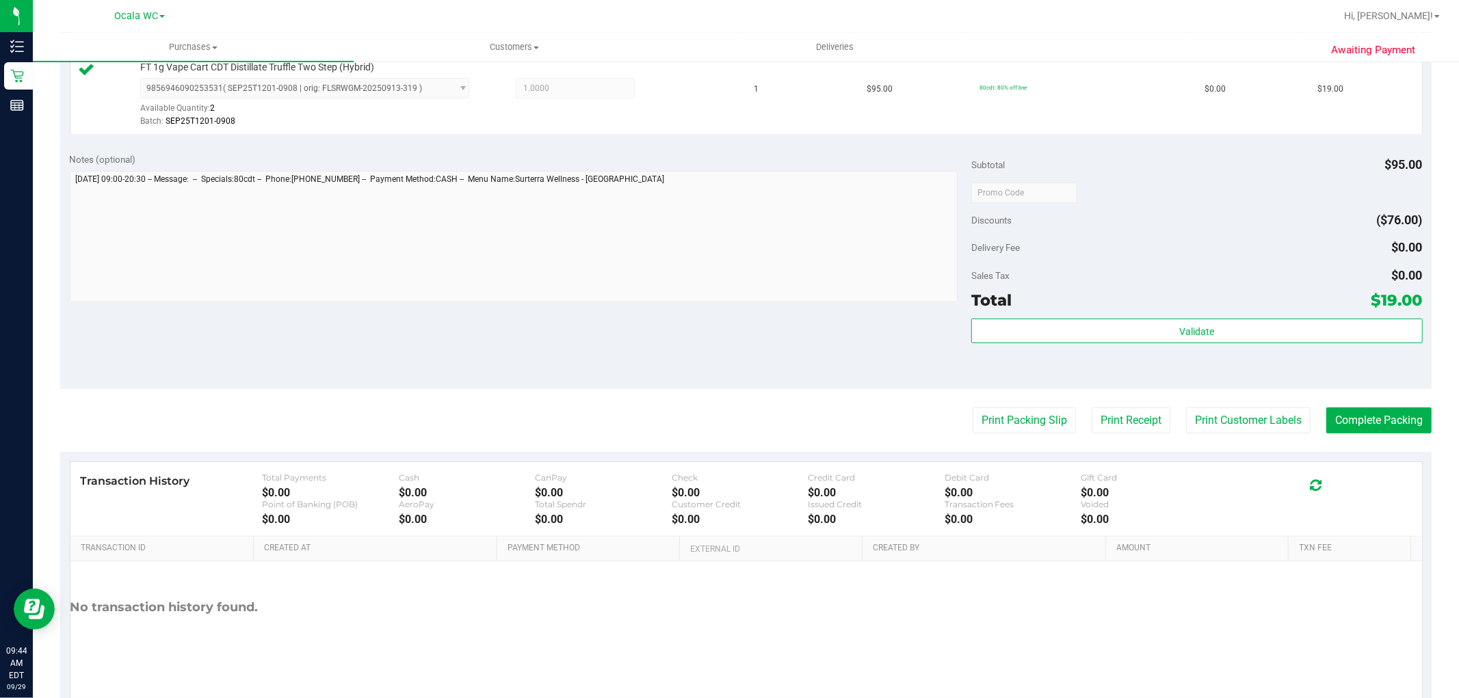
click at [1393, 464] on div "Transaction History Total Payments $0.00 Cash $0.00 CanPay $0.00 Check $0.00 Cr…" at bounding box center [746, 499] width 1352 height 75
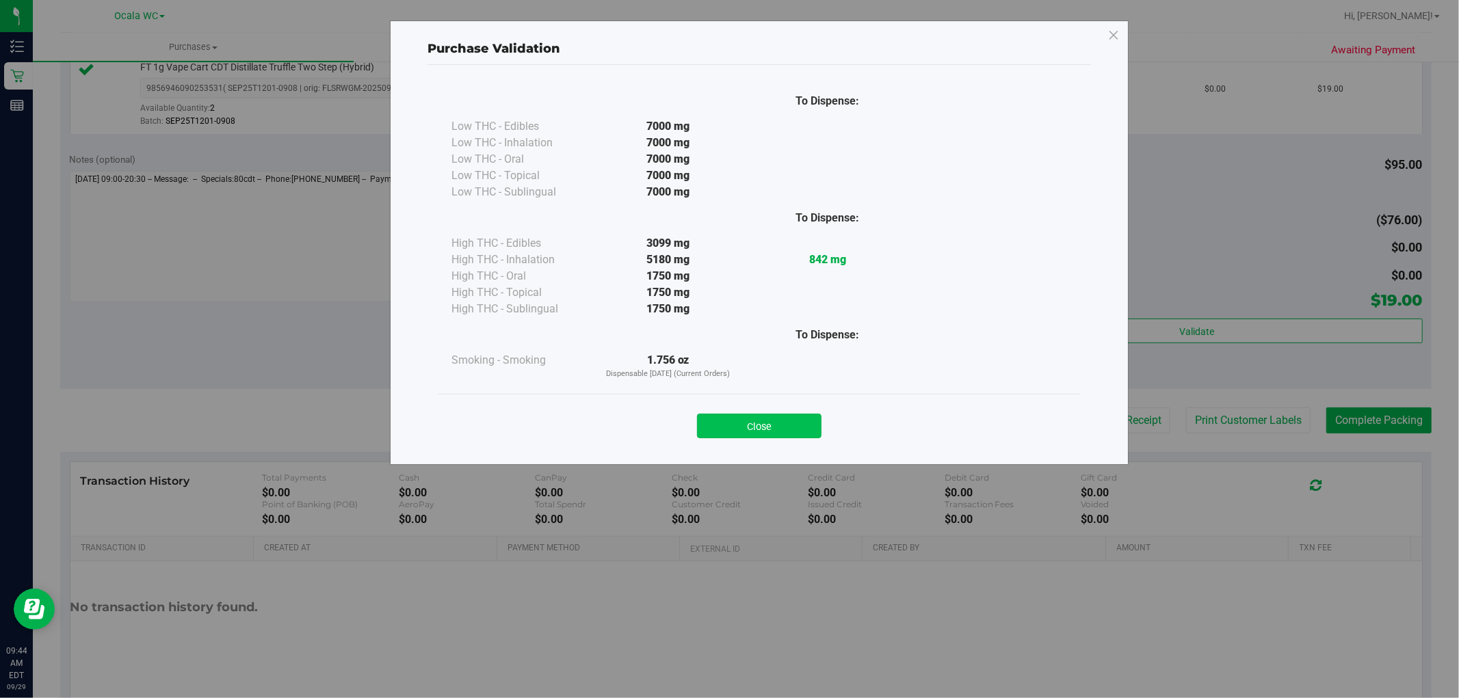
click at [761, 428] on button "Close" at bounding box center [759, 426] width 125 height 25
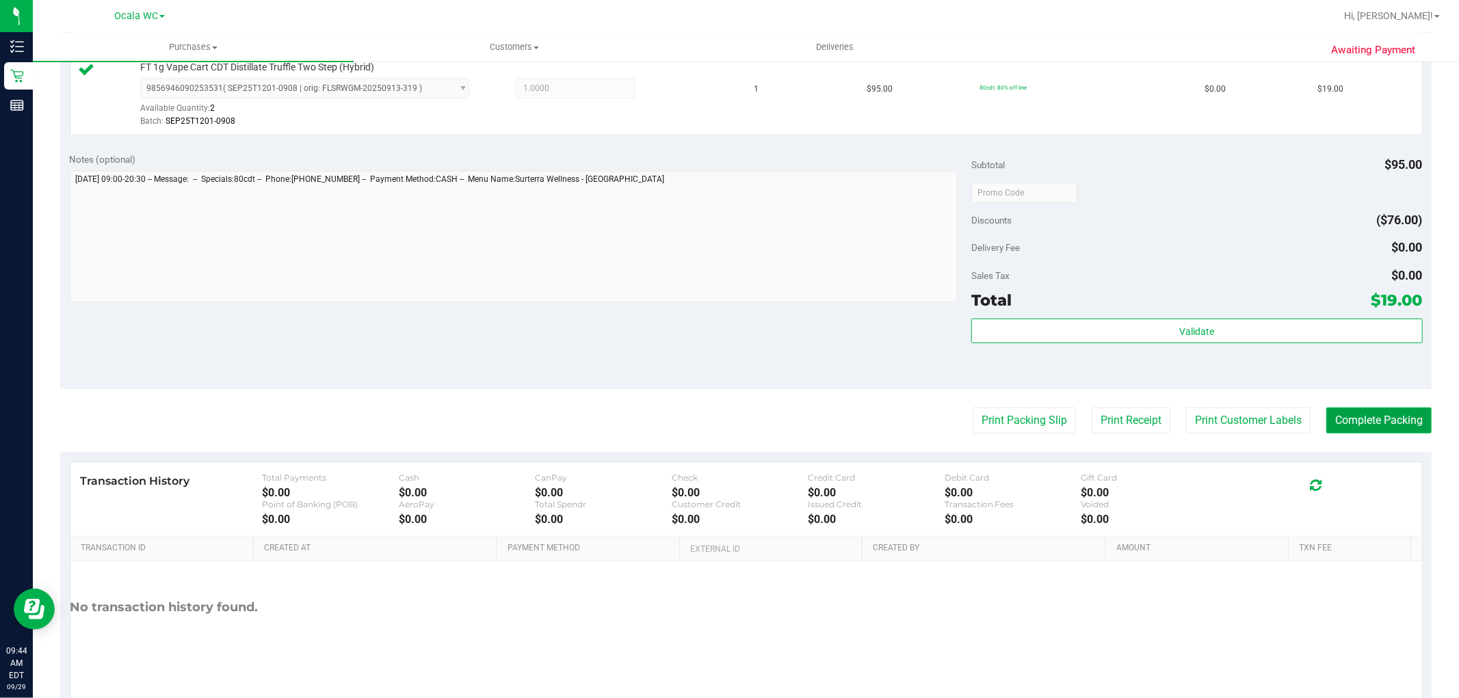
click at [1345, 421] on button "Complete Packing" at bounding box center [1378, 421] width 105 height 26
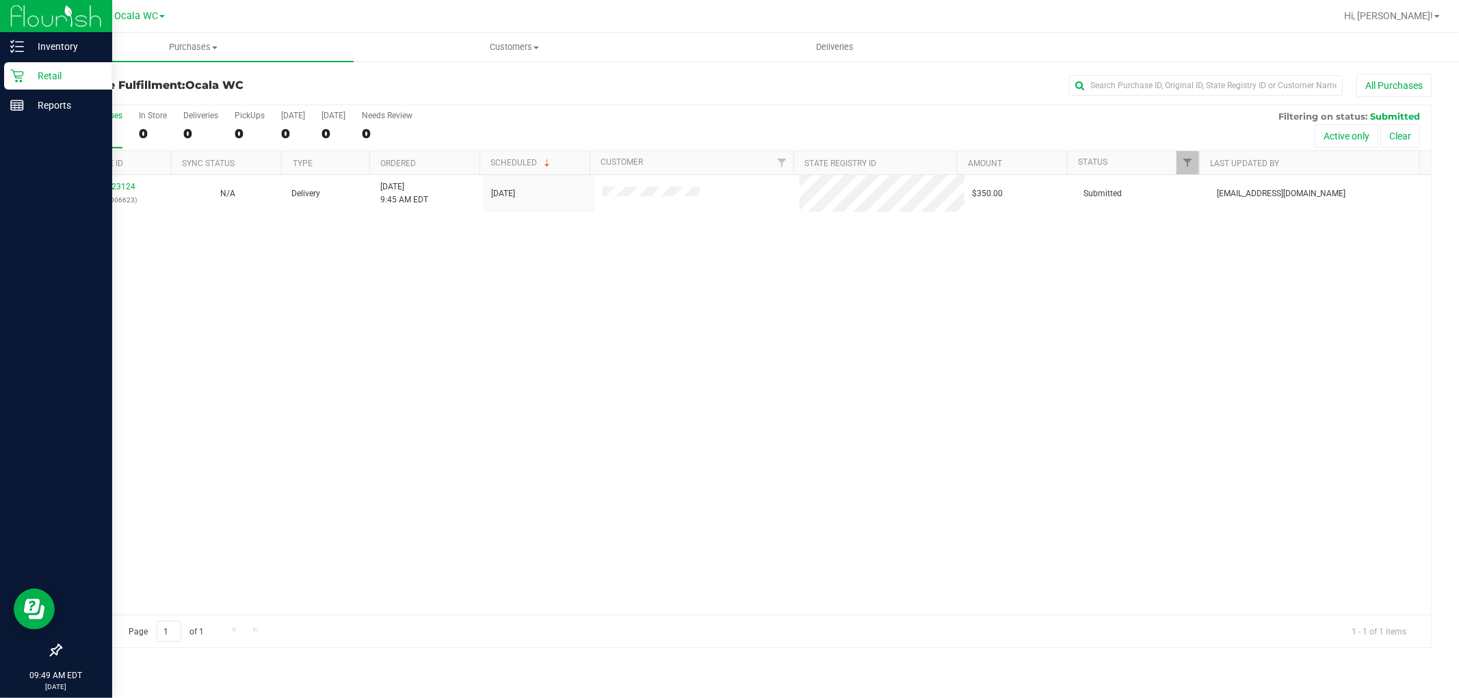
click at [16, 71] on icon at bounding box center [16, 76] width 13 height 13
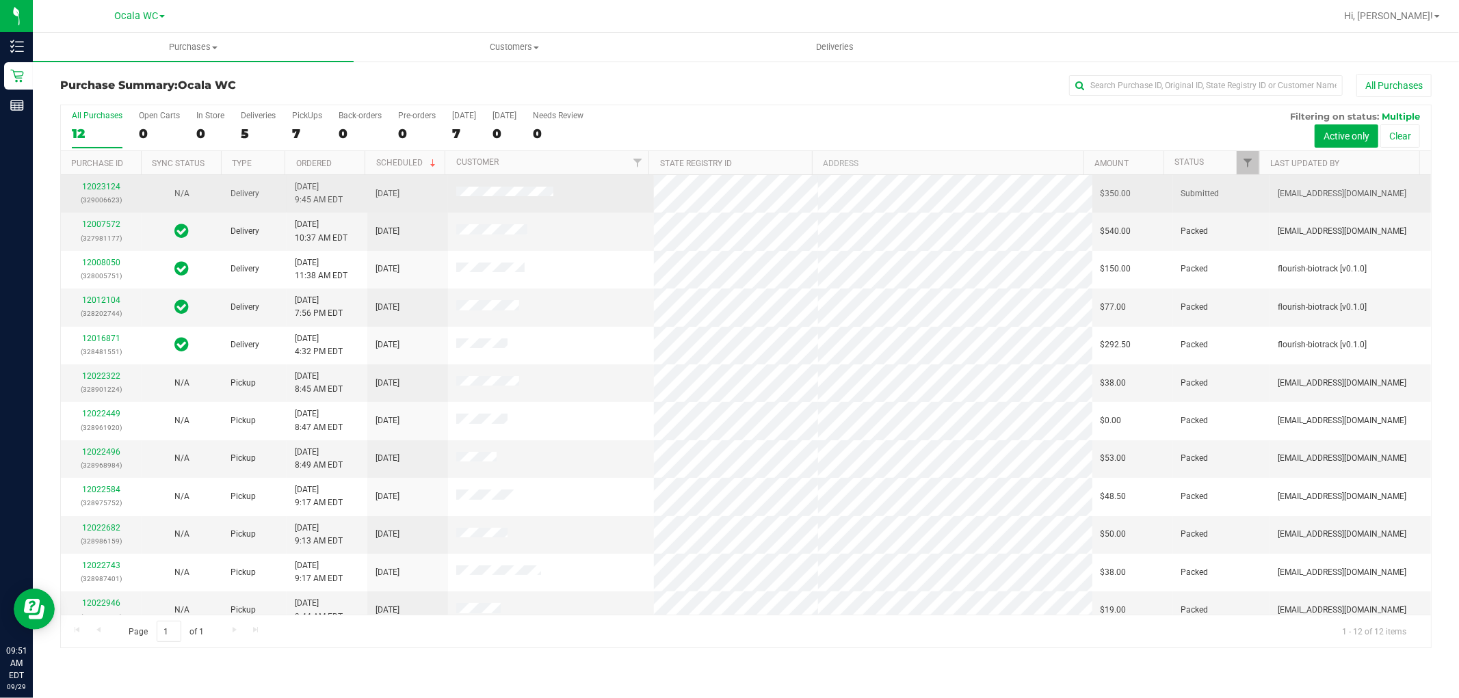
click at [96, 181] on div "12023124 (329006623)" at bounding box center [101, 194] width 64 height 26
click at [100, 187] on link "12023124" at bounding box center [101, 187] width 38 height 10
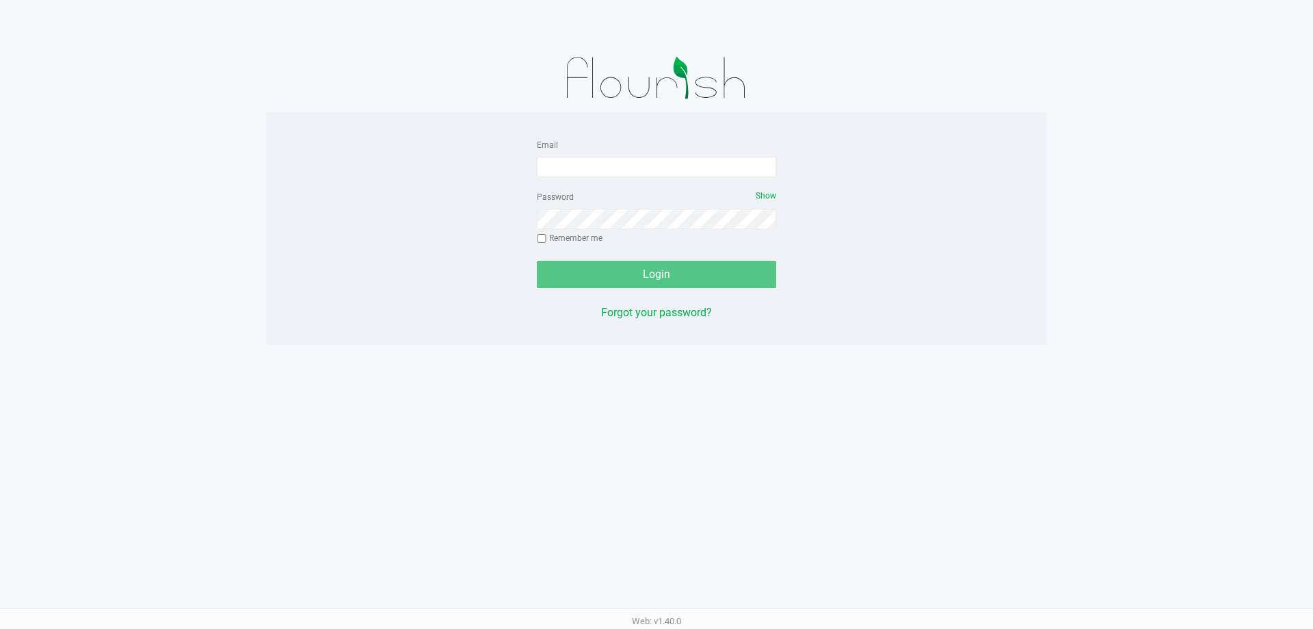
click at [309, 237] on div "Email Password Show Remember me Login Forgot your password?" at bounding box center [657, 228] width 780 height 185
click at [609, 168] on input "Email" at bounding box center [656, 167] width 239 height 21
type input "[EMAIL_ADDRESS][DOMAIN_NAME]"
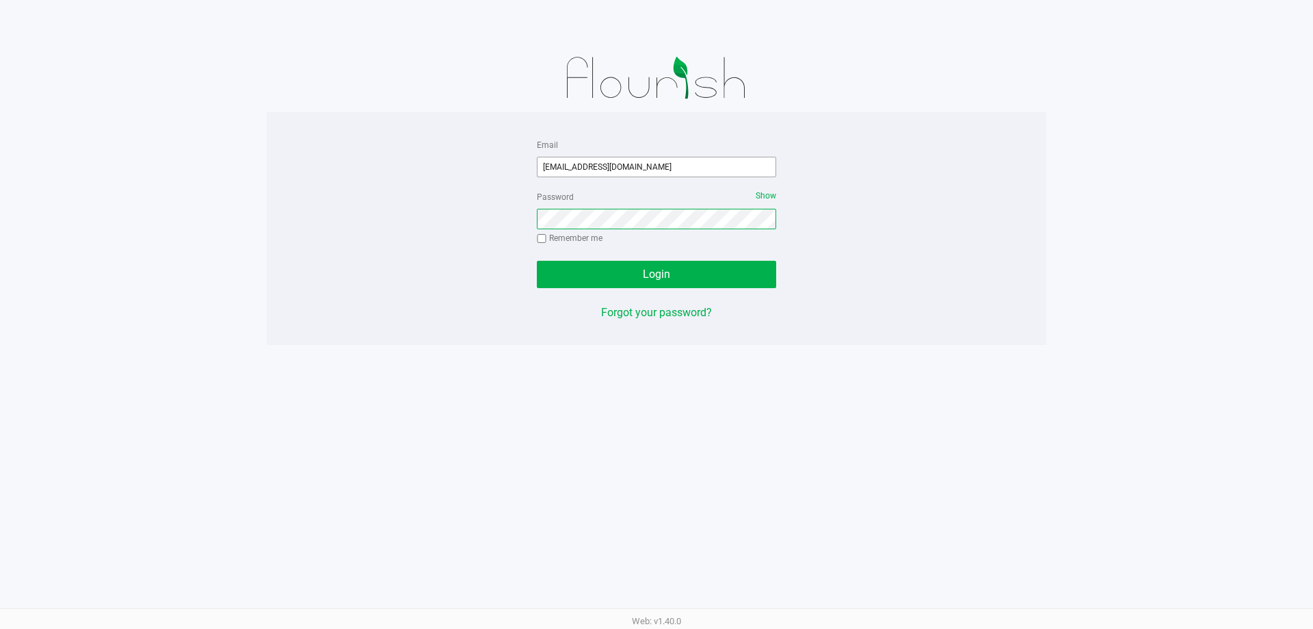
click at [537, 261] on button "Login" at bounding box center [656, 274] width 239 height 27
